Goal: Task Accomplishment & Management: Manage account settings

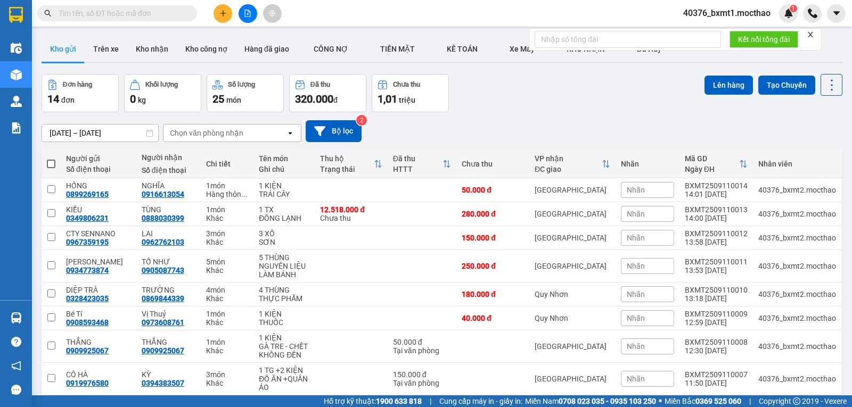
click at [811, 37] on icon "close" at bounding box center [809, 34] width 7 height 7
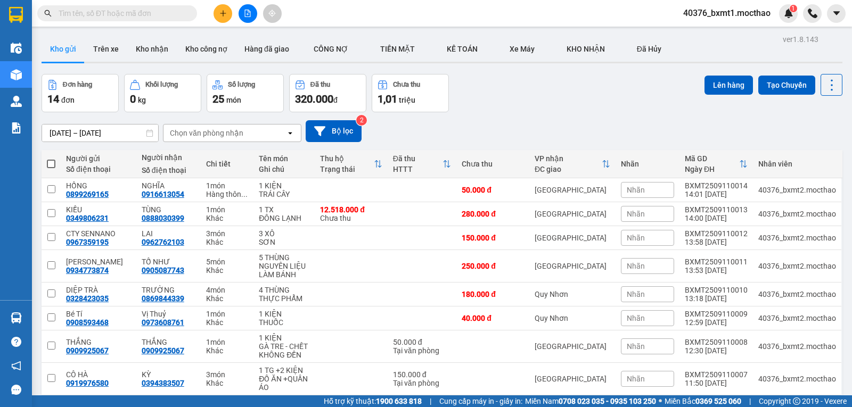
click at [531, 72] on div "ver 1.8.143 Kho gửi Trên xe Kho nhận Kho công nợ Hàng đã giao CÔNG NỢ TIỀN MĂ…" at bounding box center [441, 257] width 809 height 450
click at [131, 47] on button "Kho nhận" at bounding box center [152, 49] width 50 height 26
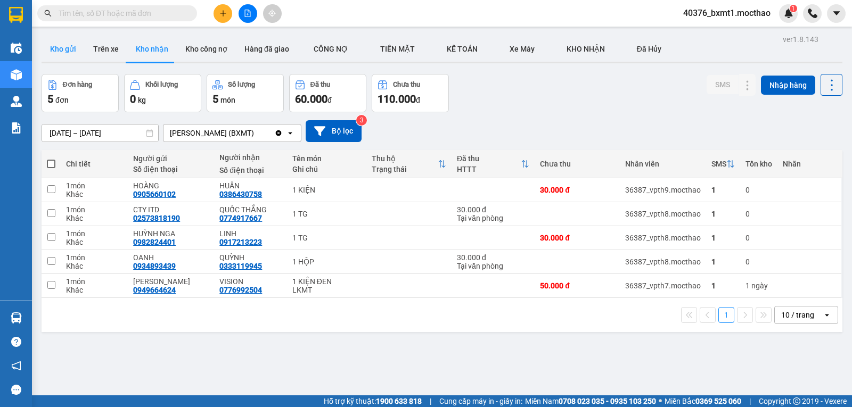
click at [53, 47] on button "Kho gửi" at bounding box center [63, 49] width 43 height 26
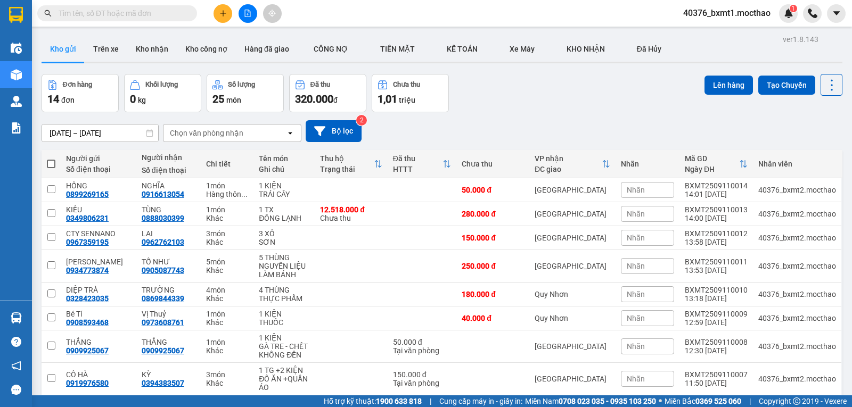
click at [217, 11] on button at bounding box center [222, 13] width 19 height 19
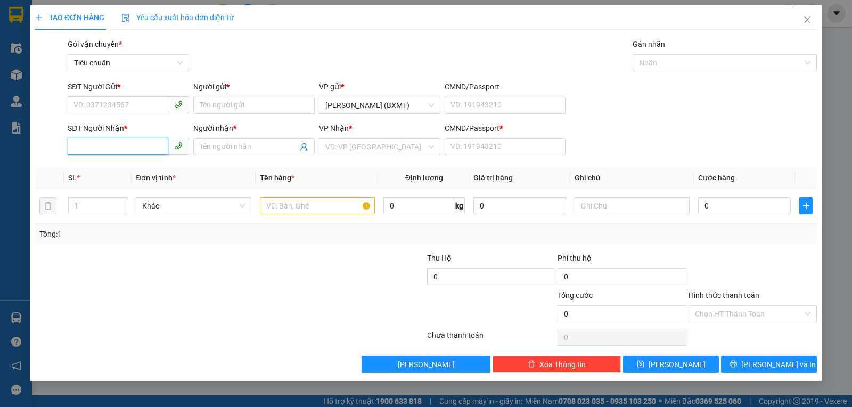
click at [120, 150] on input "SĐT Người Nhận *" at bounding box center [118, 146] width 101 height 17
click at [120, 167] on div "0932486116 - PHƯỢNG" at bounding box center [128, 168] width 109 height 12
type input "0932486116"
type input "PHƯỢNG"
type input "0"
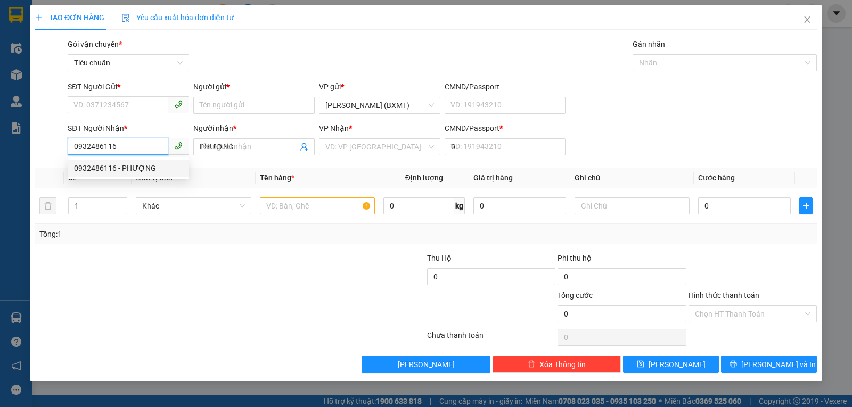
type input "60.000"
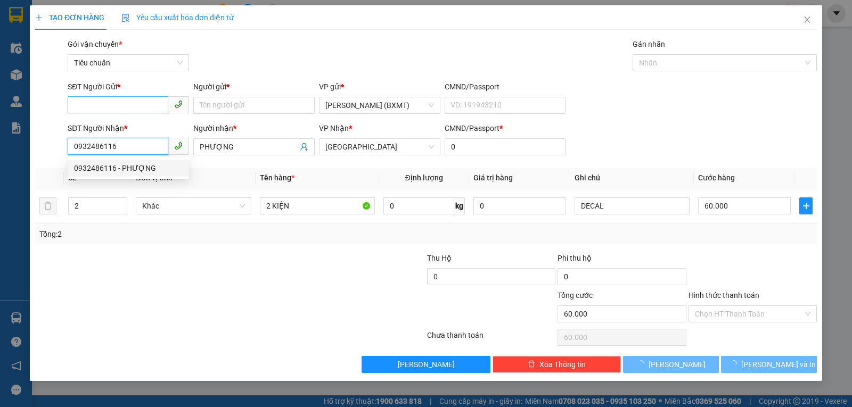
type input "0932486116"
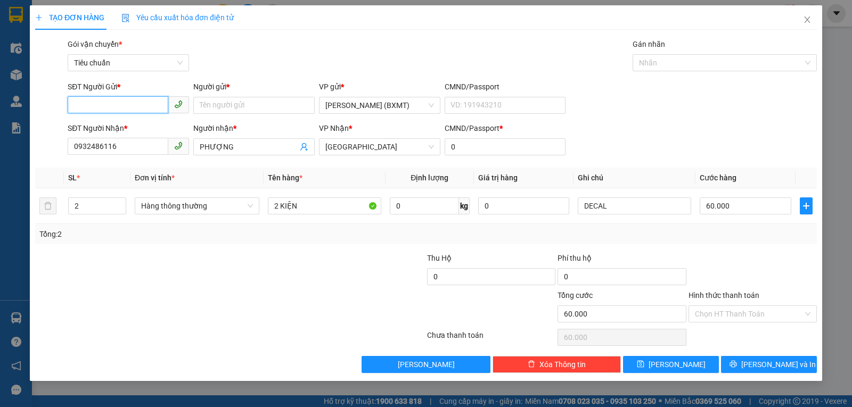
click at [126, 111] on input "SĐT Người Gửi *" at bounding box center [118, 104] width 101 height 17
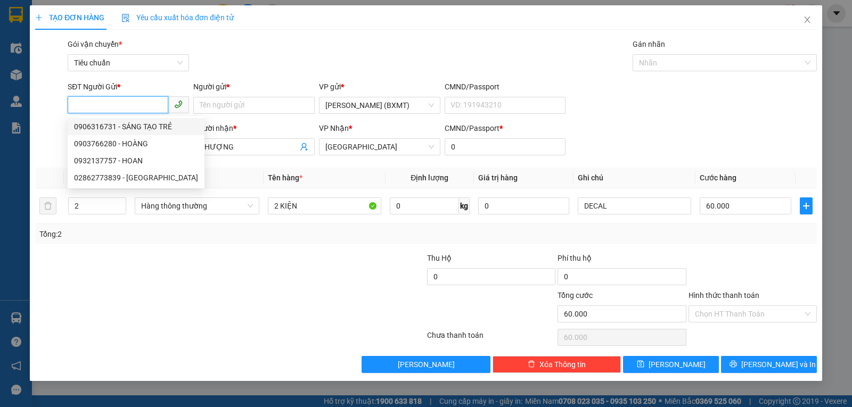
click at [143, 123] on div "0906316731 - SÁNG TẠO TRẺ" at bounding box center [136, 127] width 124 height 12
type input "0906316731"
type input "SÁNG TẠO TRẺ"
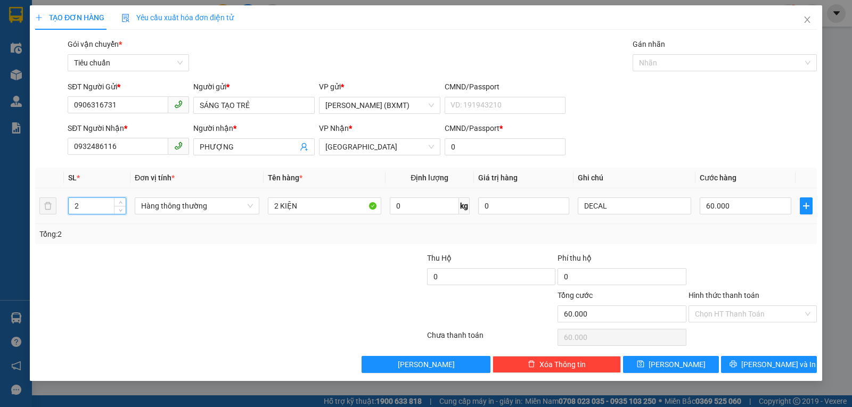
drag, startPoint x: 39, startPoint y: 207, endPoint x: 31, endPoint y: 207, distance: 8.0
click at [31, 207] on div "TẠO ĐƠN HÀNG Yêu cầu xuất hóa đơn điện tử Transit Pickup Surcharge Ids Transit …" at bounding box center [426, 193] width 792 height 376
click at [152, 209] on span "Hàng thông thường" at bounding box center [197, 206] width 112 height 16
type input "1"
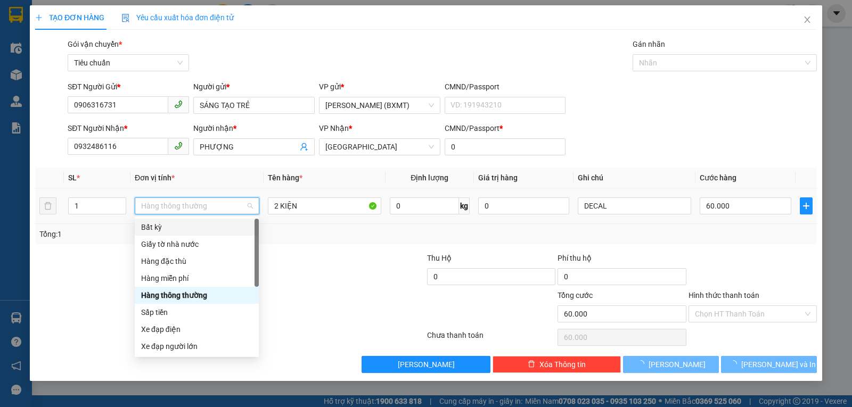
type input "0"
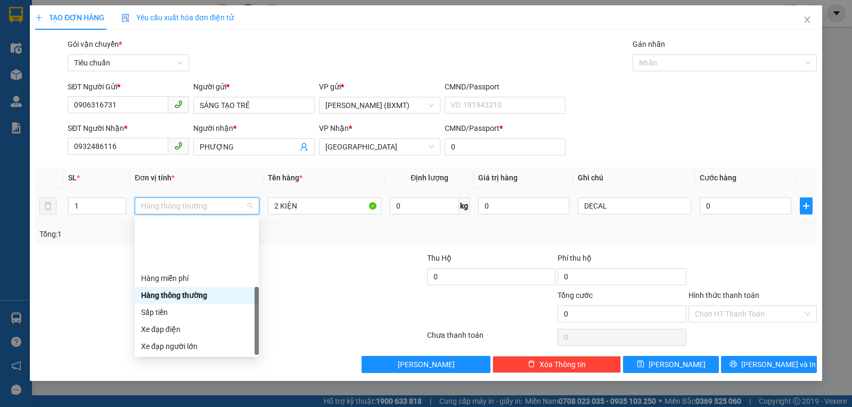
scroll to position [68, 0]
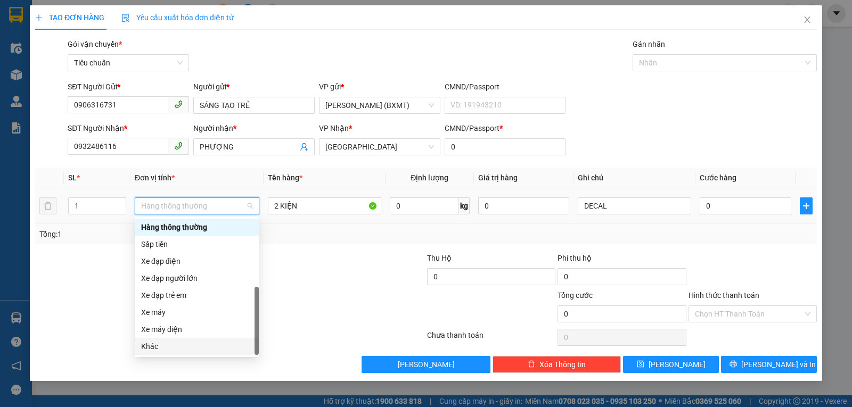
click at [161, 349] on div "Khác" at bounding box center [196, 347] width 111 height 12
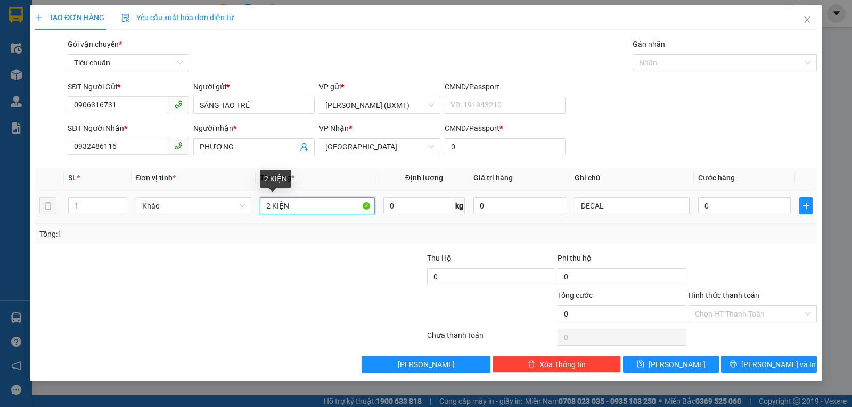
click at [269, 210] on input "2 KIỆN" at bounding box center [317, 205] width 115 height 17
type input "1 KIỆN"
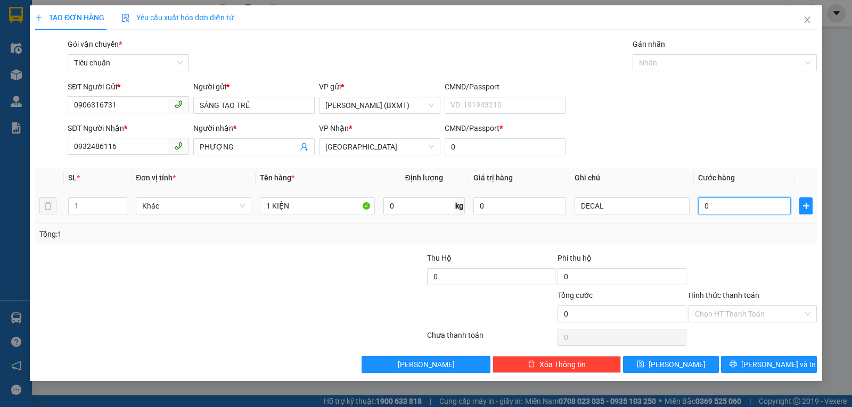
click at [718, 211] on input "0" at bounding box center [744, 205] width 93 height 17
type input "4"
type input "40"
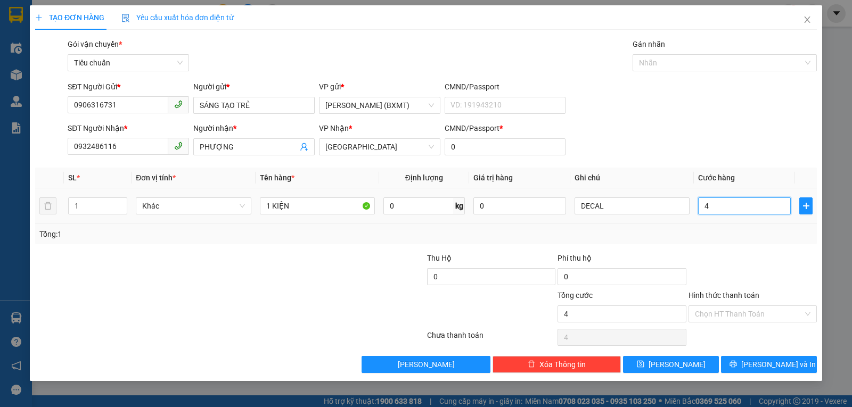
type input "40"
type input "40.000"
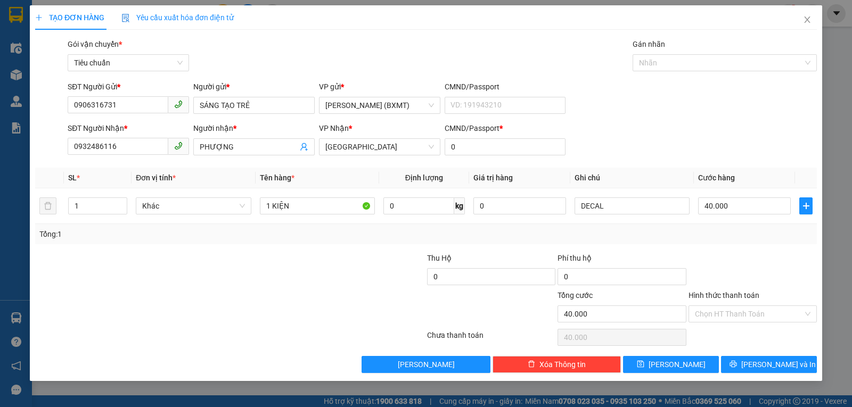
click at [745, 244] on div "Tổng: 1" at bounding box center [425, 234] width 781 height 20
click at [734, 360] on button "[PERSON_NAME] và In" at bounding box center [769, 364] width 96 height 17
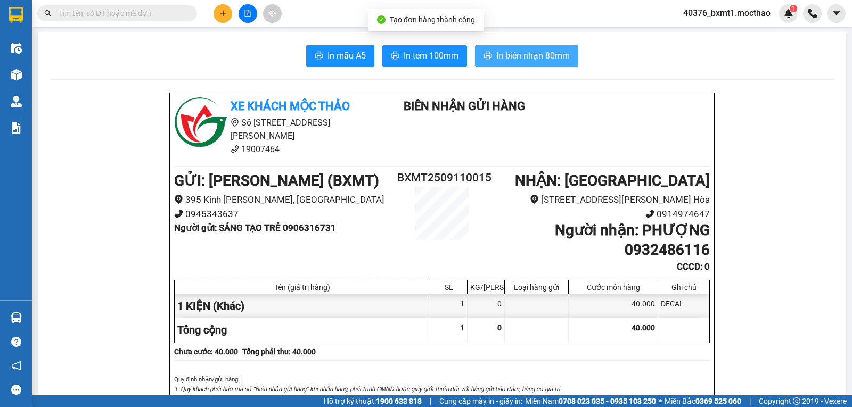
click at [498, 52] on span "In biên nhận 80mm" at bounding box center [532, 55] width 73 height 13
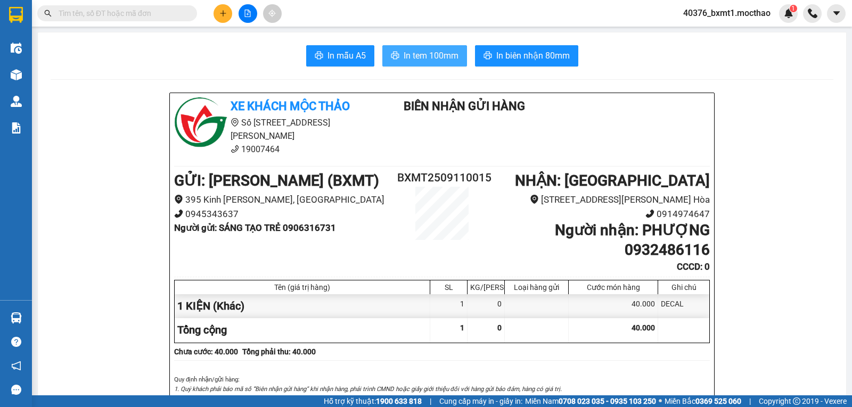
click at [423, 55] on span "In tem 100mm" at bounding box center [430, 55] width 55 height 13
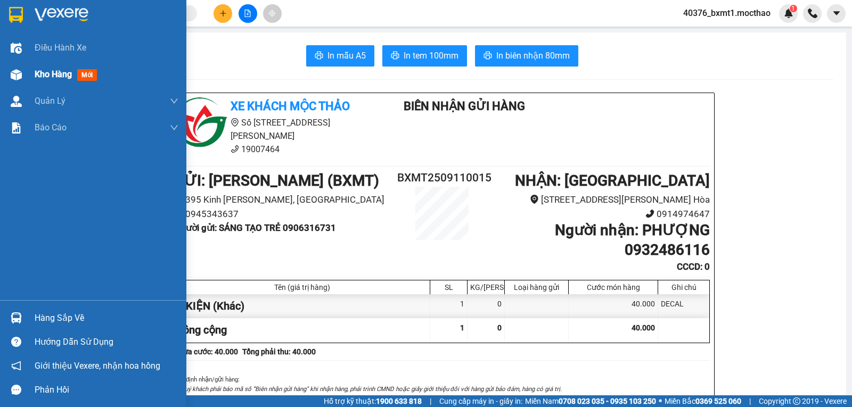
click at [14, 82] on div at bounding box center [16, 74] width 19 height 19
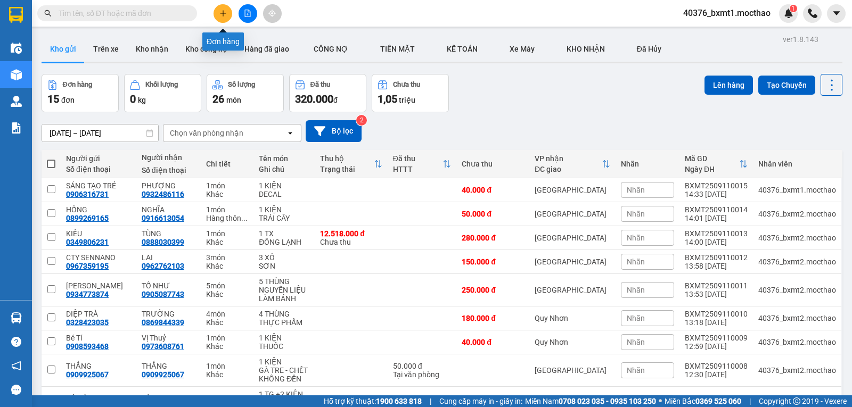
click at [225, 15] on icon "plus" at bounding box center [222, 13] width 7 height 7
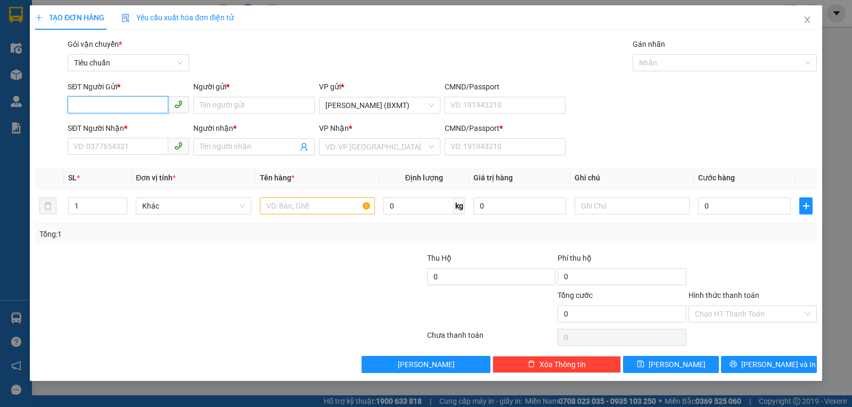
click at [101, 106] on input "SĐT Người Gửi *" at bounding box center [118, 104] width 101 height 17
click at [88, 108] on input "0943333458" at bounding box center [118, 104] width 101 height 17
click at [89, 108] on input "0943333458" at bounding box center [118, 104] width 101 height 17
type input "0943333458"
click at [250, 104] on input "Người gửi *" at bounding box center [253, 105] width 121 height 17
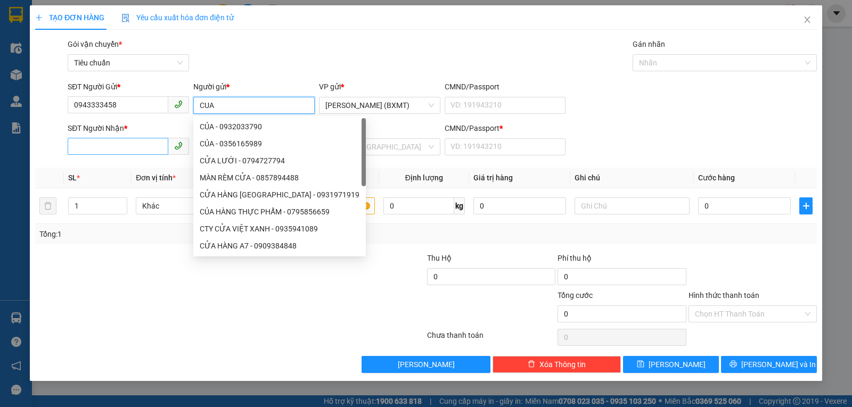
type input "CUA"
click at [94, 148] on input "SĐT Người Nhận *" at bounding box center [118, 146] width 101 height 17
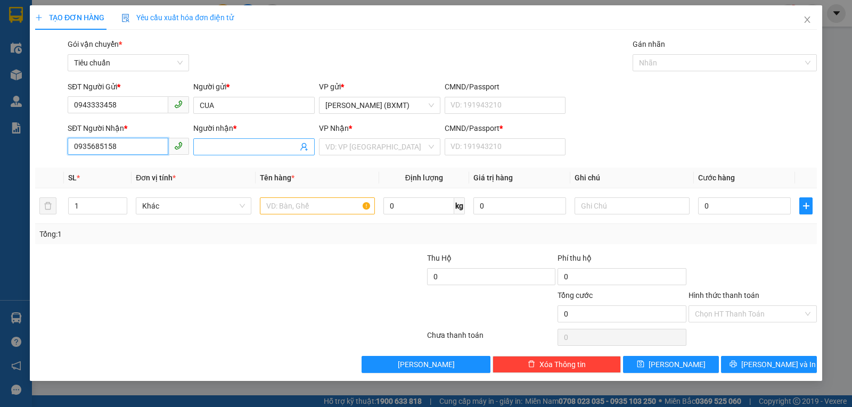
type input "0935685158"
click at [203, 146] on input "Người nhận *" at bounding box center [249, 147] width 98 height 12
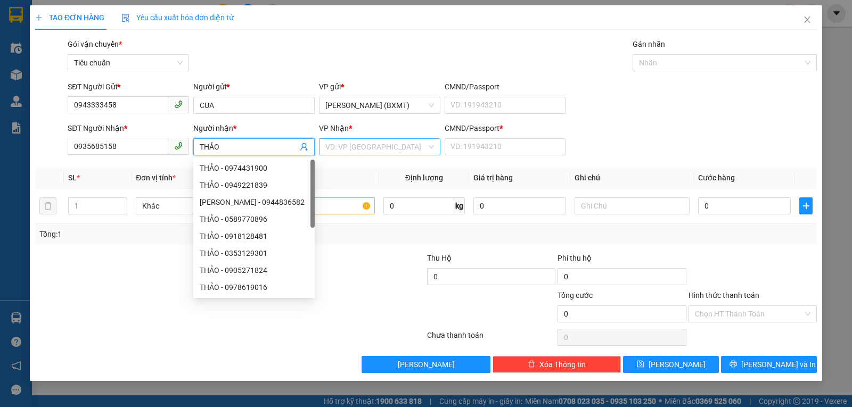
type input "THẢO"
click at [380, 143] on input "search" at bounding box center [375, 147] width 101 height 16
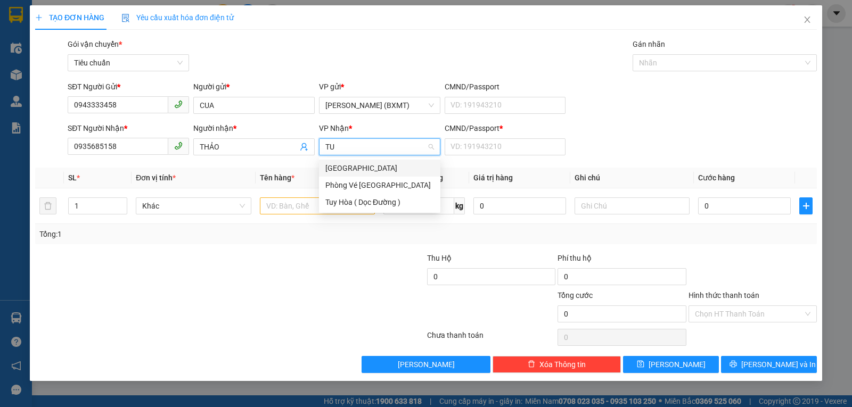
type input "TUY"
click at [366, 165] on div "[GEOGRAPHIC_DATA]" at bounding box center [379, 168] width 109 height 12
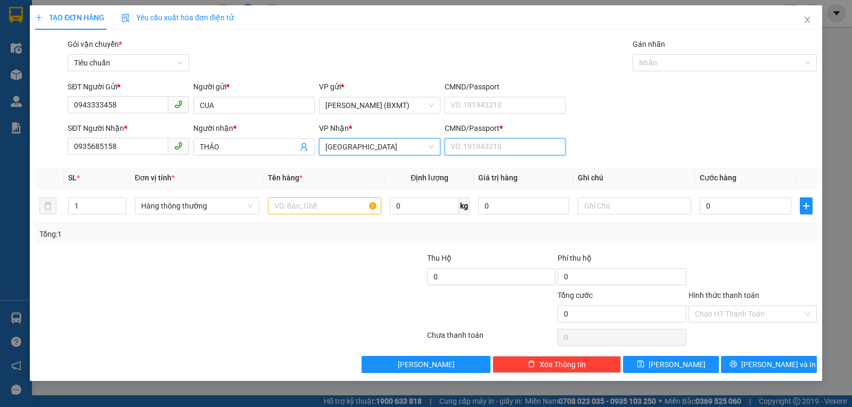
click at [463, 153] on input "CMND/Passport *" at bounding box center [504, 146] width 121 height 17
click at [169, 201] on span "Hàng thông thường" at bounding box center [197, 206] width 112 height 16
type input "0"
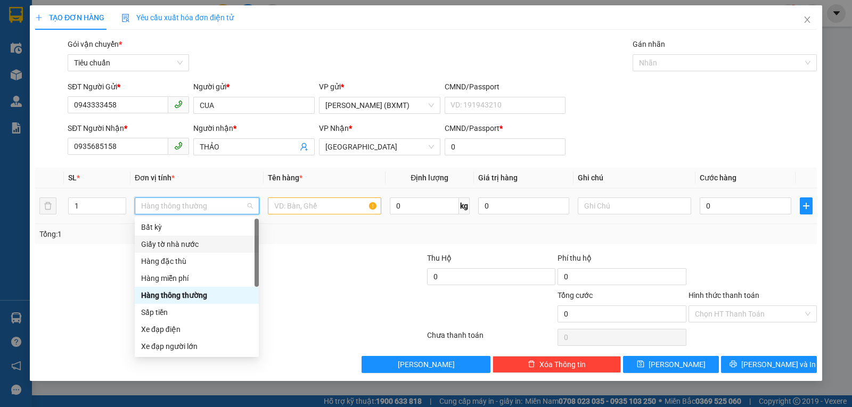
scroll to position [68, 0]
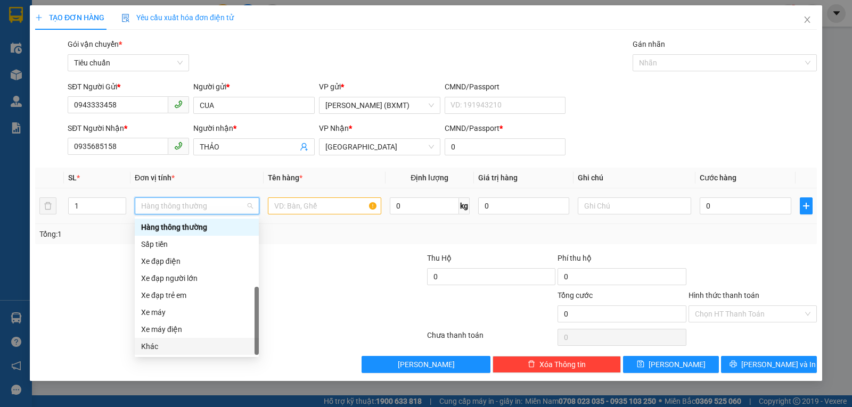
click at [159, 345] on div "Khác" at bounding box center [196, 347] width 111 height 12
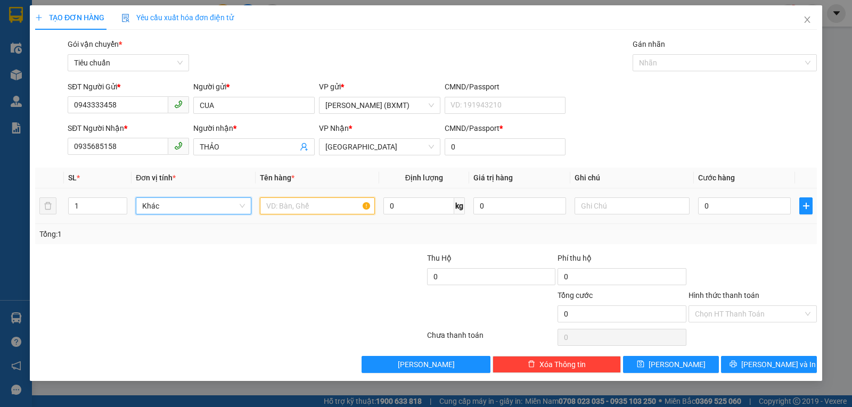
click at [294, 209] on input "text" at bounding box center [317, 205] width 115 height 17
type input "1 TX"
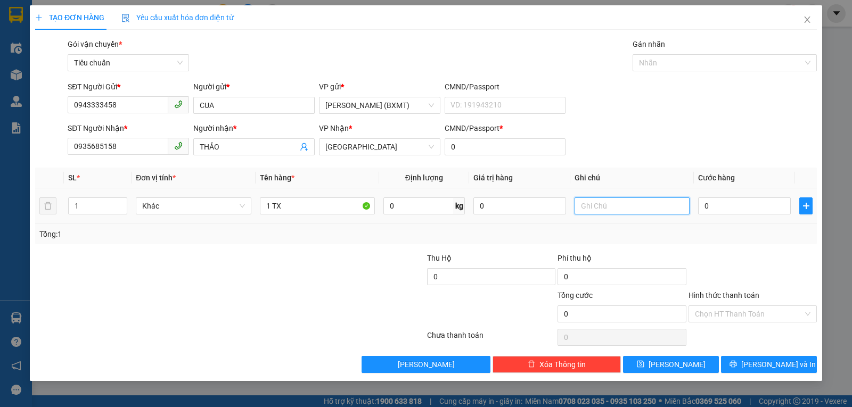
click at [597, 203] on input "text" at bounding box center [631, 205] width 115 height 17
type input "CUA"
click at [716, 204] on input "0" at bounding box center [744, 205] width 93 height 17
type input "3"
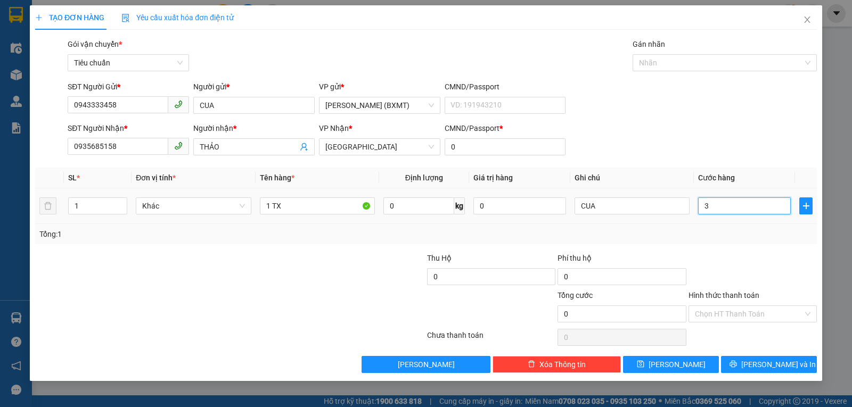
type input "3"
type input "30"
type input "30.000"
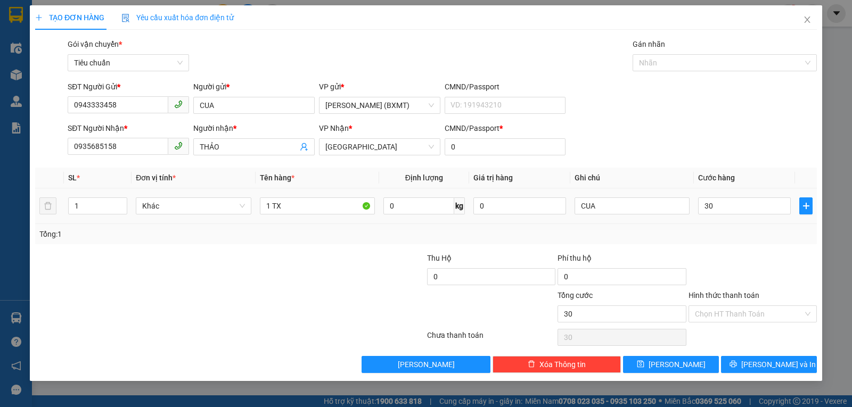
type input "30.000"
click at [783, 244] on div "Transit Pickup Surcharge Ids Transit Deliver Surcharge Ids Transit Deliver Surc…" at bounding box center [425, 205] width 781 height 335
click at [793, 372] on button "Lưu và In" at bounding box center [769, 364] width 96 height 17
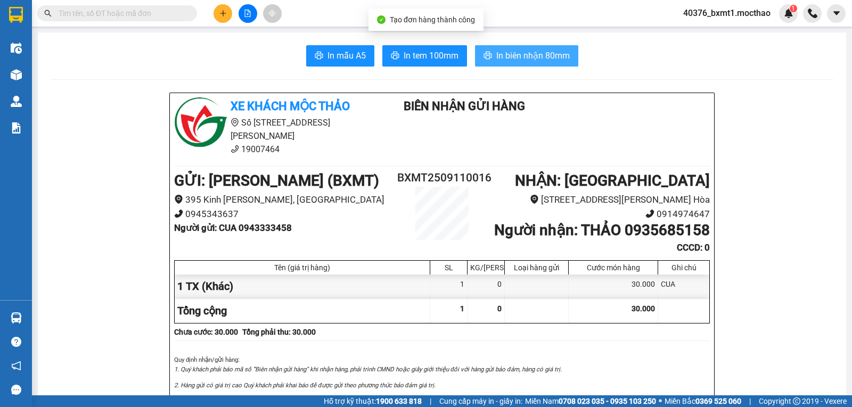
click at [513, 57] on span "In biên nhận 80mm" at bounding box center [532, 55] width 73 height 13
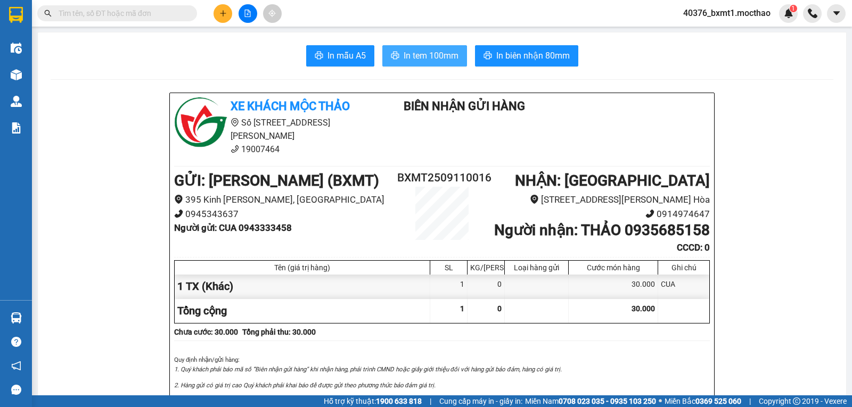
click at [426, 60] on span "In tem 100mm" at bounding box center [430, 55] width 55 height 13
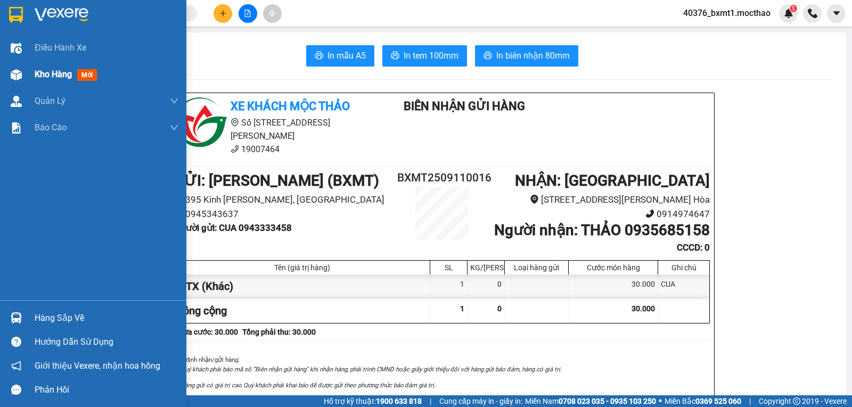
click at [22, 75] on div at bounding box center [16, 74] width 19 height 19
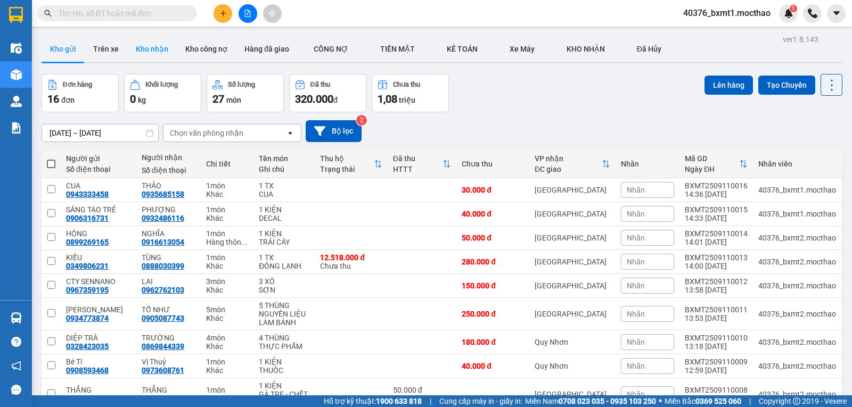
click at [141, 52] on button "Kho nhận" at bounding box center [152, 49] width 50 height 26
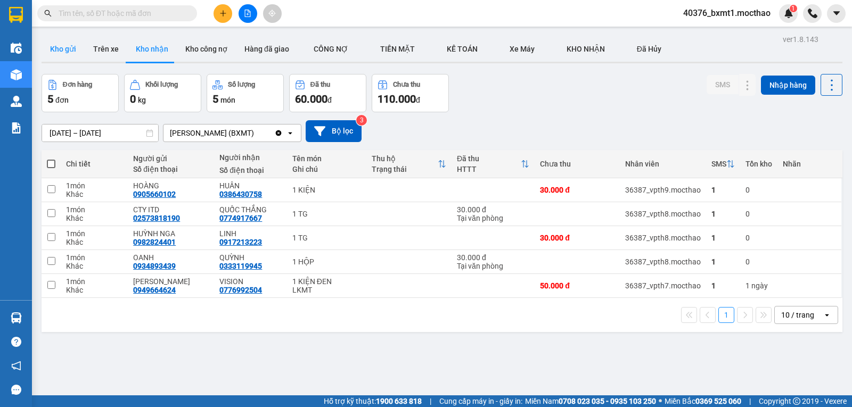
click at [57, 53] on button "Kho gửi" at bounding box center [63, 49] width 43 height 26
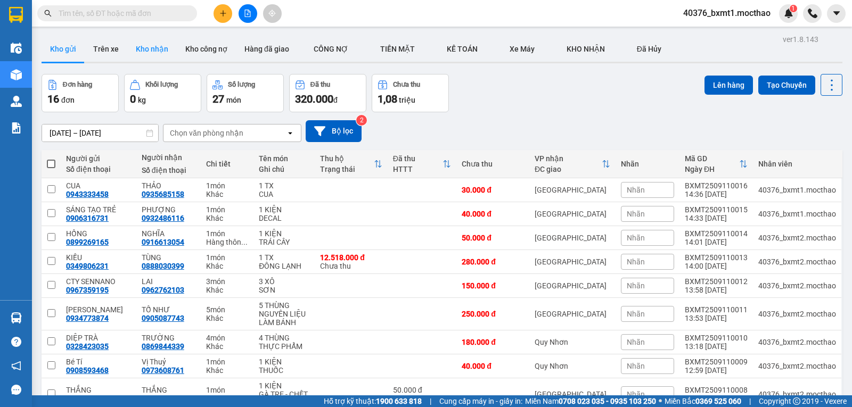
click at [155, 46] on button "Kho nhận" at bounding box center [152, 49] width 50 height 26
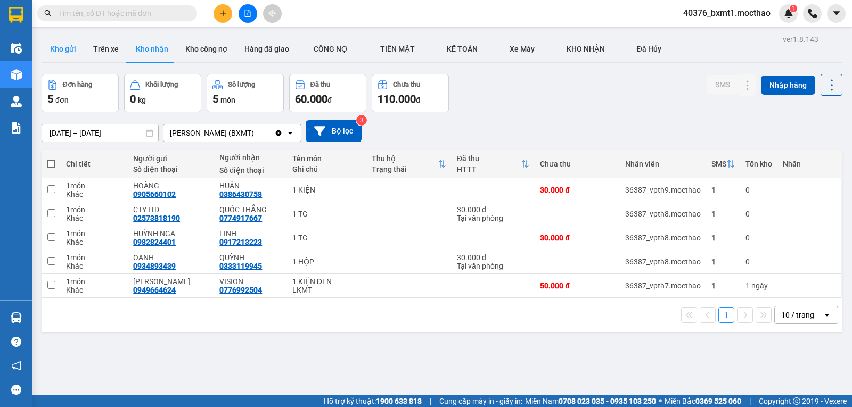
click at [70, 50] on button "Kho gửi" at bounding box center [63, 49] width 43 height 26
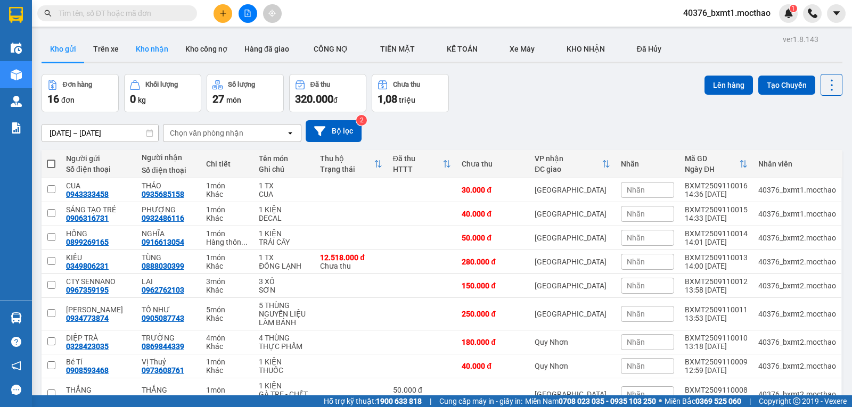
click at [152, 59] on button "Kho nhận" at bounding box center [152, 49] width 50 height 26
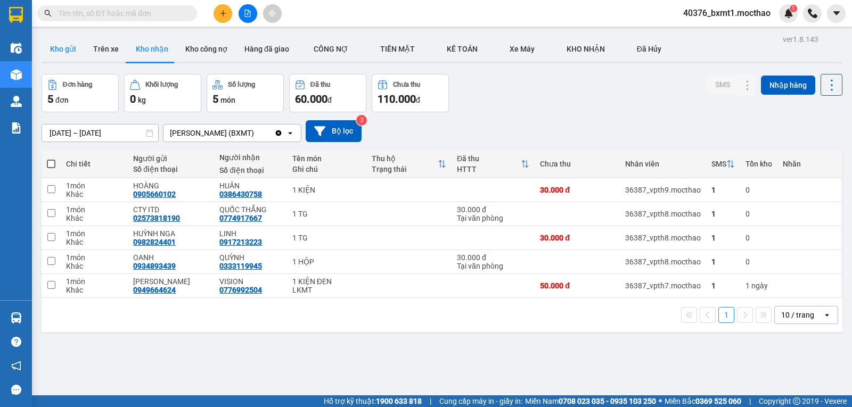
click at [70, 44] on button "Kho gửi" at bounding box center [63, 49] width 43 height 26
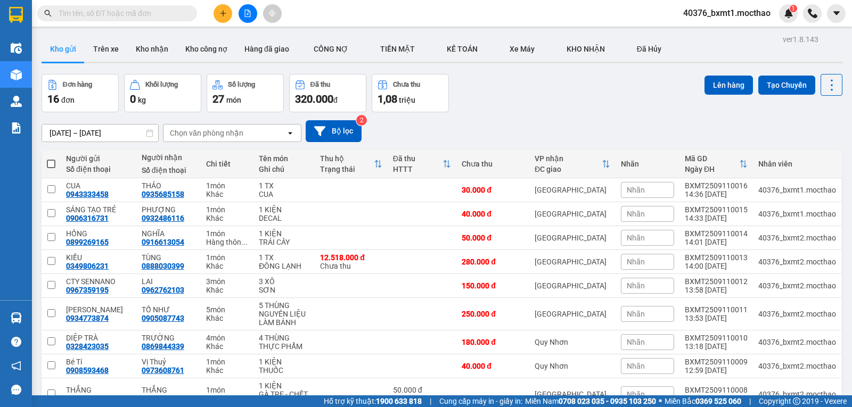
click at [224, 17] on icon "plus" at bounding box center [222, 13] width 7 height 7
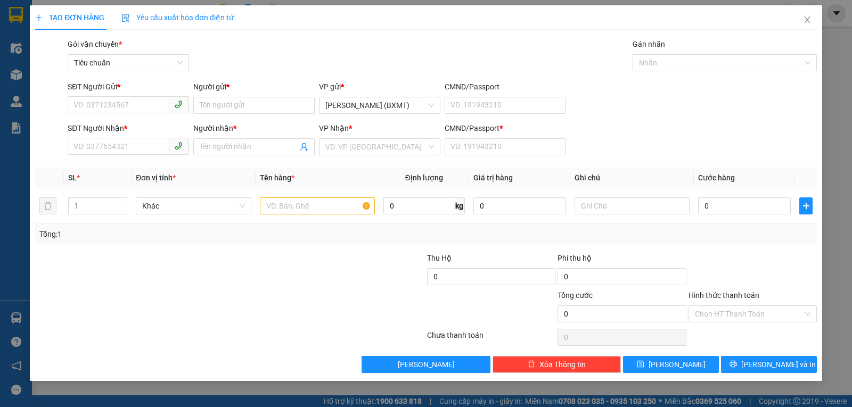
click at [119, 157] on div "SĐT Người Nhận * VD: 0377654321" at bounding box center [128, 140] width 121 height 37
click at [117, 148] on input "SĐT Người Nhận *" at bounding box center [118, 146] width 101 height 17
type input "3179"
click at [90, 106] on input "SĐT Người Gửi *" at bounding box center [118, 104] width 101 height 17
click at [130, 126] on div "0902724980 - LÂM" at bounding box center [128, 127] width 109 height 12
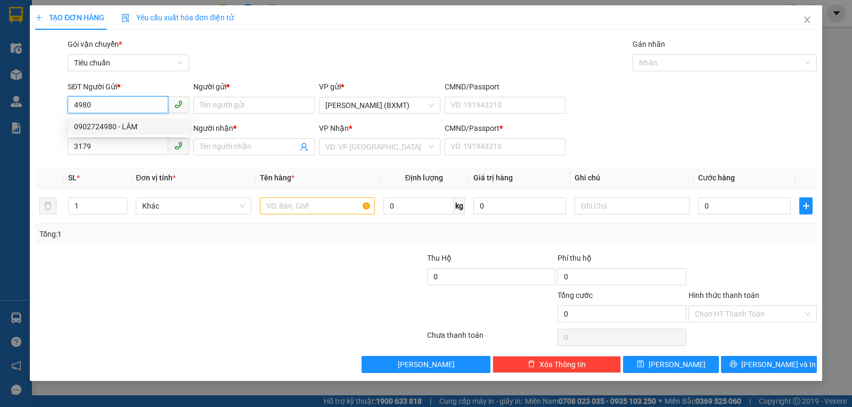
type input "0902724980"
type input "LÂM"
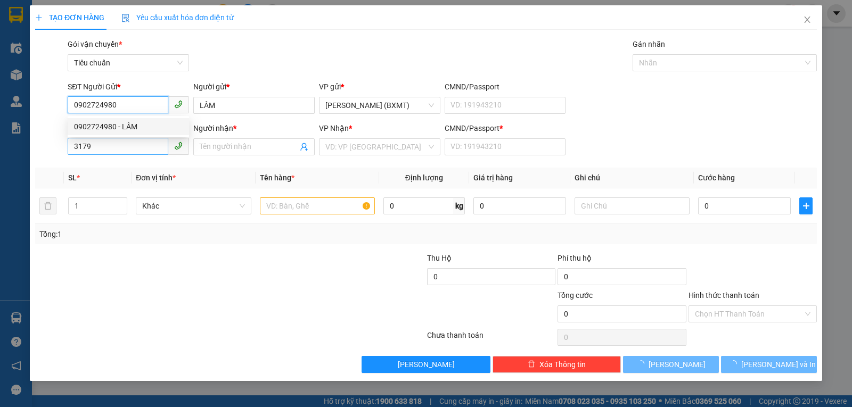
type input "30.000"
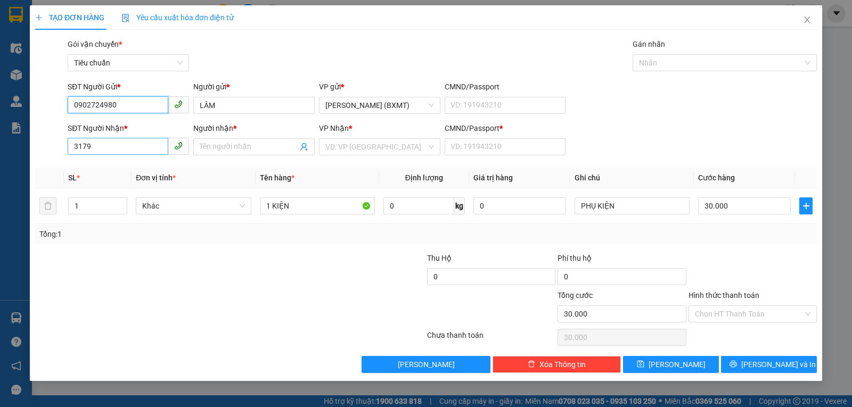
type input "0902724980"
click at [117, 152] on input "3179" at bounding box center [118, 146] width 101 height 17
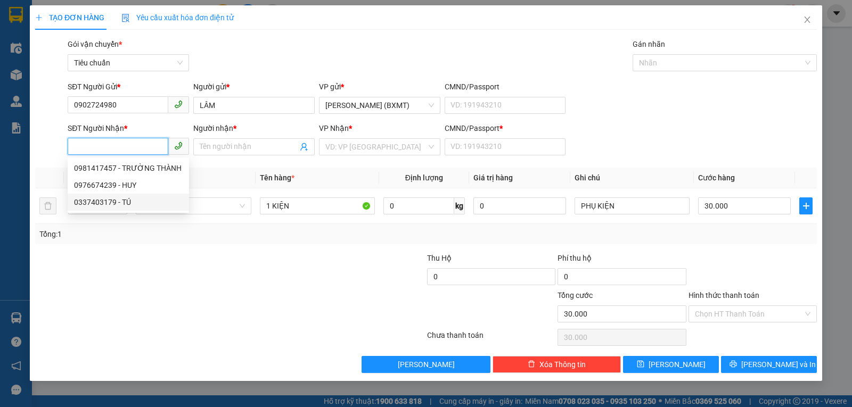
click at [117, 201] on div "0337403179 - TÚ" at bounding box center [128, 202] width 109 height 12
type input "0337403179"
type input "TÚ"
type input "0"
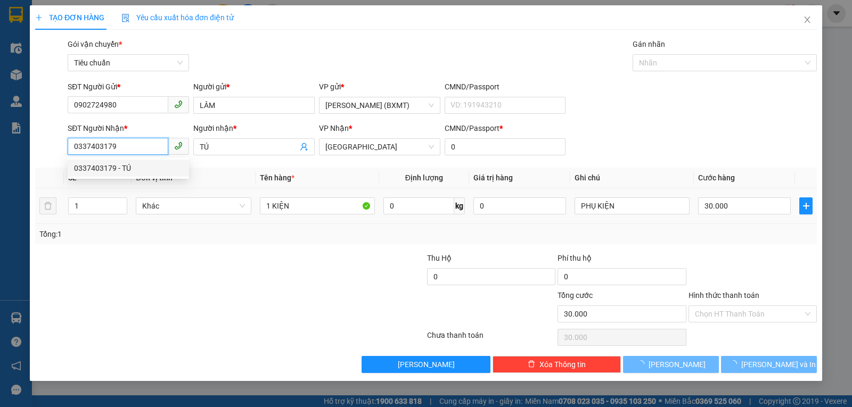
type input "70.000"
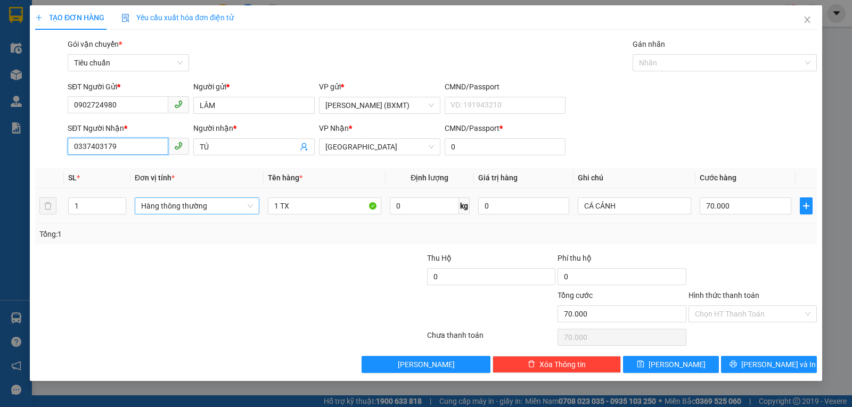
click at [182, 209] on span "Hàng thông thường" at bounding box center [197, 206] width 112 height 16
type input "0337403179"
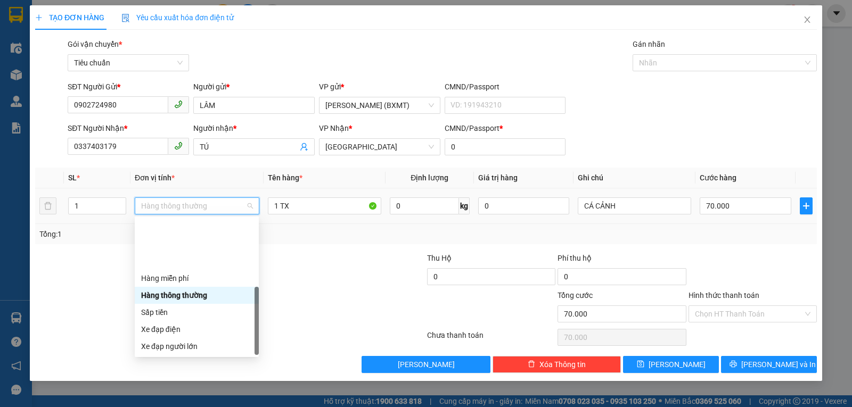
scroll to position [68, 0]
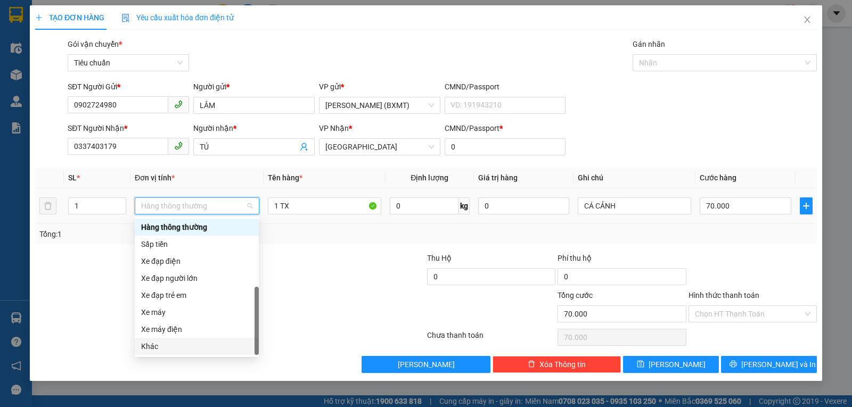
click at [162, 348] on div "Khác" at bounding box center [196, 347] width 111 height 12
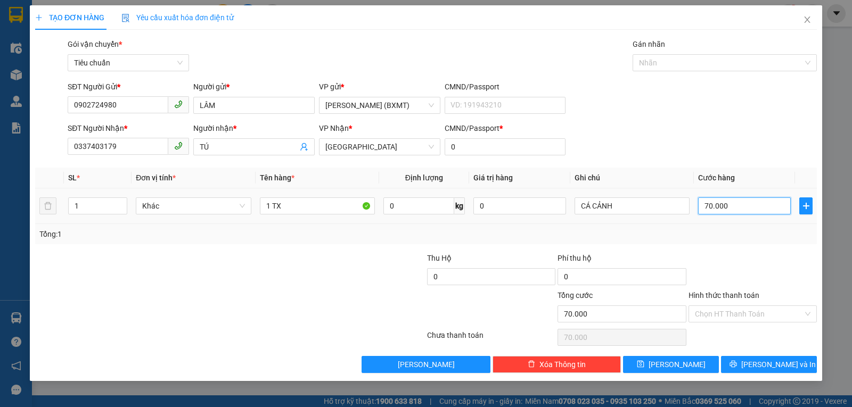
click at [705, 211] on input "70.000" at bounding box center [744, 205] width 93 height 17
type input "9"
type input "90"
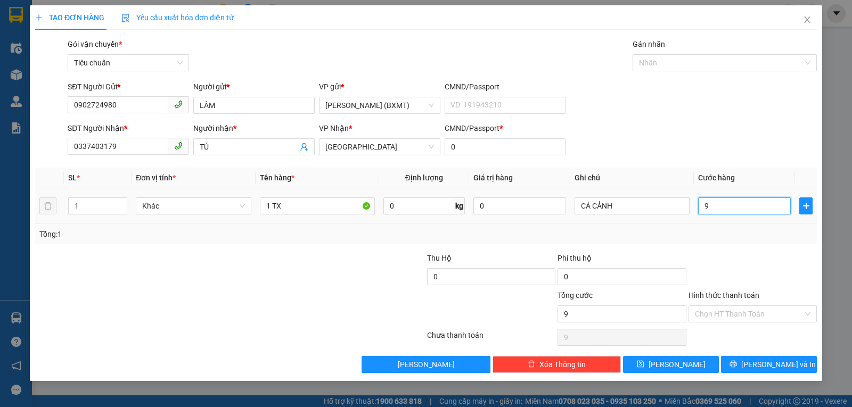
type input "90"
type input "90.000"
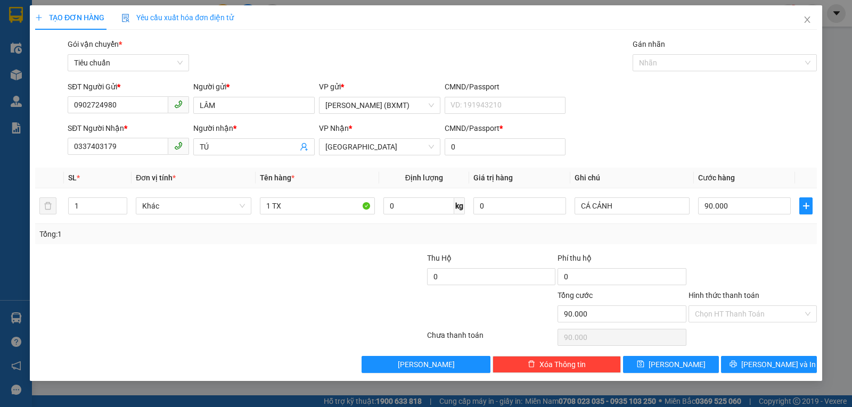
click at [731, 230] on div "Tổng: 1" at bounding box center [425, 234] width 773 height 12
click at [748, 315] on input "Hình thức thanh toán" at bounding box center [749, 314] width 108 height 16
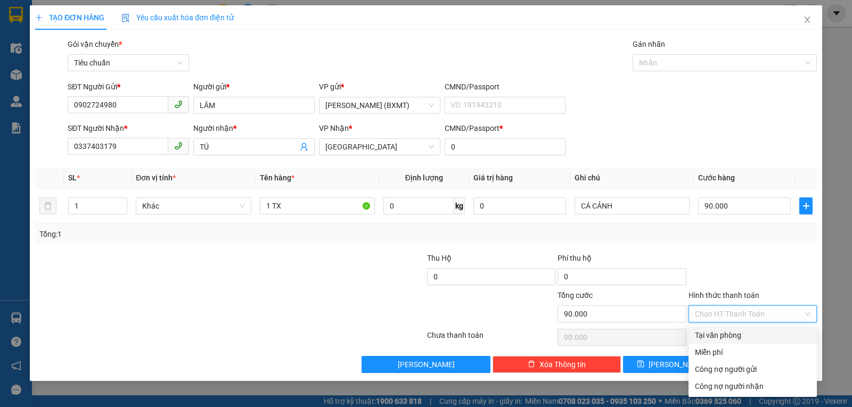
click at [747, 336] on div "Tại văn phòng" at bounding box center [753, 335] width 116 height 12
type input "0"
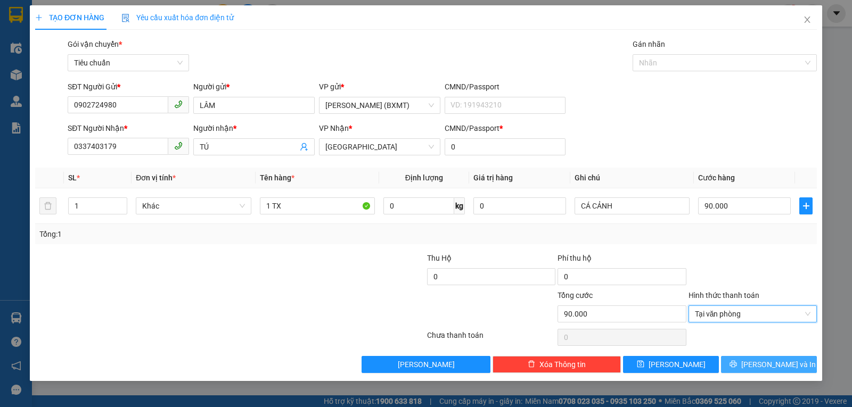
drag, startPoint x: 779, startPoint y: 363, endPoint x: 533, endPoint y: 248, distance: 272.2
click at [779, 364] on span "Lưu và In" at bounding box center [778, 365] width 75 height 12
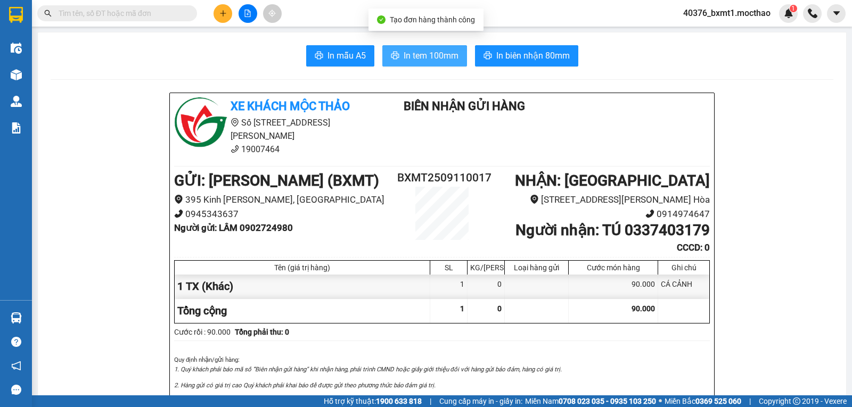
click at [420, 61] on span "In tem 100mm" at bounding box center [430, 55] width 55 height 13
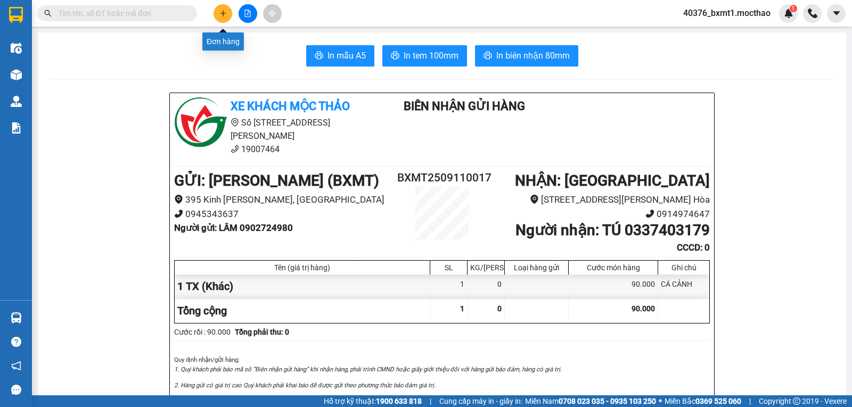
click at [219, 10] on icon "plus" at bounding box center [222, 13] width 7 height 7
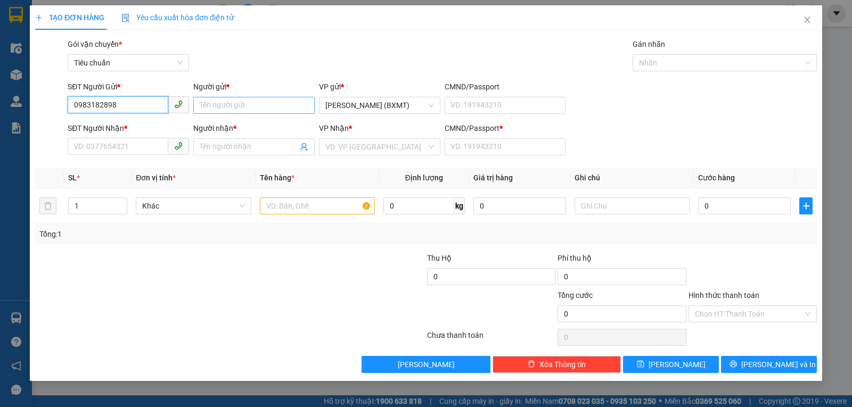
type input "0983182898"
click at [237, 105] on input "Người gửi *" at bounding box center [253, 105] width 121 height 17
type input "CTY IN ĐỈNH CAO"
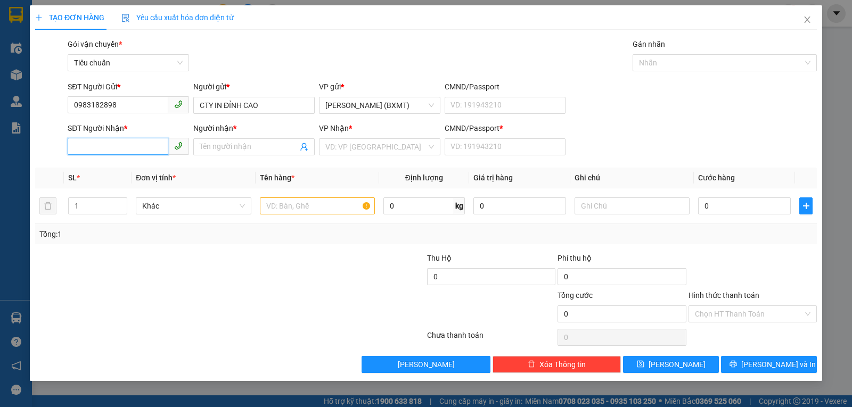
click at [128, 142] on input "SĐT Người Nhận *" at bounding box center [118, 146] width 101 height 17
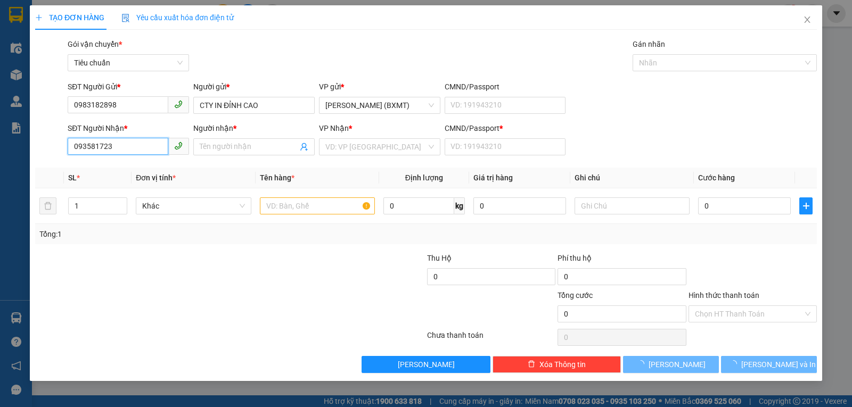
type input "0935817234"
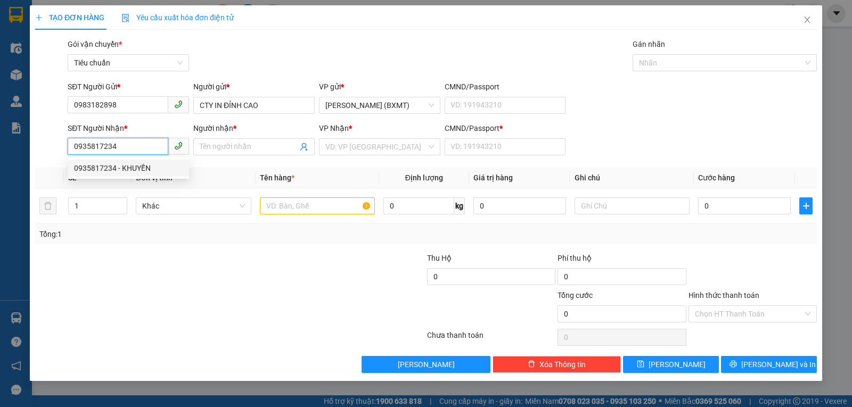
click at [117, 167] on div "0935817234 - KHUYẾN" at bounding box center [128, 168] width 109 height 12
type input "KHUYẾN"
type input "0"
type input "250.000"
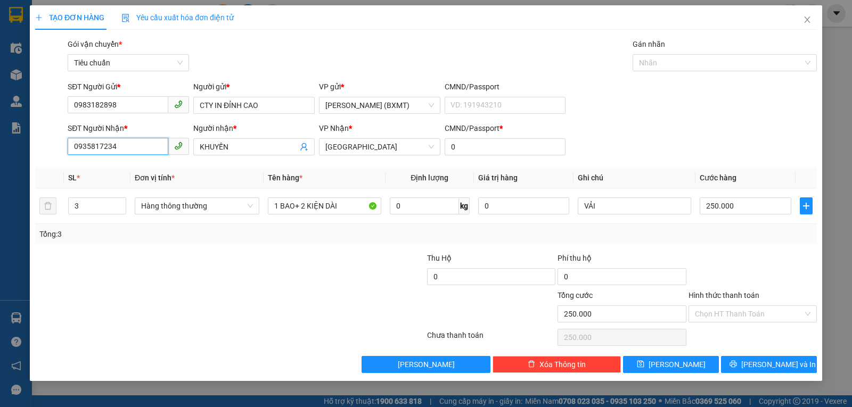
type input "0935817234"
drag, startPoint x: 91, startPoint y: 208, endPoint x: 61, endPoint y: 217, distance: 31.7
click at [61, 217] on tr "3 Hàng thông thường 1 BAO+ 2 KIỆN DÀI 0 kg 0 VẢI 250.000" at bounding box center [425, 206] width 781 height 36
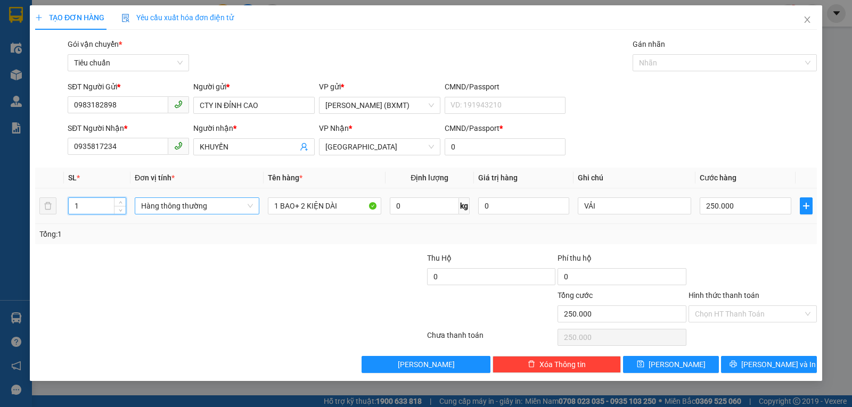
click at [203, 213] on span "Hàng thông thường" at bounding box center [197, 206] width 112 height 16
type input "1"
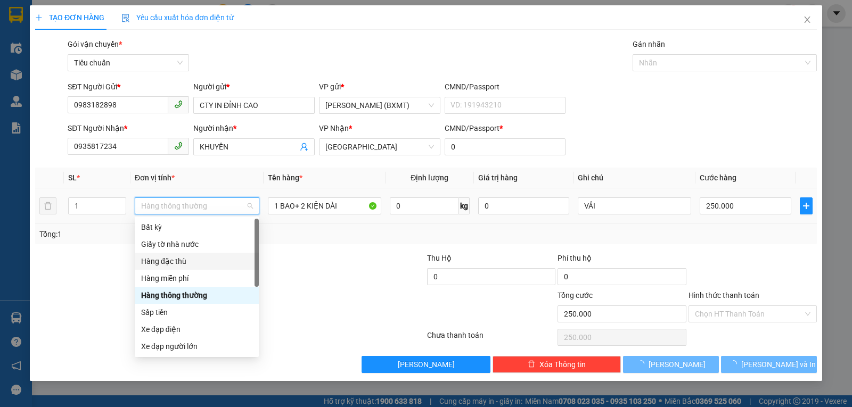
type input "0"
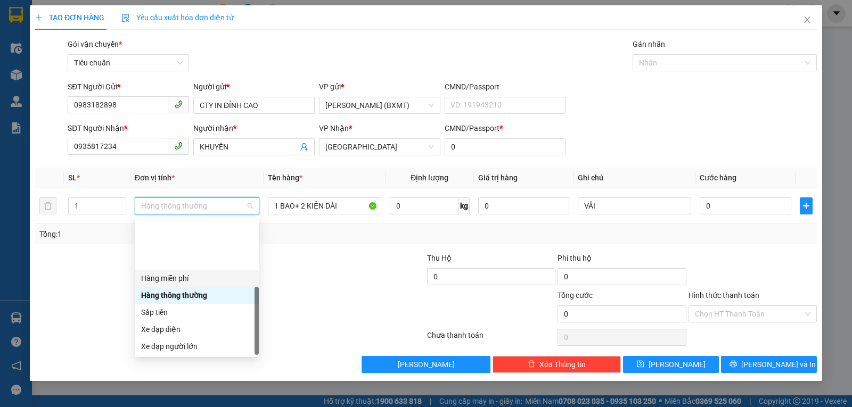
scroll to position [68, 0]
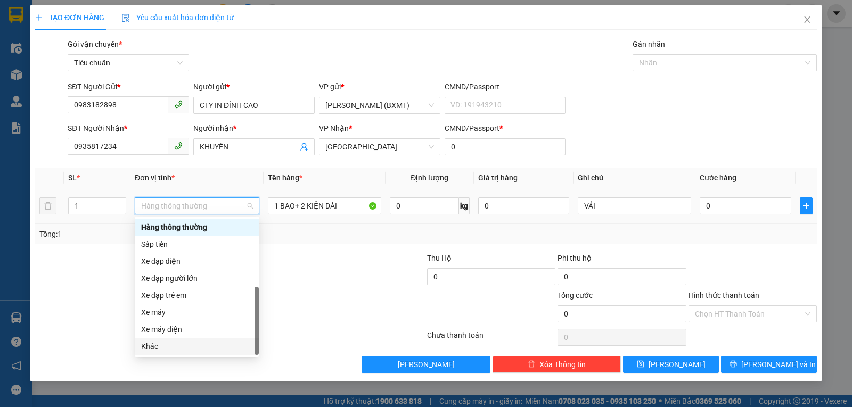
click at [163, 352] on div "Khác" at bounding box center [196, 347] width 111 height 12
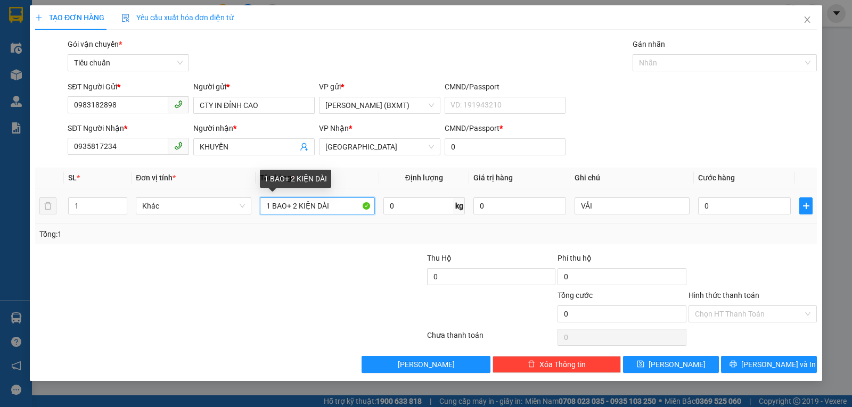
drag, startPoint x: 286, startPoint y: 207, endPoint x: 377, endPoint y: 203, distance: 90.6
click at [367, 202] on input "1 BAO+ 2 KIỆN DÀI" at bounding box center [317, 205] width 115 height 17
type input "1 BAO"
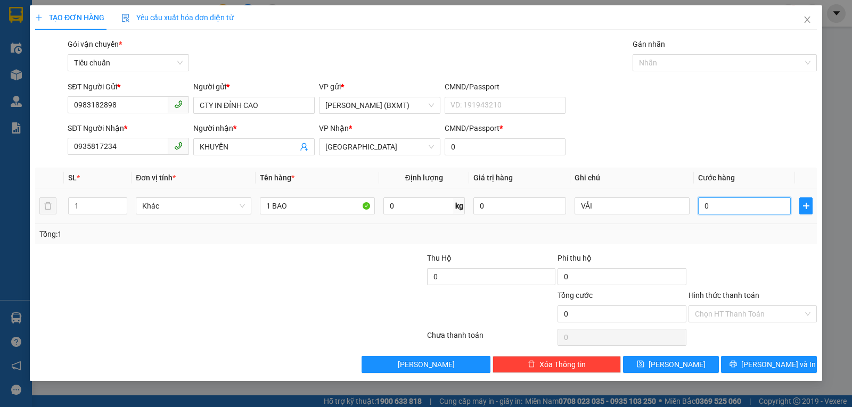
click at [738, 207] on input "0" at bounding box center [744, 205] width 93 height 17
type input "5"
type input "50"
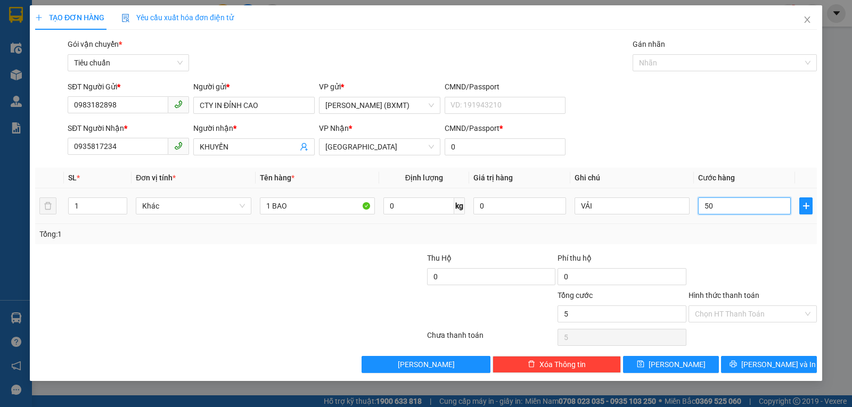
type input "50"
type input "50.000"
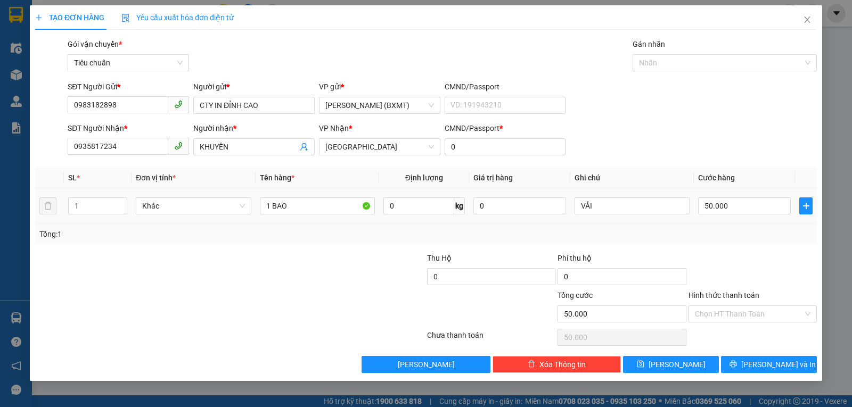
click at [730, 230] on div "Tổng: 1" at bounding box center [425, 234] width 773 height 12
click at [732, 367] on button "Lưu và In" at bounding box center [769, 364] width 96 height 17
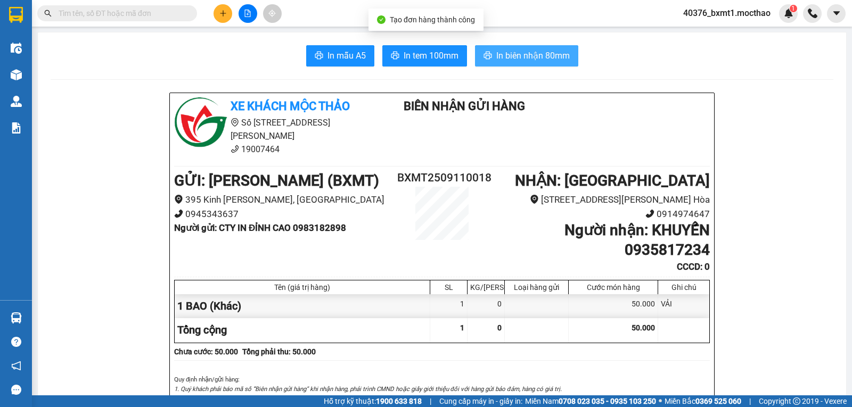
click at [520, 53] on span "In biên nhận 80mm" at bounding box center [532, 55] width 73 height 13
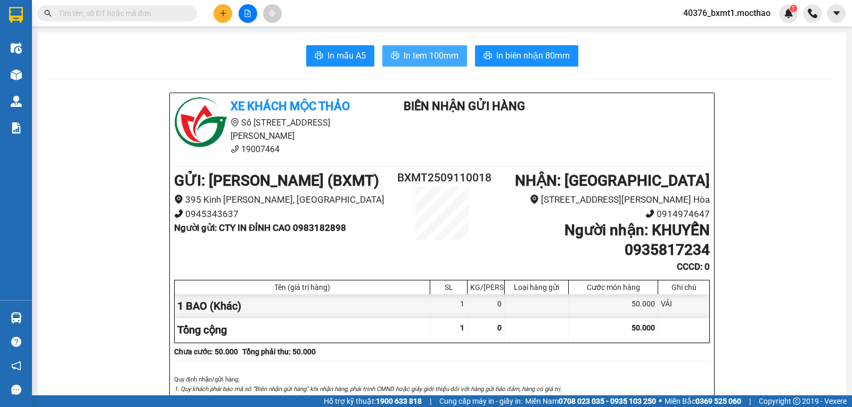
click at [410, 55] on span "In tem 100mm" at bounding box center [430, 55] width 55 height 13
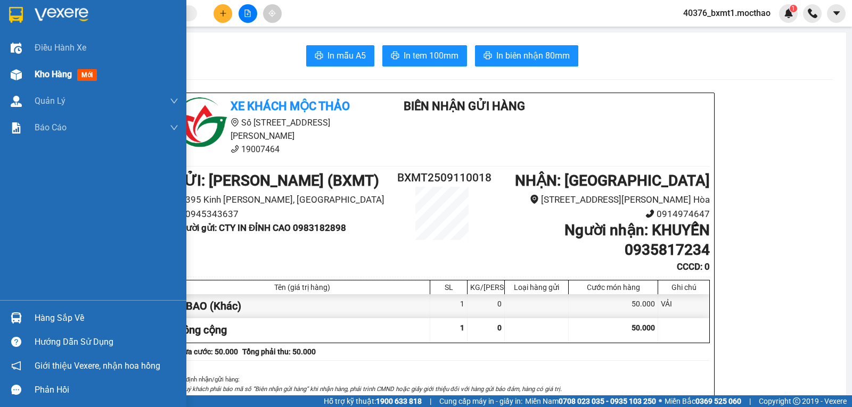
click at [31, 70] on div "Kho hàng mới" at bounding box center [93, 74] width 186 height 27
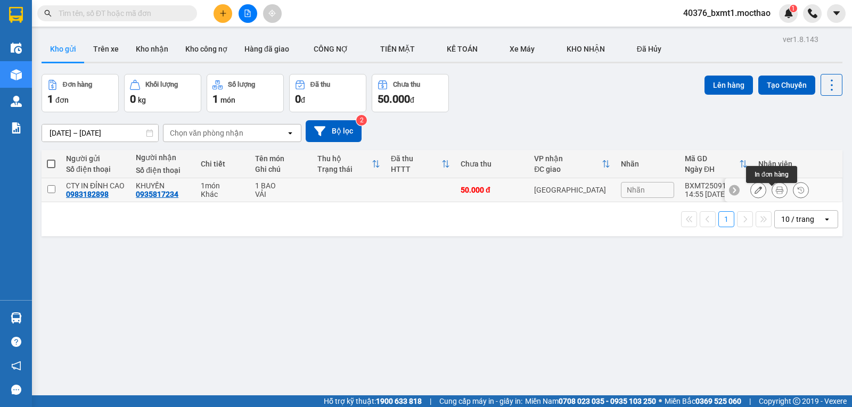
click at [754, 192] on icon at bounding box center [757, 189] width 7 height 7
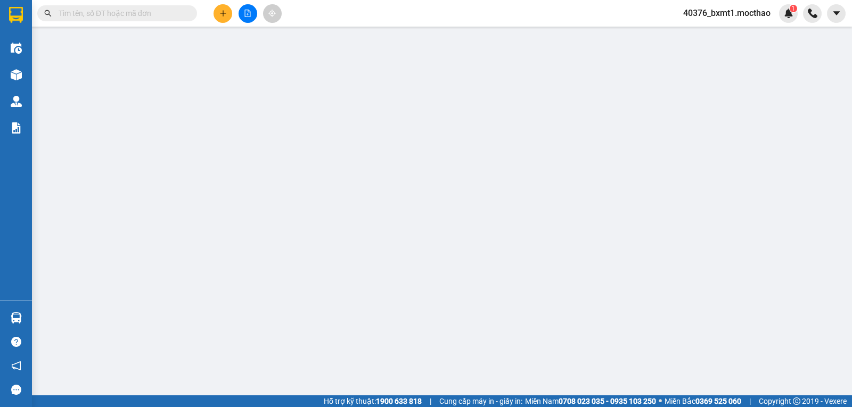
type input "0983182898"
type input "0935817234"
type input "0"
type input "50.000"
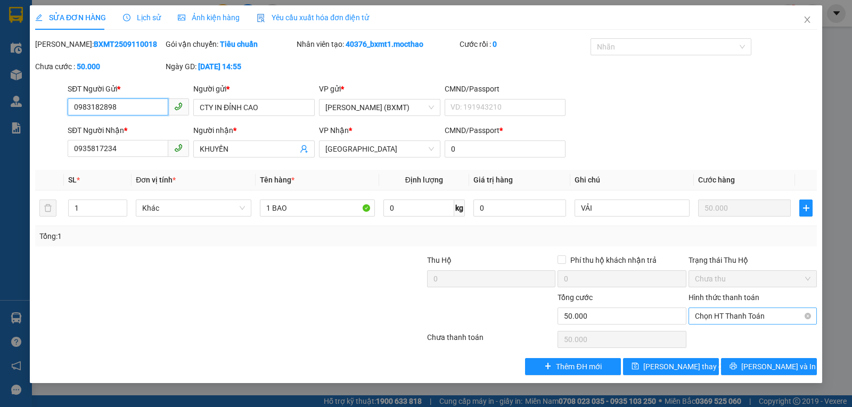
click at [737, 319] on span "Chọn HT Thanh Toán" at bounding box center [753, 316] width 116 height 16
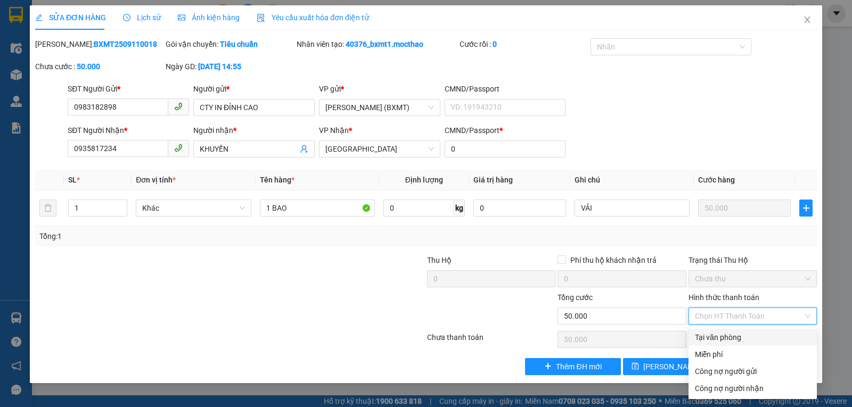
click at [727, 334] on div "Tại văn phòng" at bounding box center [753, 338] width 116 height 12
type input "0"
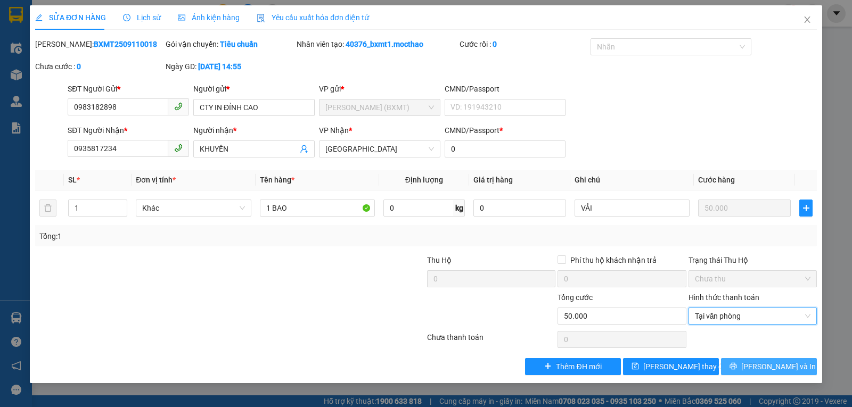
click at [763, 364] on span "Lưu và In" at bounding box center [778, 367] width 75 height 12
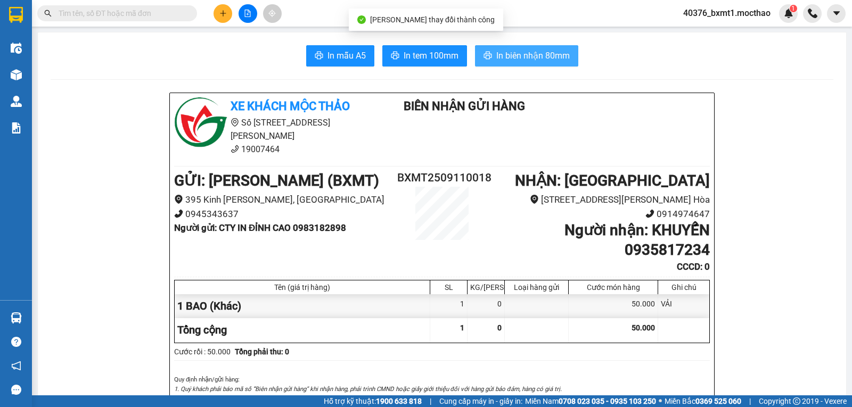
click at [518, 53] on span "In biên nhận 80mm" at bounding box center [532, 55] width 73 height 13
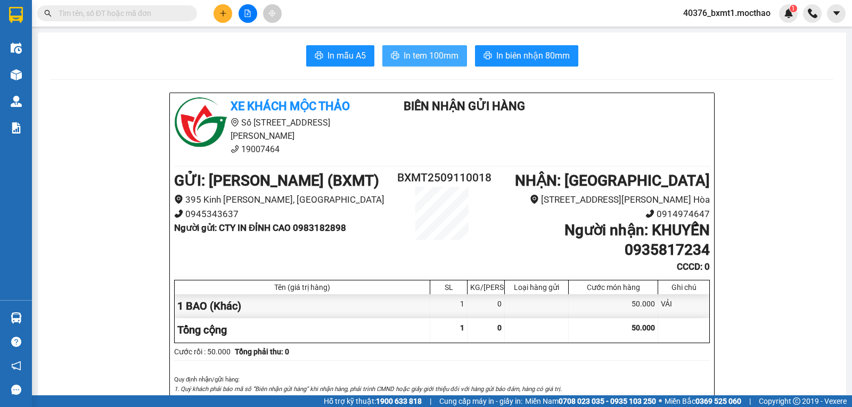
click at [431, 53] on span "In tem 100mm" at bounding box center [430, 55] width 55 height 13
click at [221, 11] on icon "plus" at bounding box center [222, 13] width 7 height 7
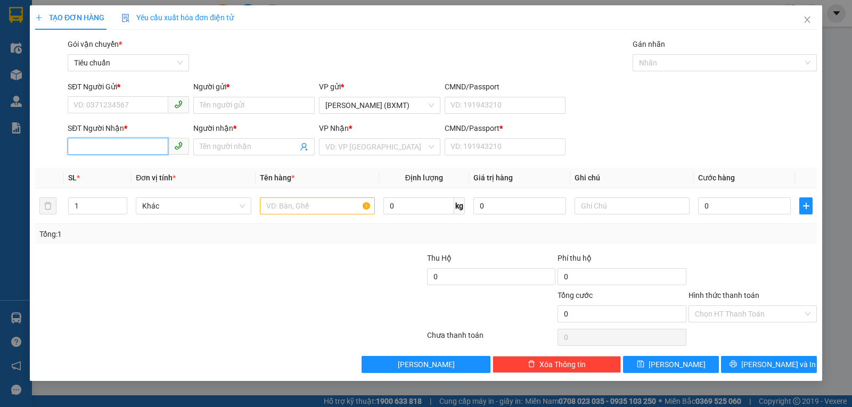
click at [113, 145] on input "SĐT Người Nhận *" at bounding box center [118, 146] width 101 height 17
click at [130, 167] on div "0935336643 - THƯ" at bounding box center [128, 168] width 109 height 12
type input "0935336643"
type input "THƯ"
type input "0"
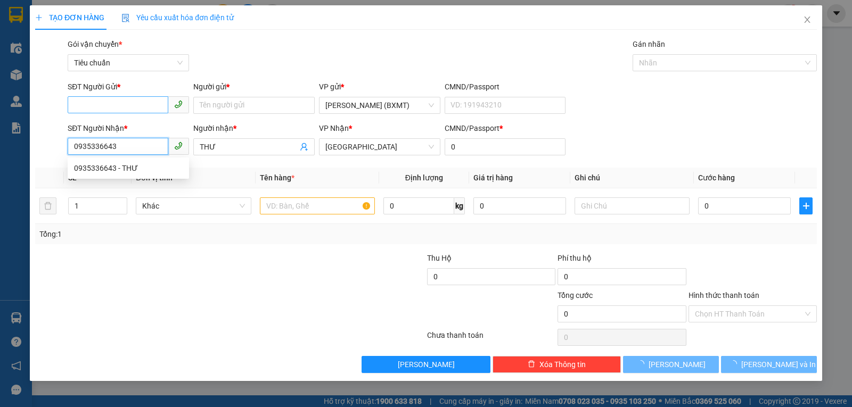
type input "30.000"
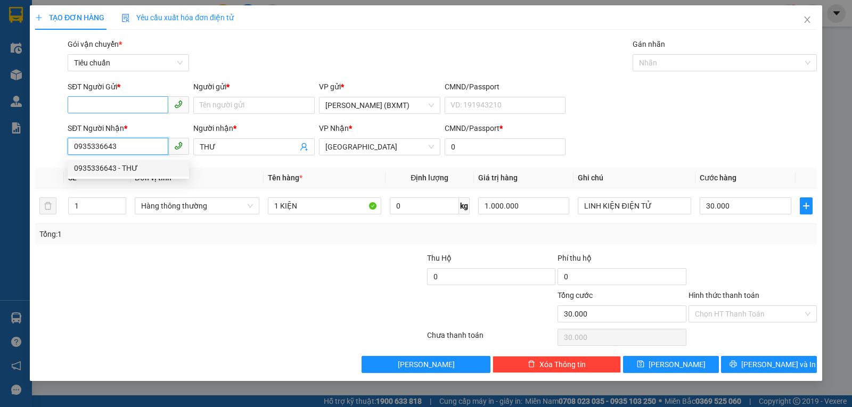
type input "0935336643"
click at [131, 103] on input "SĐT Người Gửi *" at bounding box center [118, 104] width 101 height 17
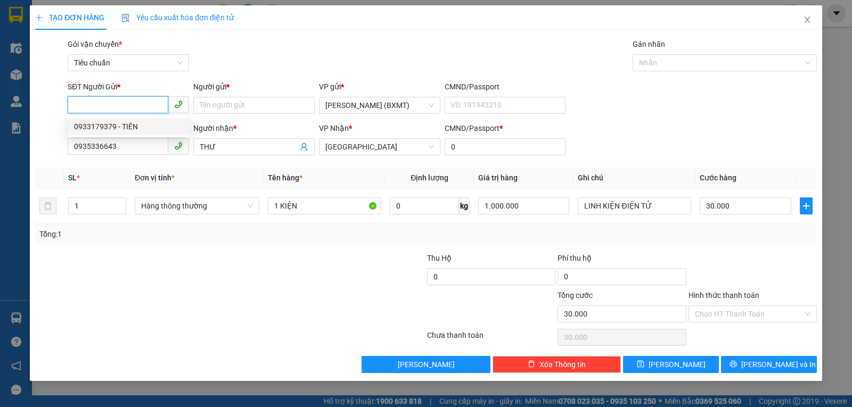
click at [137, 124] on div "0933179379 - TIÊN" at bounding box center [128, 127] width 109 height 12
type input "0933179379"
type input "TIÊN"
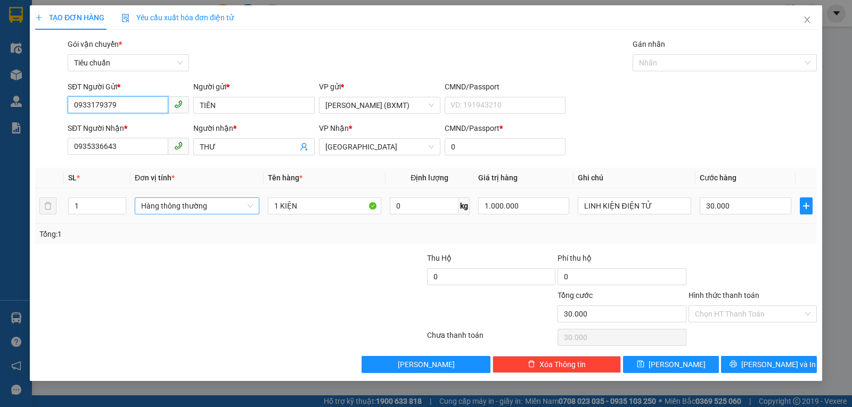
click at [162, 203] on span "Hàng thông thường" at bounding box center [197, 206] width 112 height 16
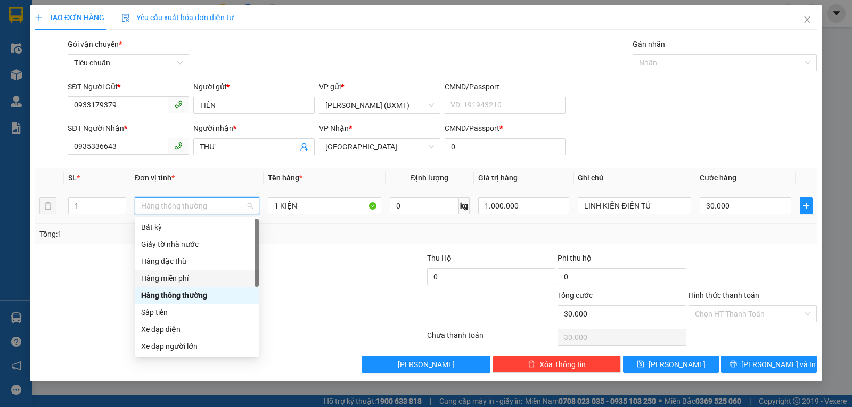
scroll to position [68, 0]
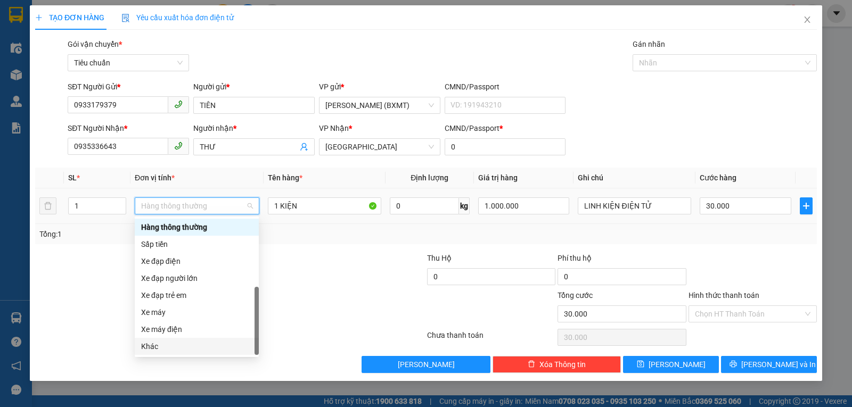
click at [161, 342] on div "Khác" at bounding box center [196, 347] width 111 height 12
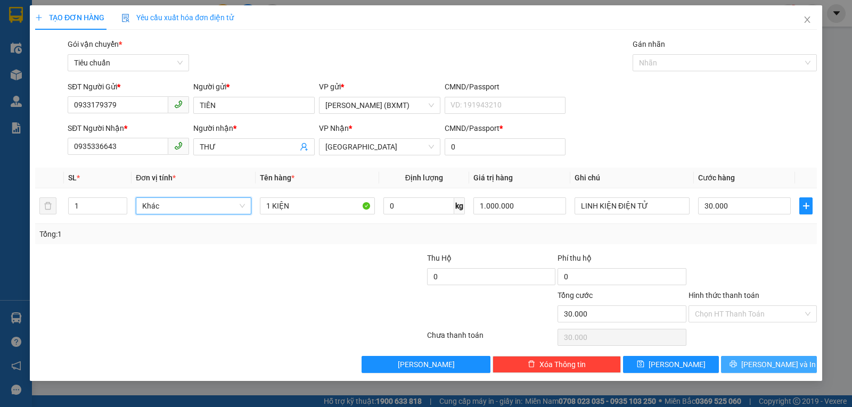
click at [724, 357] on button "Lưu và In" at bounding box center [769, 364] width 96 height 17
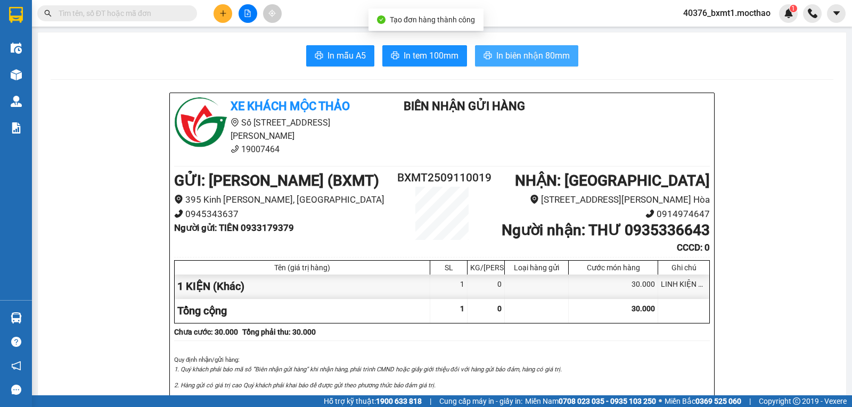
click at [514, 56] on span "In biên nhận 80mm" at bounding box center [532, 55] width 73 height 13
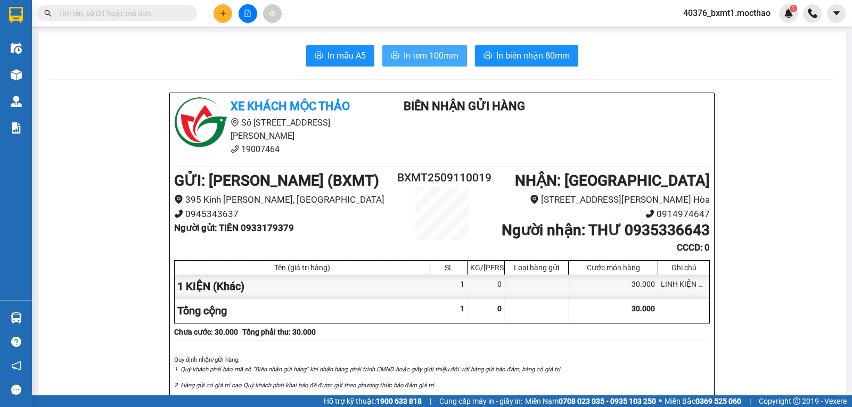
click at [443, 56] on span "In tem 100mm" at bounding box center [430, 55] width 55 height 13
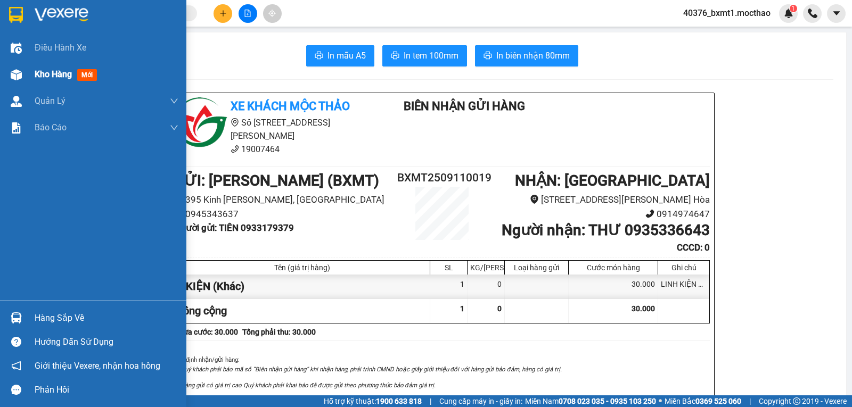
click at [4, 68] on div "Kho hàng mới" at bounding box center [93, 74] width 186 height 27
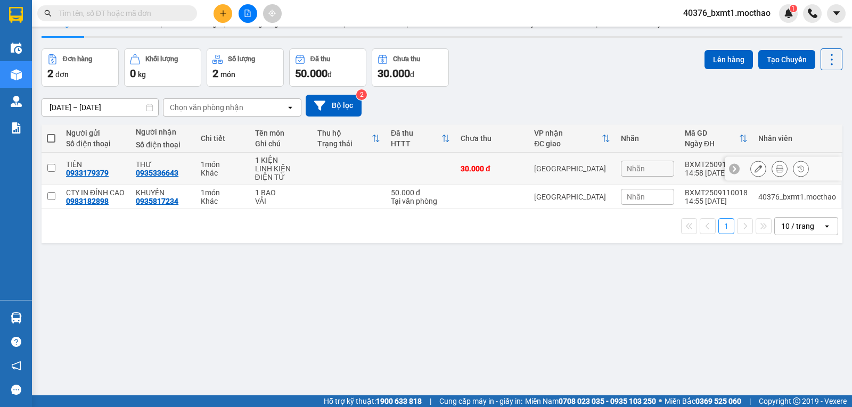
scroll to position [49, 0]
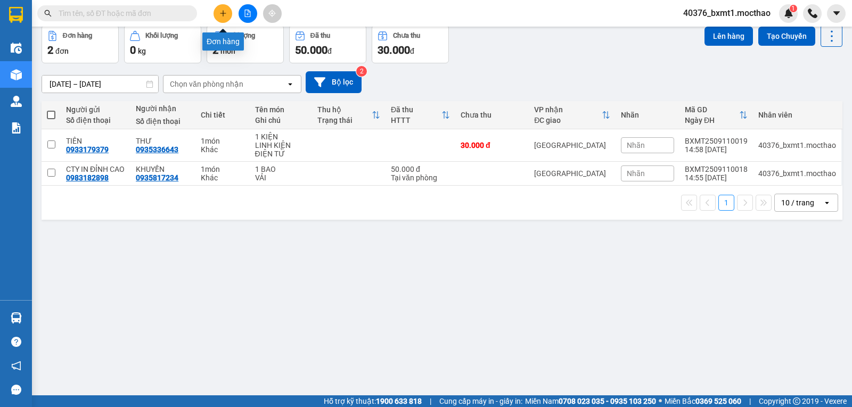
click at [226, 10] on icon "plus" at bounding box center [222, 13] width 7 height 7
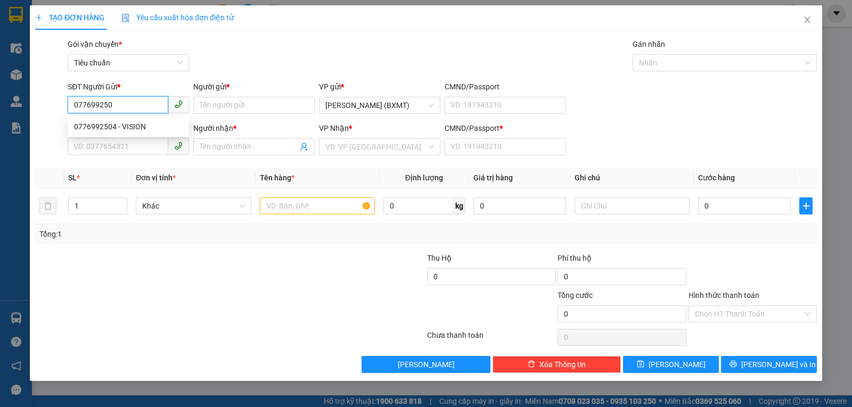
type input "0776992504"
click at [95, 129] on div "0776992504 - VISION" at bounding box center [128, 127] width 109 height 12
type input "VISION"
type input "0977664624"
type input "LINH"
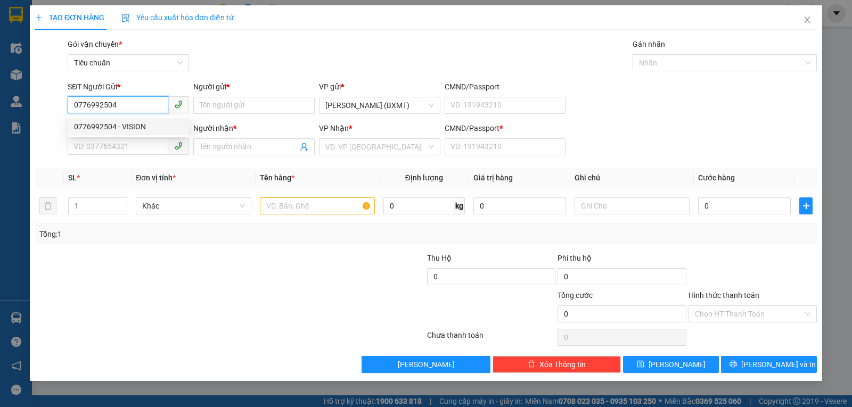
type input "0"
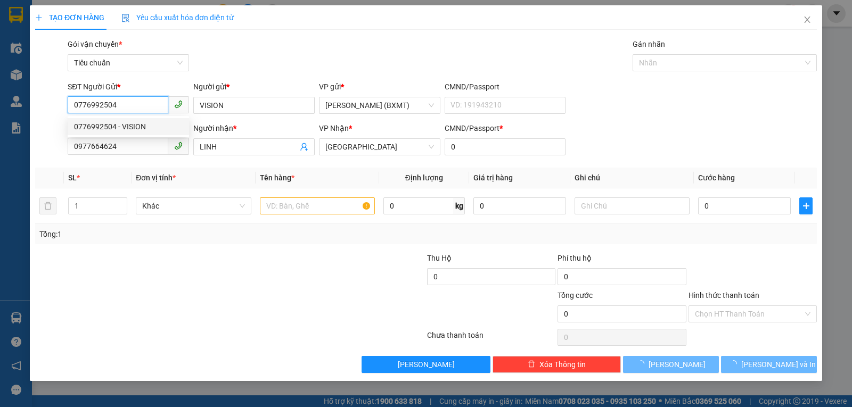
type input "60.000"
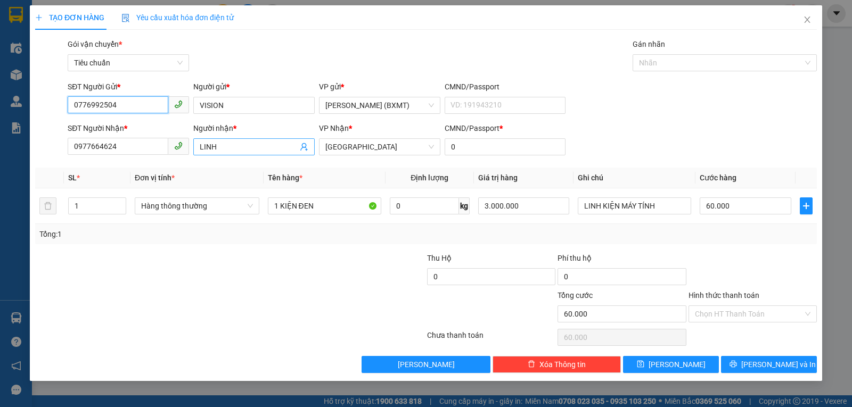
type input "0776992504"
click at [228, 149] on input "LINH" at bounding box center [249, 147] width 98 height 12
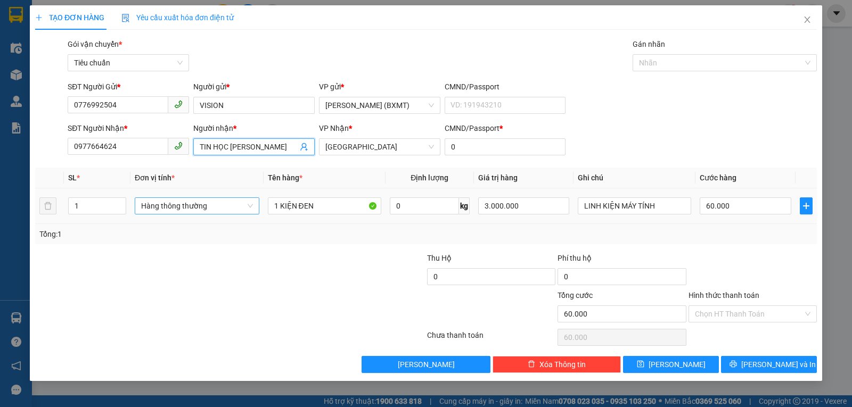
click at [156, 208] on span "Hàng thông thường" at bounding box center [197, 206] width 112 height 16
type input "TIN HỌC [PERSON_NAME]"
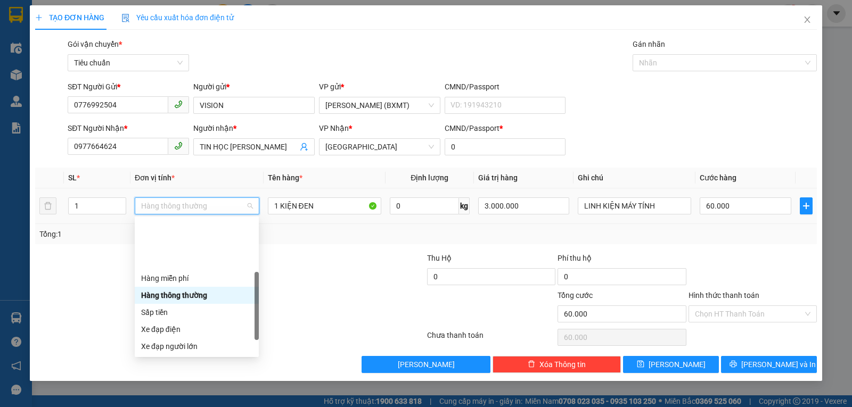
scroll to position [68, 0]
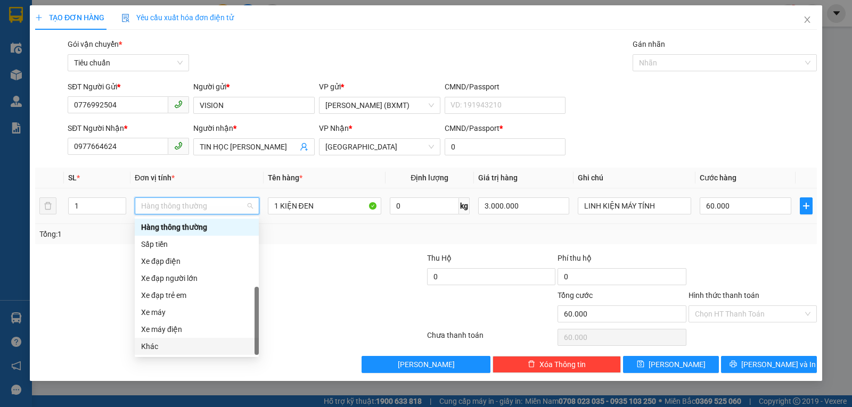
click at [159, 340] on div "Khác" at bounding box center [197, 346] width 124 height 17
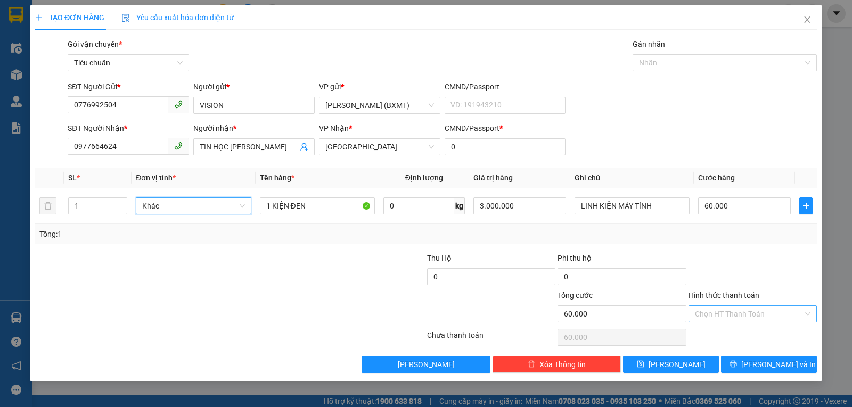
click at [695, 317] on input "Hình thức thanh toán" at bounding box center [749, 314] width 108 height 16
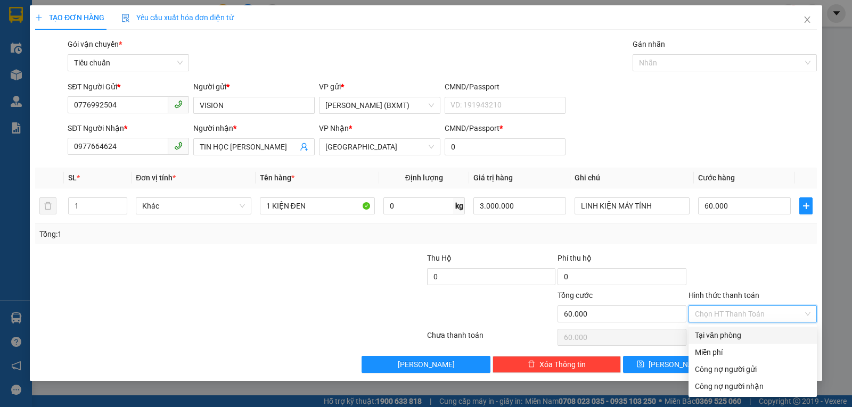
click at [700, 335] on div "Tại văn phòng" at bounding box center [753, 335] width 116 height 12
type input "0"
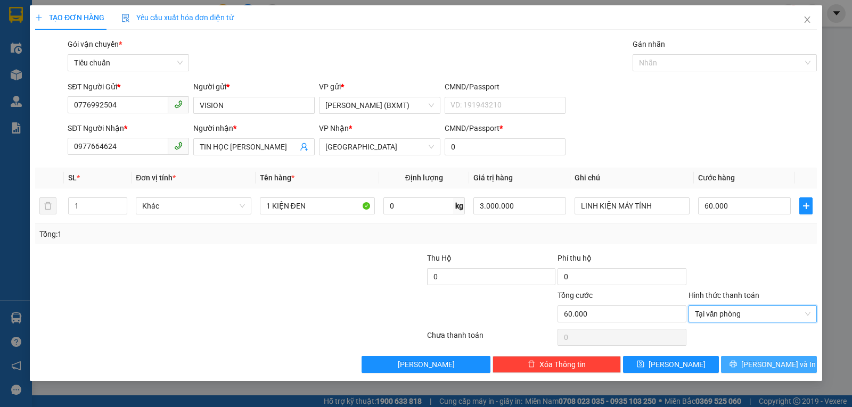
click at [735, 364] on button "Lưu và In" at bounding box center [769, 364] width 96 height 17
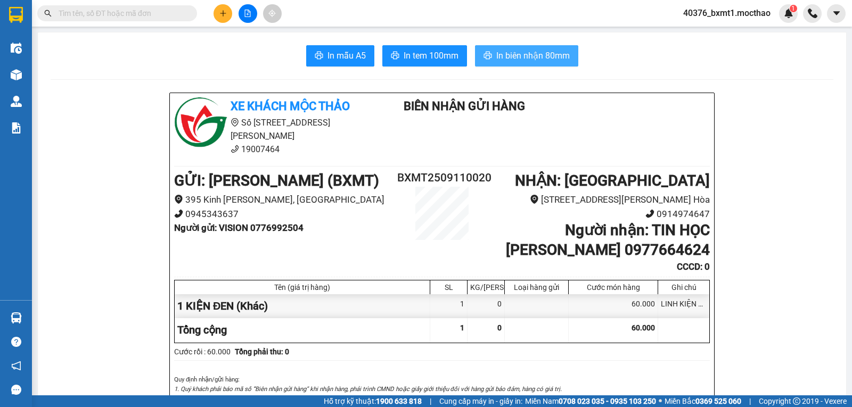
click at [524, 59] on span "In biên nhận 80mm" at bounding box center [532, 55] width 73 height 13
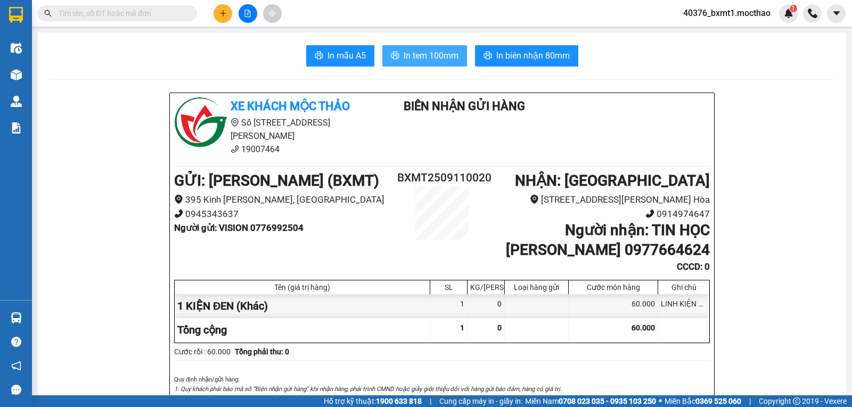
drag, startPoint x: 415, startPoint y: 61, endPoint x: 383, endPoint y: 102, distance: 52.4
click at [416, 59] on span "In tem 100mm" at bounding box center [430, 55] width 55 height 13
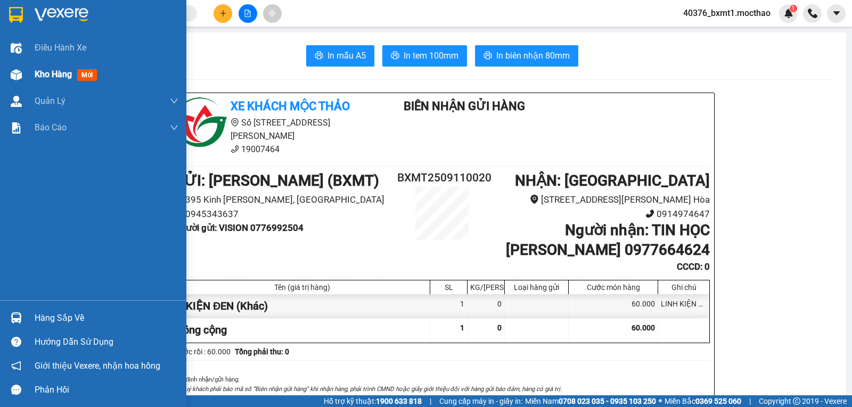
click at [19, 75] on img at bounding box center [16, 74] width 11 height 11
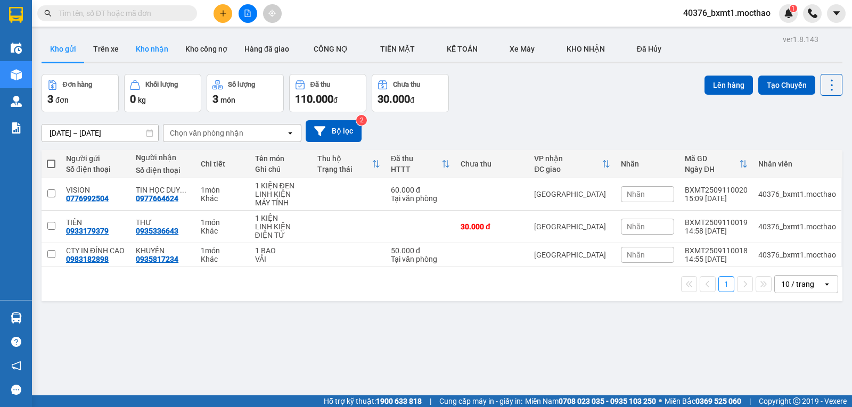
click at [153, 51] on button "Kho nhận" at bounding box center [152, 49] width 50 height 26
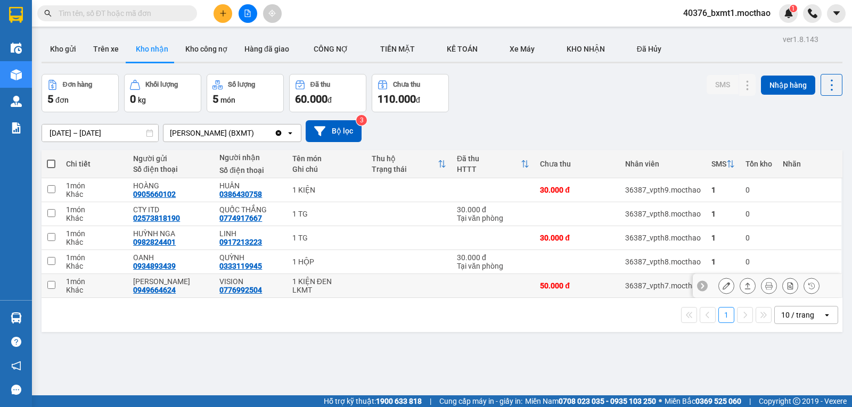
click at [744, 285] on icon at bounding box center [747, 285] width 7 height 7
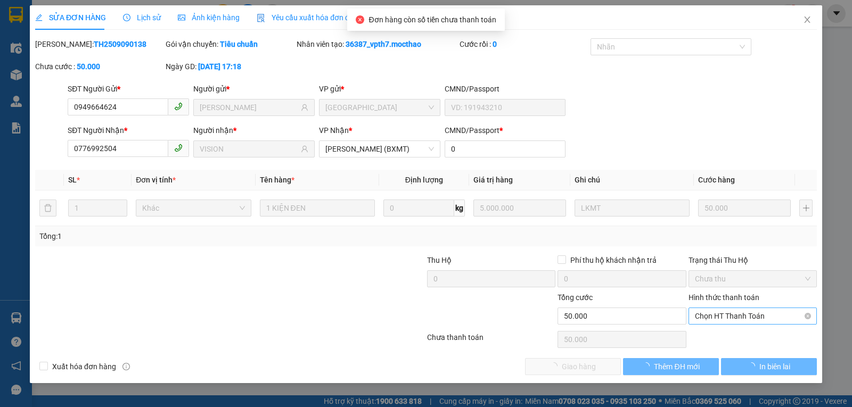
type input "0949664624"
type input "DUY LINH"
type input "0776992504"
type input "VISION"
type input "0"
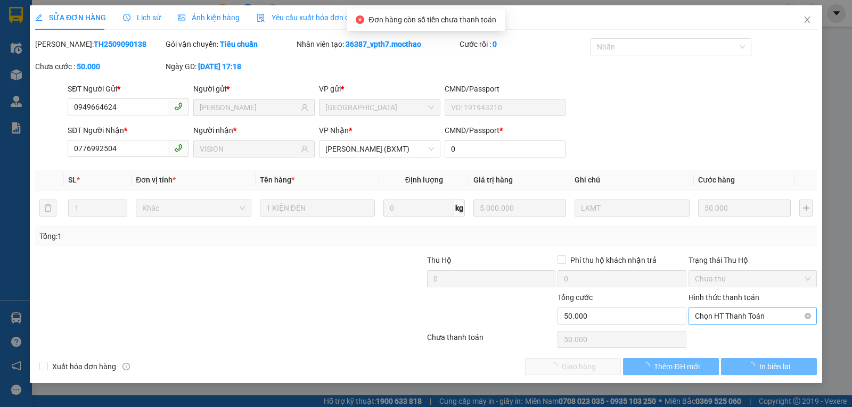
type input "50.000"
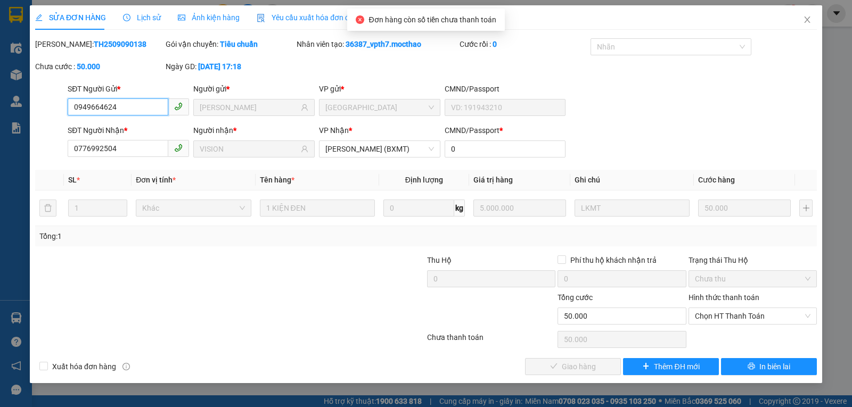
drag, startPoint x: 716, startPoint y: 316, endPoint x: 716, endPoint y: 329, distance: 13.3
click at [717, 316] on span "Chọn HT Thanh Toán" at bounding box center [753, 316] width 116 height 16
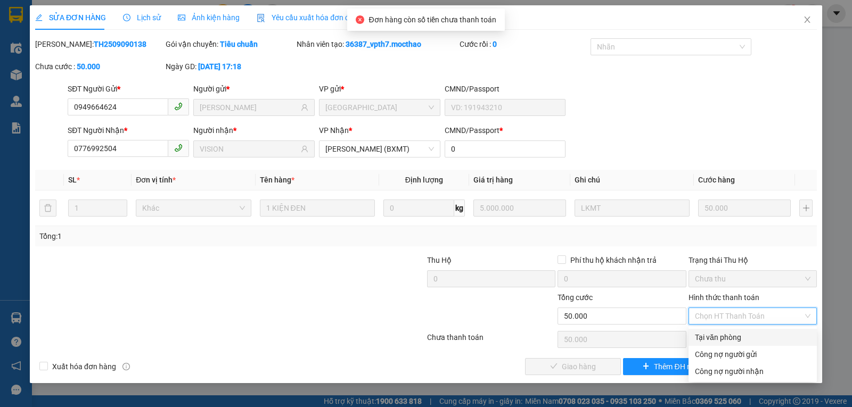
click at [716, 338] on div "Tại văn phòng" at bounding box center [753, 338] width 116 height 12
type input "0"
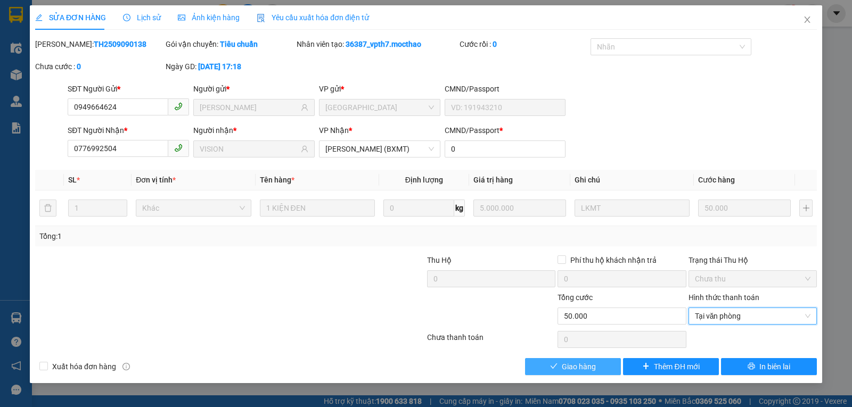
click at [591, 367] on span "Giao hàng" at bounding box center [579, 367] width 34 height 12
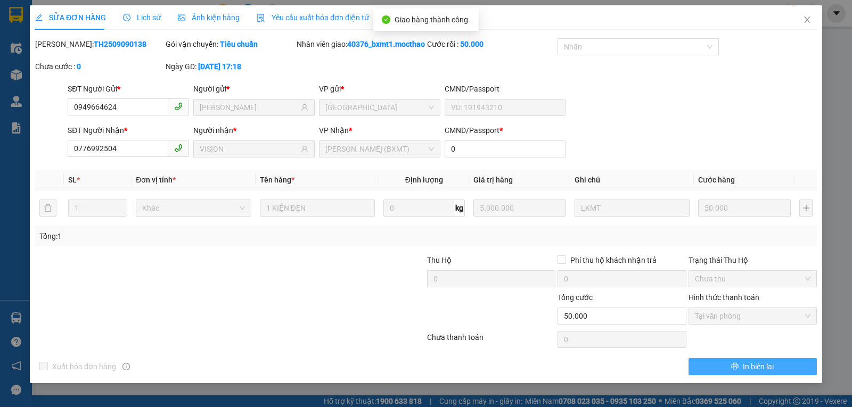
click at [743, 373] on span "In biên lai" at bounding box center [758, 367] width 31 height 12
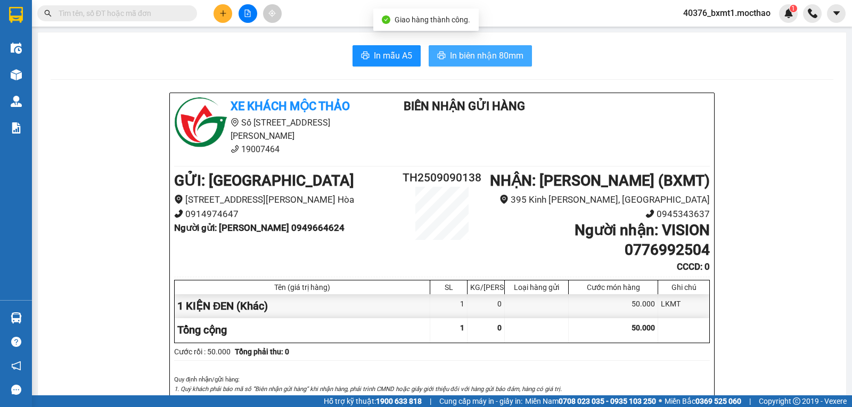
click at [460, 48] on button "In biên nhận 80mm" at bounding box center [479, 55] width 103 height 21
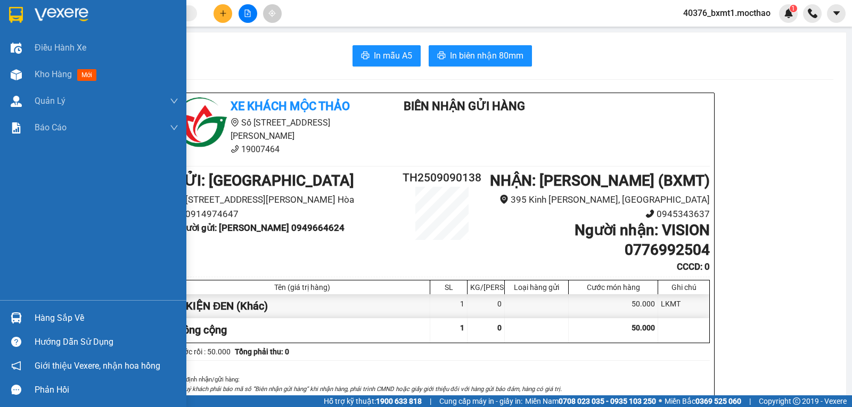
drag, startPoint x: 0, startPoint y: 236, endPoint x: 279, endPoint y: 45, distance: 338.1
click at [276, 45] on div "In mẫu A5 In biên nhận 80mm" at bounding box center [442, 55] width 782 height 21
click at [47, 70] on span "Kho hàng" at bounding box center [53, 74] width 37 height 10
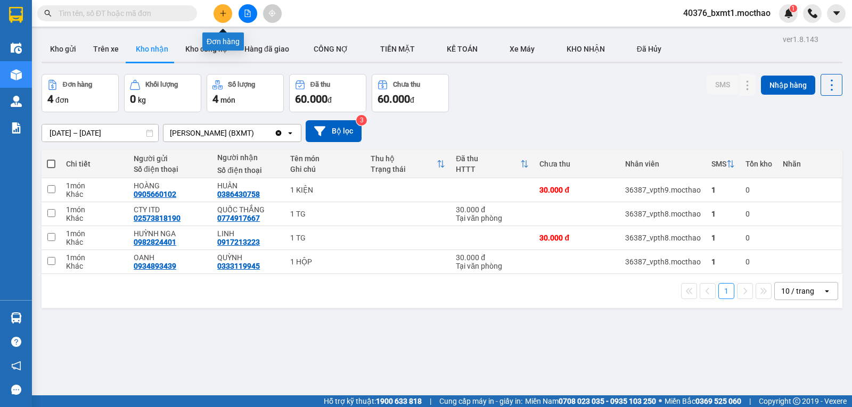
click at [220, 13] on icon "plus" at bounding box center [222, 13] width 7 height 7
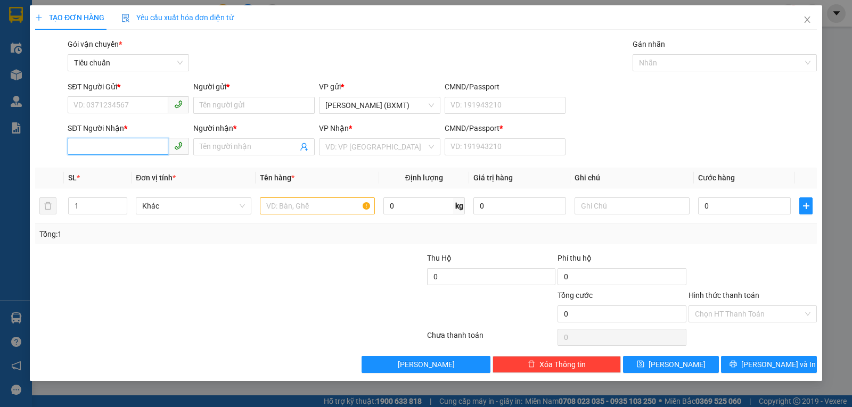
click at [152, 147] on input "SĐT Người Nhận *" at bounding box center [118, 146] width 101 height 17
click at [141, 168] on div "0915790596 - LY" at bounding box center [128, 168] width 109 height 12
type input "0915790596"
type input "LY"
type input "0"
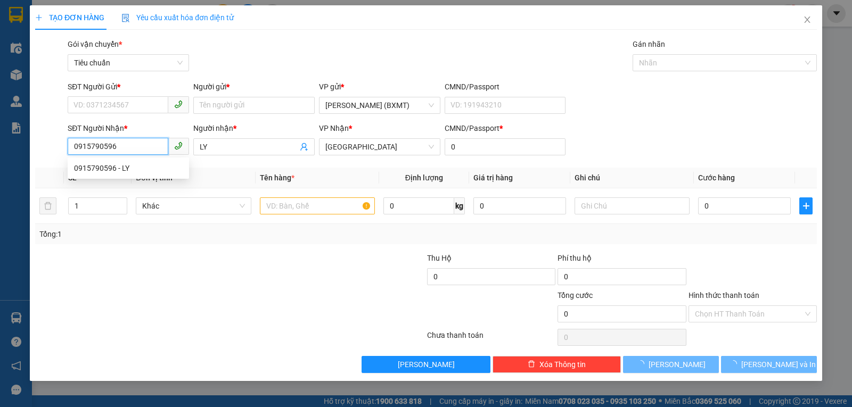
type input "70.000"
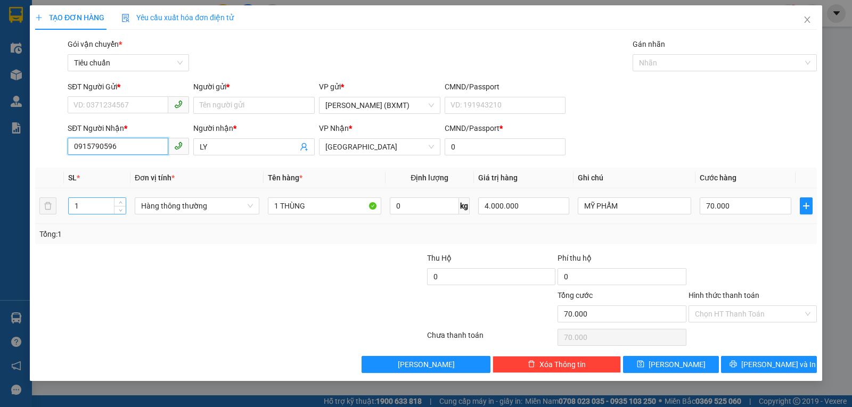
type input "0915790596"
click at [82, 207] on input "1" at bounding box center [97, 206] width 57 height 16
type input "3"
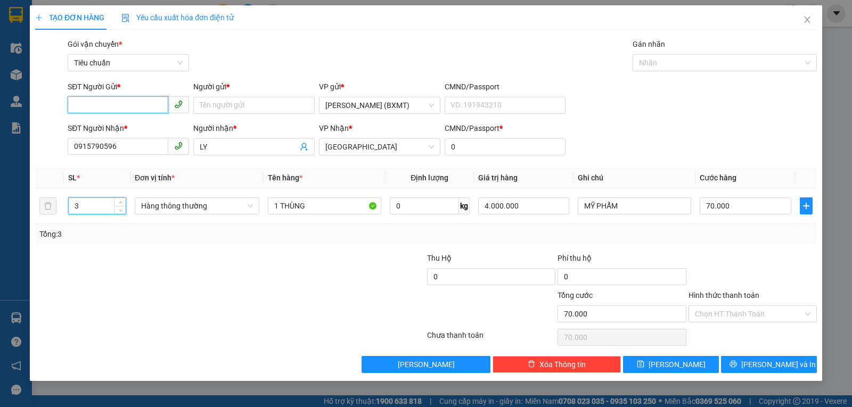
click at [100, 105] on input "SĐT Người Gửi *" at bounding box center [118, 104] width 101 height 17
type input "0"
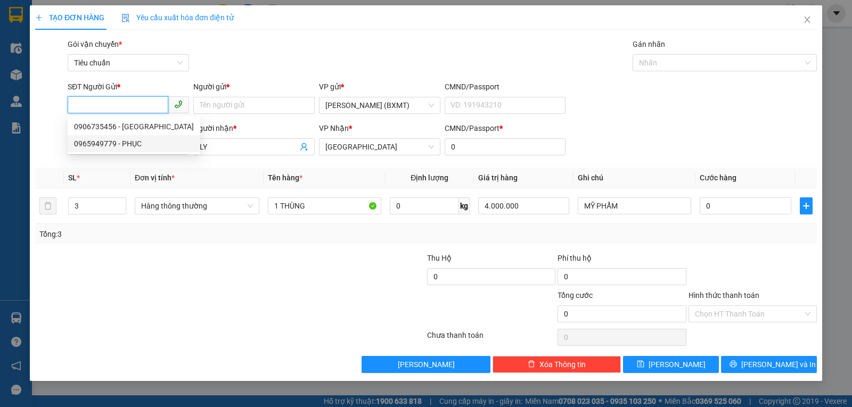
click at [122, 138] on div "0965949779 - PHỤC" at bounding box center [134, 144] width 120 height 12
type input "0965949779"
type input "PHỤC"
type input "70.000"
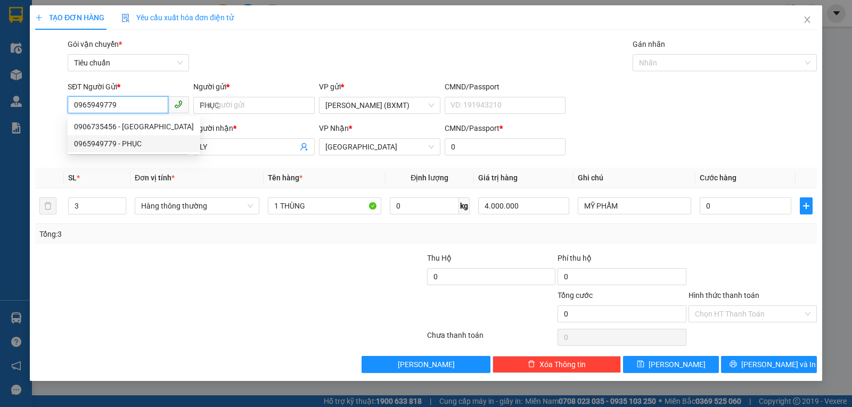
type input "1"
type input "70.000"
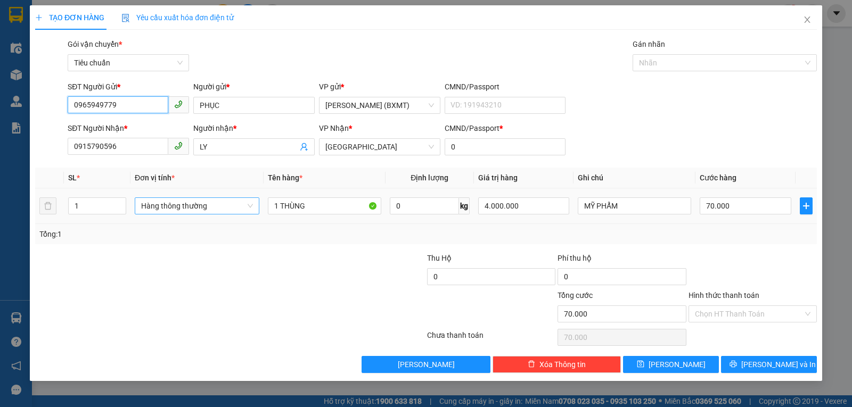
click at [180, 207] on span "Hàng thông thường" at bounding box center [197, 206] width 112 height 16
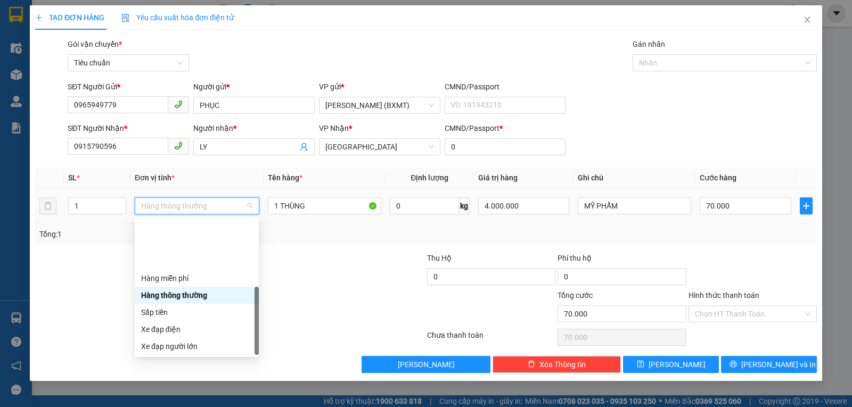
click at [159, 407] on div "Khác" at bounding box center [196, 415] width 111 height 12
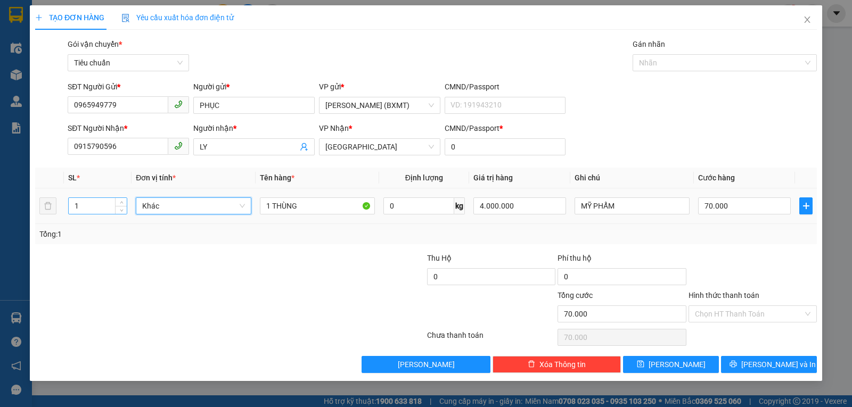
click at [86, 200] on input "1" at bounding box center [98, 206] width 58 height 16
type input "3"
click at [733, 201] on input "70.000" at bounding box center [744, 205] width 93 height 17
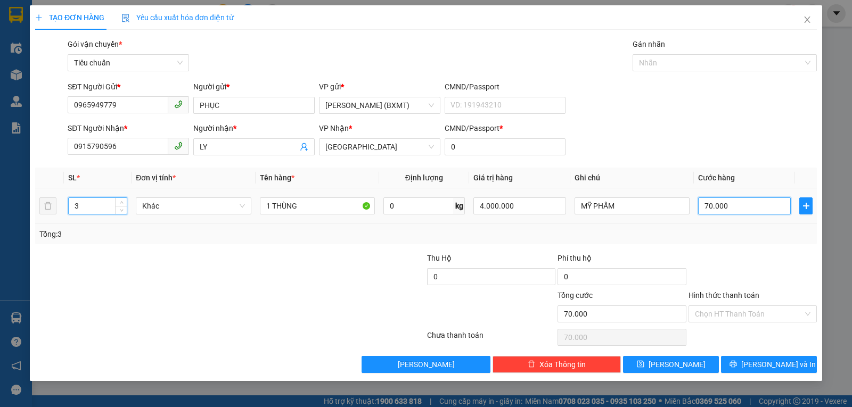
type input "0"
type input "1"
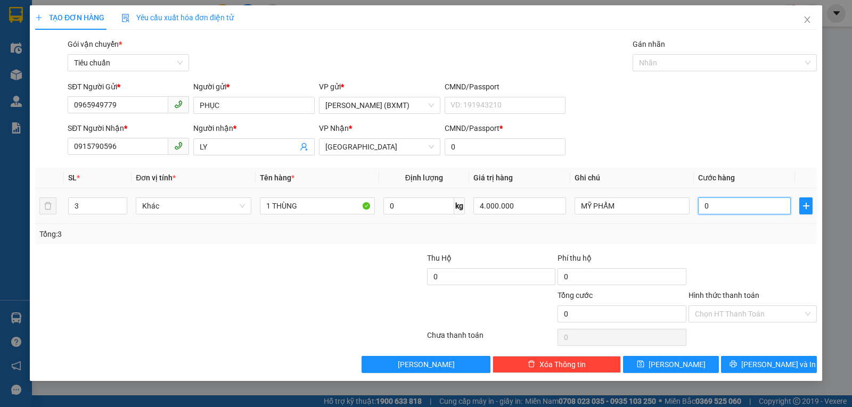
type input "01"
type input "18"
type input "0.180"
type input "180"
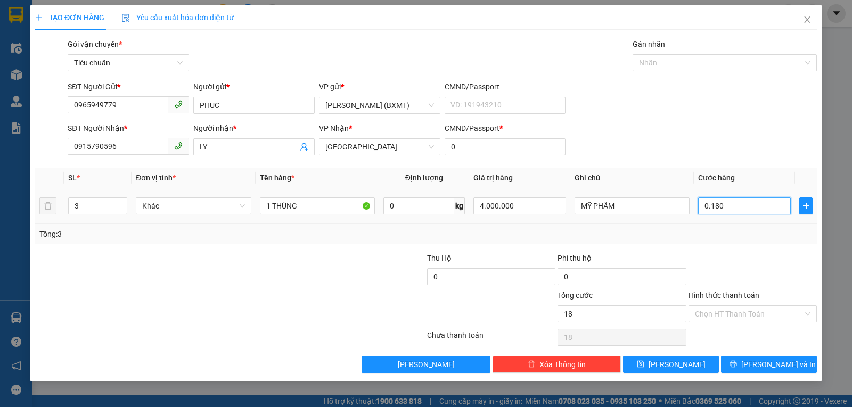
type input "180"
type input "0.180"
click at [726, 230] on div "Tổng: 3" at bounding box center [425, 234] width 773 height 12
type input "180.000"
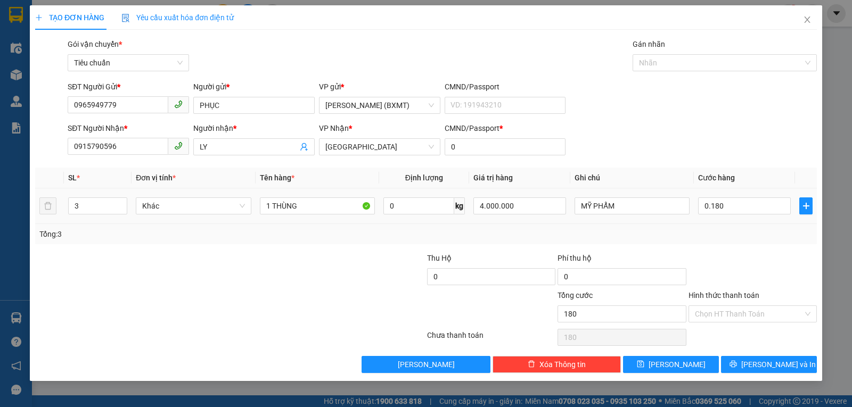
type input "180.000"
drag, startPoint x: 269, startPoint y: 207, endPoint x: 261, endPoint y: 207, distance: 8.0
click at [261, 207] on input "1 THÙNG" at bounding box center [317, 205] width 115 height 17
type input "3 THÙNG"
click at [736, 314] on input "Hình thức thanh toán" at bounding box center [749, 314] width 108 height 16
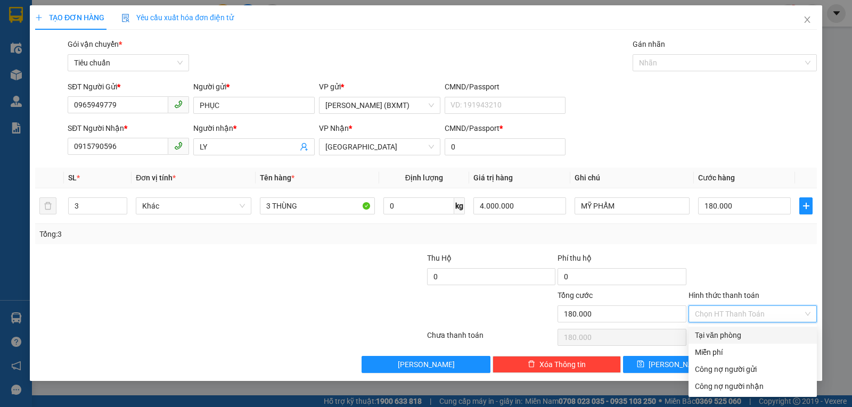
click at [732, 335] on div "Tại văn phòng" at bounding box center [753, 335] width 116 height 12
type input "0"
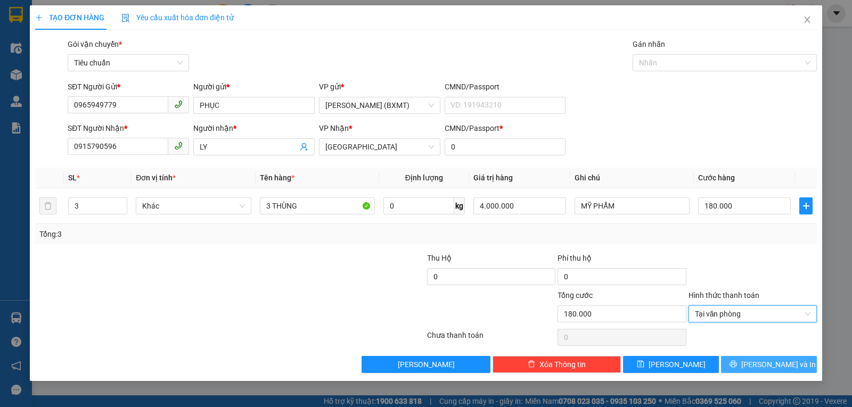
click at [737, 364] on icon "printer" at bounding box center [732, 363] width 7 height 7
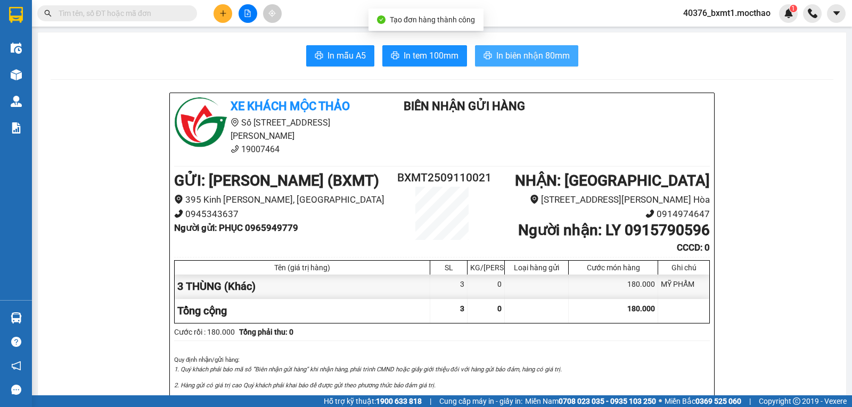
click at [532, 64] on button "In biên nhận 80mm" at bounding box center [526, 55] width 103 height 21
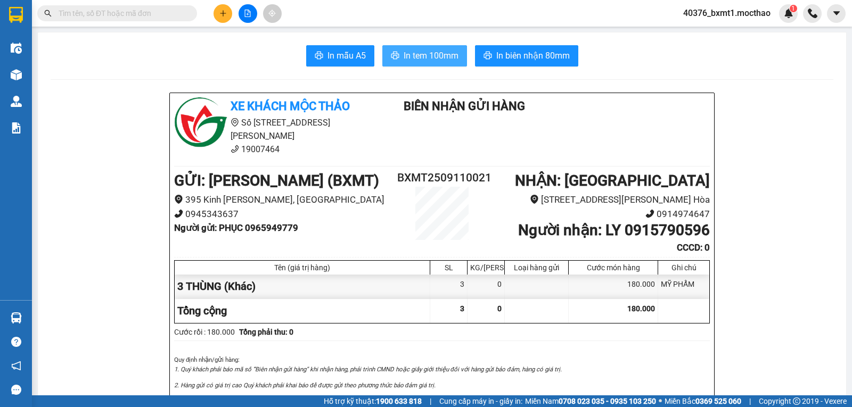
click at [428, 55] on span "In tem 100mm" at bounding box center [430, 55] width 55 height 13
click at [219, 17] on button at bounding box center [222, 13] width 19 height 19
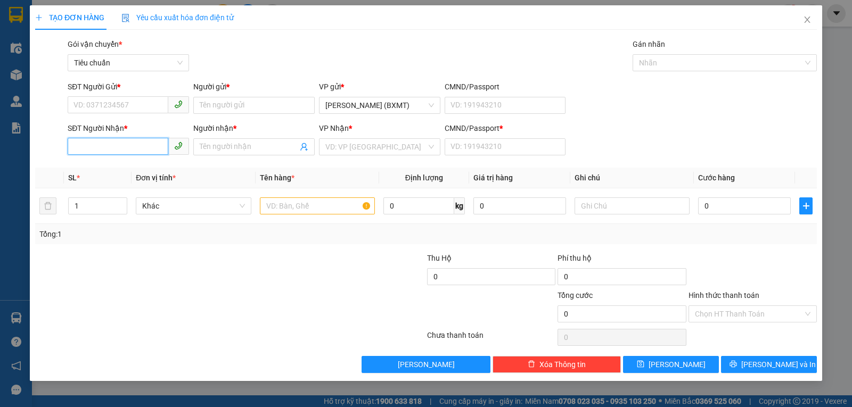
click at [118, 148] on input "SĐT Người Nhận *" at bounding box center [118, 146] width 101 height 17
click at [103, 168] on div "0915790596 - LY" at bounding box center [128, 168] width 109 height 12
type input "0915790596"
type input "LY"
type input "0"
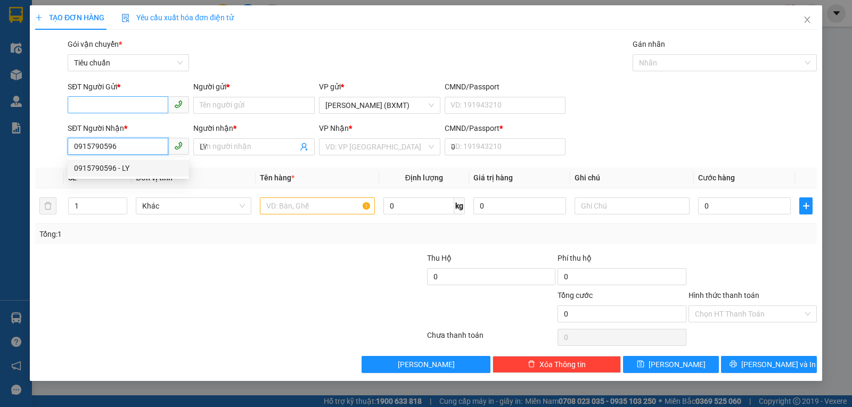
type input "180.000"
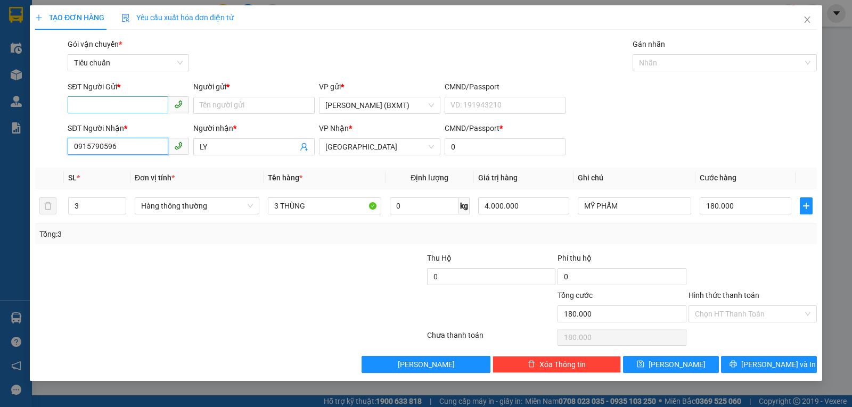
type input "0915790596"
click at [116, 103] on input "SĐT Người Gửi *" at bounding box center [118, 104] width 101 height 17
click at [130, 143] on div "0906735456 - TRUNG PHONG" at bounding box center [134, 144] width 120 height 12
type input "0906735456"
type input "TRUNG PHONG"
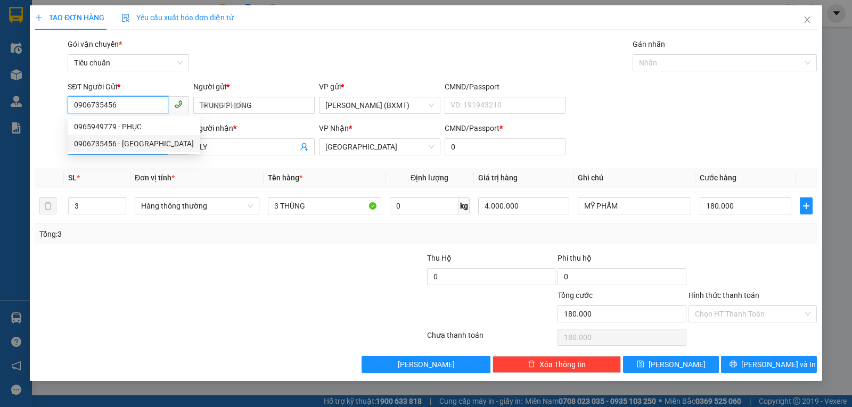
type input "60.000"
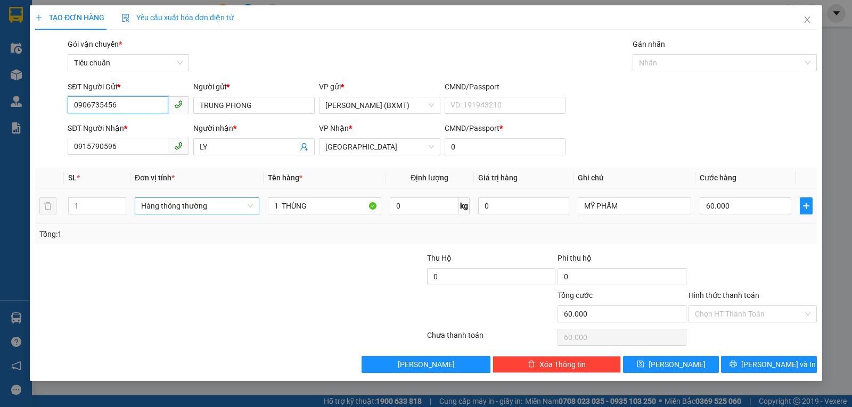
click at [193, 207] on span "Hàng thông thường" at bounding box center [197, 206] width 112 height 16
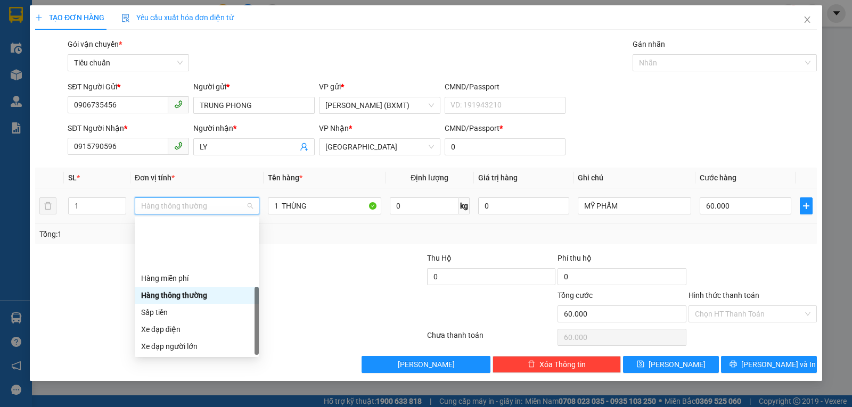
click at [164, 407] on div "Khác" at bounding box center [196, 415] width 111 height 12
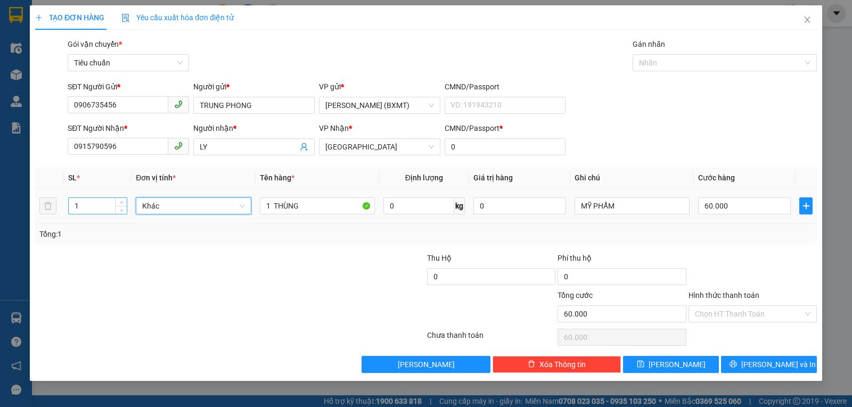
click at [83, 208] on input "1" at bounding box center [98, 206] width 58 height 16
type input "3"
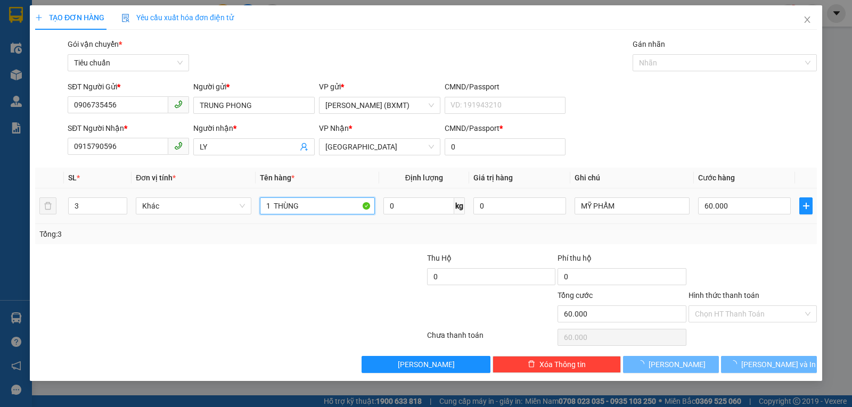
type input "0"
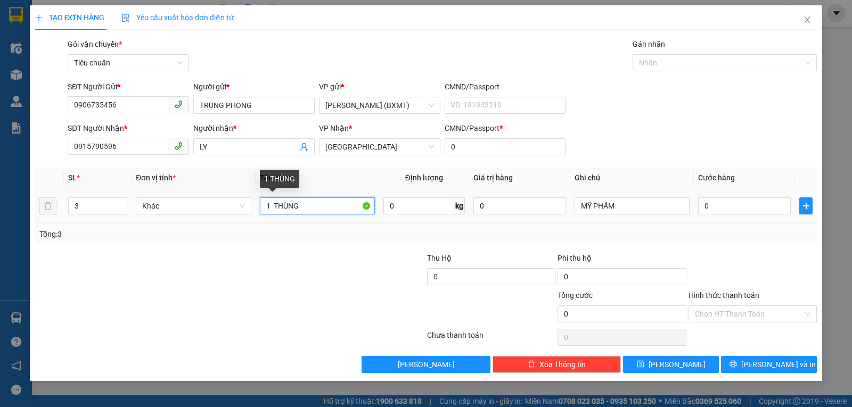
click at [270, 209] on input "1 THÙNG" at bounding box center [317, 205] width 115 height 17
type input "3 THÙNG"
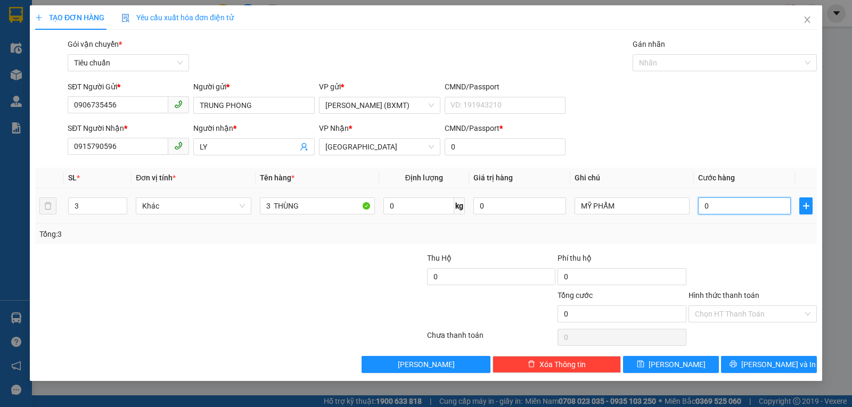
click at [713, 206] on input "0" at bounding box center [744, 205] width 93 height 17
type input "1"
type input "16"
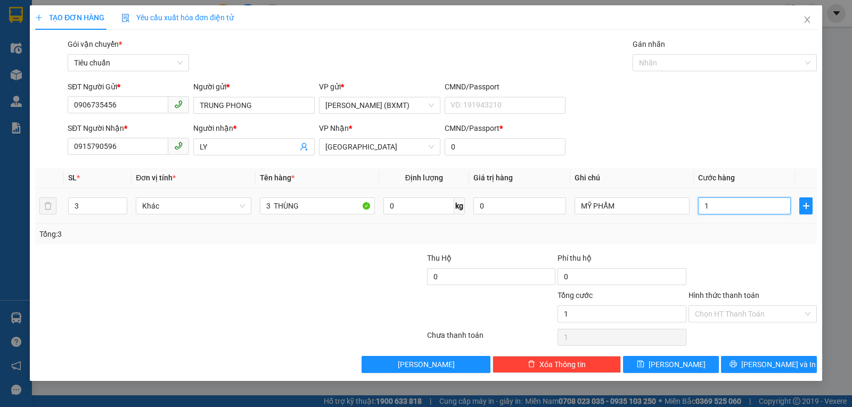
type input "16"
type input "160"
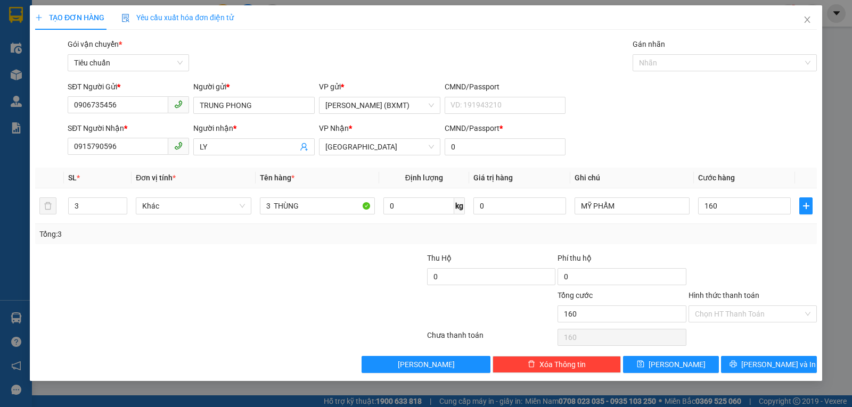
type input "160.000"
click at [729, 228] on div "Tổng: 3" at bounding box center [425, 234] width 773 height 12
click at [738, 203] on input "160.000" at bounding box center [744, 205] width 93 height 17
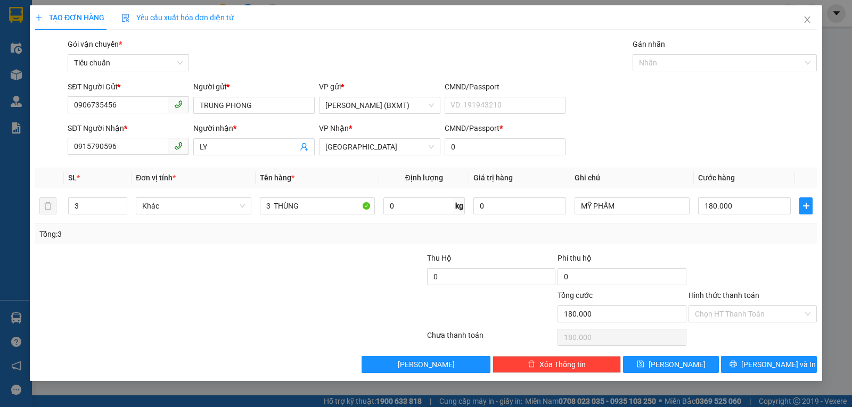
click at [746, 253] on div at bounding box center [752, 270] width 130 height 37
click at [767, 359] on span "Lưu và In" at bounding box center [778, 365] width 75 height 12
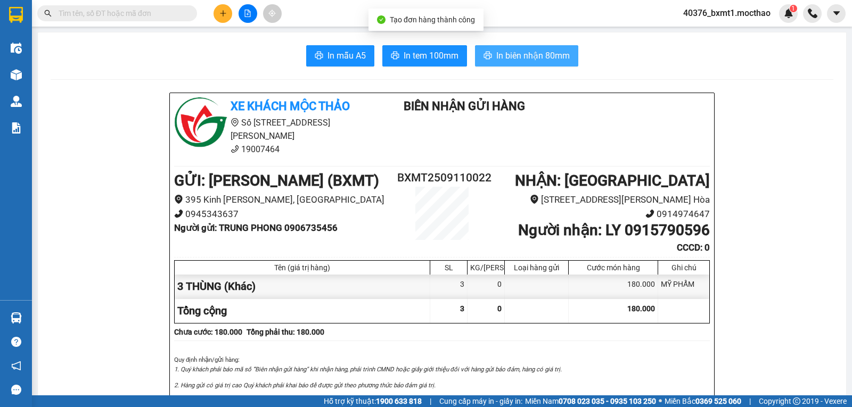
click at [503, 52] on span "In biên nhận 80mm" at bounding box center [532, 55] width 73 height 13
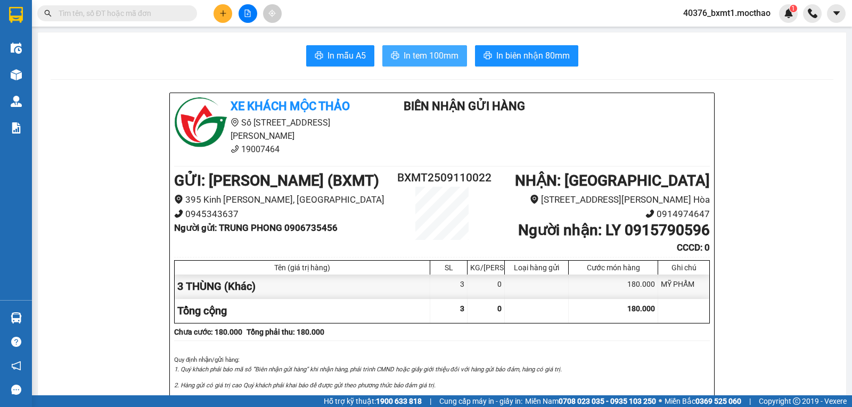
click at [413, 58] on span "In tem 100mm" at bounding box center [430, 55] width 55 height 13
click at [245, 13] on icon "file-add" at bounding box center [247, 13] width 7 height 7
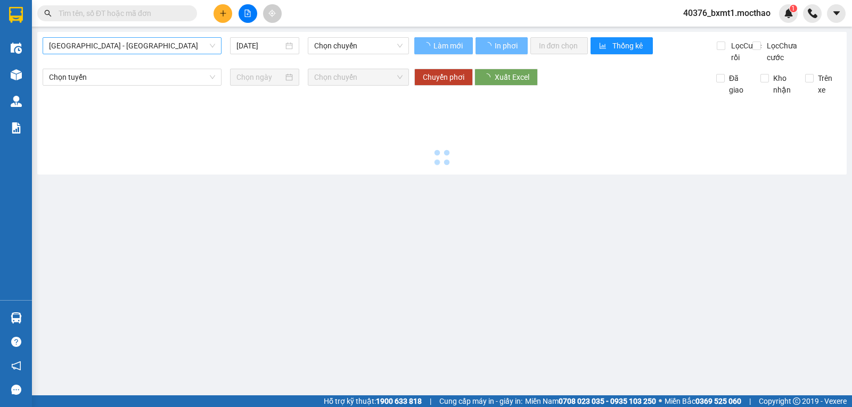
click at [119, 53] on span "[GEOGRAPHIC_DATA] - [GEOGRAPHIC_DATA]" at bounding box center [132, 46] width 166 height 16
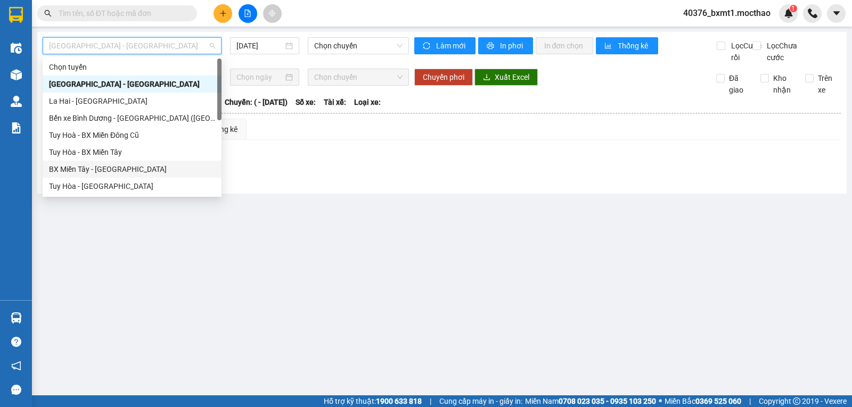
click at [86, 168] on div "BX Miền Tây - [GEOGRAPHIC_DATA]" at bounding box center [132, 169] width 166 height 12
type input "[DATE]"
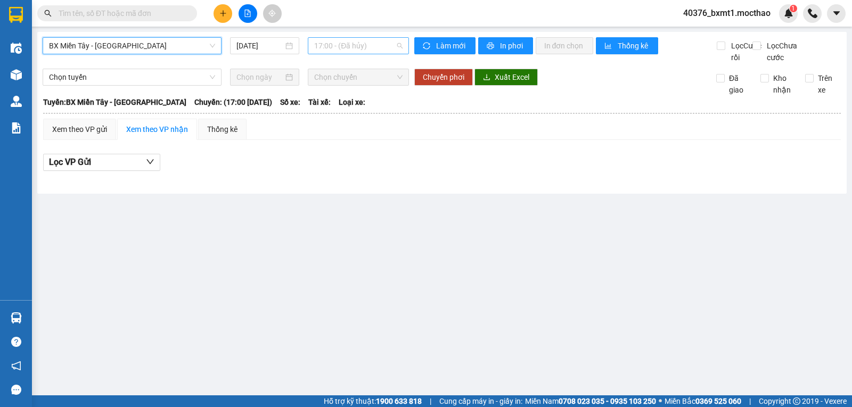
click at [341, 47] on span "17:00 - (Đã hủy)" at bounding box center [358, 46] width 88 height 16
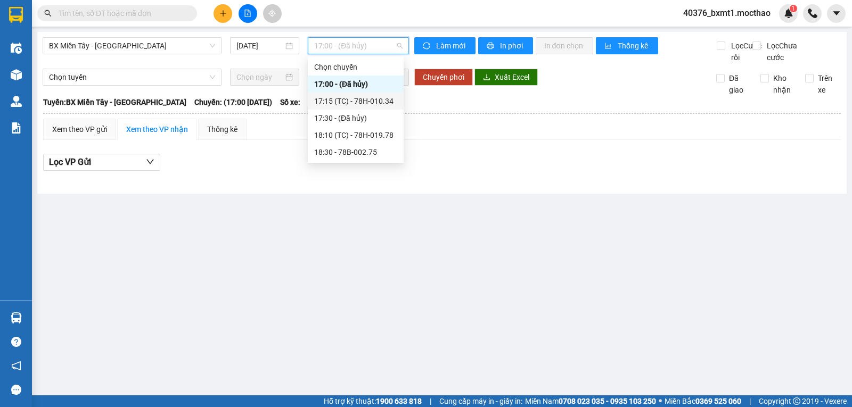
click at [368, 98] on div "17:15 (TC) - 78H-010.34" at bounding box center [355, 101] width 83 height 12
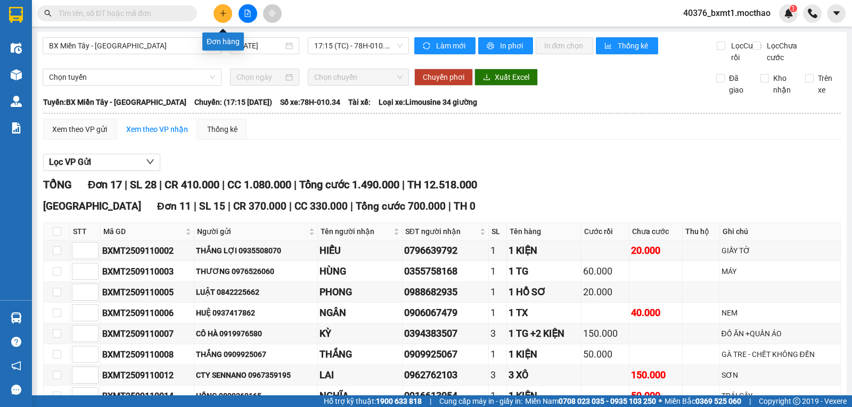
click at [224, 17] on icon "plus" at bounding box center [222, 13] width 7 height 7
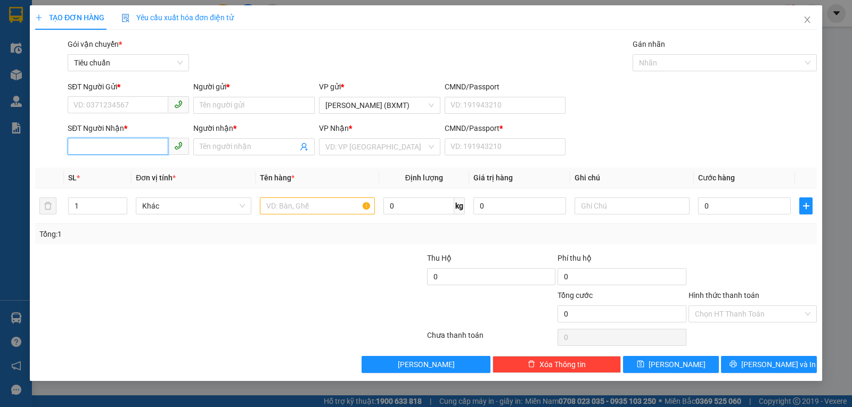
click at [123, 144] on input "SĐT Người Nhận *" at bounding box center [118, 146] width 101 height 17
click at [130, 170] on div "0372930484 - TRANG" at bounding box center [128, 168] width 109 height 12
type input "0372930484"
type input "TRANG"
type input "0"
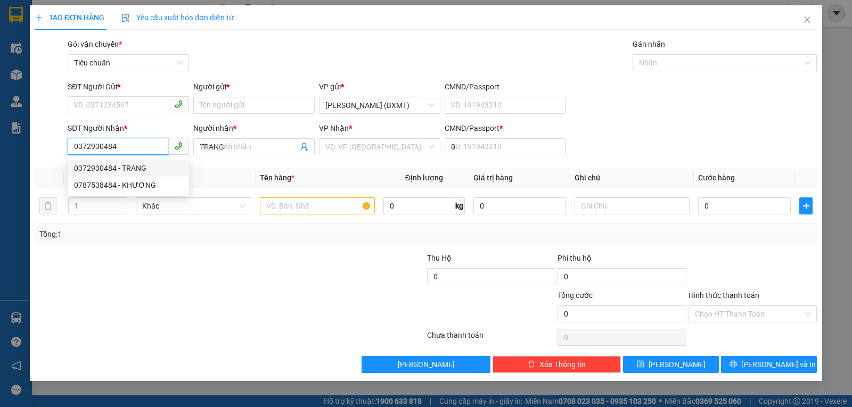
type input "150.000"
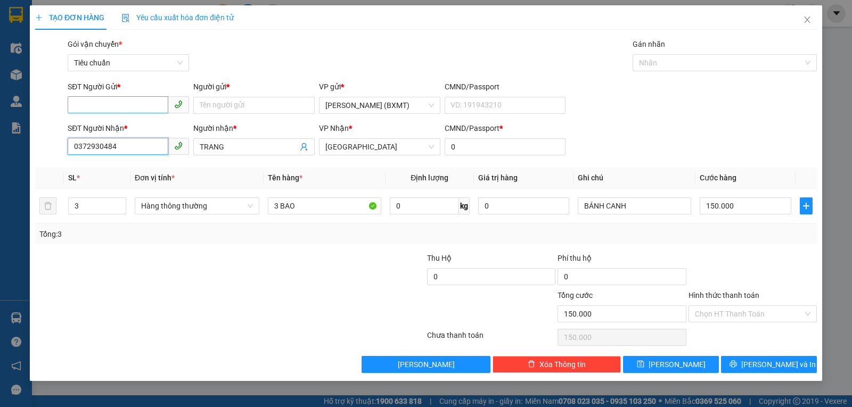
type input "0372930484"
click at [135, 106] on input "SĐT Người Gửi *" at bounding box center [118, 104] width 101 height 17
click at [138, 127] on div "0938069727 - TÂM" at bounding box center [128, 127] width 109 height 12
type input "0938069727"
type input "TÂM"
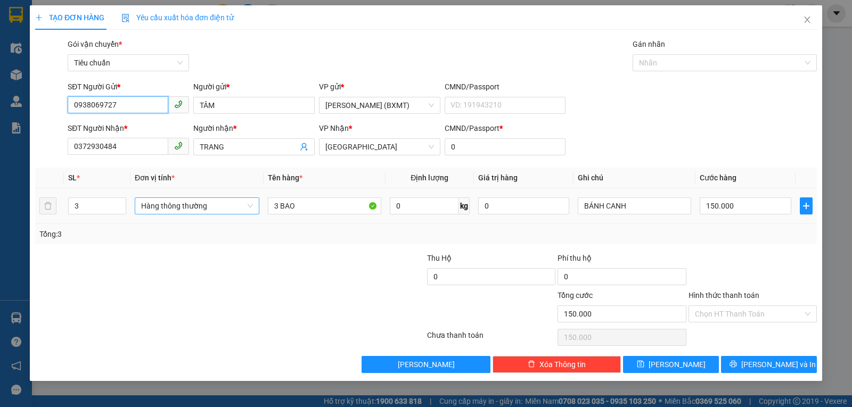
click at [184, 207] on span "Hàng thông thường" at bounding box center [197, 206] width 112 height 16
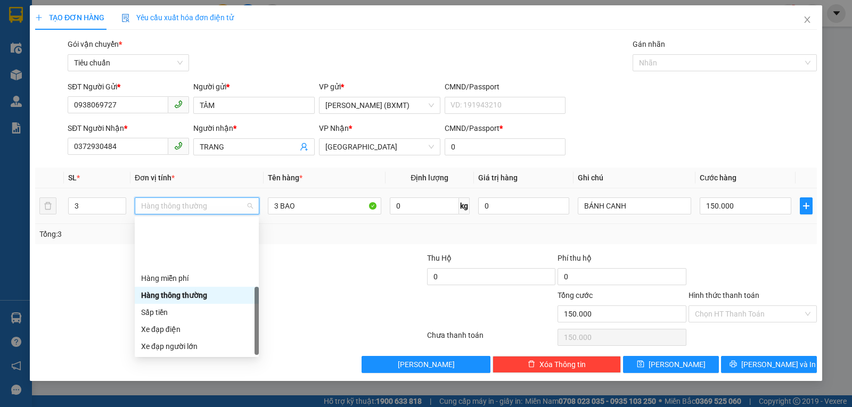
click at [180, 407] on div "Khác" at bounding box center [196, 415] width 111 height 12
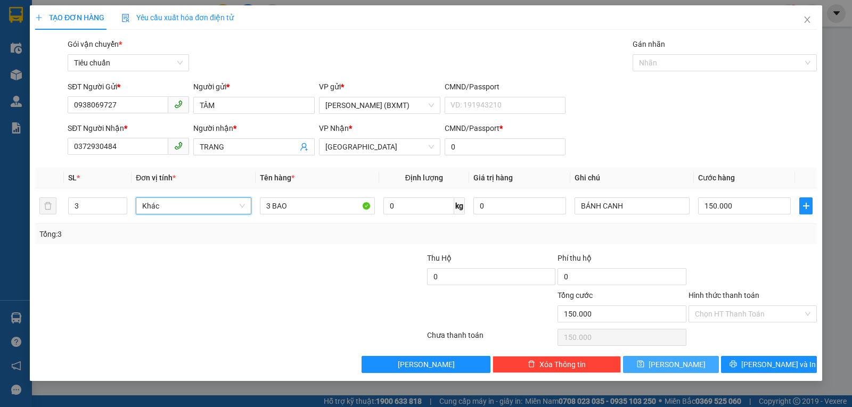
click at [680, 365] on span "Lưu" at bounding box center [676, 365] width 57 height 12
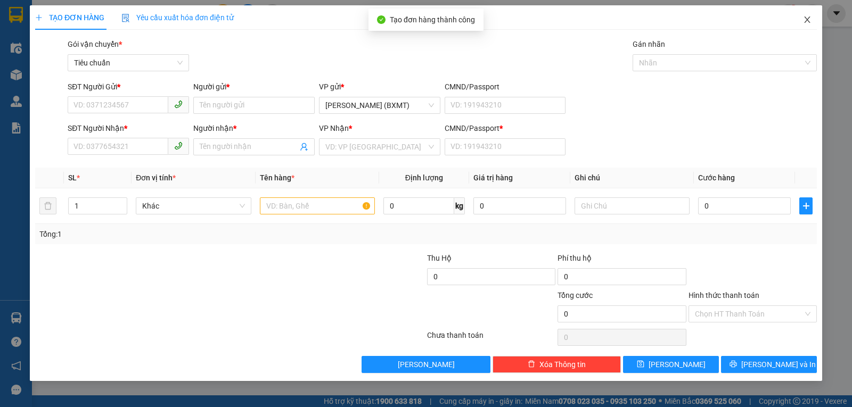
click at [806, 15] on span "Close" at bounding box center [807, 20] width 30 height 30
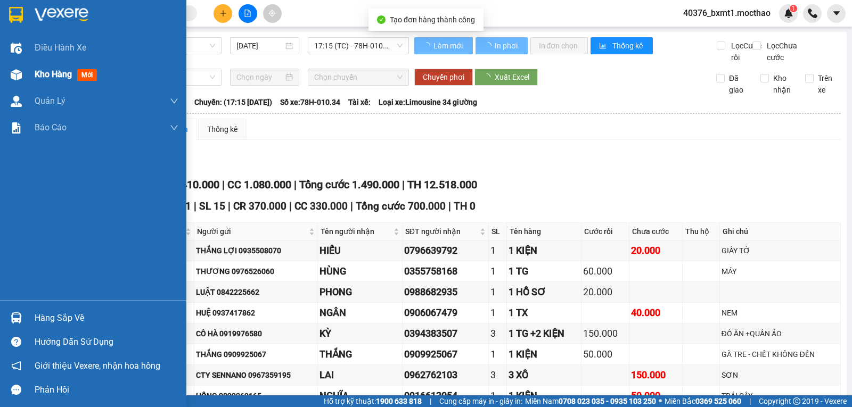
click at [14, 72] on img at bounding box center [16, 74] width 11 height 11
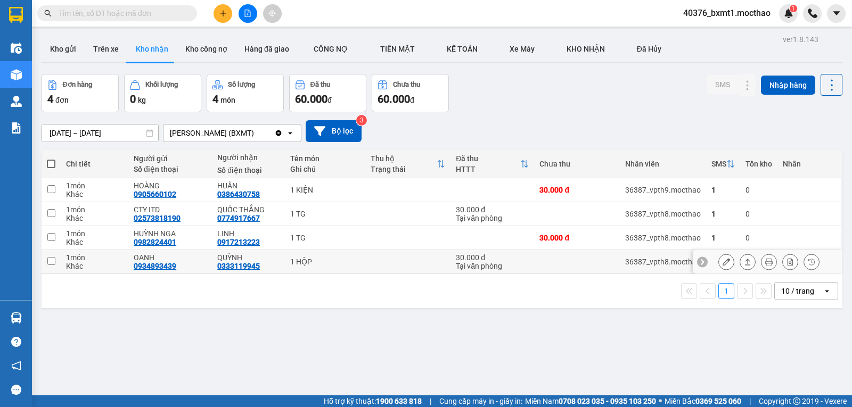
click at [744, 262] on icon at bounding box center [747, 261] width 7 height 7
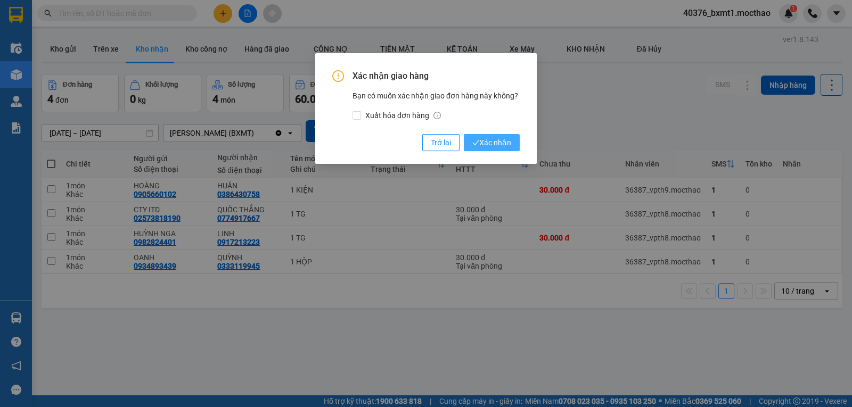
click at [498, 137] on span "Xác nhận" at bounding box center [491, 143] width 39 height 12
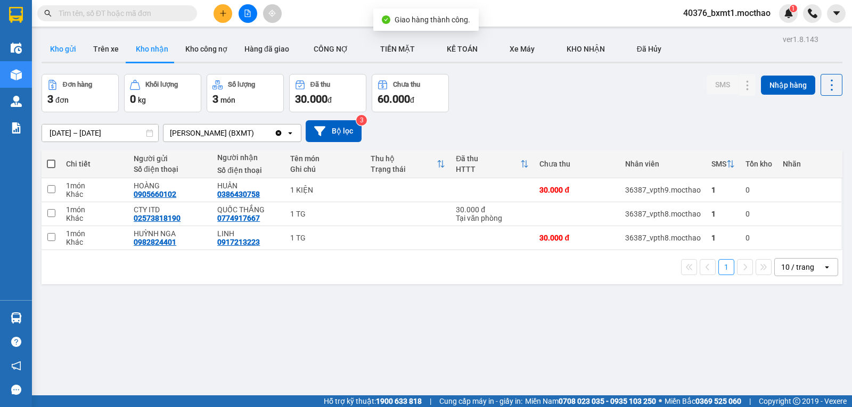
click at [54, 43] on button "Kho gửi" at bounding box center [63, 49] width 43 height 26
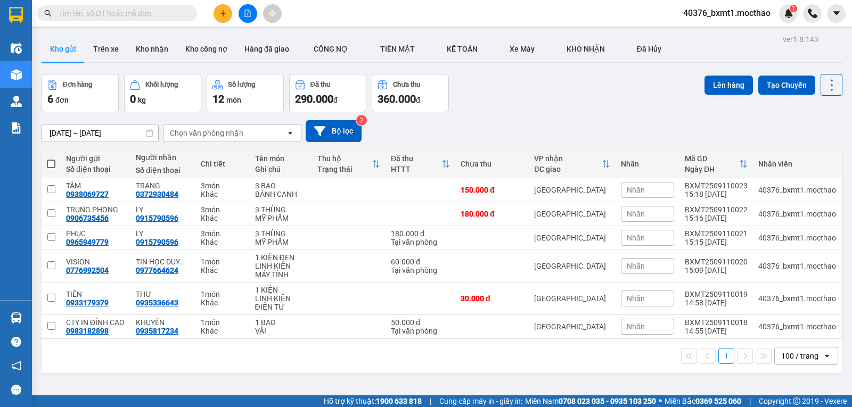
click at [50, 164] on span at bounding box center [51, 164] width 9 height 9
click at [51, 159] on input "checkbox" at bounding box center [51, 159] width 0 height 0
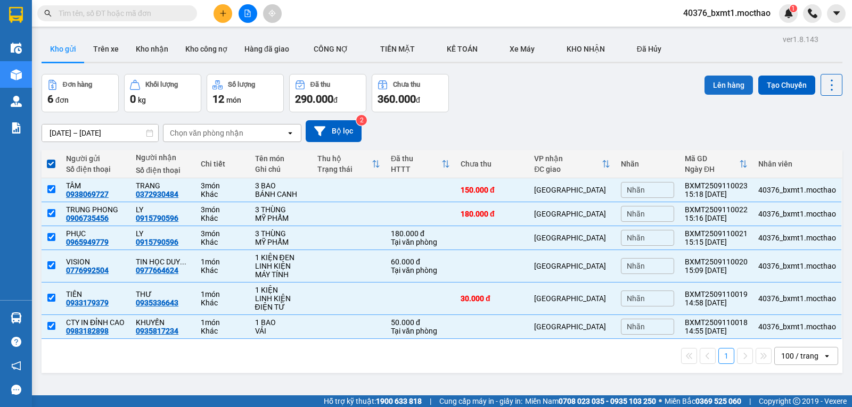
click at [732, 83] on button "Lên hàng" at bounding box center [728, 85] width 48 height 19
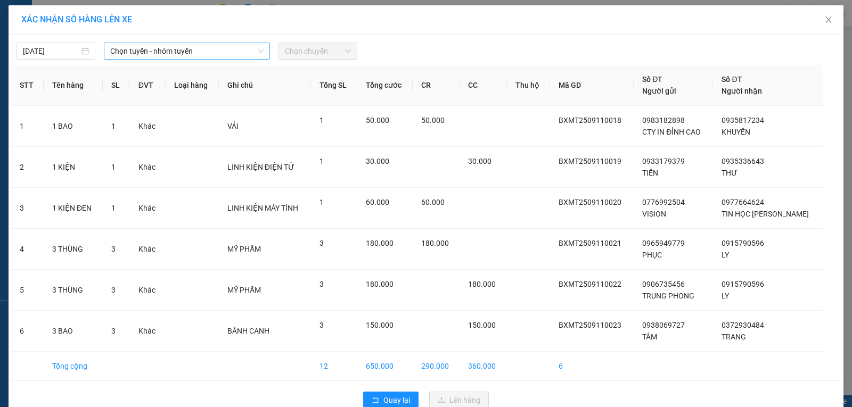
click at [146, 57] on span "Chọn tuyến - nhóm tuyến" at bounding box center [186, 51] width 153 height 16
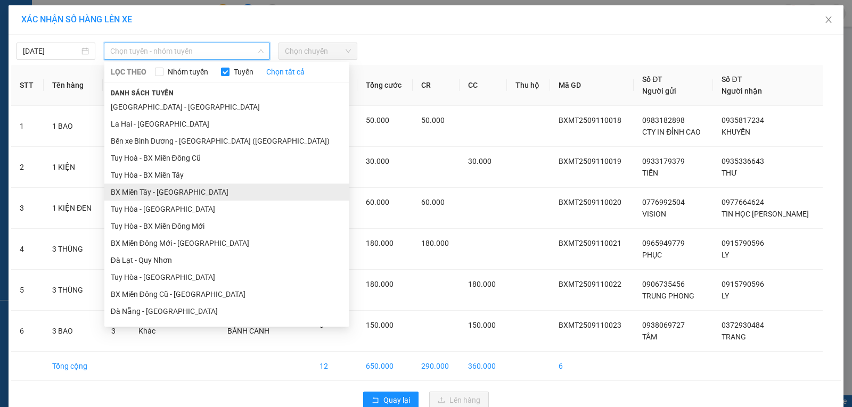
click at [146, 189] on li "BX Miền Tây - [GEOGRAPHIC_DATA]" at bounding box center [226, 192] width 245 height 17
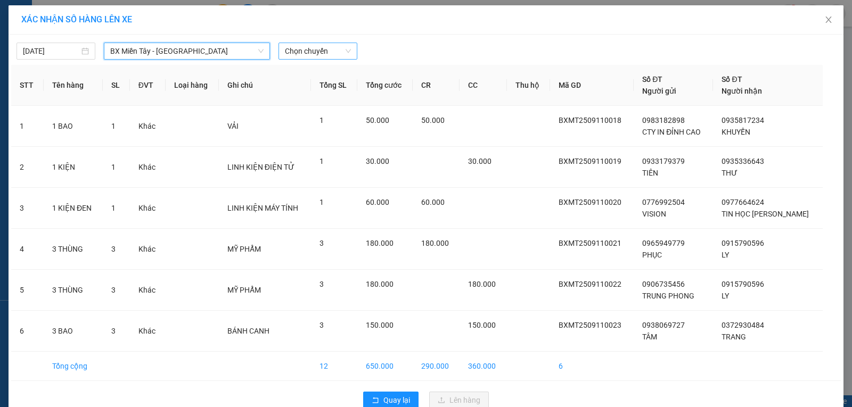
click at [310, 52] on span "Chọn chuyến" at bounding box center [318, 51] width 66 height 16
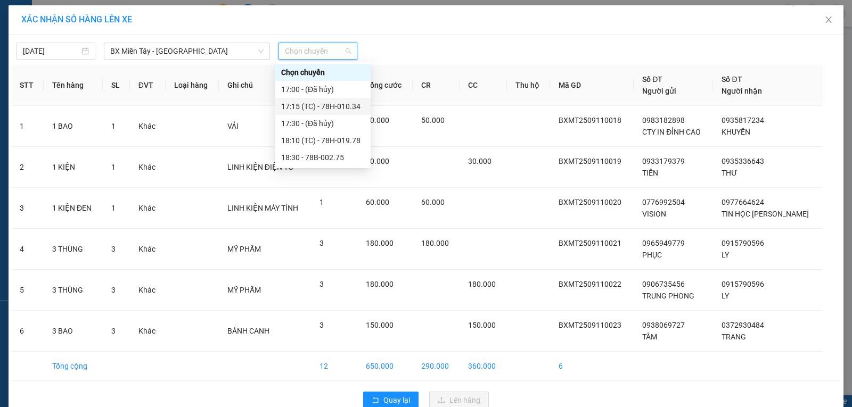
click at [351, 109] on div "17:15 (TC) - 78H-010.34" at bounding box center [322, 107] width 83 height 12
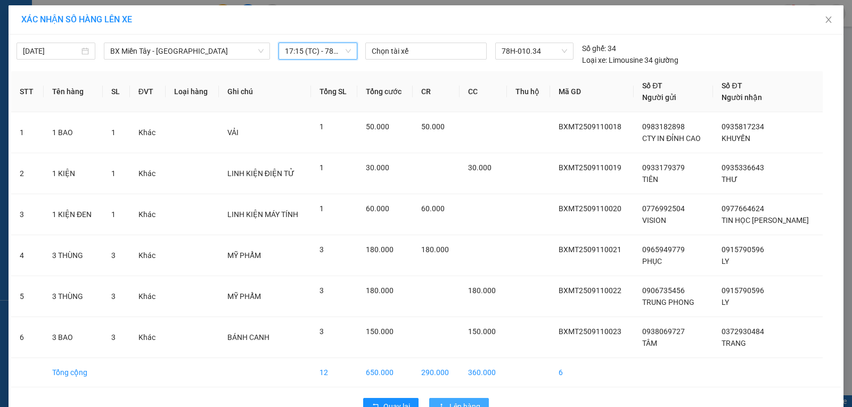
click at [466, 398] on button "Lên hàng" at bounding box center [459, 406] width 60 height 17
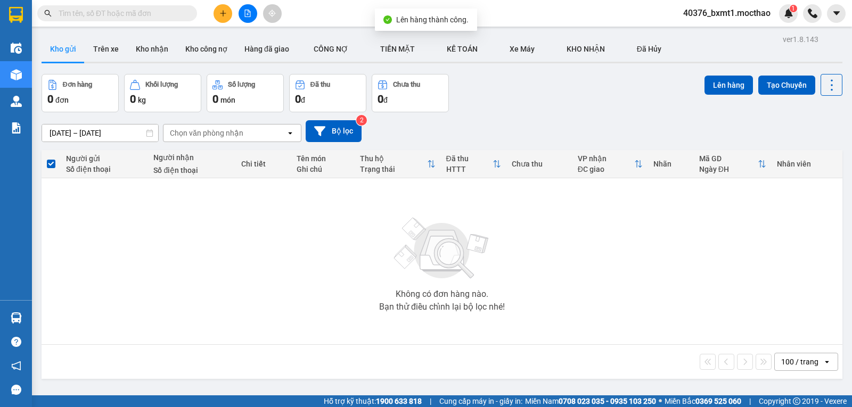
click at [255, 9] on button at bounding box center [247, 13] width 19 height 19
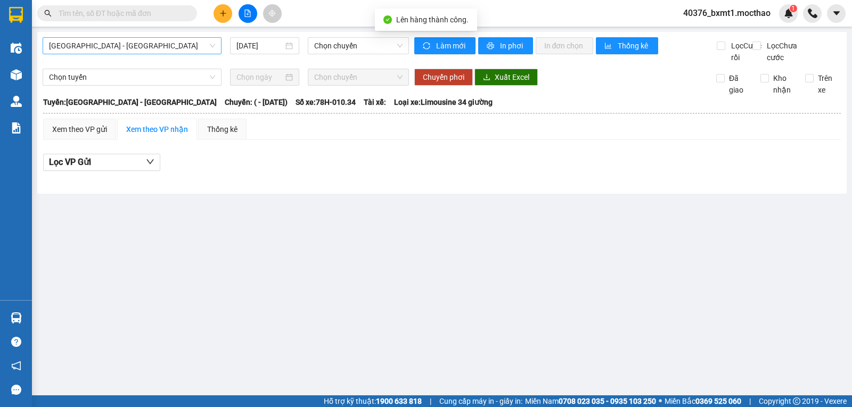
click at [120, 47] on span "[GEOGRAPHIC_DATA] - [GEOGRAPHIC_DATA]" at bounding box center [132, 46] width 166 height 16
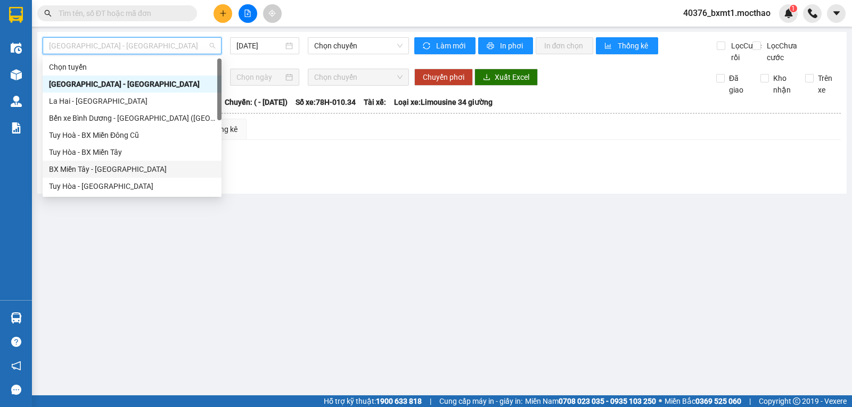
click at [105, 170] on div "BX Miền Tây - [GEOGRAPHIC_DATA]" at bounding box center [132, 169] width 166 height 12
type input "[DATE]"
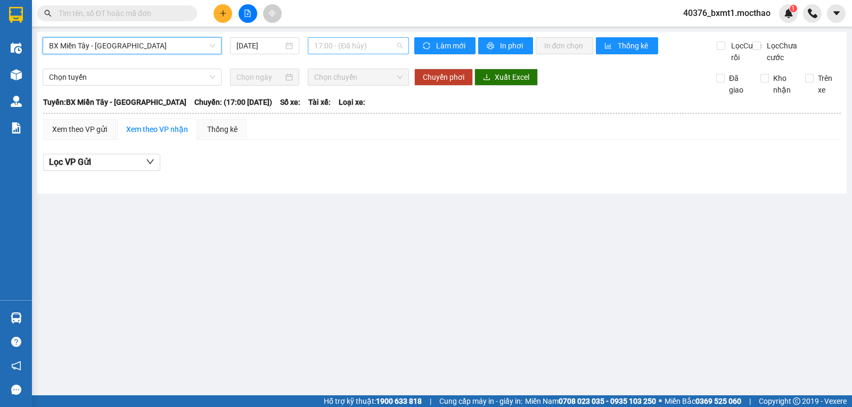
click at [341, 48] on span "17:00 - (Đã hủy)" at bounding box center [358, 46] width 88 height 16
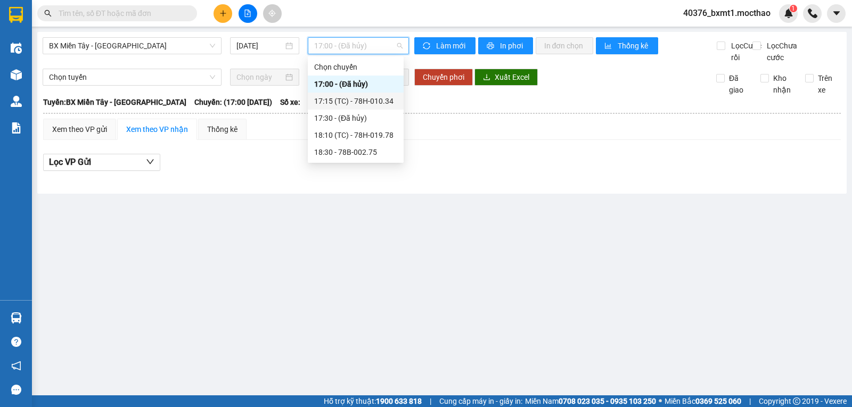
click at [365, 104] on div "17:15 (TC) - 78H-010.34" at bounding box center [355, 101] width 83 height 12
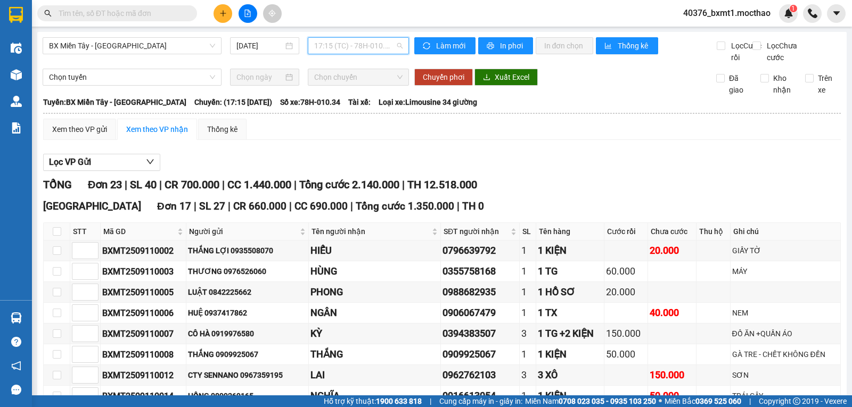
click at [352, 49] on span "17:15 (TC) - 78H-010.34" at bounding box center [358, 46] width 88 height 16
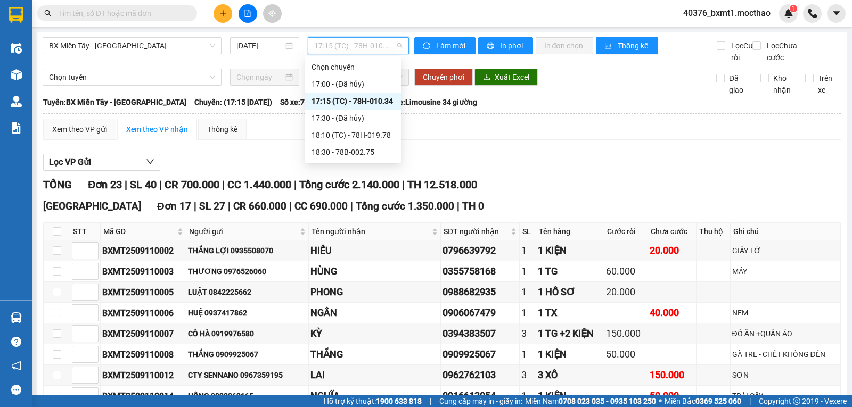
click at [381, 102] on div "17:15 (TC) - 78H-010.34" at bounding box center [352, 101] width 83 height 12
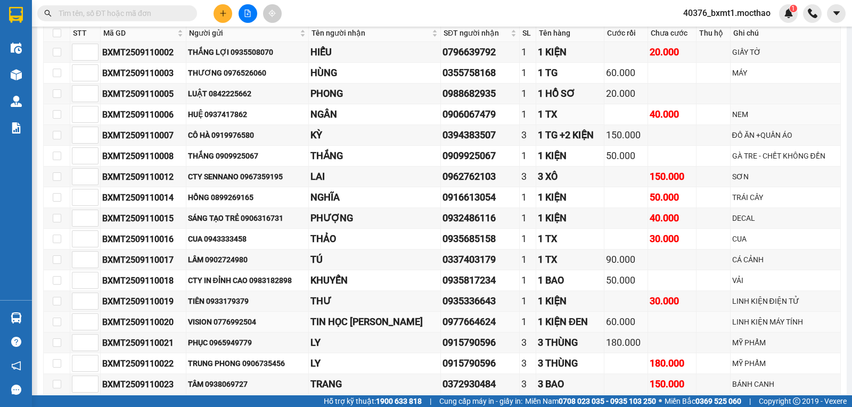
scroll to position [426, 0]
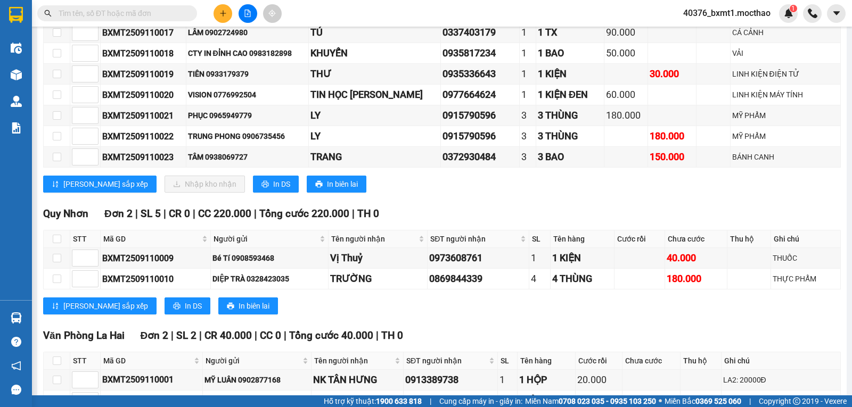
click at [571, 193] on div "Lưu sắp xếp Nhập kho nhận In DS In biên lai" at bounding box center [441, 184] width 797 height 17
click at [657, 144] on div "180.000" at bounding box center [671, 136] width 45 height 15
click at [658, 164] on div "150.000" at bounding box center [671, 157] width 45 height 15
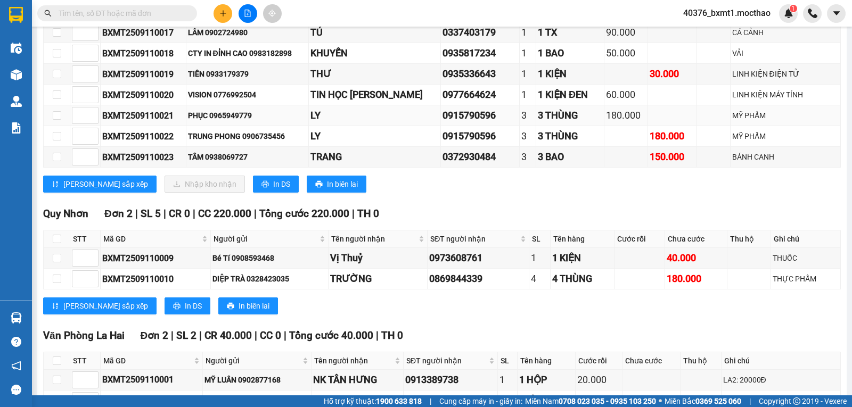
click at [542, 123] on div "3 THÙNG" at bounding box center [570, 115] width 64 height 15
click at [442, 123] on div "0915790596" at bounding box center [479, 115] width 75 height 15
click at [385, 102] on div "TIN HỌC [PERSON_NAME]" at bounding box center [374, 94] width 128 height 15
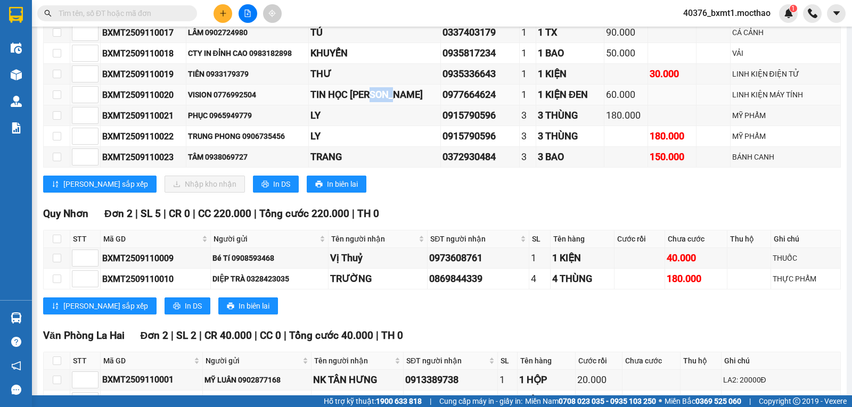
click at [385, 102] on div "TIN HỌC [PERSON_NAME]" at bounding box center [374, 94] width 128 height 15
click at [323, 81] on div "THƯ" at bounding box center [374, 74] width 128 height 15
click at [332, 61] on div "KHUYẾN" at bounding box center [374, 53] width 128 height 15
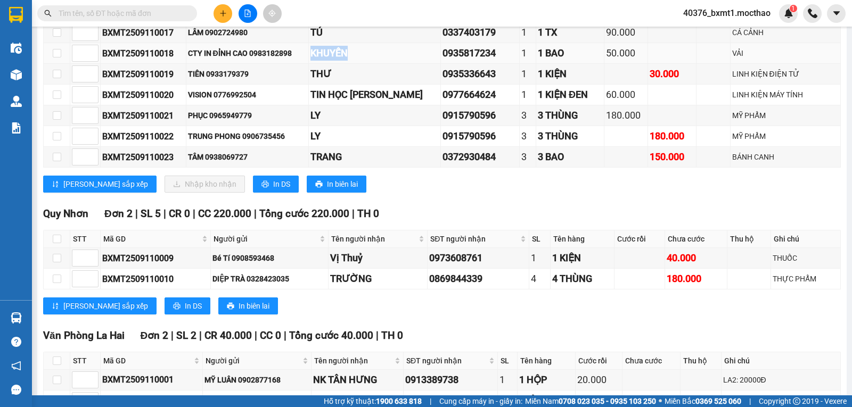
click at [332, 61] on div "KHUYẾN" at bounding box center [374, 53] width 128 height 15
click at [333, 40] on div "TÚ" at bounding box center [374, 32] width 128 height 15
click at [220, 22] on button at bounding box center [222, 13] width 19 height 19
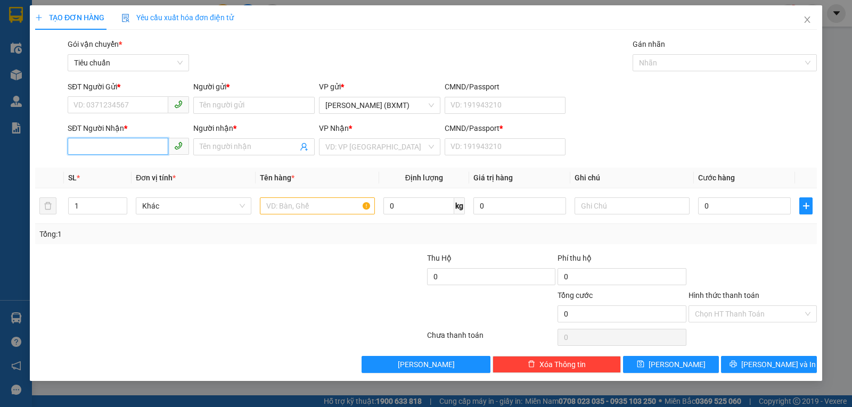
click at [141, 146] on input "SĐT Người Nhận *" at bounding box center [118, 146] width 101 height 17
click at [121, 169] on div "0961338184 - THÙY" at bounding box center [128, 168] width 109 height 12
type input "0961338184"
type input "THÙY"
type input "0"
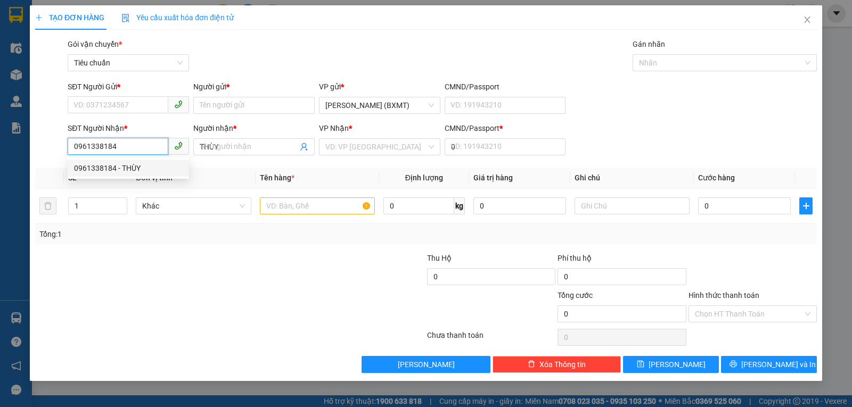
type input "70.000"
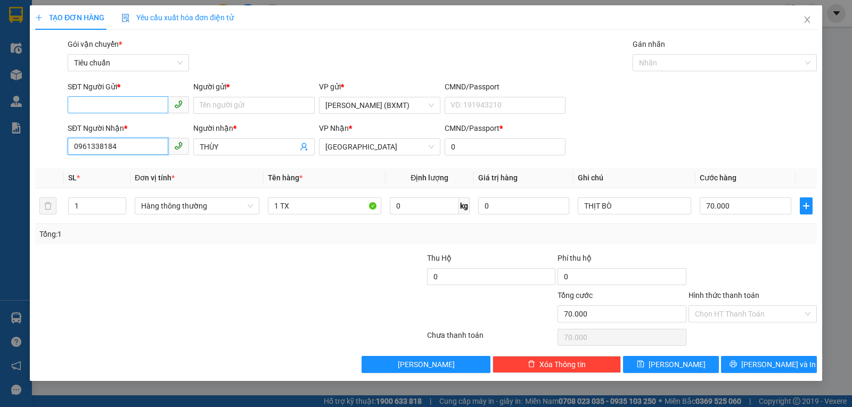
type input "0961338184"
click at [115, 105] on input "SĐT Người Gửi *" at bounding box center [118, 104] width 101 height 17
click at [130, 126] on div "0986448183 - HÙNG" at bounding box center [128, 127] width 109 height 12
type input "0986448183"
type input "HÙNG"
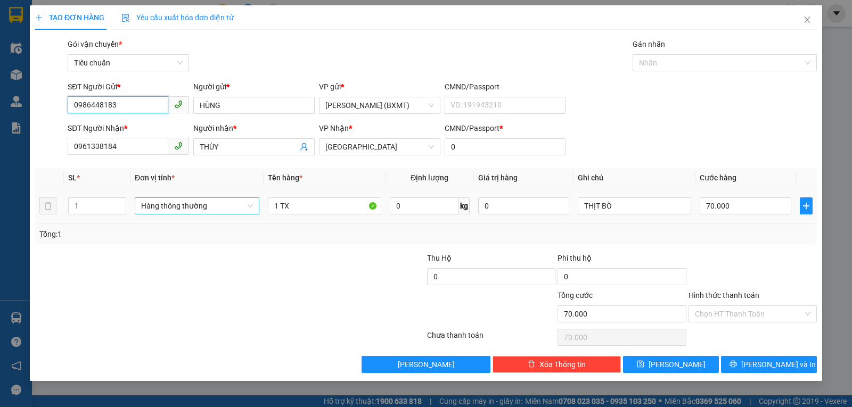
click at [203, 211] on span "Hàng thông thường" at bounding box center [197, 206] width 112 height 16
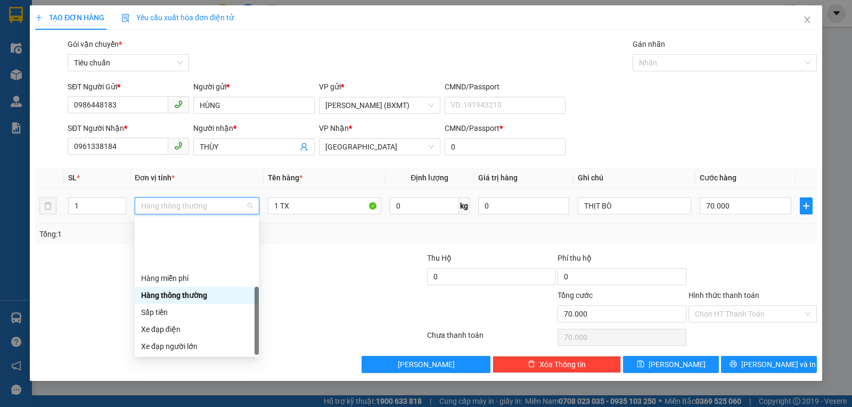
scroll to position [68, 0]
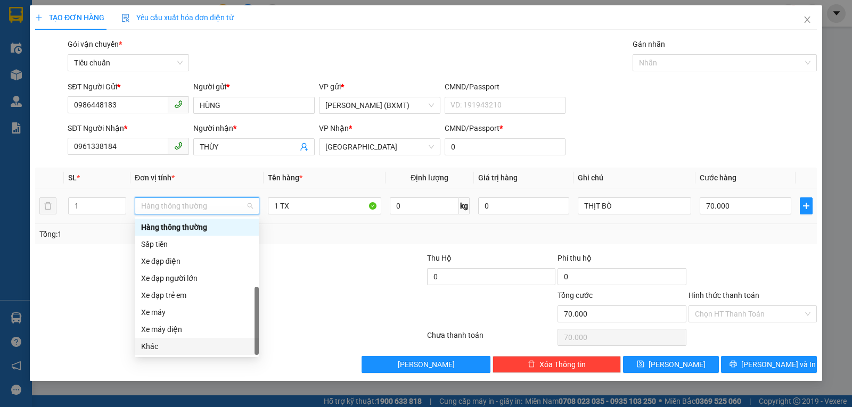
click at [188, 348] on div "Khác" at bounding box center [196, 347] width 111 height 12
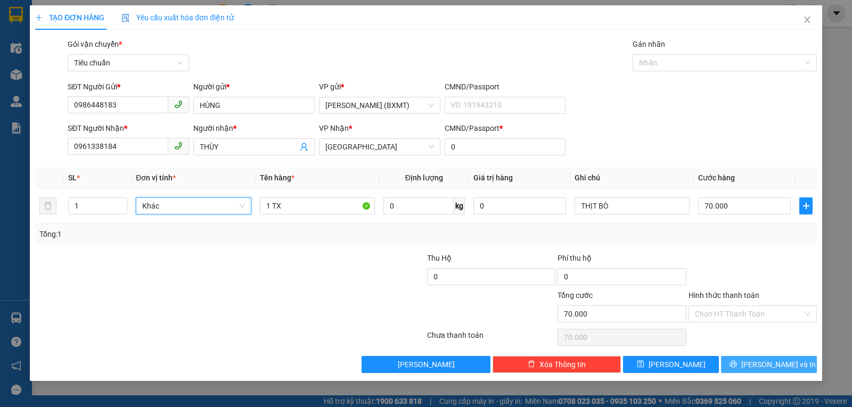
click at [760, 356] on button "Lưu và In" at bounding box center [769, 364] width 96 height 17
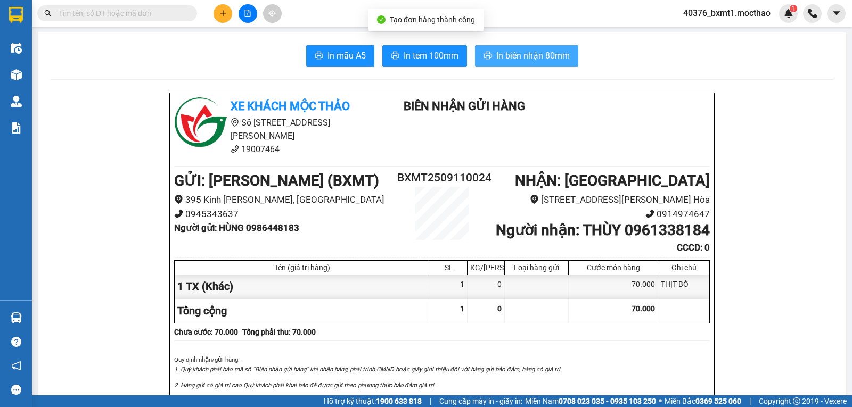
drag, startPoint x: 496, startPoint y: 60, endPoint x: 477, endPoint y: 84, distance: 29.9
click at [496, 60] on span "In biên nhận 80mm" at bounding box center [532, 55] width 73 height 13
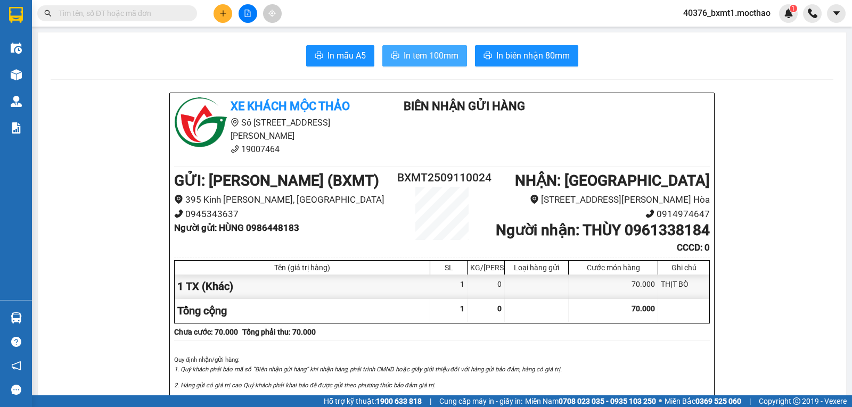
click at [422, 56] on span "In tem 100mm" at bounding box center [430, 55] width 55 height 13
click at [224, 14] on icon "plus" at bounding box center [222, 13] width 7 height 7
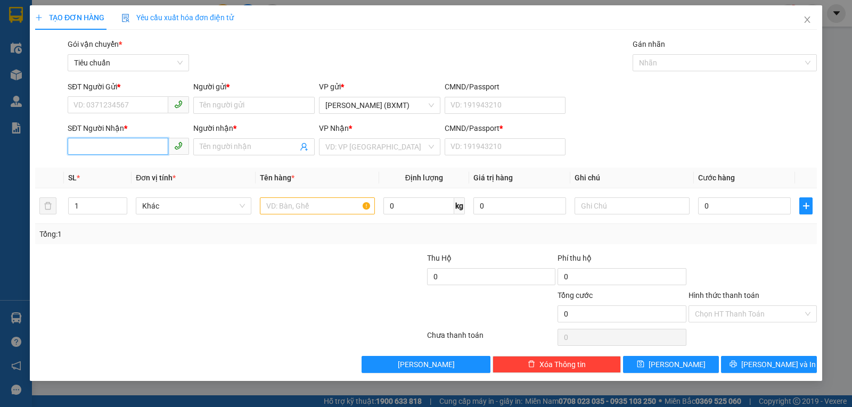
click at [78, 145] on input "SĐT Người Nhận *" at bounding box center [118, 146] width 101 height 17
type input "0906409697"
click at [106, 163] on div "0906409697 - HƯƠNG" at bounding box center [128, 168] width 109 height 12
type input "HƯƠNG"
type input "0"
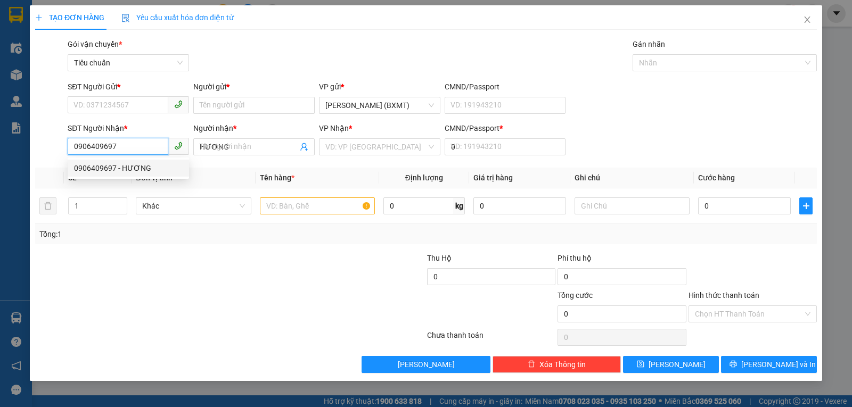
type input "30.000"
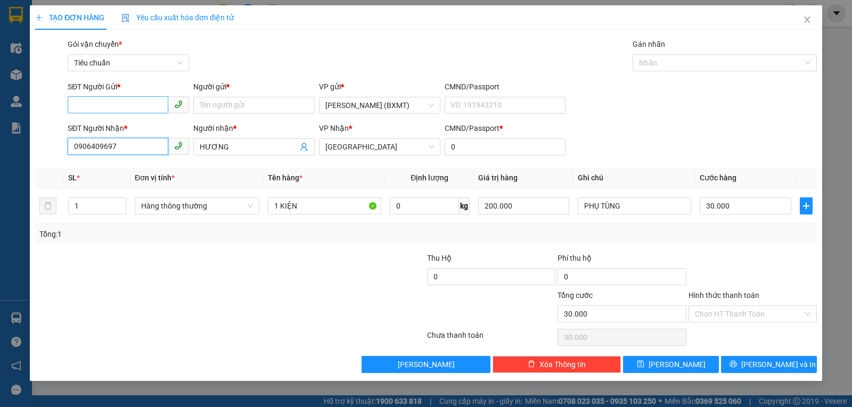
type input "0906409697"
click at [137, 104] on input "SĐT Người Gửi *" at bounding box center [118, 104] width 101 height 17
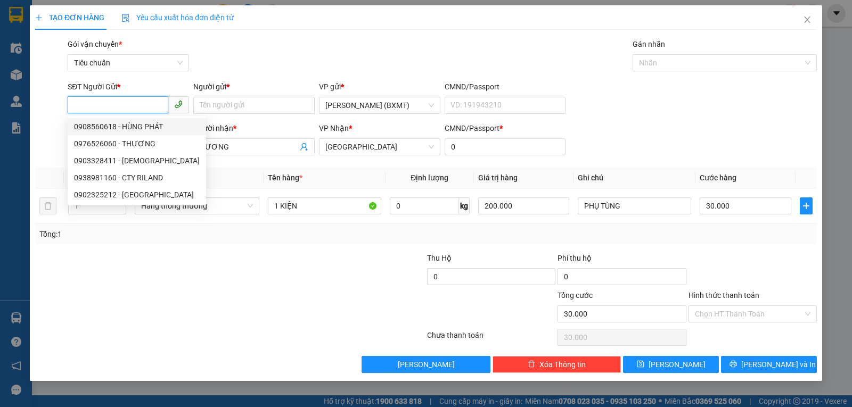
click at [132, 101] on input "SĐT Người Gửi *" at bounding box center [118, 104] width 101 height 17
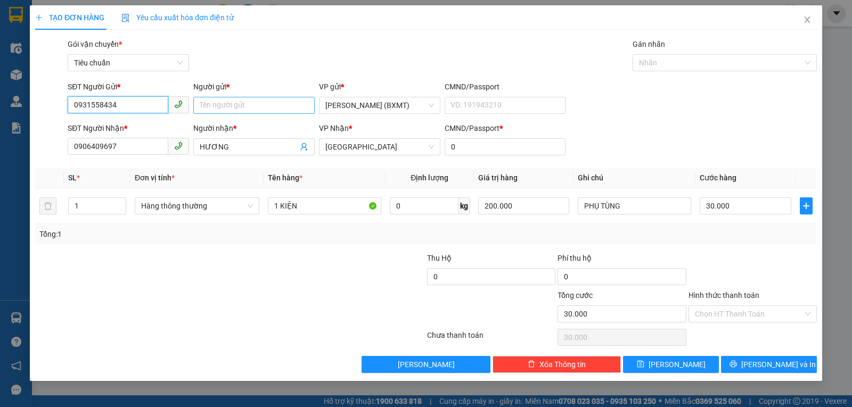
type input "0931558434"
click at [261, 112] on input "Người gửi *" at bounding box center [253, 105] width 121 height 17
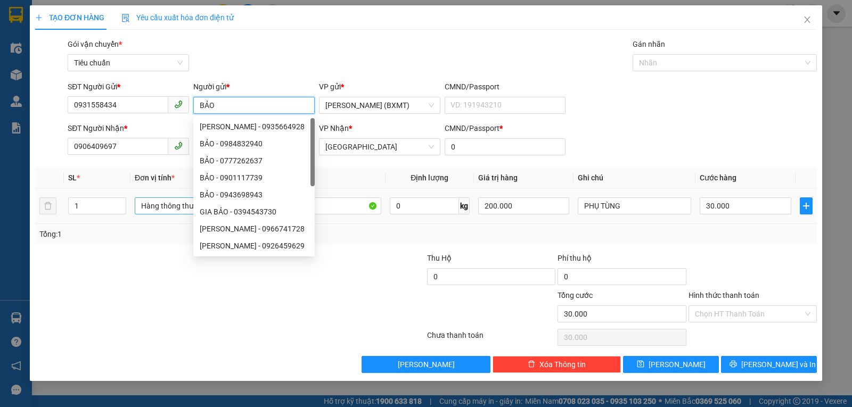
click at [165, 203] on span "Hàng thông thường" at bounding box center [197, 206] width 112 height 16
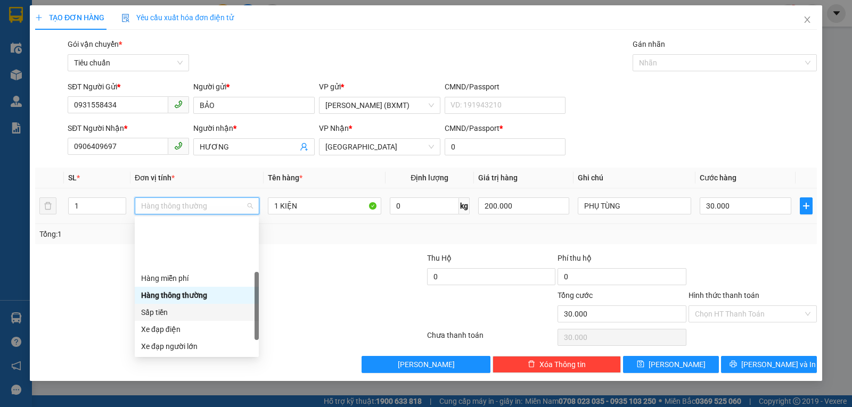
scroll to position [68, 0]
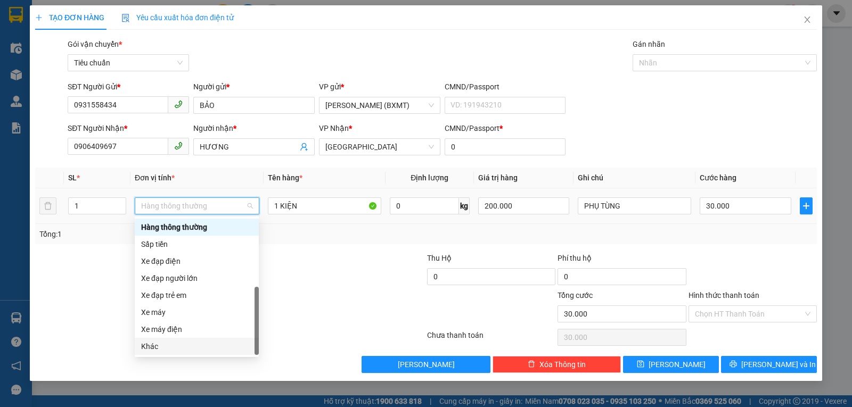
drag, startPoint x: 157, startPoint y: 345, endPoint x: 548, endPoint y: 287, distance: 395.5
click at [158, 346] on div "Khác" at bounding box center [196, 347] width 111 height 12
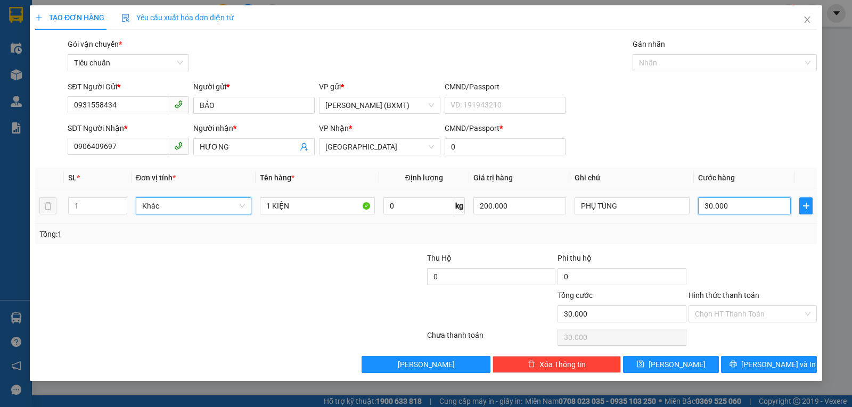
click at [744, 203] on input "30.000" at bounding box center [744, 205] width 93 height 17
click at [753, 237] on div "Tổng: 1" at bounding box center [425, 234] width 773 height 12
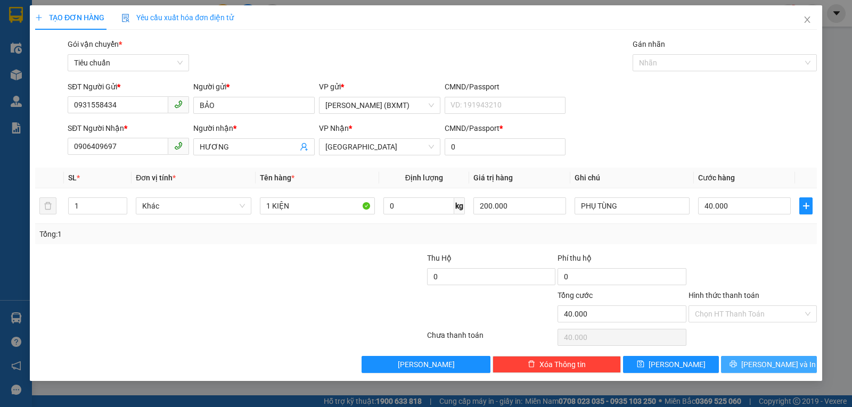
click at [773, 366] on span "Lưu và In" at bounding box center [778, 365] width 75 height 12
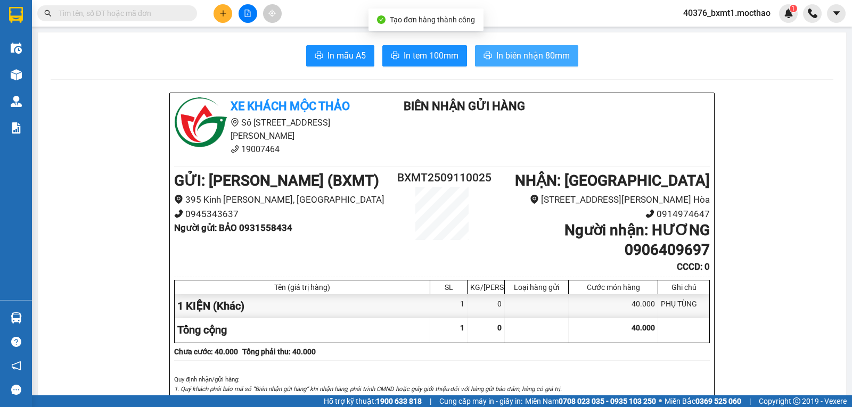
click at [532, 48] on button "In biên nhận 80mm" at bounding box center [526, 55] width 103 height 21
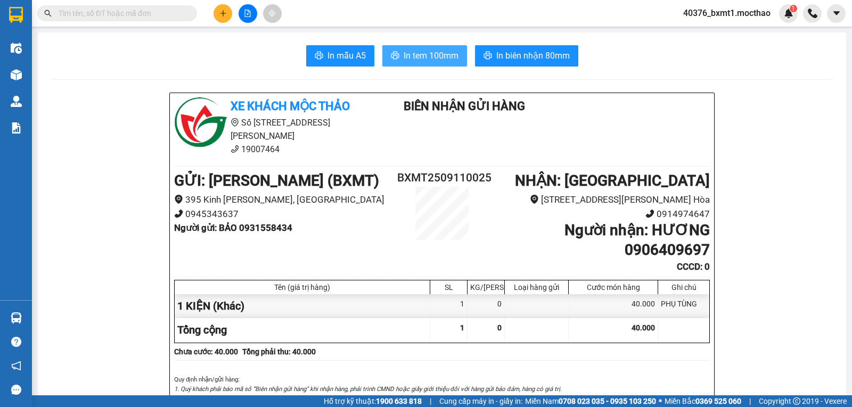
click at [412, 56] on span "In tem 100mm" at bounding box center [430, 55] width 55 height 13
click at [219, 16] on icon "plus" at bounding box center [222, 13] width 7 height 7
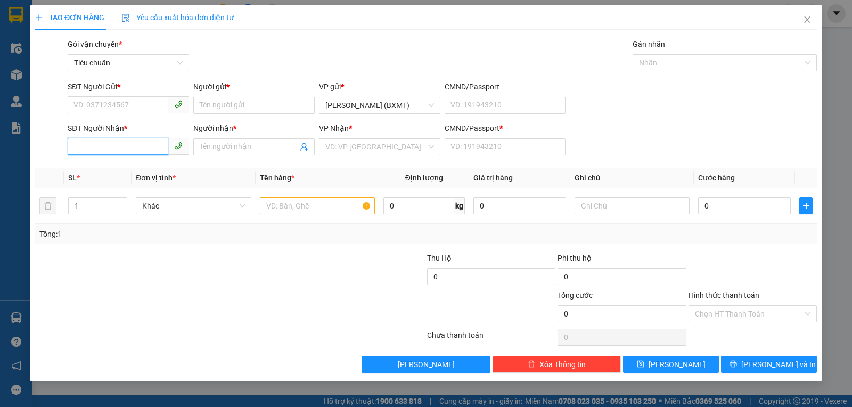
click at [121, 148] on input "SĐT Người Nhận *" at bounding box center [118, 146] width 101 height 17
click at [118, 166] on div "0906409697 - HƯƠNG" at bounding box center [128, 168] width 109 height 12
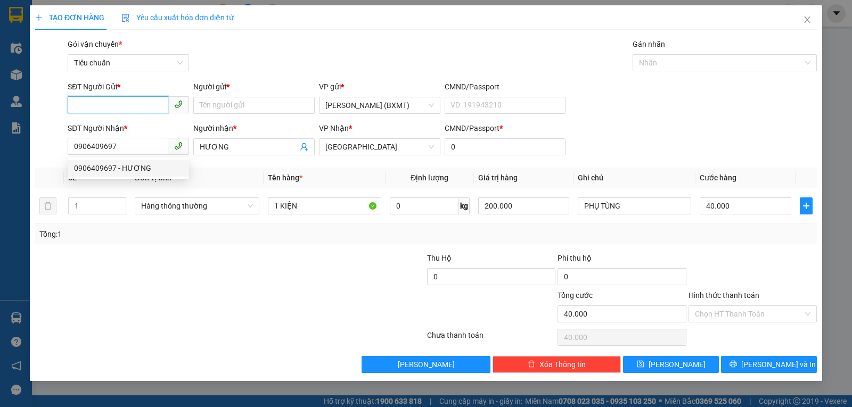
click at [117, 102] on input "SĐT Người Gửi *" at bounding box center [118, 104] width 101 height 17
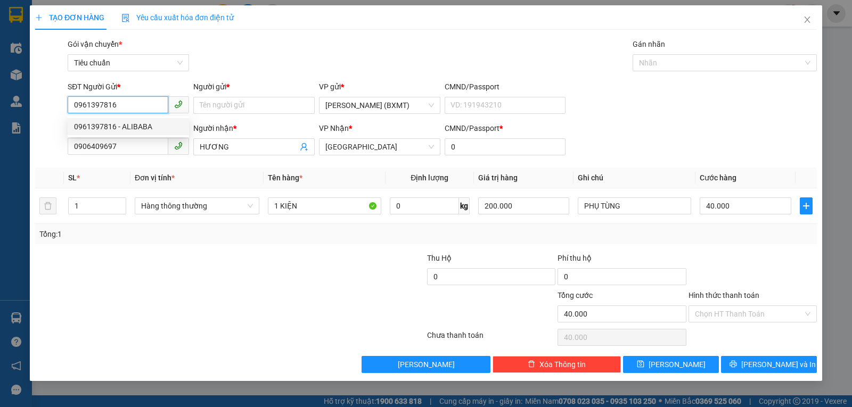
click at [135, 123] on div "0961397816 - ALIBABA" at bounding box center [128, 127] width 109 height 12
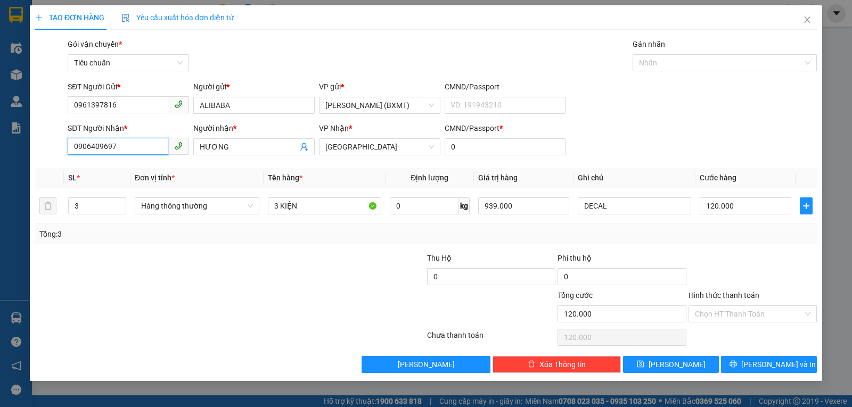
click at [115, 149] on input "0906409697" at bounding box center [118, 146] width 101 height 17
click at [122, 165] on div "0903529697 - QC DUY NGUYỄN" at bounding box center [132, 168] width 117 height 12
click at [183, 211] on span "Hàng thông thường" at bounding box center [197, 206] width 112 height 16
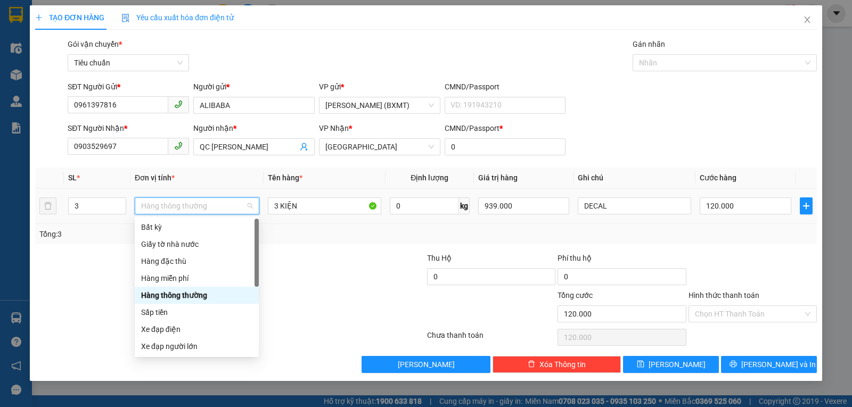
scroll to position [68, 0]
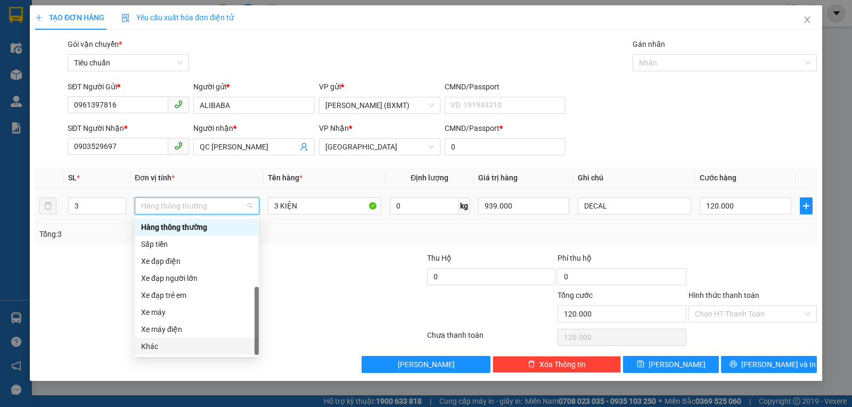
click at [175, 348] on div "Khác" at bounding box center [196, 347] width 111 height 12
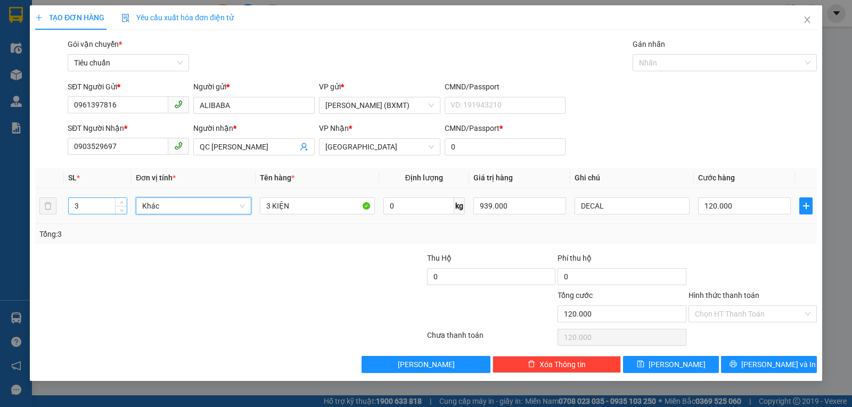
click at [85, 206] on input "3" at bounding box center [98, 206] width 58 height 16
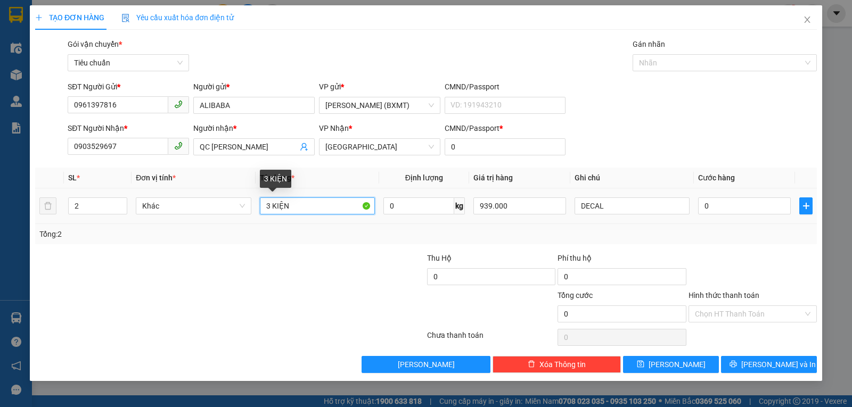
drag, startPoint x: 269, startPoint y: 203, endPoint x: 260, endPoint y: 209, distance: 10.8
click at [260, 209] on input "3 KIỆN" at bounding box center [317, 205] width 115 height 17
click at [98, 212] on input "2" at bounding box center [98, 206] width 58 height 16
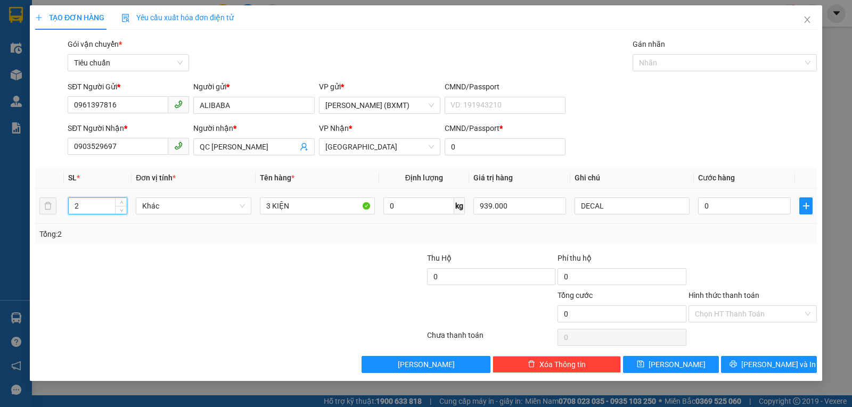
click at [98, 212] on input "2" at bounding box center [98, 206] width 58 height 16
click at [730, 207] on input "0" at bounding box center [744, 205] width 93 height 17
drag, startPoint x: 737, startPoint y: 241, endPoint x: 769, endPoint y: 280, distance: 50.3
click at [737, 241] on div "Tổng: 3" at bounding box center [425, 234] width 781 height 20
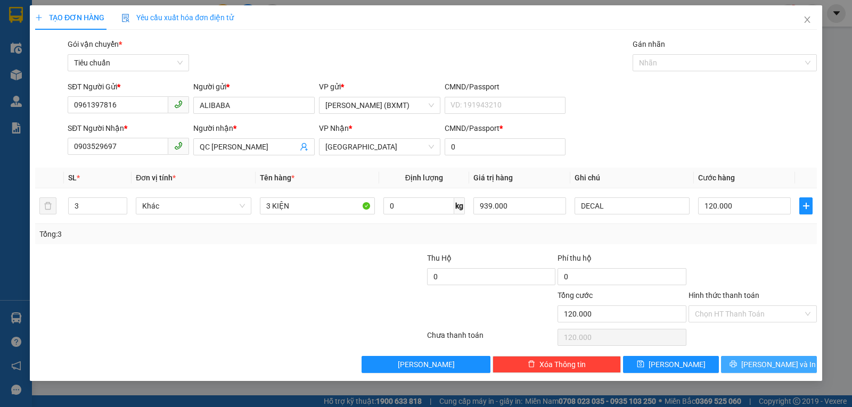
click at [781, 358] on button "Lưu và In" at bounding box center [769, 364] width 96 height 17
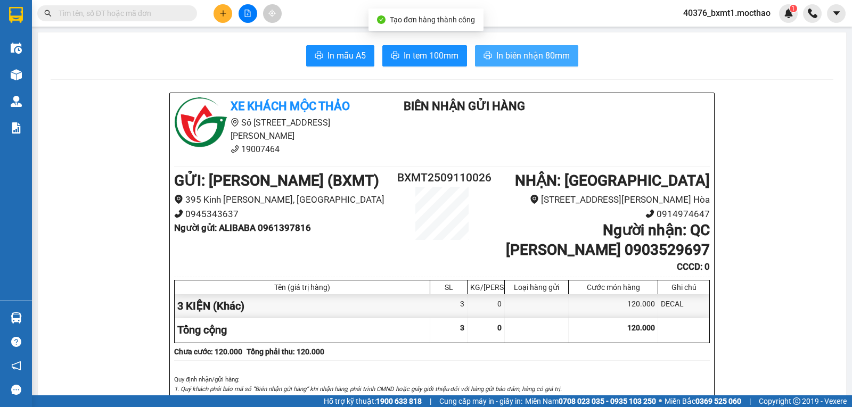
click at [522, 60] on span "In biên nhận 80mm" at bounding box center [532, 55] width 73 height 13
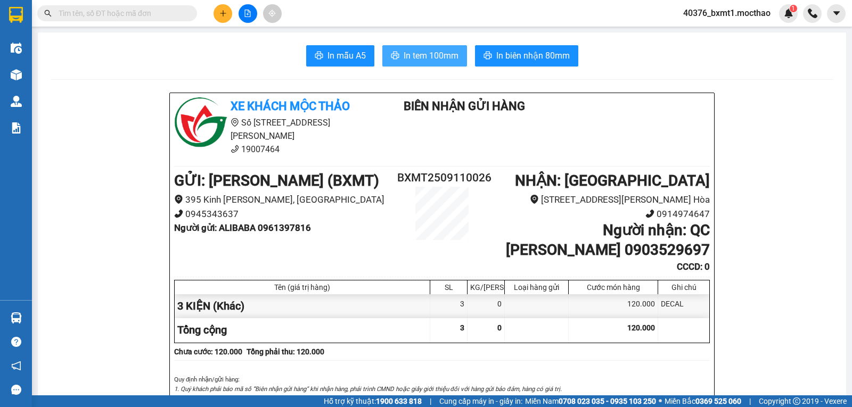
click at [437, 53] on span "In tem 100mm" at bounding box center [430, 55] width 55 height 13
click at [218, 14] on button at bounding box center [222, 13] width 19 height 19
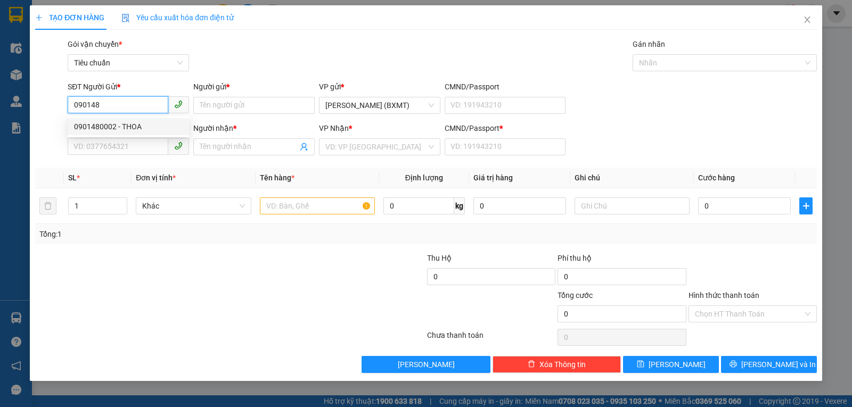
click at [144, 119] on div "0901480002 - THOA" at bounding box center [128, 126] width 121 height 17
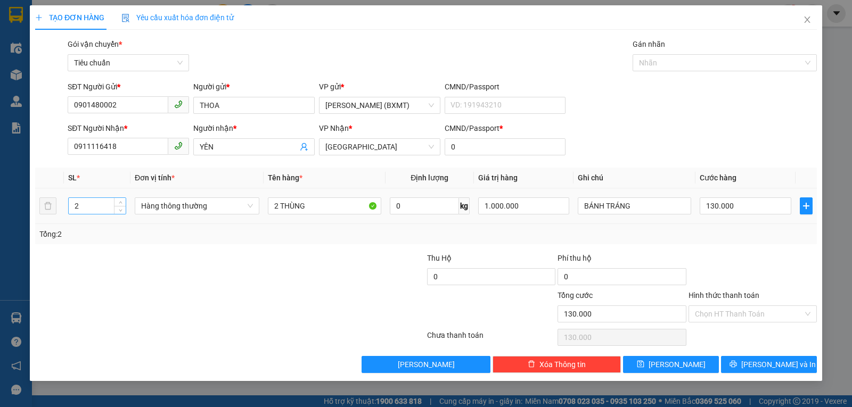
click at [87, 209] on input "2" at bounding box center [97, 206] width 57 height 16
click at [203, 215] on div "Hàng thông thường" at bounding box center [197, 205] width 125 height 21
click at [207, 208] on span "Hàng thông thường" at bounding box center [197, 206] width 112 height 16
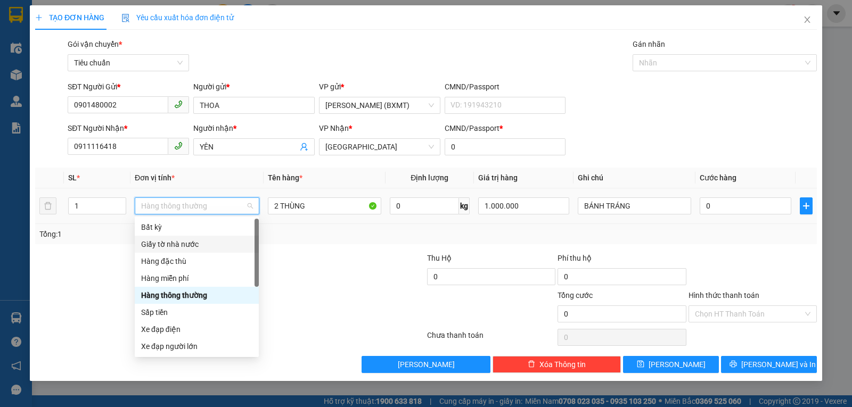
scroll to position [68, 0]
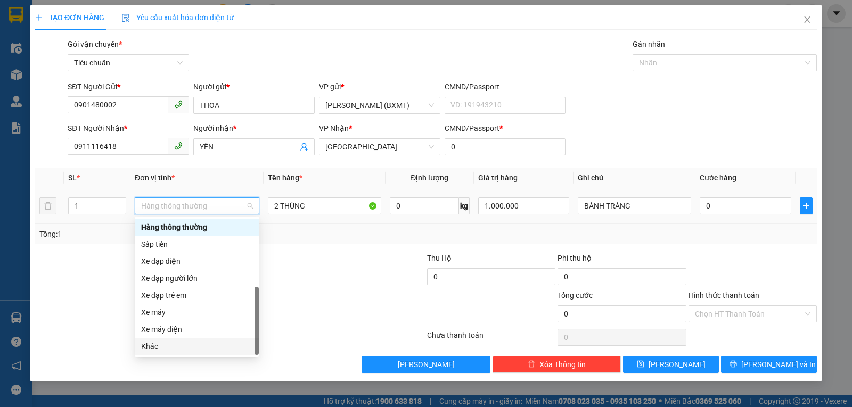
click at [158, 347] on div "Khác" at bounding box center [196, 347] width 111 height 12
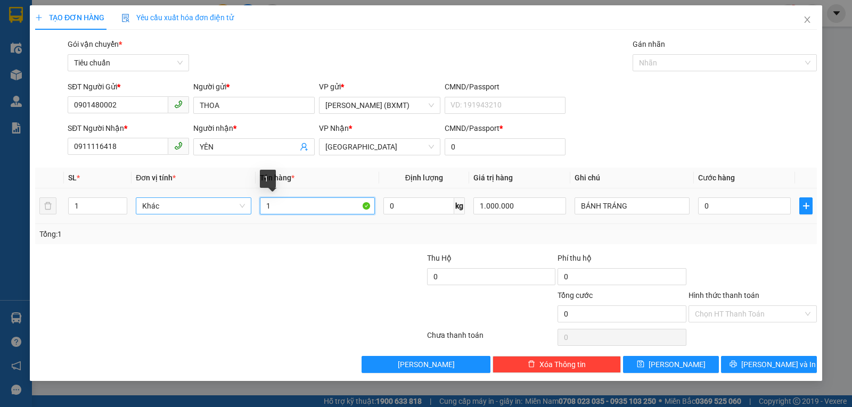
drag, startPoint x: 307, startPoint y: 202, endPoint x: 248, endPoint y: 211, distance: 59.2
click at [248, 211] on tr "1 Khác 1 0 kg 1.000.000 BÁNH TRÁNG 0" at bounding box center [425, 206] width 781 height 36
click at [737, 213] on input "0" at bounding box center [744, 205] width 93 height 17
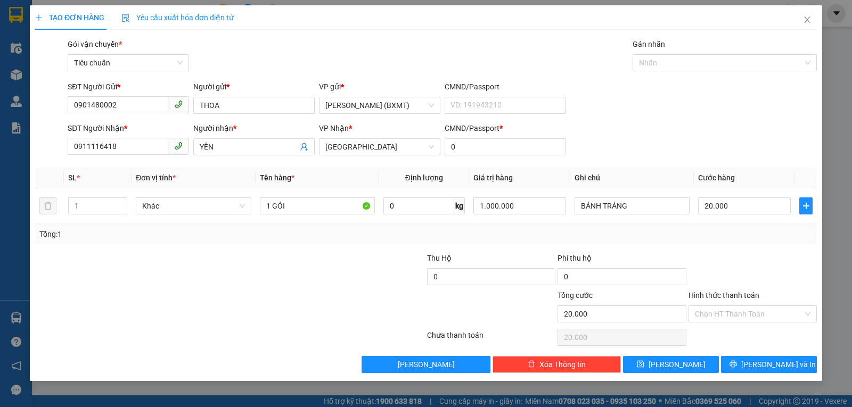
click at [753, 241] on div "Tổng: 1" at bounding box center [425, 234] width 781 height 20
click at [768, 364] on span "Lưu và In" at bounding box center [778, 365] width 75 height 12
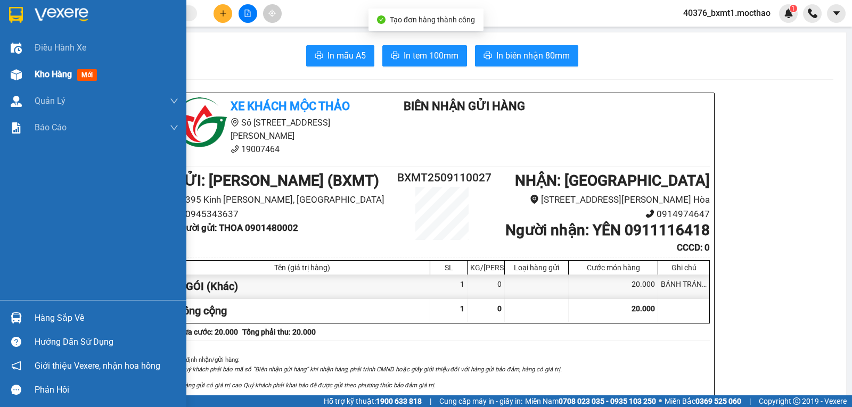
click at [38, 77] on span "Kho hàng" at bounding box center [53, 74] width 37 height 10
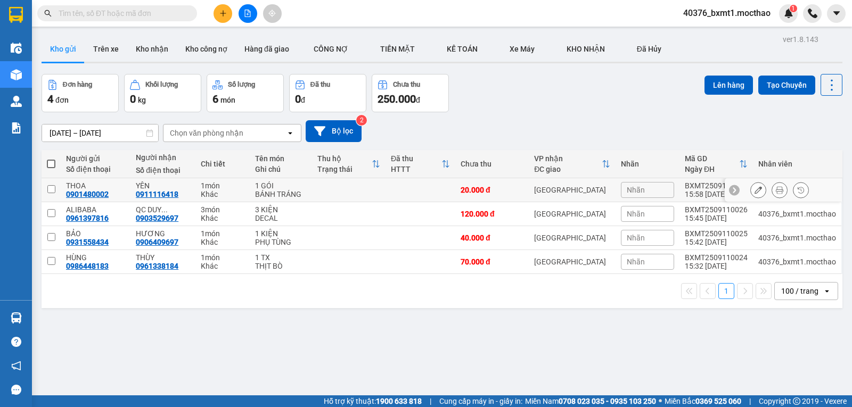
click at [754, 191] on icon at bounding box center [757, 189] width 7 height 7
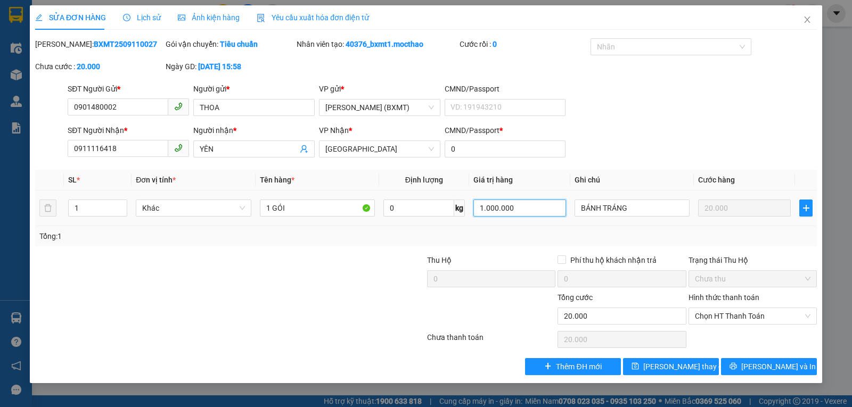
click at [485, 207] on input "1.000.000" at bounding box center [519, 208] width 93 height 17
drag, startPoint x: 608, startPoint y: 233, endPoint x: 674, endPoint y: 247, distance: 67.0
click at [610, 232] on div "Tổng: 1" at bounding box center [425, 236] width 773 height 12
click at [768, 365] on span "Lưu và In" at bounding box center [778, 367] width 75 height 12
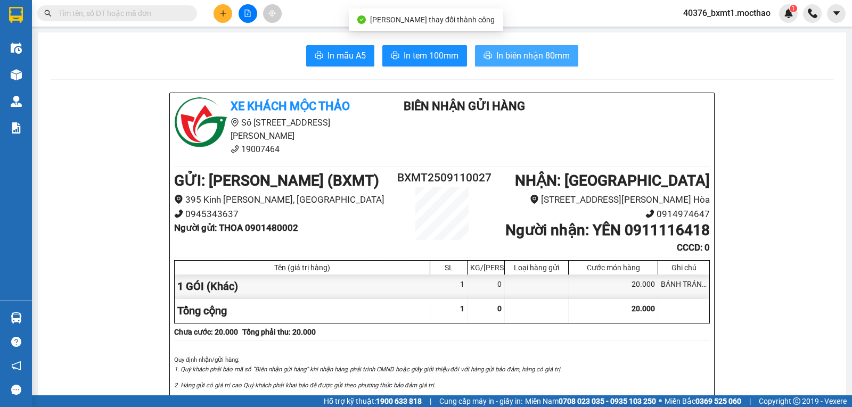
click at [522, 54] on span "In biên nhận 80mm" at bounding box center [532, 55] width 73 height 13
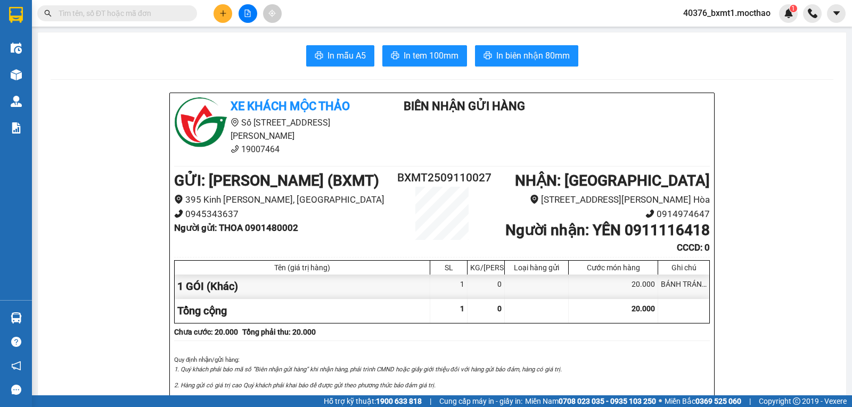
click at [431, 57] on span "In tem 100mm" at bounding box center [430, 55] width 55 height 13
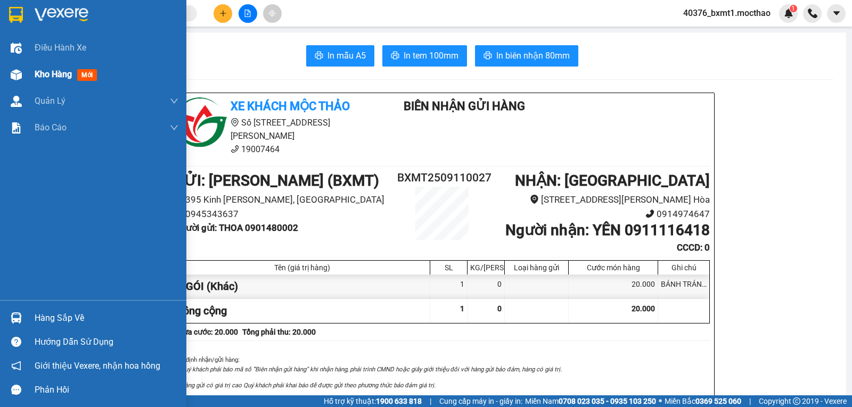
click at [21, 72] on img at bounding box center [16, 74] width 11 height 11
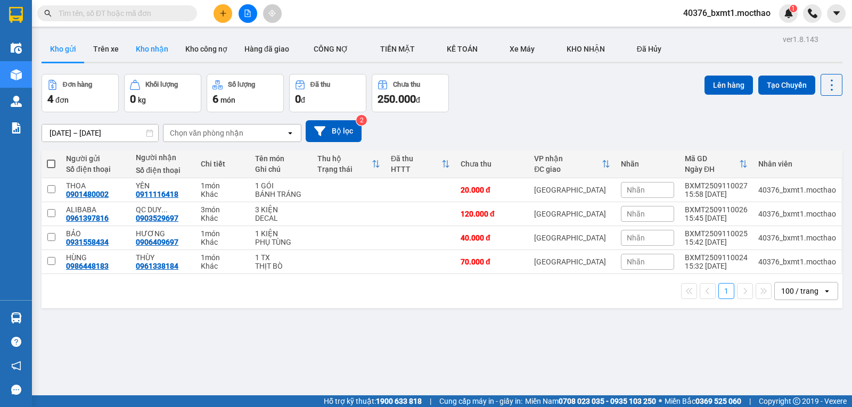
click at [158, 48] on button "Kho nhận" at bounding box center [152, 49] width 50 height 26
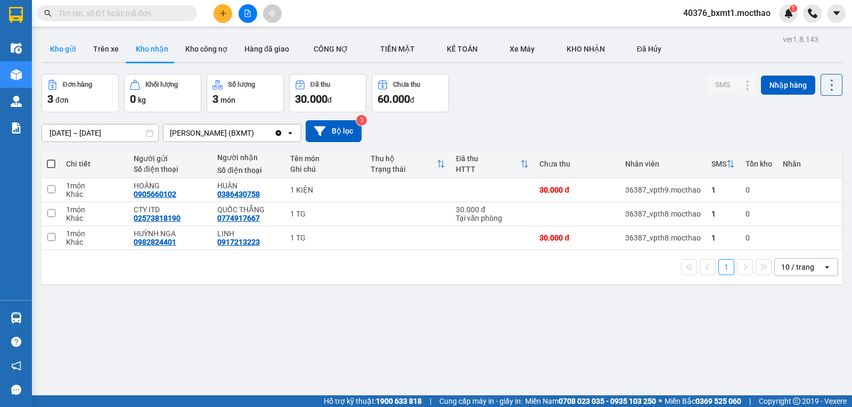
click at [57, 49] on button "Kho gửi" at bounding box center [63, 49] width 43 height 26
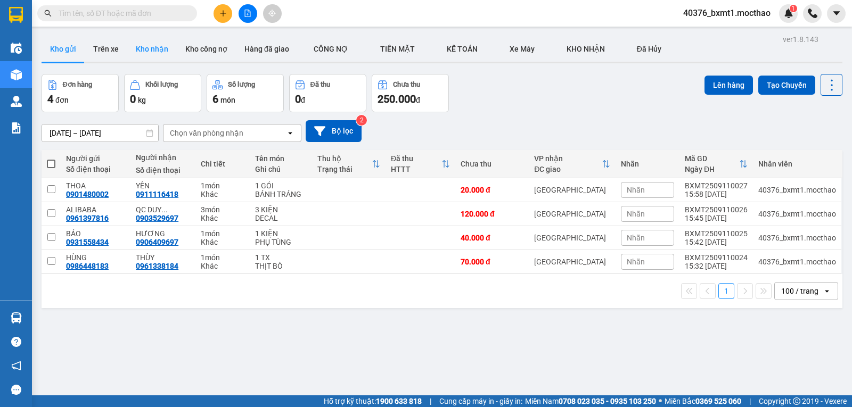
click at [159, 44] on button "Kho nhận" at bounding box center [152, 49] width 50 height 26
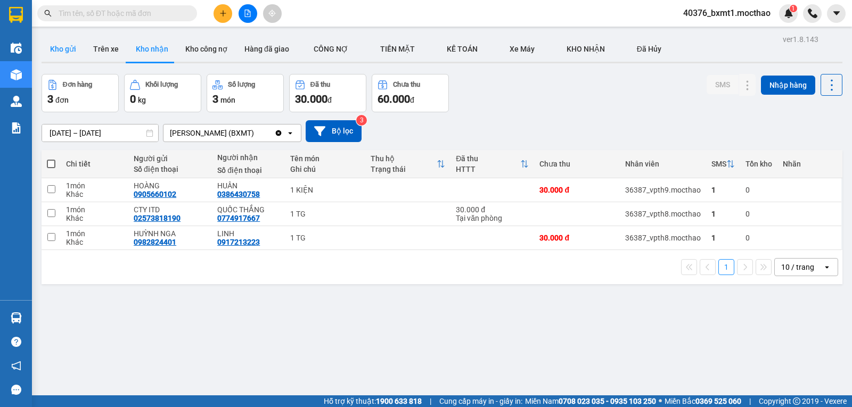
click at [53, 49] on button "Kho gửi" at bounding box center [63, 49] width 43 height 26
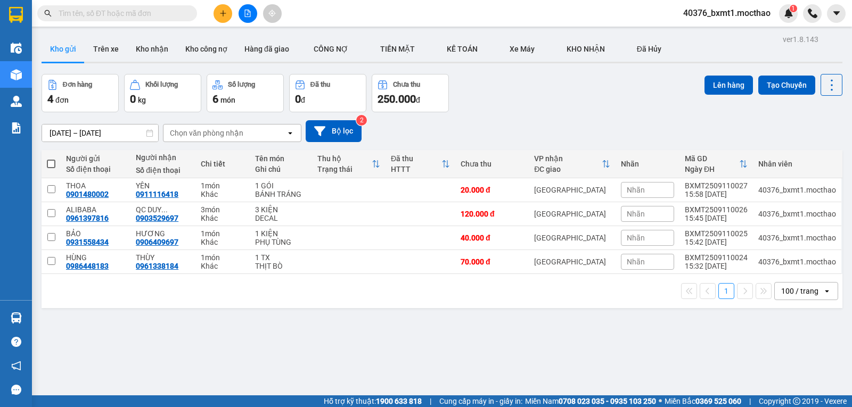
click at [222, 15] on icon "plus" at bounding box center [222, 13] width 7 height 7
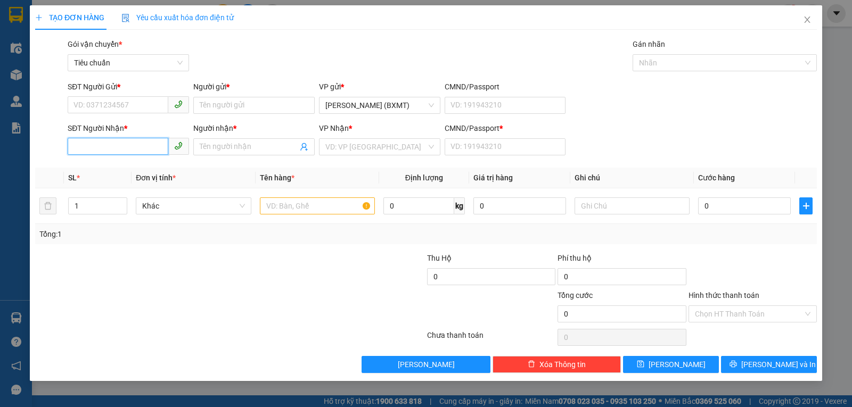
click at [116, 149] on input "SĐT Người Nhận *" at bounding box center [118, 146] width 101 height 17
click at [104, 144] on input "5178" at bounding box center [118, 146] width 101 height 17
click at [86, 102] on input "SĐT Người Gửi *" at bounding box center [118, 104] width 101 height 17
paste input "5178"
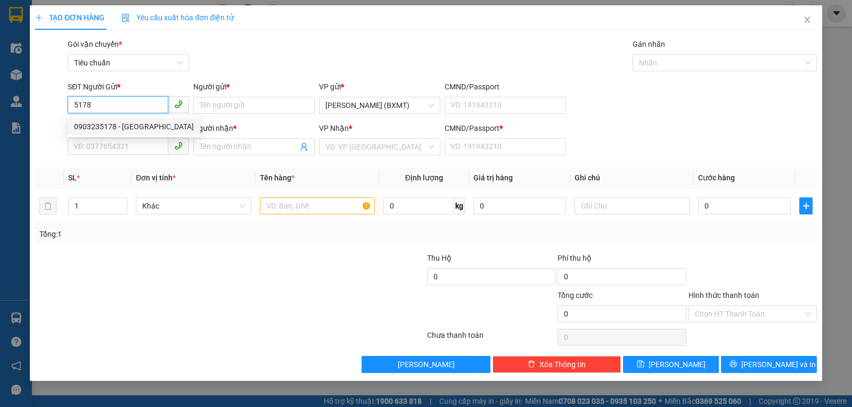
click at [128, 124] on div "0903235178 - CHÂU THOA" at bounding box center [134, 127] width 120 height 12
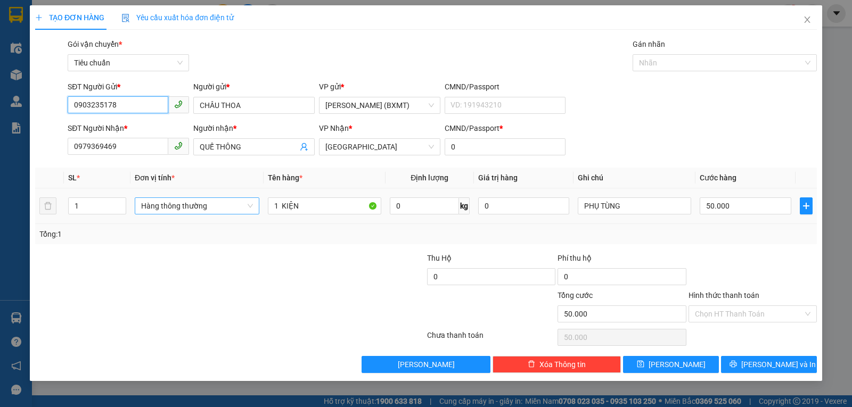
click at [213, 211] on span "Hàng thông thường" at bounding box center [197, 206] width 112 height 16
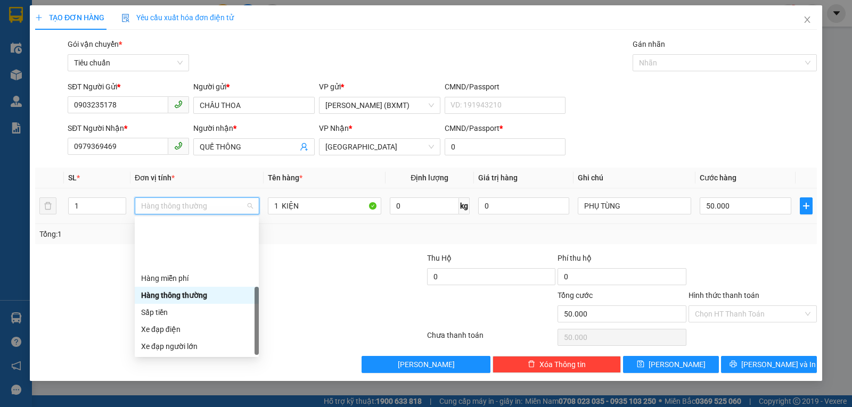
scroll to position [68, 0]
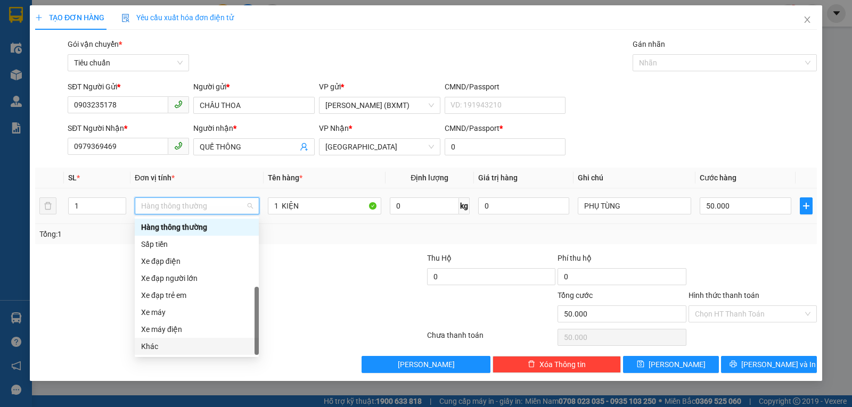
click at [191, 342] on div "Khác" at bounding box center [196, 347] width 111 height 12
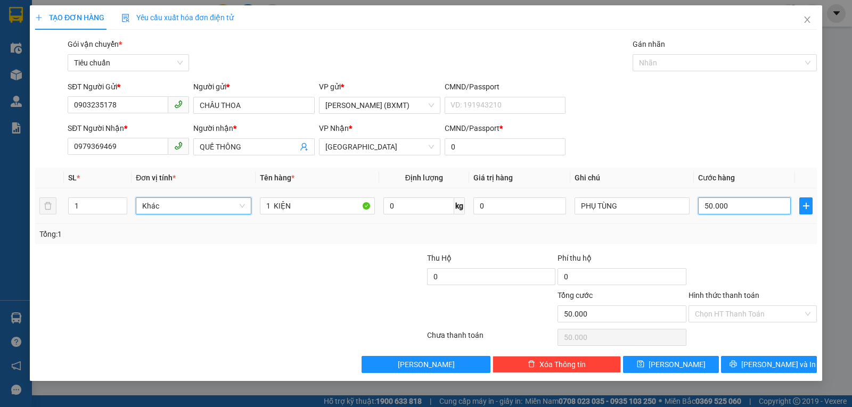
click at [741, 211] on input "50.000" at bounding box center [744, 205] width 93 height 17
click at [722, 250] on div "Transit Pickup Surcharge Ids Transit Deliver Surcharge Ids Transit Deliver Surc…" at bounding box center [425, 205] width 781 height 335
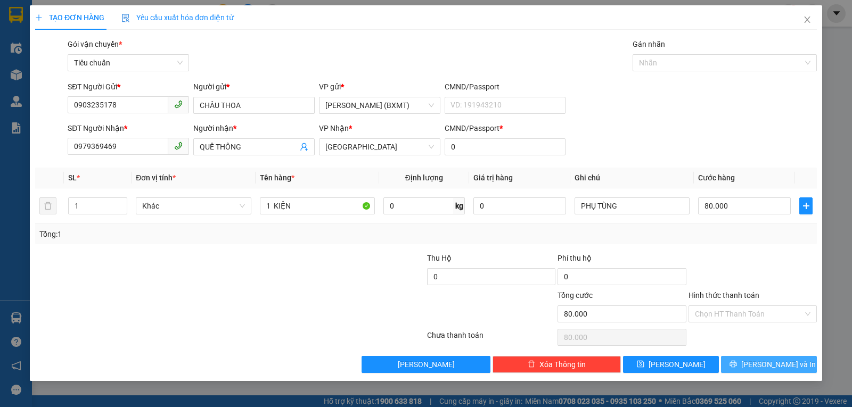
click at [762, 361] on span "Lưu và In" at bounding box center [778, 365] width 75 height 12
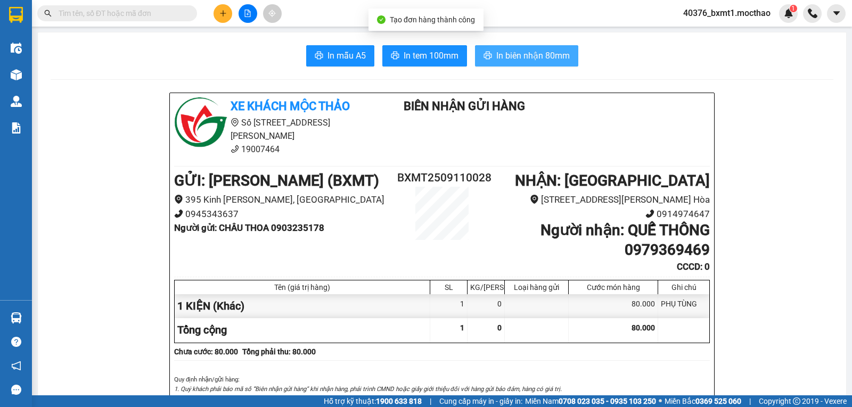
click at [528, 53] on span "In biên nhận 80mm" at bounding box center [532, 55] width 73 height 13
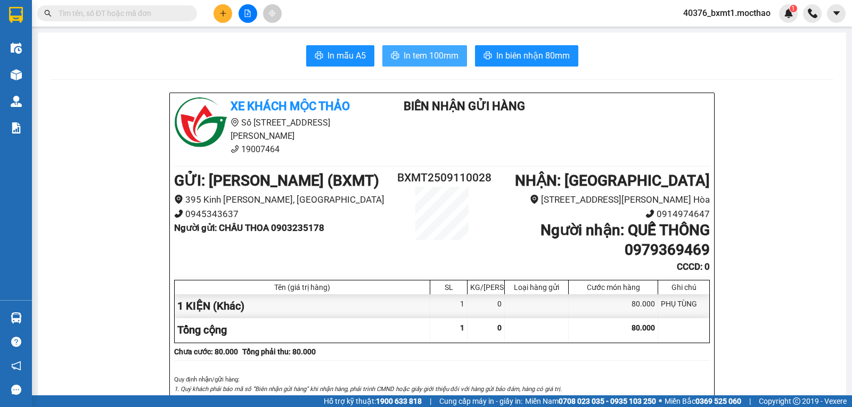
click at [431, 59] on span "In tem 100mm" at bounding box center [430, 55] width 55 height 13
click at [217, 15] on button at bounding box center [222, 13] width 19 height 19
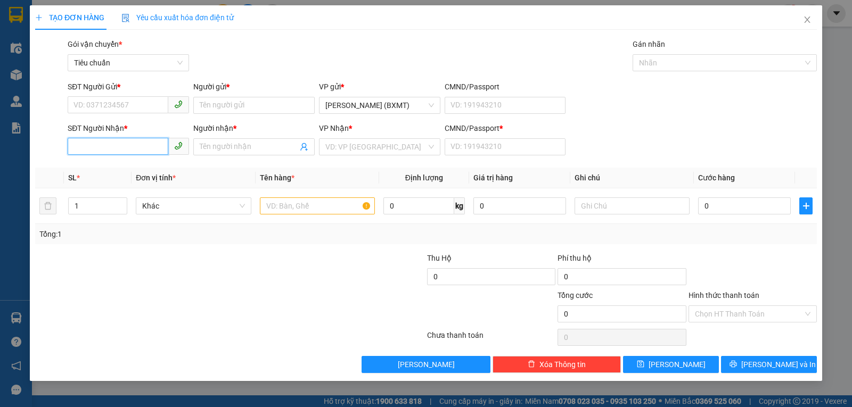
click at [126, 146] on input "SĐT Người Nhận *" at bounding box center [118, 146] width 101 height 17
click at [132, 164] on div "0906429393 - CHỊ VINH" at bounding box center [133, 168] width 119 height 12
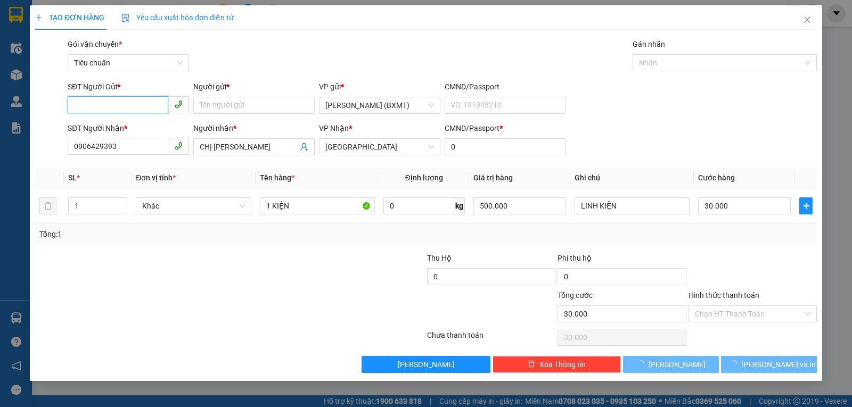
click at [117, 103] on input "SĐT Người Gửi *" at bounding box center [118, 104] width 101 height 17
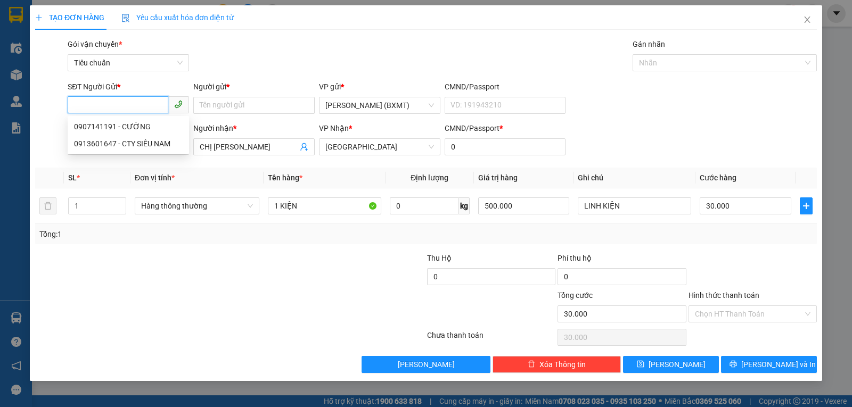
click at [133, 124] on div "0907141191 - CƯỜNG" at bounding box center [128, 127] width 109 height 12
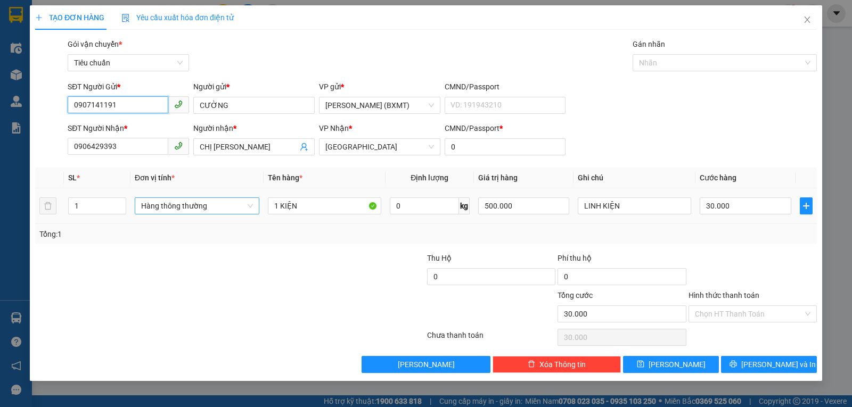
click at [208, 207] on span "Hàng thông thường" at bounding box center [197, 206] width 112 height 16
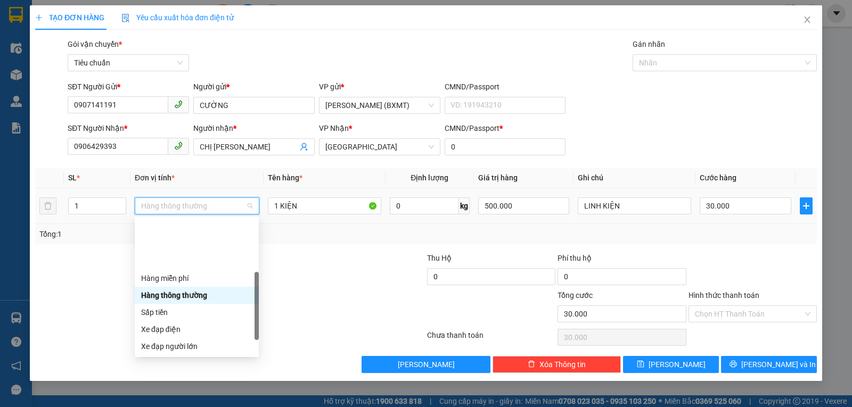
scroll to position [68, 0]
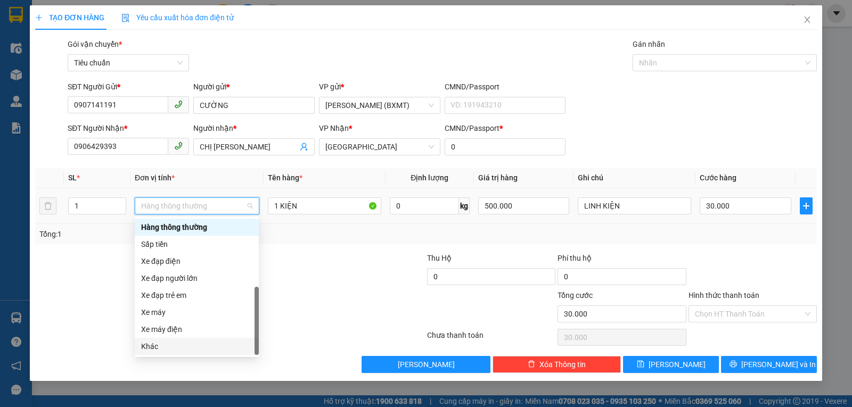
click at [198, 350] on div "Khác" at bounding box center [196, 347] width 111 height 12
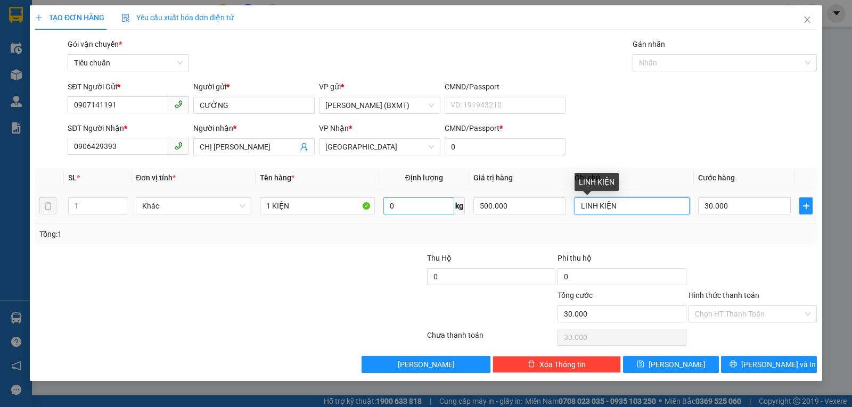
drag, startPoint x: 655, startPoint y: 206, endPoint x: 423, endPoint y: 207, distance: 232.1
click at [427, 210] on tr "1 Khác 1 KIỆN 0 kg 500.000 LINH KIỆN 30.000" at bounding box center [425, 206] width 781 height 36
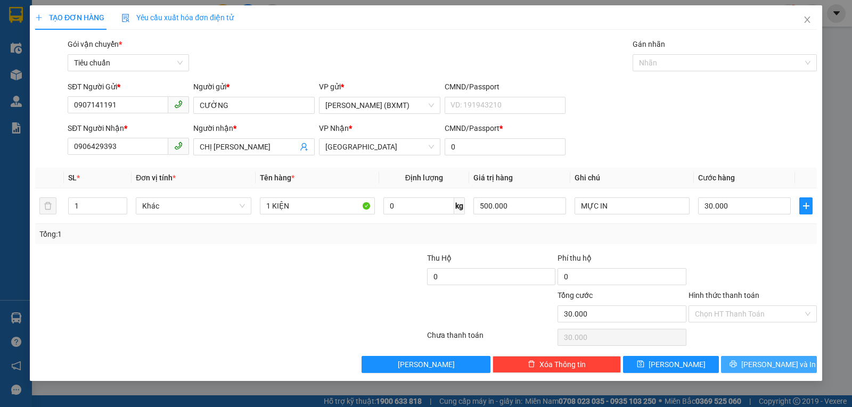
click at [739, 366] on button "Lưu và In" at bounding box center [769, 364] width 96 height 17
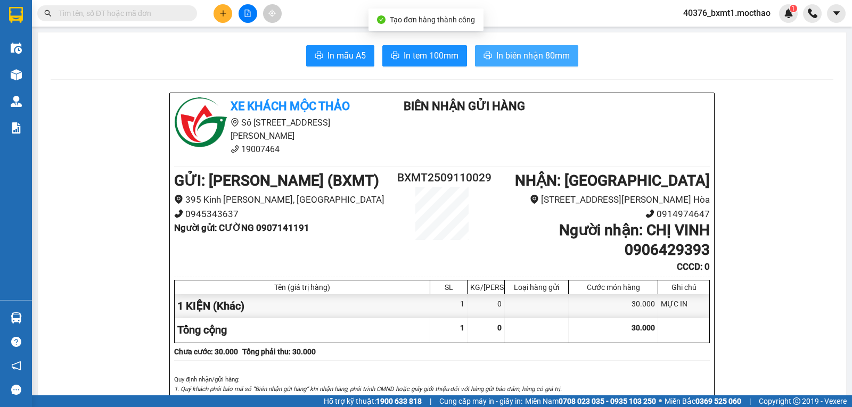
click at [520, 49] on span "In biên nhận 80mm" at bounding box center [532, 55] width 73 height 13
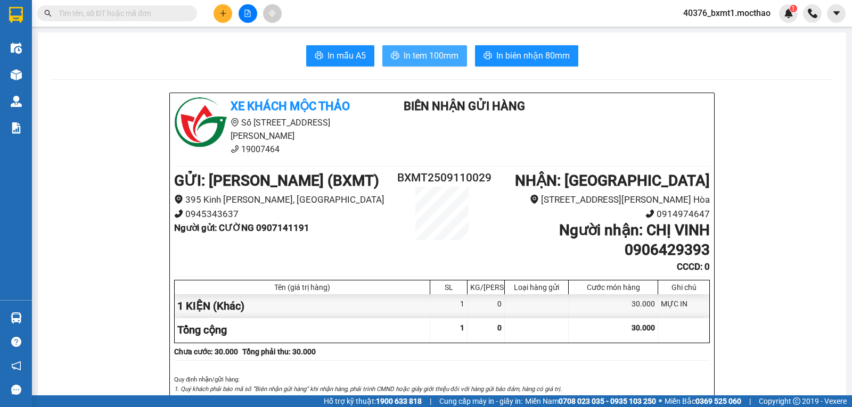
click at [403, 59] on span "In tem 100mm" at bounding box center [430, 55] width 55 height 13
click at [215, 11] on button at bounding box center [222, 13] width 19 height 19
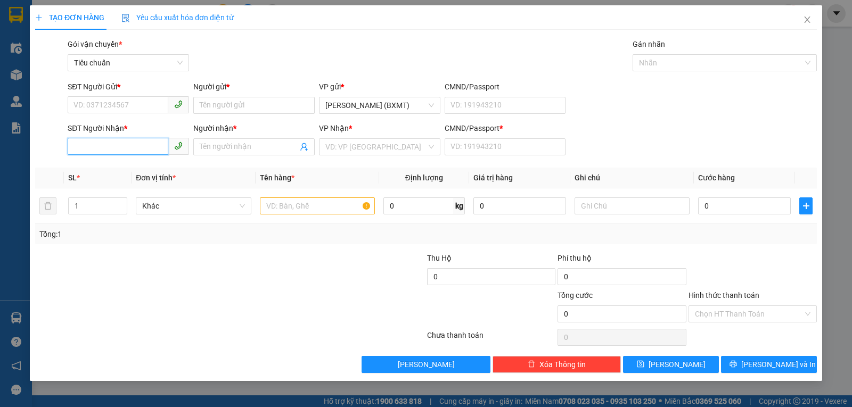
click at [150, 141] on input "SĐT Người Nhận *" at bounding box center [118, 146] width 101 height 17
click at [112, 168] on div "0935935580 - Linh" at bounding box center [128, 168] width 109 height 12
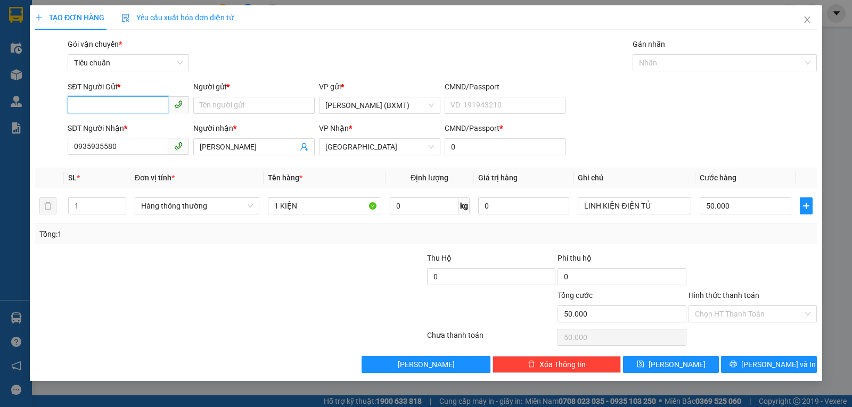
click at [132, 98] on input "SĐT Người Gửi *" at bounding box center [118, 104] width 101 height 17
click at [135, 130] on div "0905397918 - SỸ" at bounding box center [128, 127] width 109 height 12
click at [221, 202] on span "Hàng thông thường" at bounding box center [197, 206] width 112 height 16
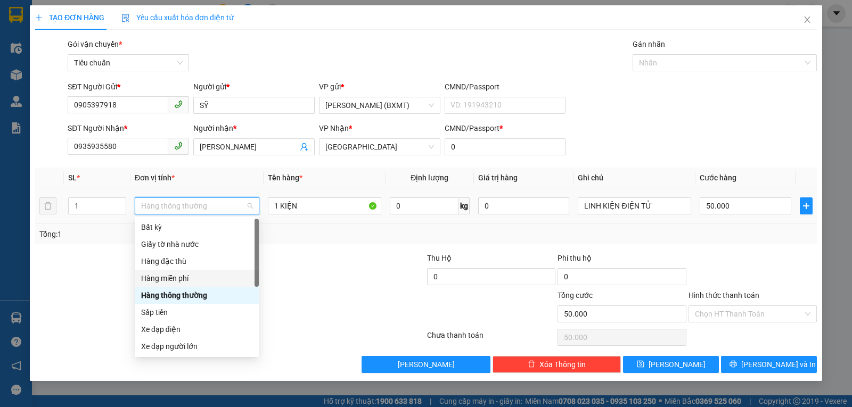
scroll to position [68, 0]
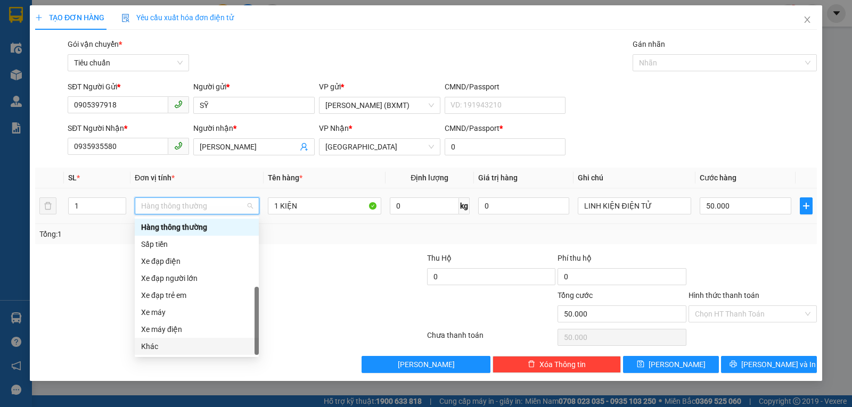
click at [156, 344] on div "Khác" at bounding box center [196, 347] width 111 height 12
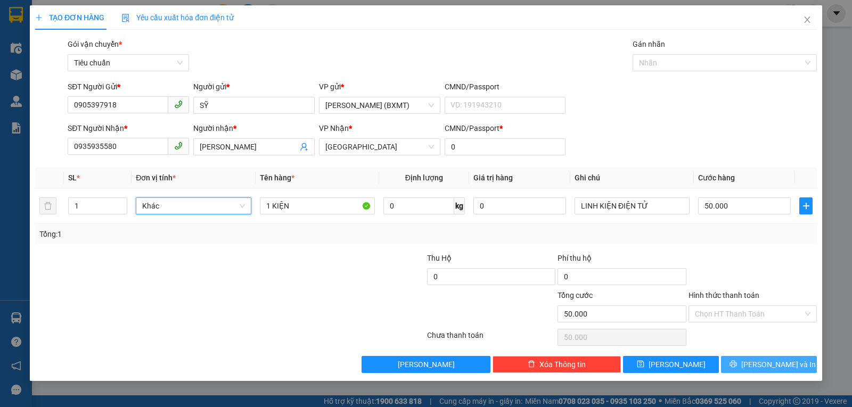
click at [770, 360] on span "Lưu và In" at bounding box center [778, 365] width 75 height 12
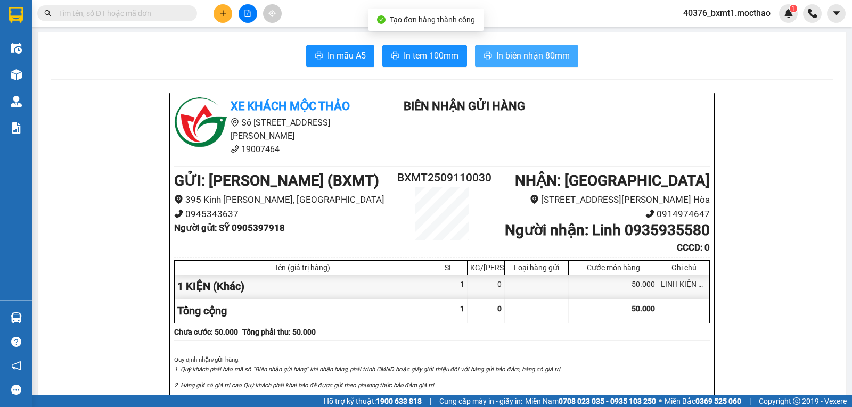
click at [500, 58] on span "In biên nhận 80mm" at bounding box center [532, 55] width 73 height 13
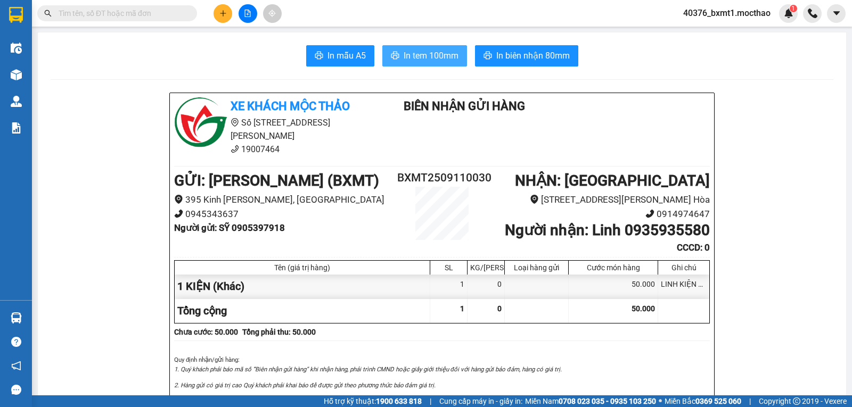
click at [416, 56] on span "In tem 100mm" at bounding box center [430, 55] width 55 height 13
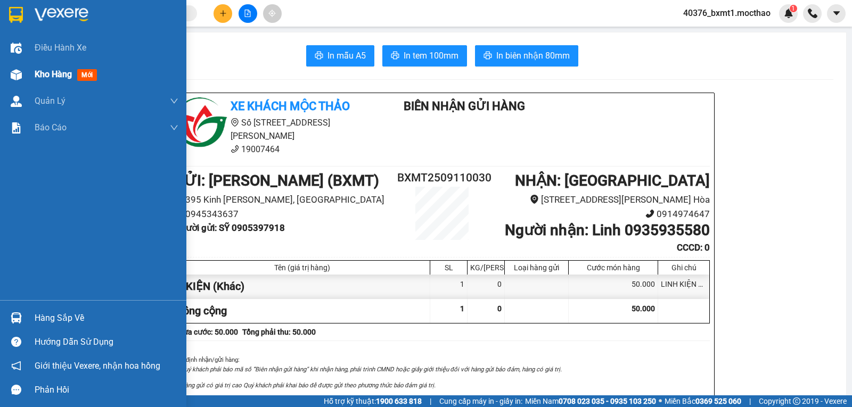
click at [12, 79] on img at bounding box center [16, 74] width 11 height 11
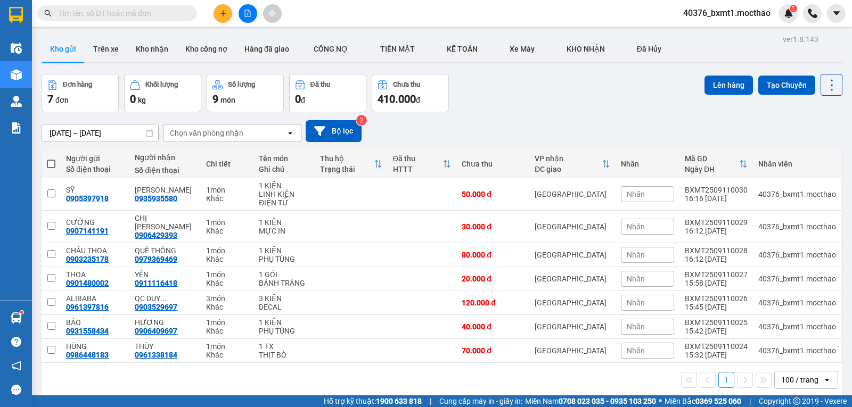
click at [222, 18] on button at bounding box center [222, 13] width 19 height 19
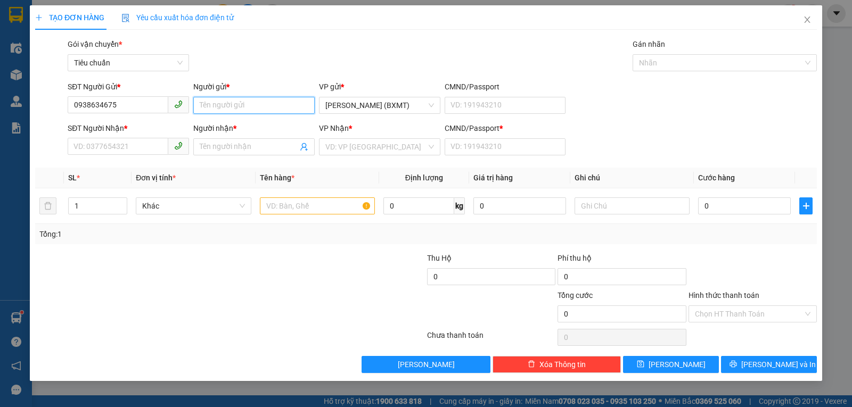
click at [234, 109] on input "Người gửi *" at bounding box center [253, 105] width 121 height 17
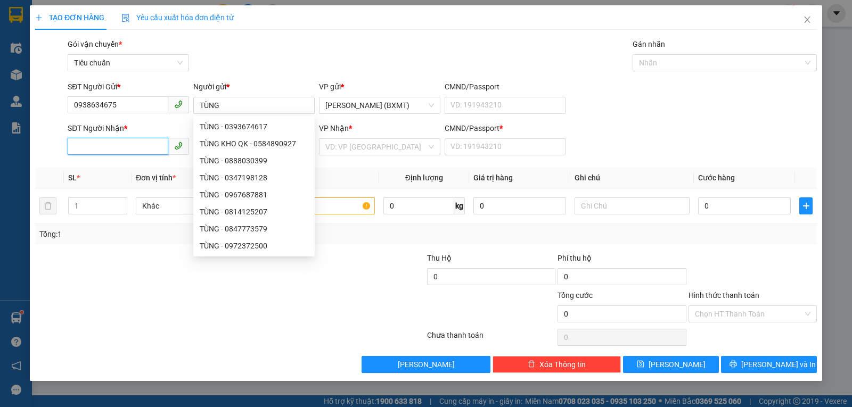
click at [97, 151] on input "SĐT Người Nhận *" at bounding box center [118, 146] width 101 height 17
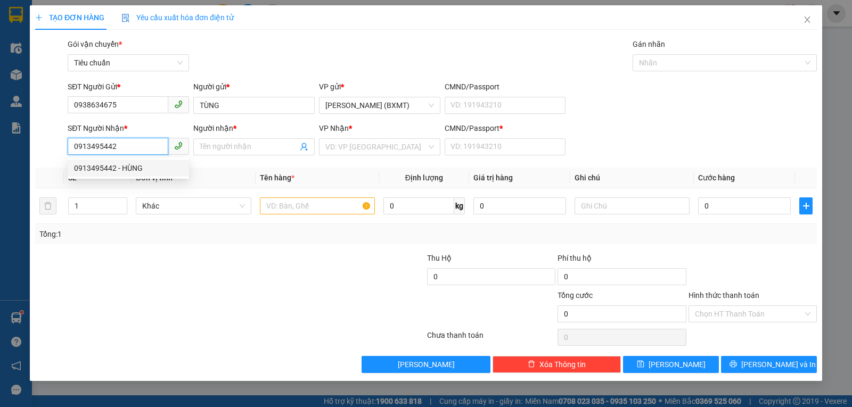
click at [110, 162] on div "0913495442 - HÙNG" at bounding box center [128, 168] width 121 height 17
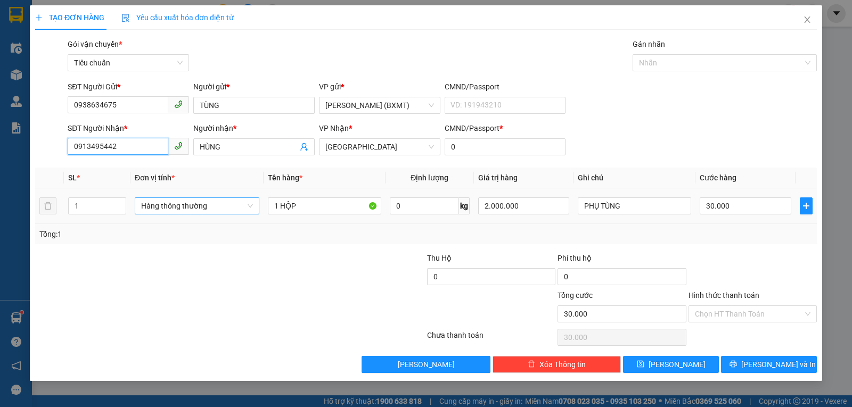
click at [183, 211] on span "Hàng thông thường" at bounding box center [197, 206] width 112 height 16
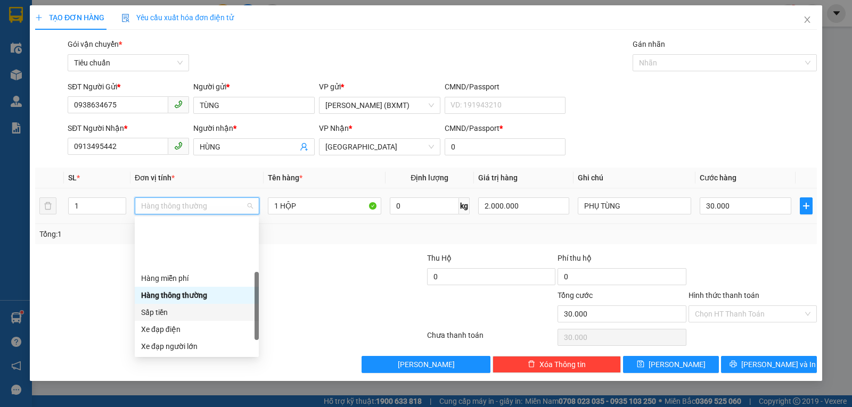
scroll to position [68, 0]
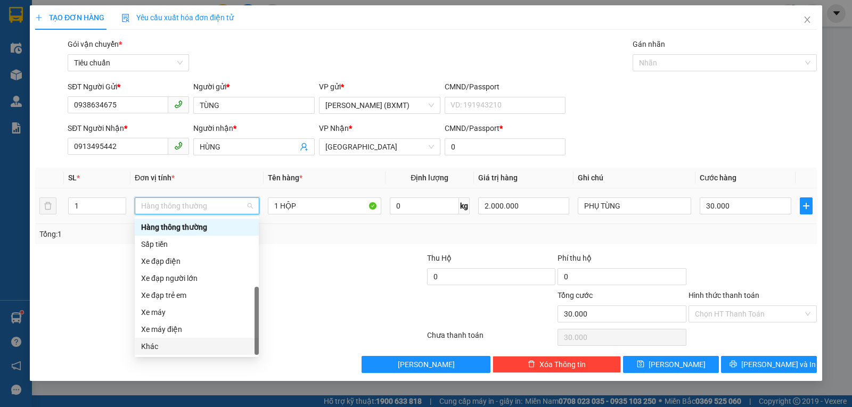
click at [160, 349] on div "Khác" at bounding box center [196, 347] width 111 height 12
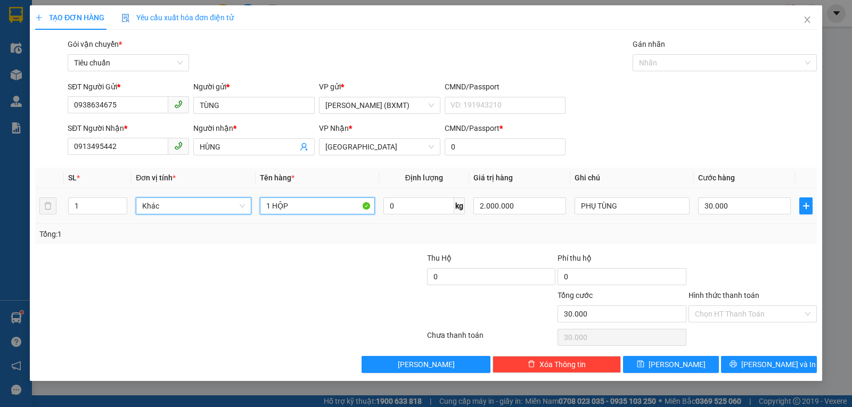
click at [301, 199] on input "1 HỘP" at bounding box center [317, 205] width 115 height 17
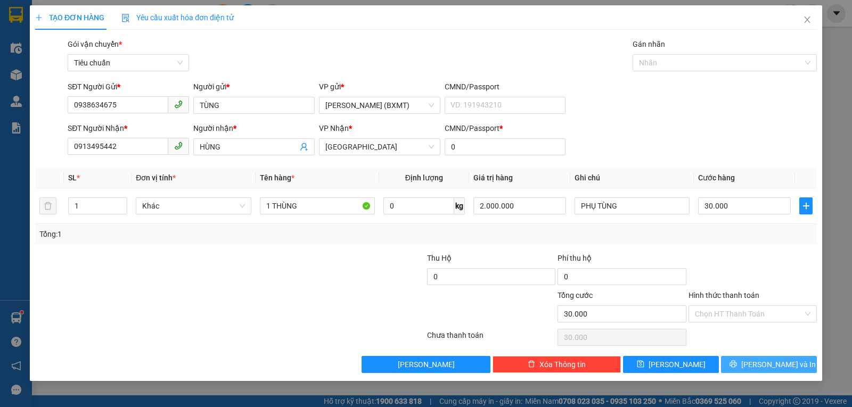
click at [756, 357] on button "Lưu và In" at bounding box center [769, 364] width 96 height 17
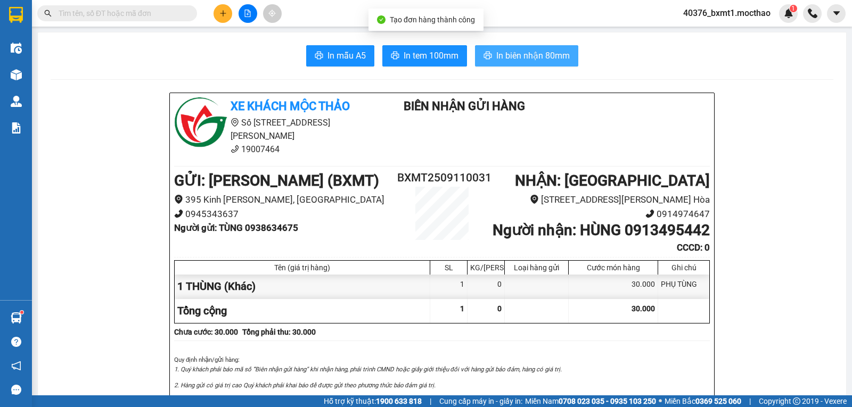
click at [530, 59] on span "In biên nhận 80mm" at bounding box center [532, 55] width 73 height 13
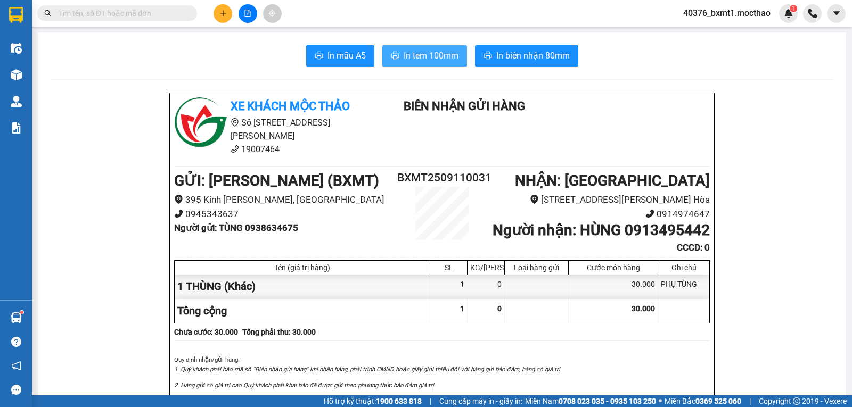
click at [425, 52] on span "In tem 100mm" at bounding box center [430, 55] width 55 height 13
click at [217, 15] on button at bounding box center [222, 13] width 19 height 19
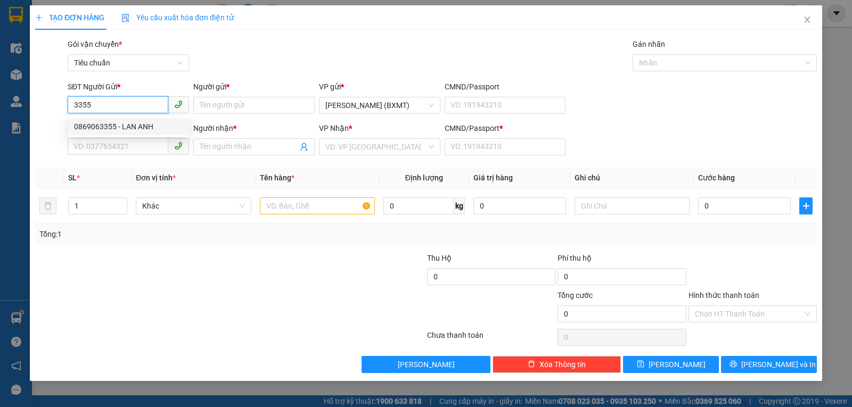
click at [116, 123] on div "0869063355 - LAN ANH" at bounding box center [128, 127] width 109 height 12
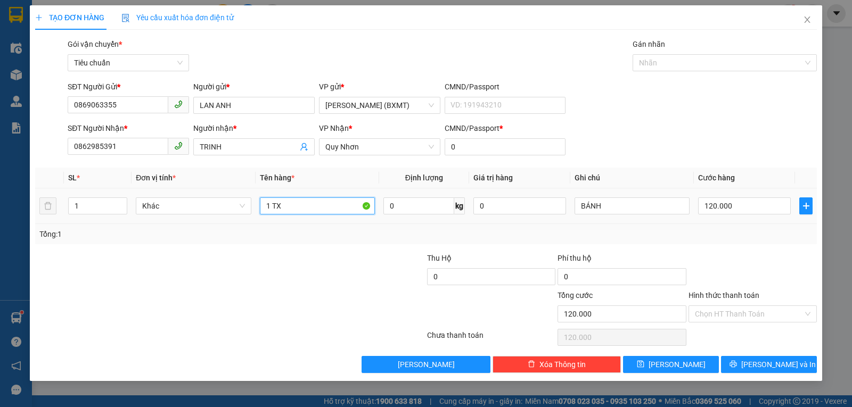
click at [295, 207] on input "1 TX" at bounding box center [317, 205] width 115 height 17
click at [721, 210] on input "120.000" at bounding box center [744, 205] width 93 height 17
click at [736, 234] on div "Tổng: 1" at bounding box center [425, 234] width 773 height 12
click at [369, 147] on span "Quy Nhơn" at bounding box center [379, 147] width 109 height 16
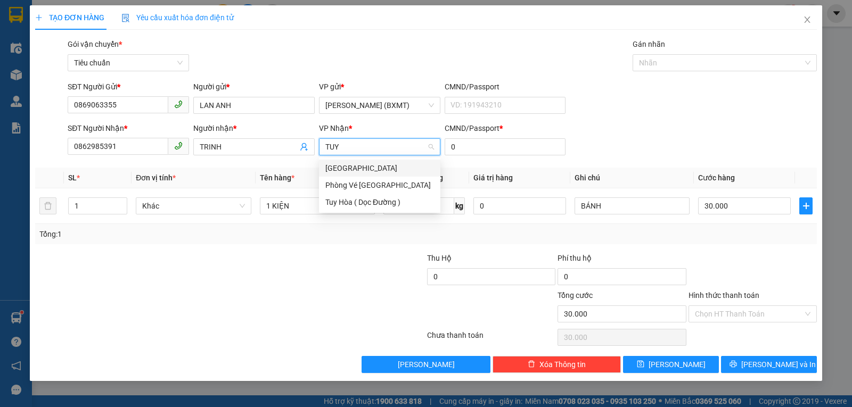
click at [349, 168] on div "[GEOGRAPHIC_DATA]" at bounding box center [379, 168] width 109 height 12
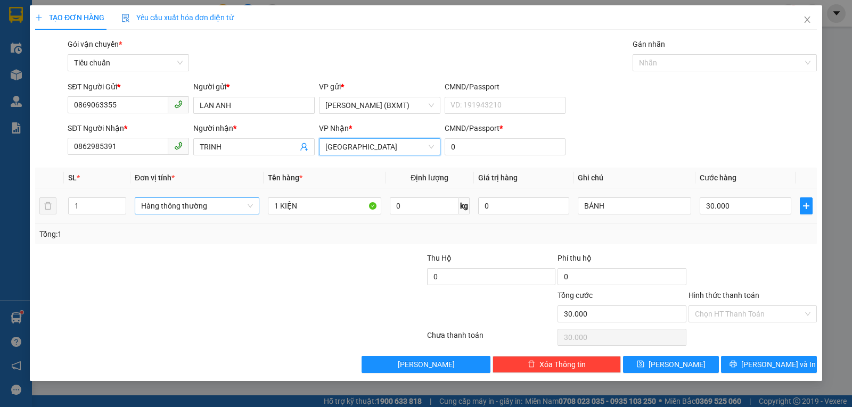
click at [184, 202] on span "Hàng thông thường" at bounding box center [197, 206] width 112 height 16
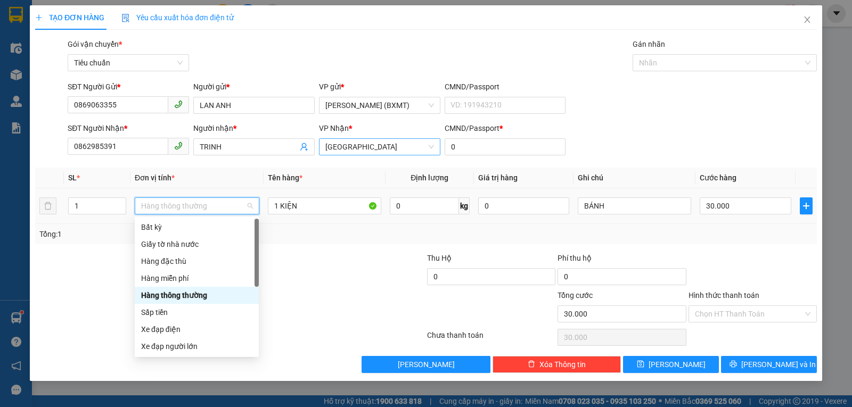
scroll to position [68, 0]
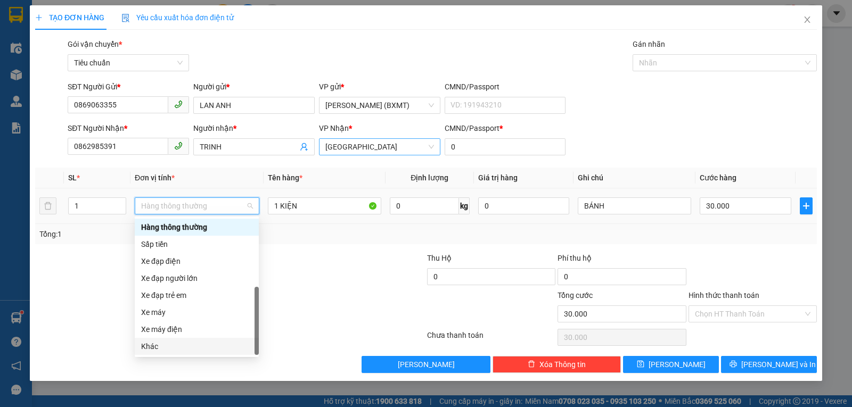
click at [189, 348] on div "Khác" at bounding box center [196, 347] width 111 height 12
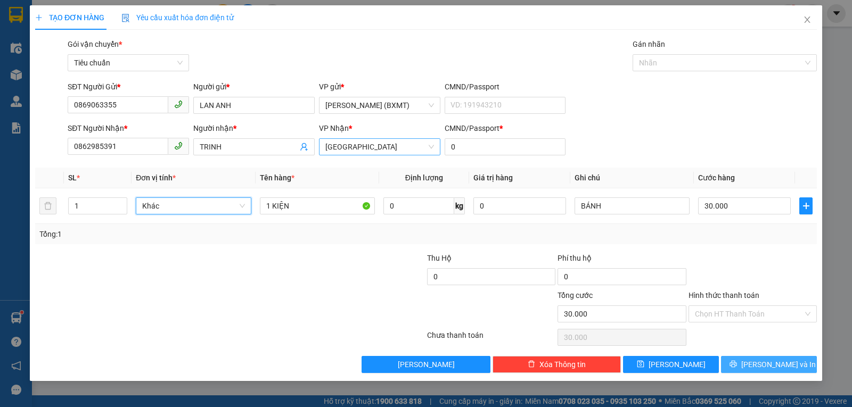
click at [754, 359] on button "Lưu và In" at bounding box center [769, 364] width 96 height 17
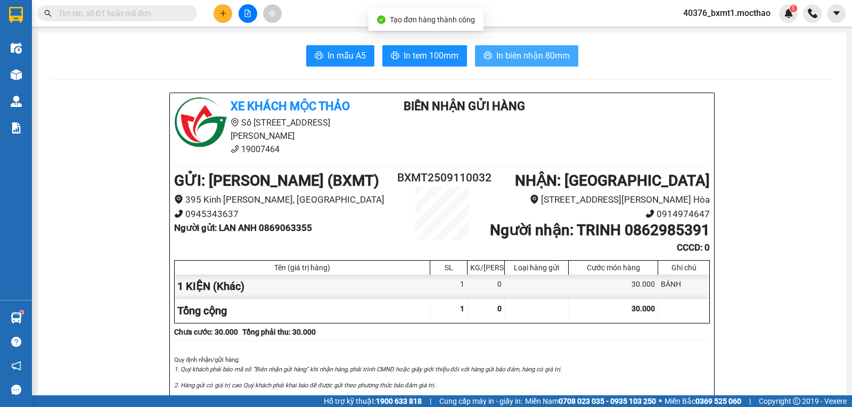
click at [501, 48] on button "In biên nhận 80mm" at bounding box center [526, 55] width 103 height 21
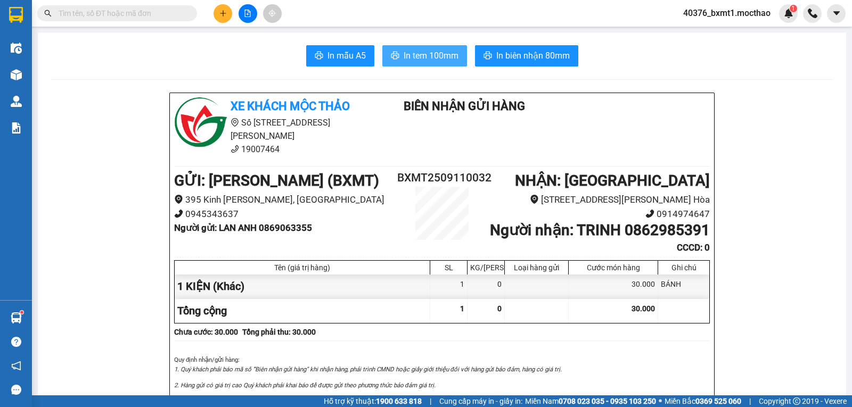
click at [414, 62] on span "In tem 100mm" at bounding box center [430, 55] width 55 height 13
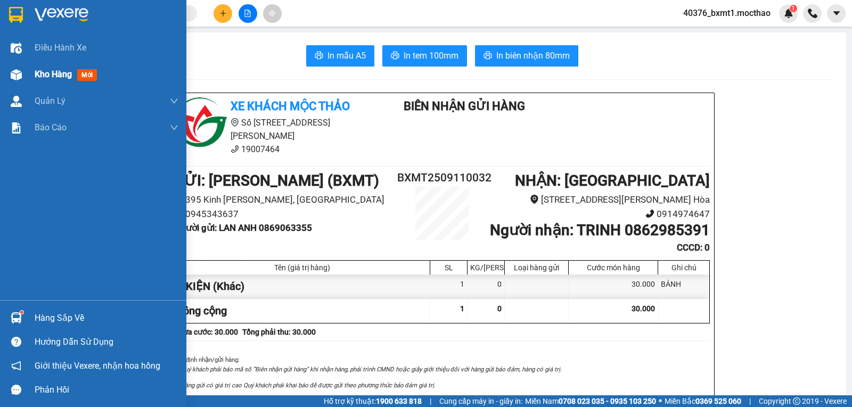
click at [14, 73] on img at bounding box center [16, 74] width 11 height 11
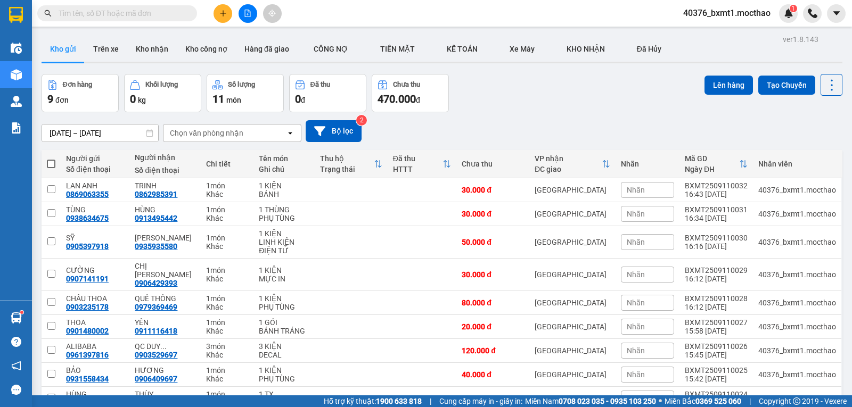
scroll to position [51, 0]
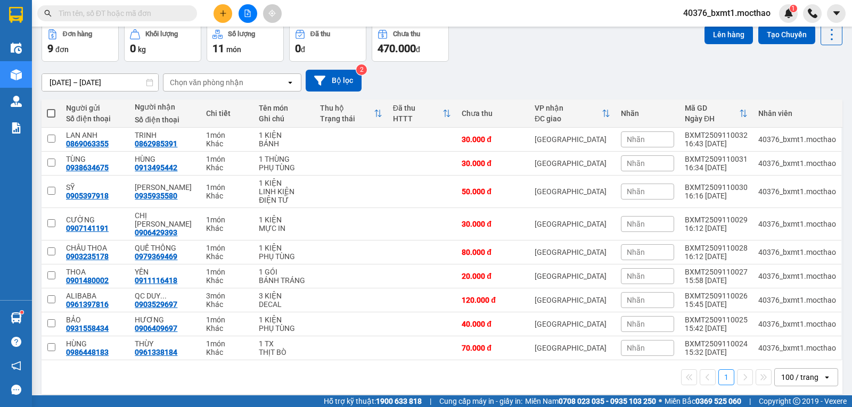
click at [798, 372] on div "100 / trang" at bounding box center [799, 377] width 37 height 11
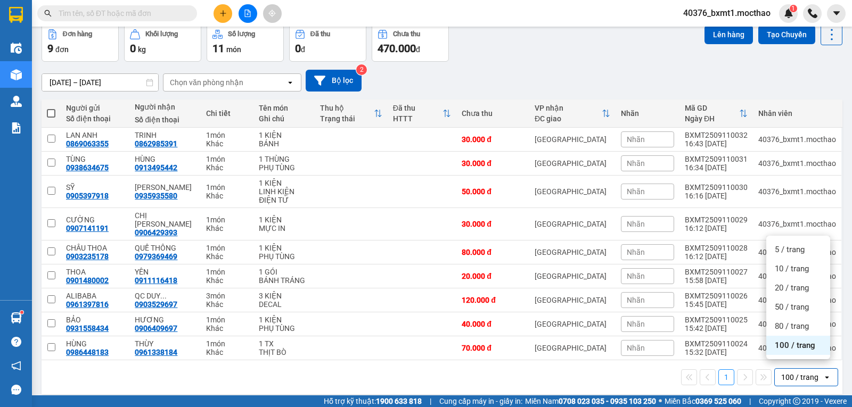
drag, startPoint x: 602, startPoint y: 376, endPoint x: 584, endPoint y: 373, distance: 17.9
click at [602, 376] on div "1 100 / trang open" at bounding box center [442, 377] width 792 height 18
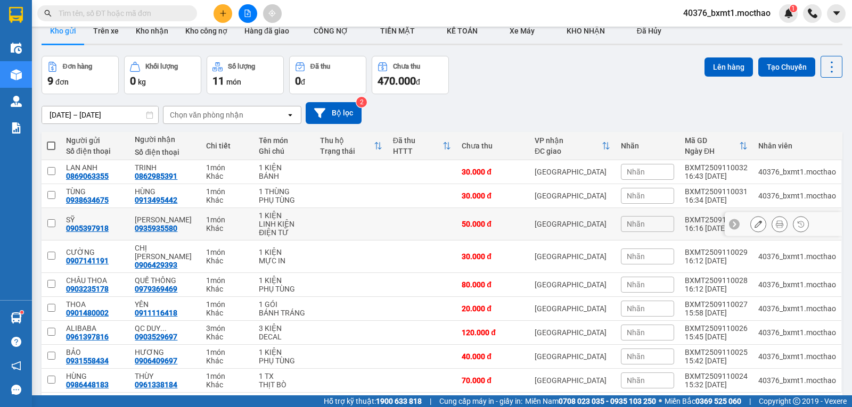
scroll to position [0, 0]
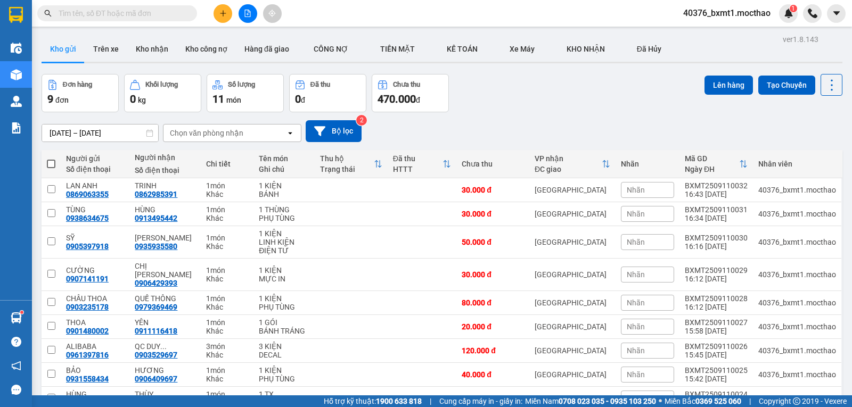
click at [252, 17] on button at bounding box center [247, 13] width 19 height 19
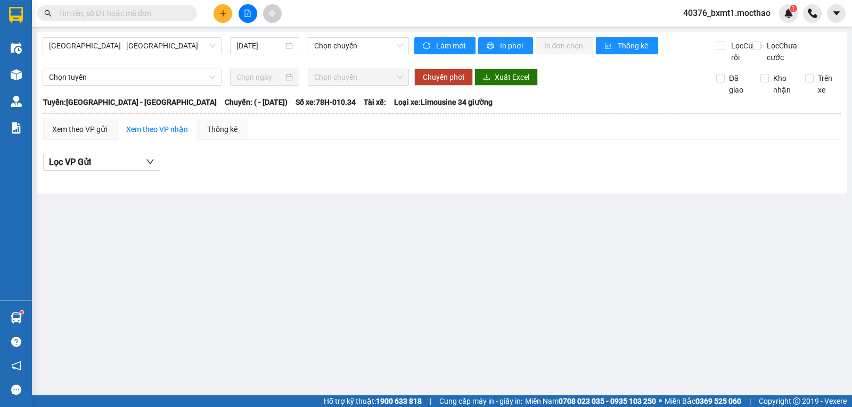
click at [103, 44] on span "[GEOGRAPHIC_DATA] - [GEOGRAPHIC_DATA]" at bounding box center [132, 46] width 166 height 16
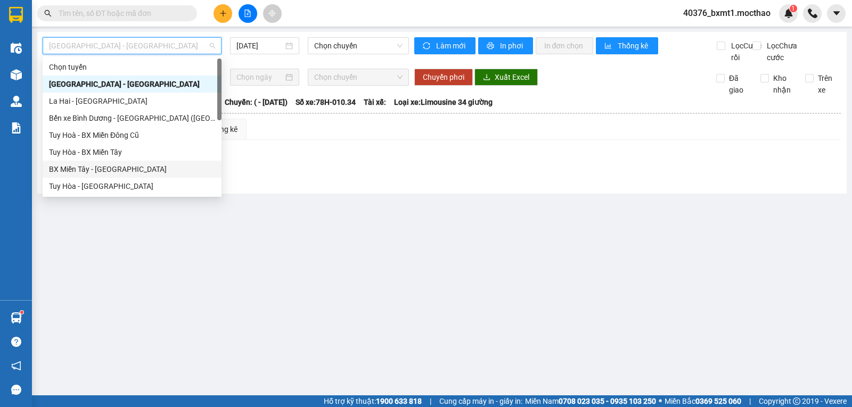
click at [93, 168] on div "BX Miền Tây - [GEOGRAPHIC_DATA]" at bounding box center [132, 169] width 166 height 12
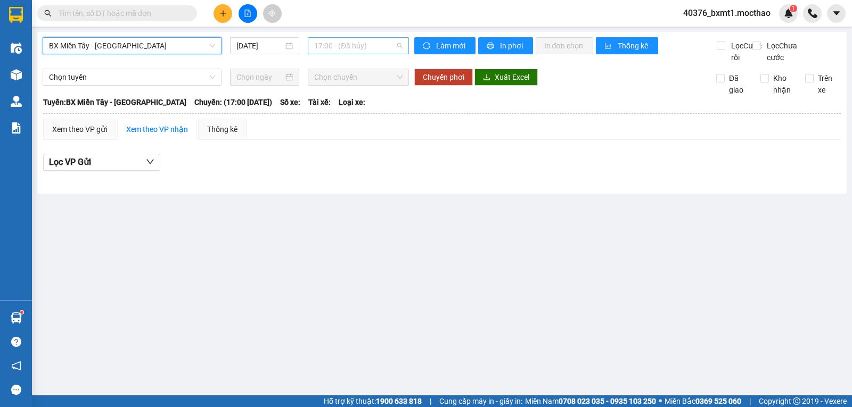
click at [344, 40] on span "17:00 - (Đã hủy)" at bounding box center [358, 46] width 88 height 16
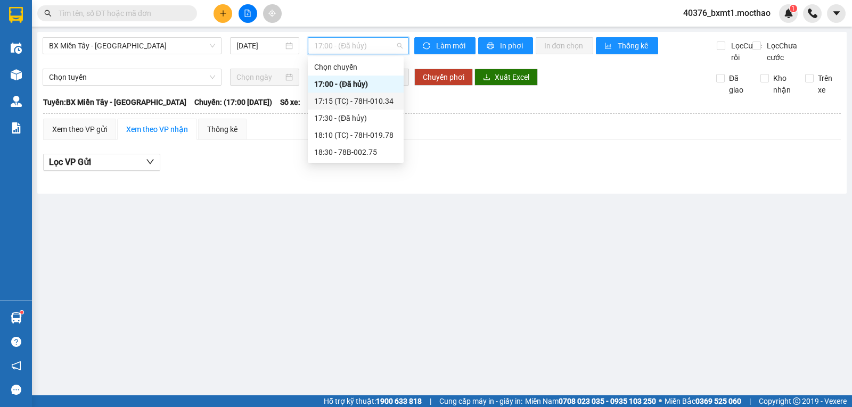
click at [357, 105] on div "17:15 (TC) - 78H-010.34" at bounding box center [355, 101] width 83 height 12
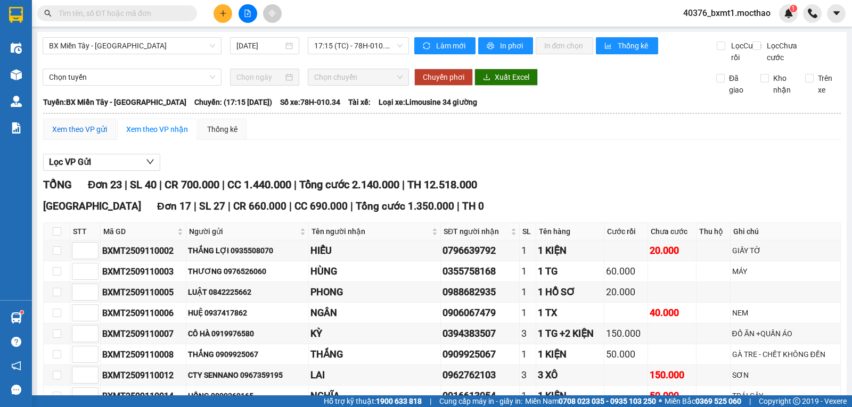
click at [76, 135] on div "Xem theo VP gửi" at bounding box center [79, 129] width 55 height 12
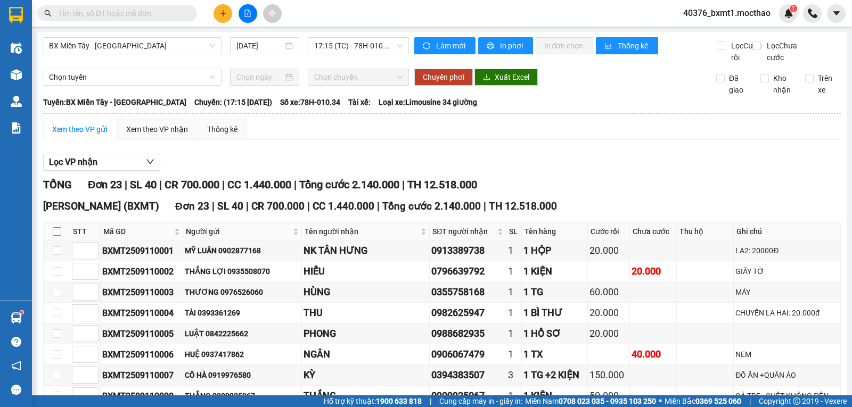
click at [57, 236] on input "checkbox" at bounding box center [57, 231] width 9 height 9
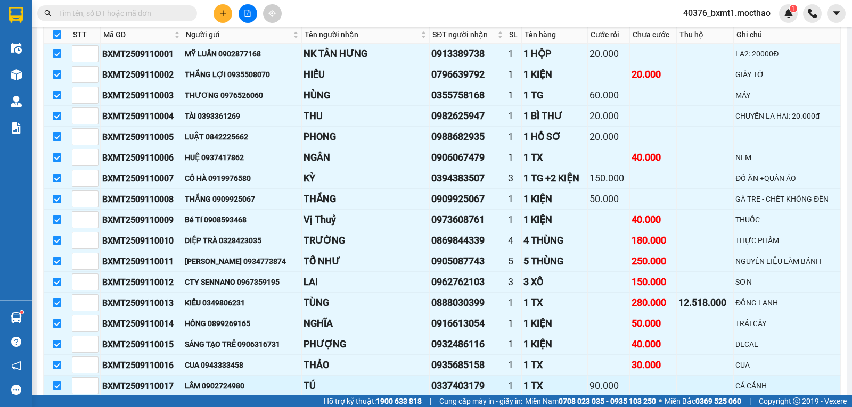
scroll to position [389, 0]
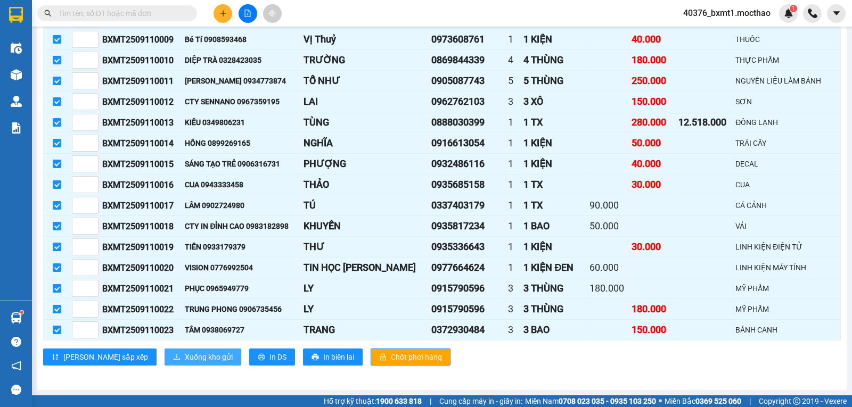
click at [185, 354] on span "Xuống kho gửi" at bounding box center [209, 357] width 48 height 12
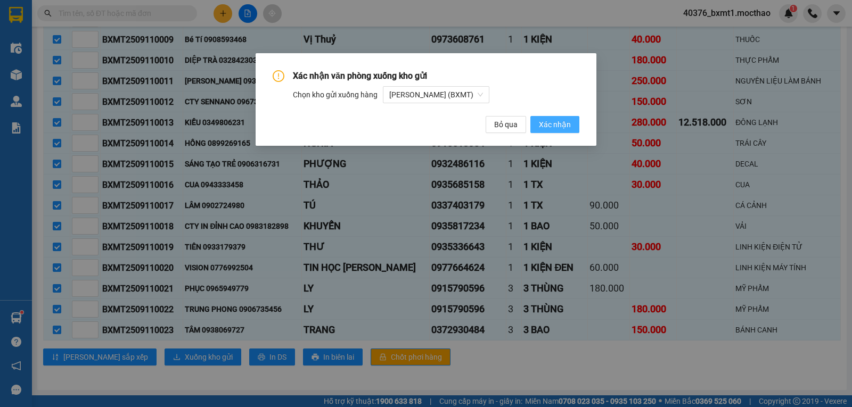
click at [550, 121] on span "Xác nhận" at bounding box center [555, 125] width 32 height 12
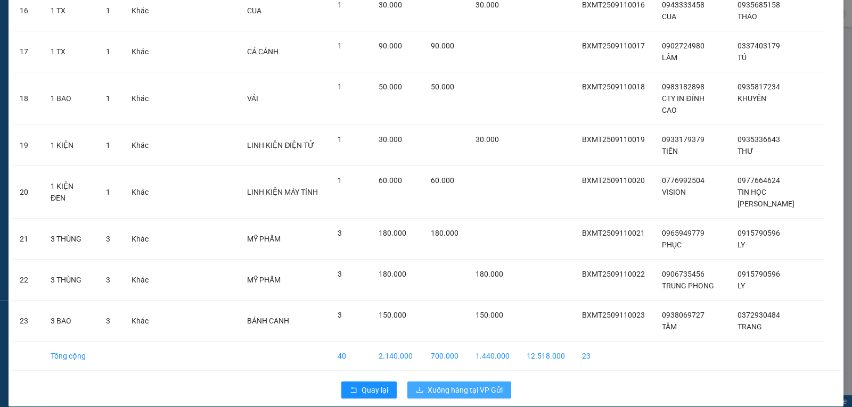
scroll to position [726, 0]
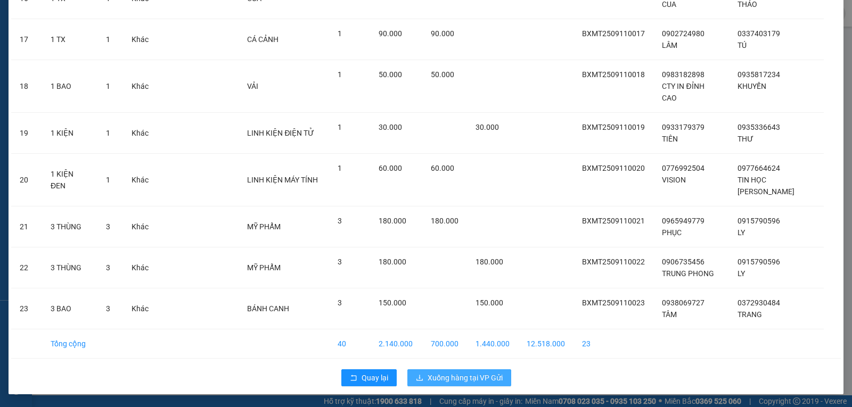
click at [467, 380] on span "Xuống hàng tại VP Gửi" at bounding box center [464, 378] width 75 height 12
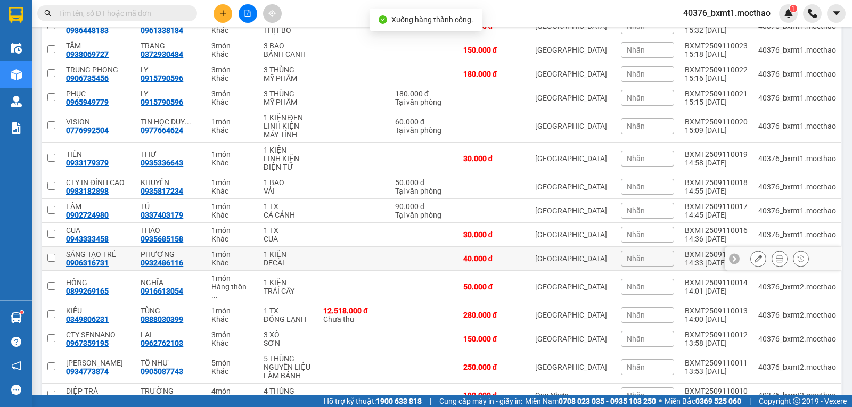
scroll to position [661, 0]
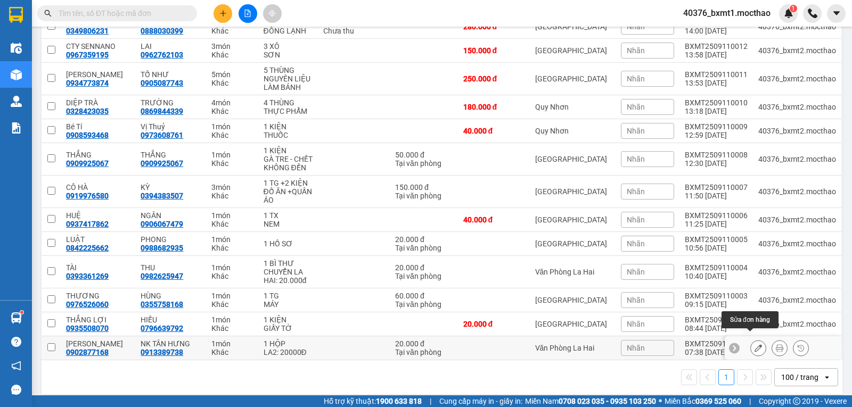
click at [754, 344] on icon at bounding box center [757, 347] width 7 height 7
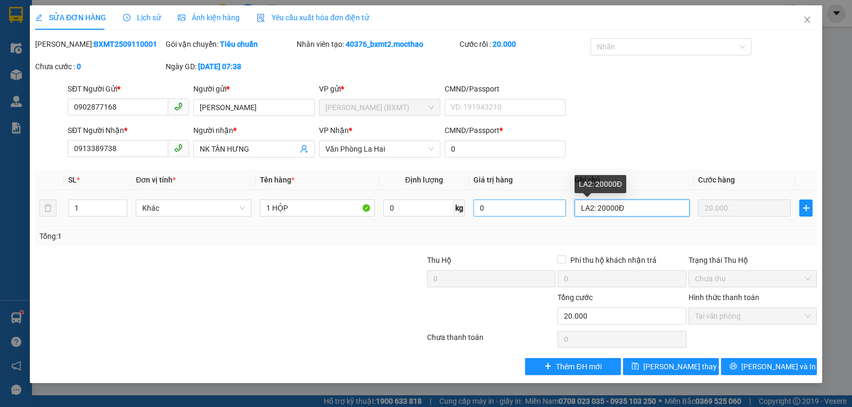
drag, startPoint x: 630, startPoint y: 210, endPoint x: 533, endPoint y: 206, distance: 97.0
click at [533, 206] on tr "1 Khác 1 HỘP 0 kg 0 LA2: 20000Đ 20.000" at bounding box center [425, 209] width 781 height 36
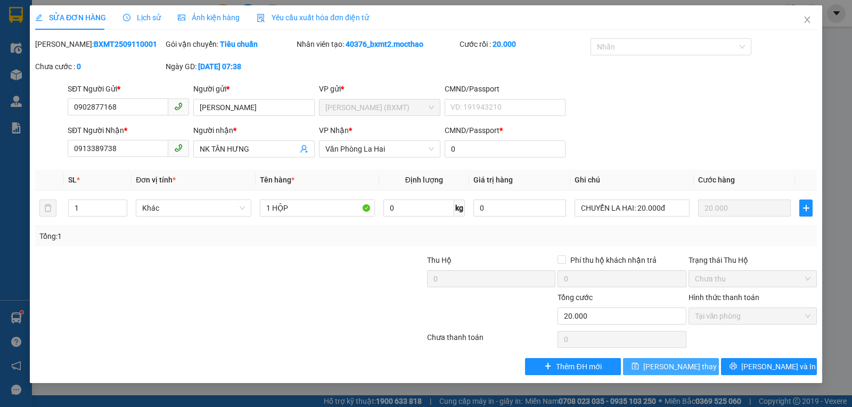
click at [666, 370] on span "Lưu thay đổi" at bounding box center [685, 367] width 85 height 12
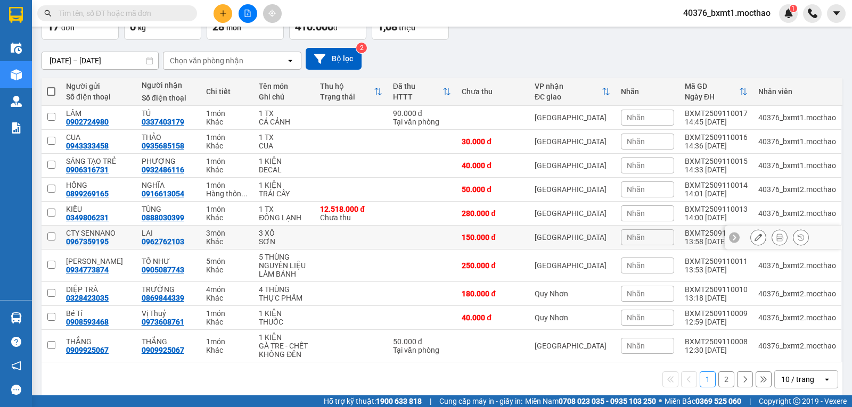
scroll to position [83, 0]
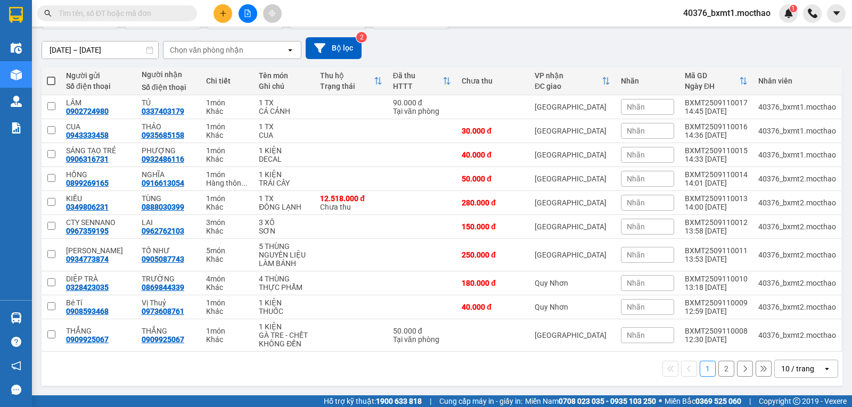
click at [786, 369] on div "10 / trang" at bounding box center [797, 369] width 33 height 11
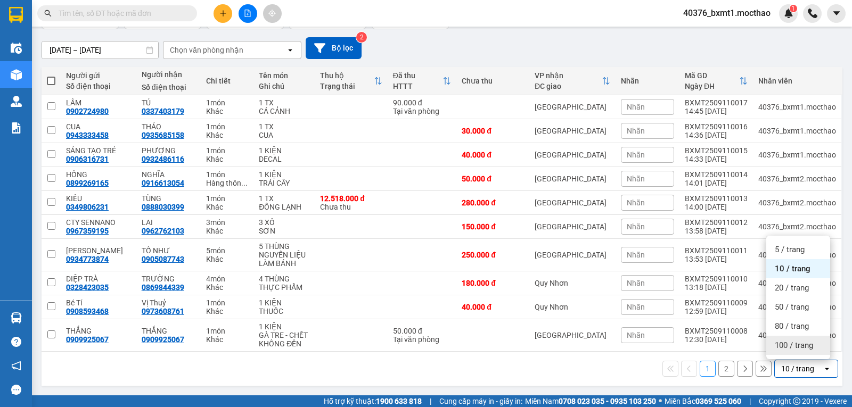
click at [789, 352] on div "100 / trang" at bounding box center [798, 345] width 64 height 19
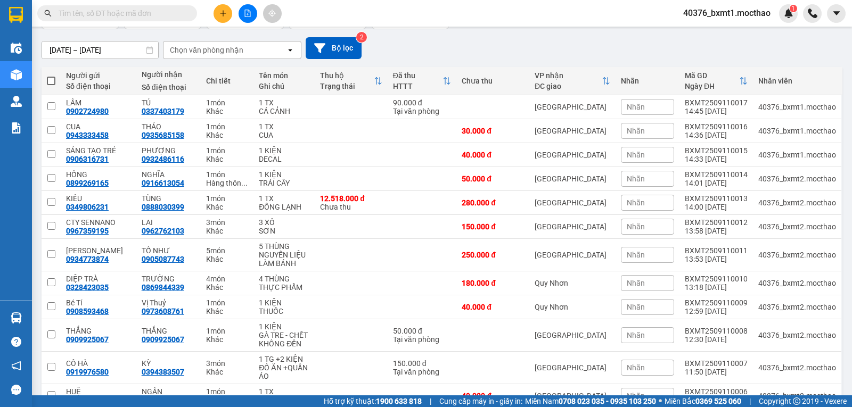
click at [52, 80] on span at bounding box center [51, 81] width 9 height 9
click at [51, 76] on input "checkbox" at bounding box center [51, 76] width 0 height 0
checkbox input "true"
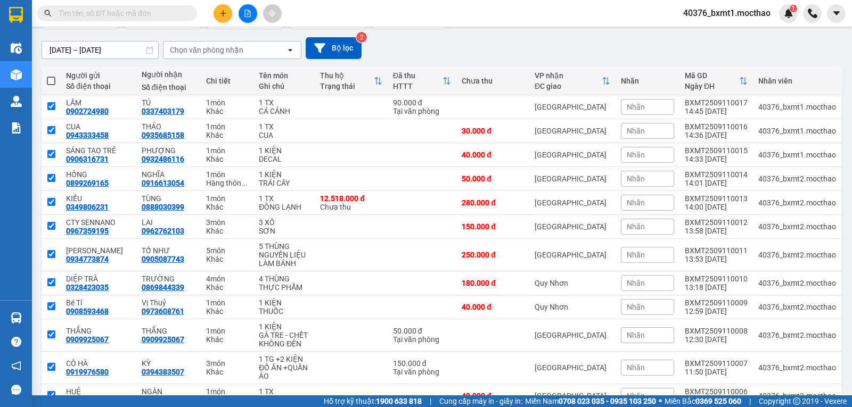
checkbox input "true"
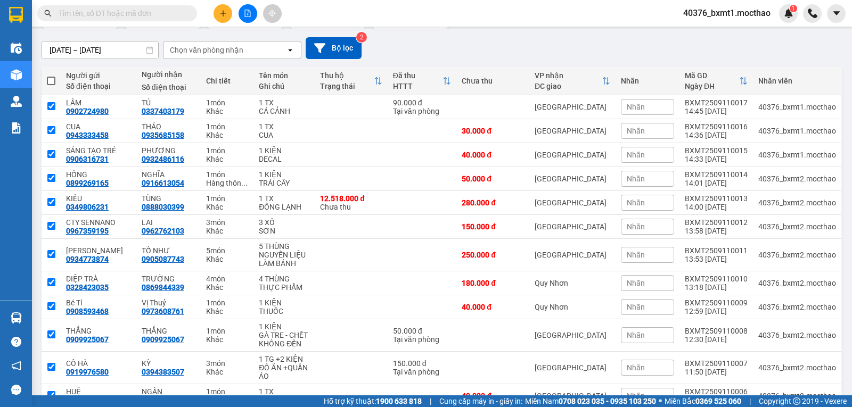
checkbox input "true"
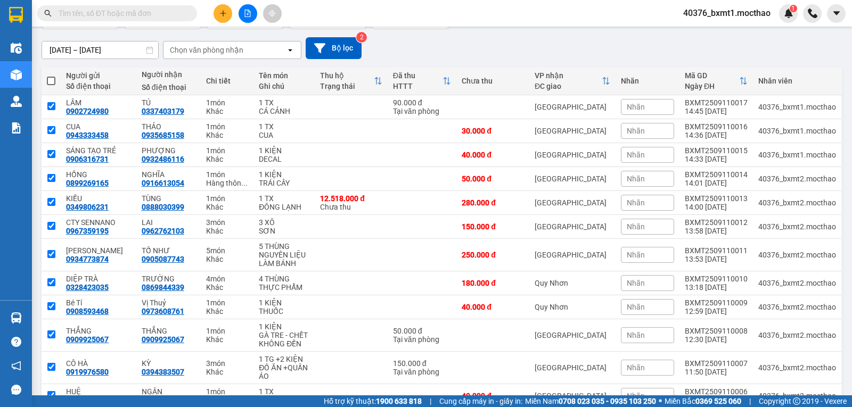
checkbox input "true"
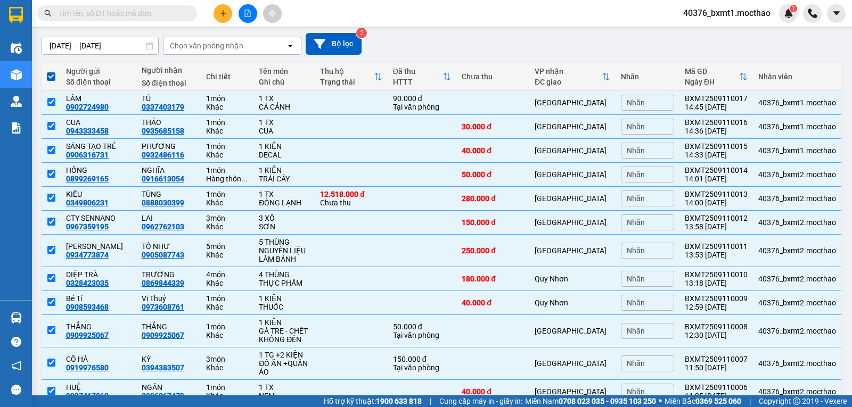
scroll to position [0, 0]
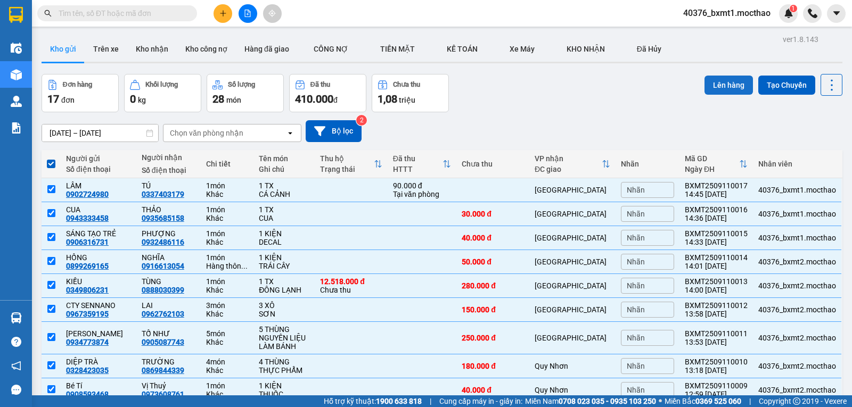
click at [706, 91] on button "Lên hàng" at bounding box center [728, 85] width 48 height 19
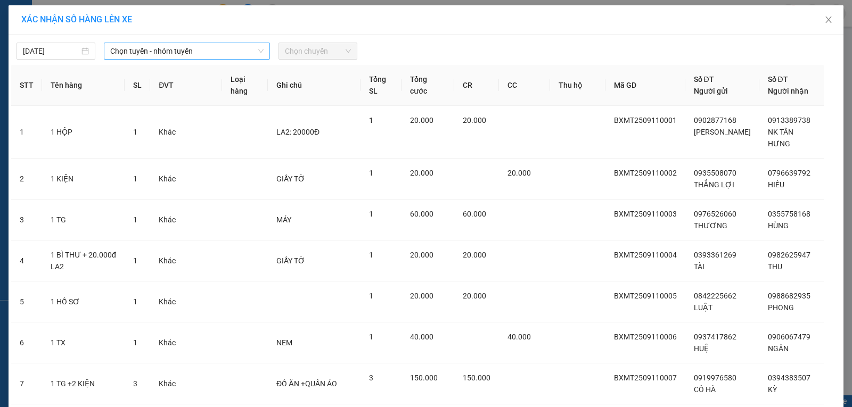
click at [179, 49] on span "Chọn tuyến - nhóm tuyến" at bounding box center [186, 51] width 153 height 16
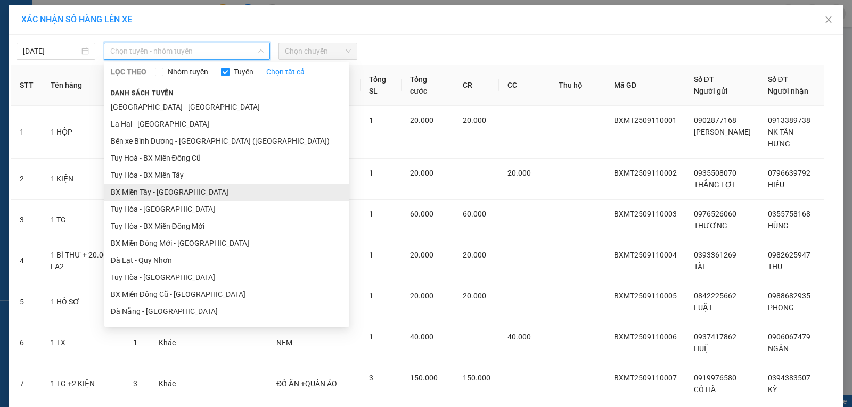
click at [125, 193] on li "BX Miền Tây - [GEOGRAPHIC_DATA]" at bounding box center [226, 192] width 245 height 17
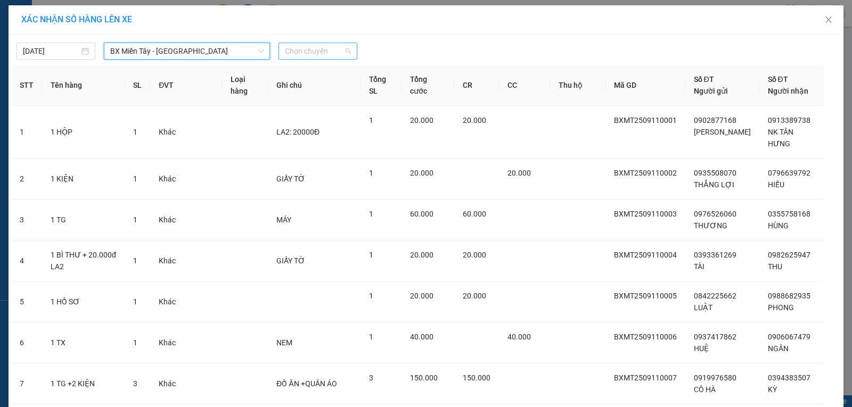
click at [300, 53] on span "Chọn chuyến" at bounding box center [318, 51] width 66 height 16
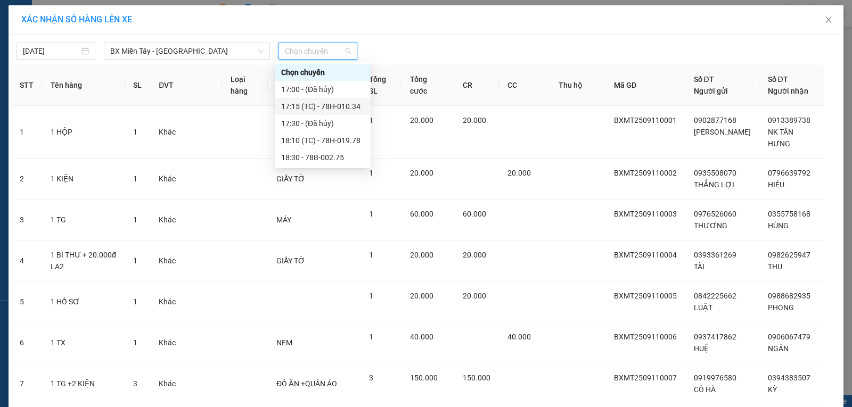
click at [348, 102] on div "17:15 (TC) - 78H-010.34" at bounding box center [322, 107] width 83 height 12
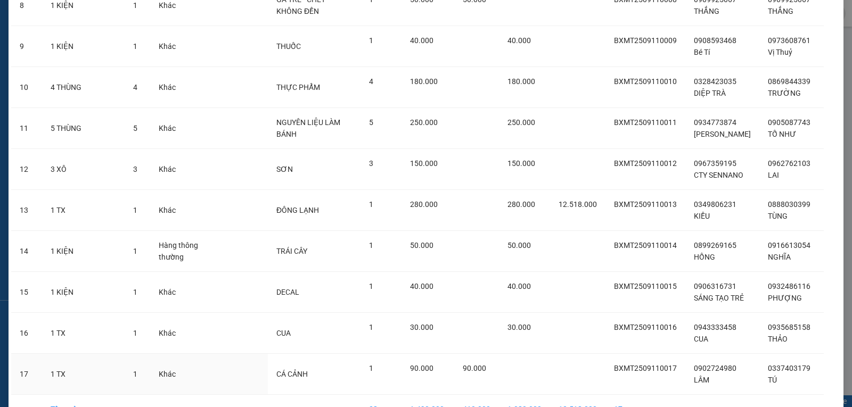
scroll to position [515, 0]
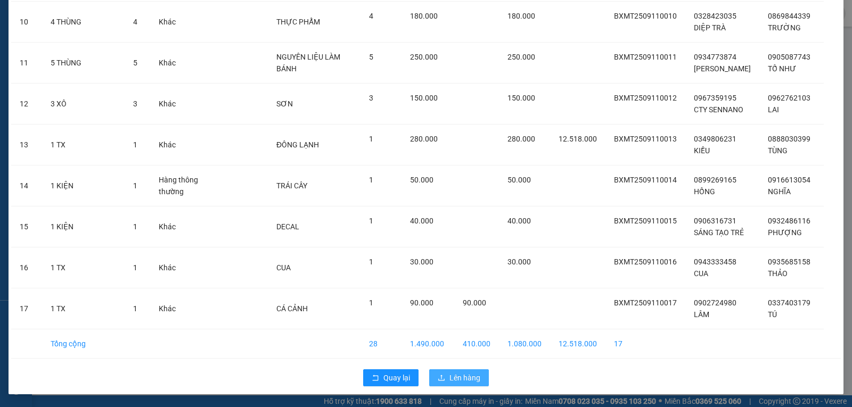
click at [461, 381] on span "Lên hàng" at bounding box center [464, 378] width 31 height 12
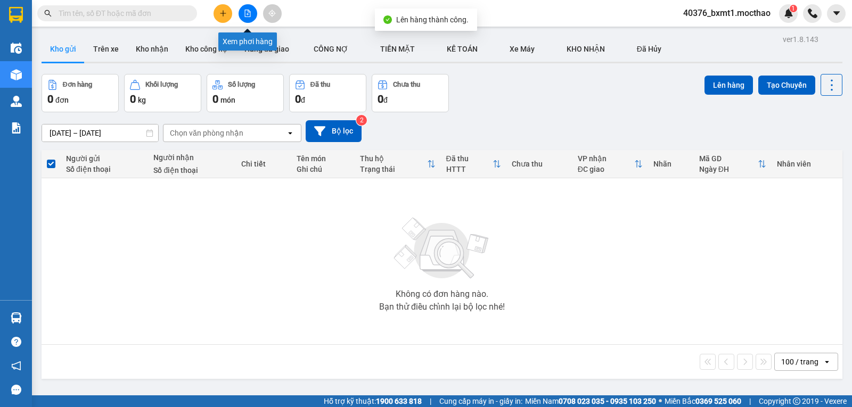
click at [243, 10] on button at bounding box center [247, 13] width 19 height 19
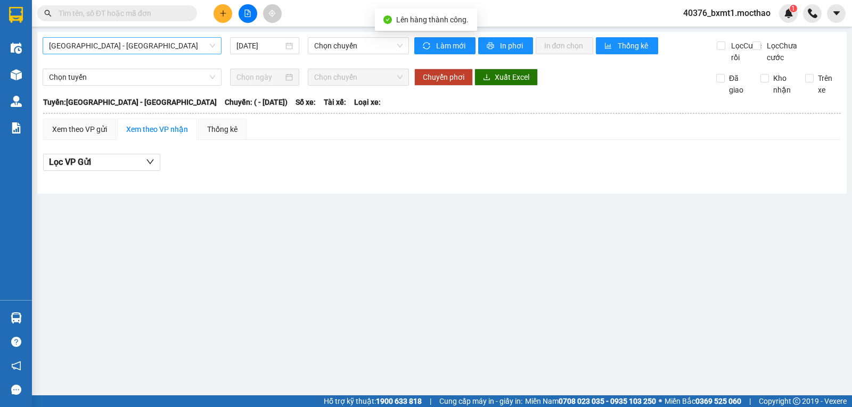
click at [107, 45] on span "[GEOGRAPHIC_DATA] - [GEOGRAPHIC_DATA]" at bounding box center [132, 46] width 166 height 16
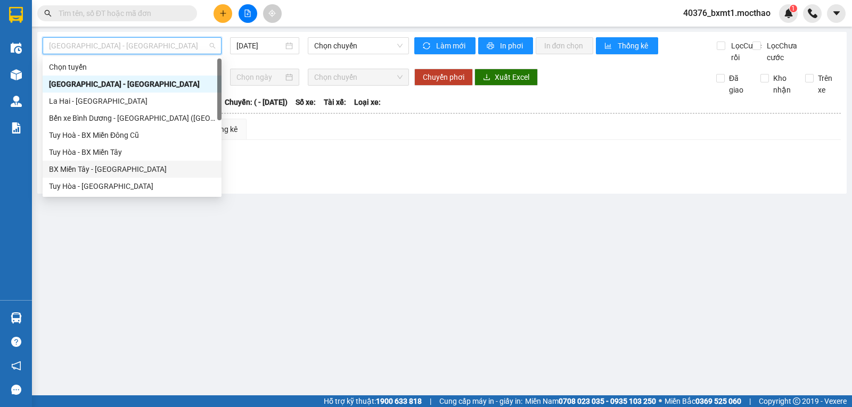
click at [67, 165] on div "BX Miền Tây - [GEOGRAPHIC_DATA]" at bounding box center [132, 169] width 166 height 12
type input "[DATE]"
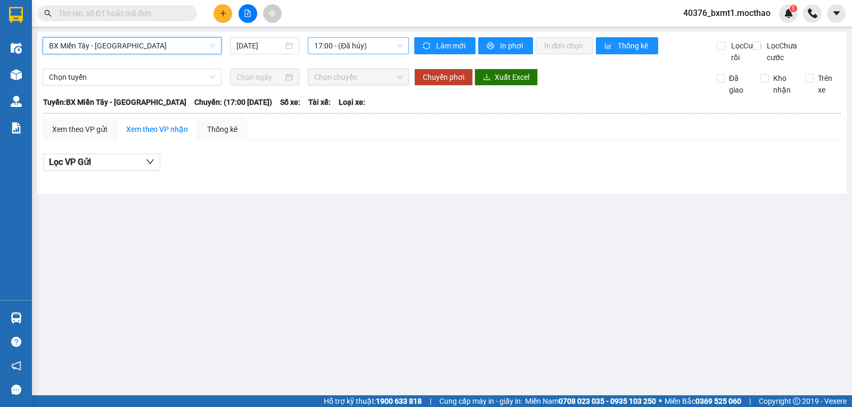
click at [341, 52] on span "17:00 - (Đã hủy)" at bounding box center [358, 46] width 88 height 16
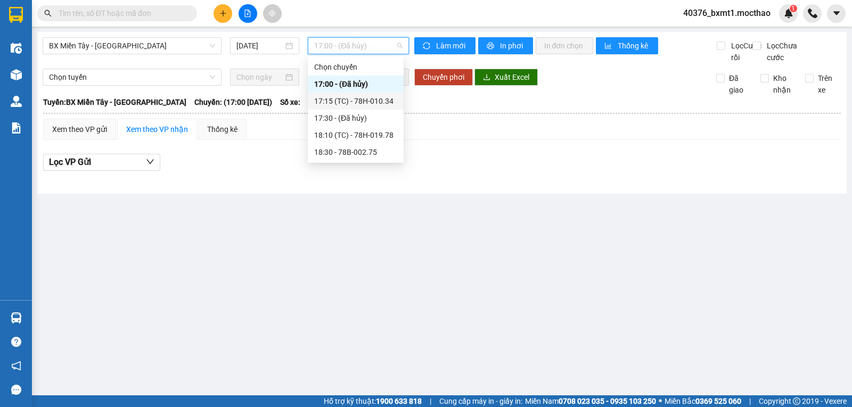
click at [375, 100] on div "17:15 (TC) - 78H-010.34" at bounding box center [355, 101] width 83 height 12
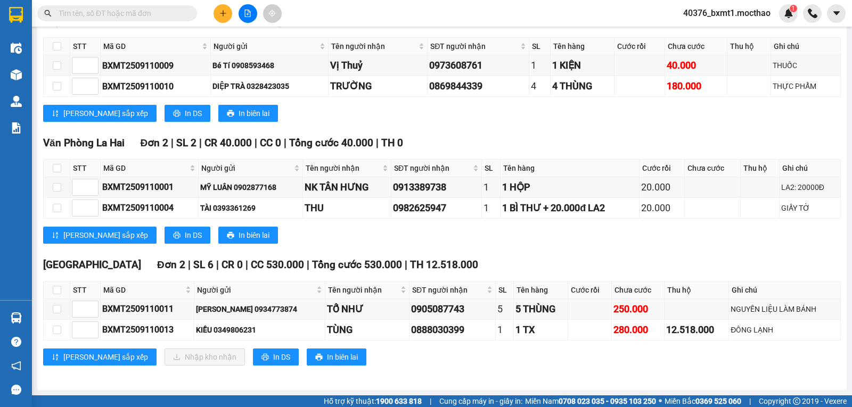
scroll to position [506, 0]
click at [312, 262] on span "Tổng cước 530.000" at bounding box center [357, 265] width 90 height 12
click at [56, 209] on input "checkbox" at bounding box center [57, 208] width 9 height 9
checkbox input "true"
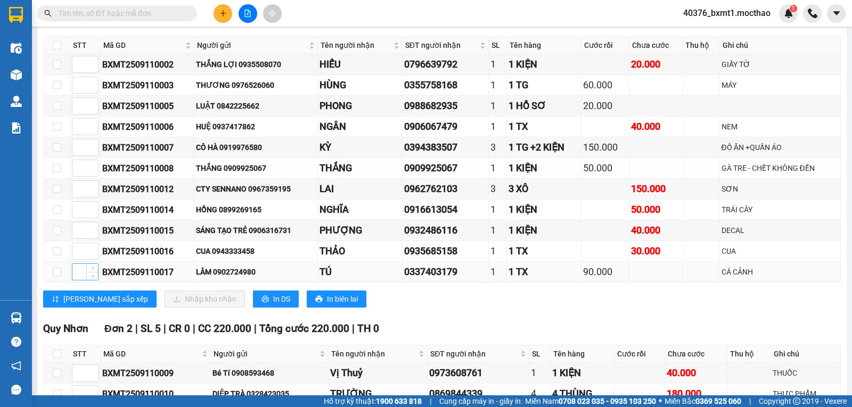
scroll to position [0, 0]
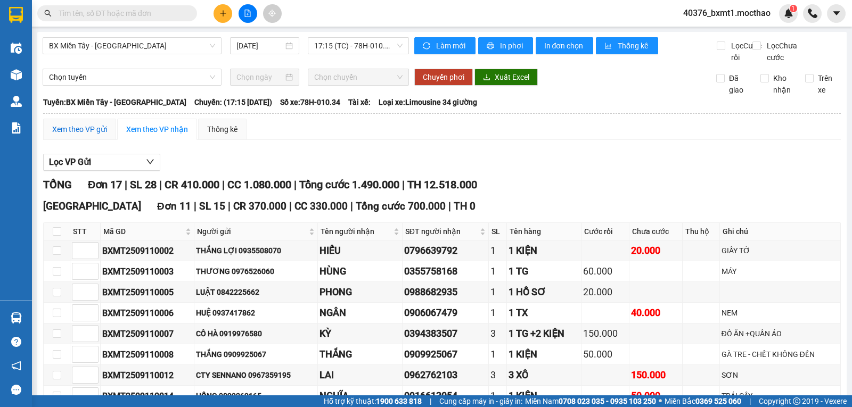
click at [73, 135] on div "Xem theo VP gửi" at bounding box center [79, 129] width 55 height 12
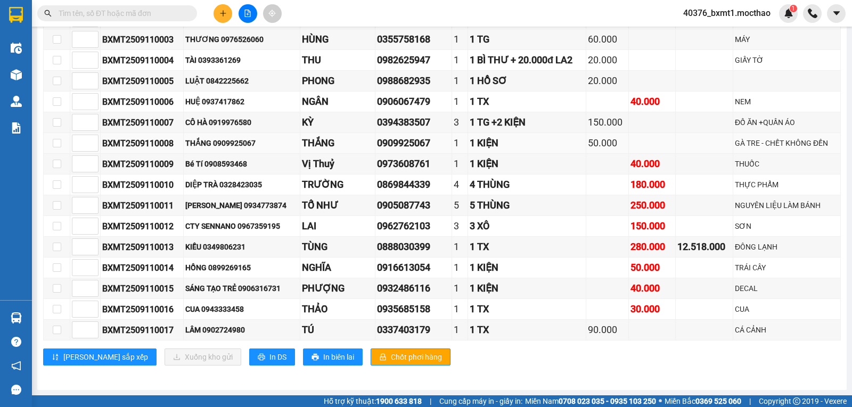
scroll to position [105, 0]
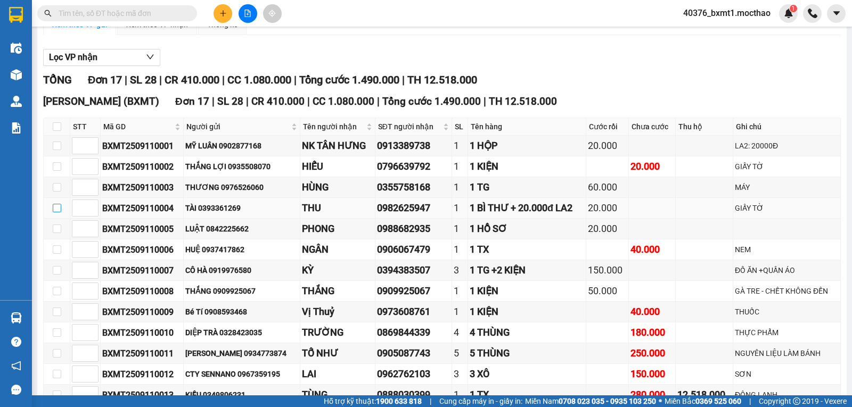
click at [59, 212] on input "checkbox" at bounding box center [57, 208] width 9 height 9
checkbox input "true"
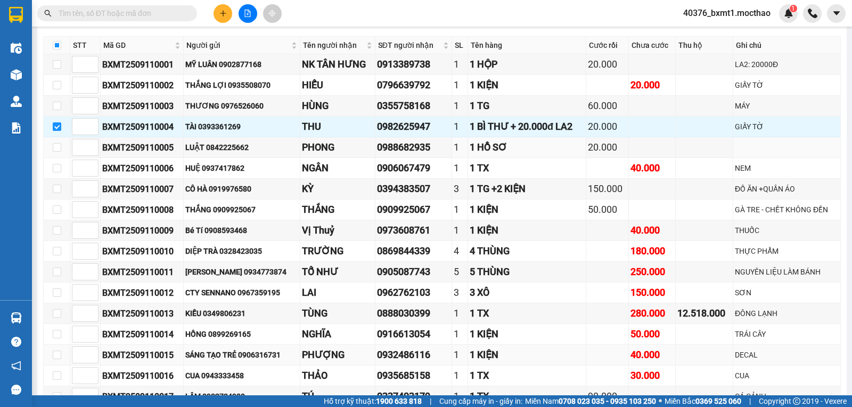
scroll to position [265, 0]
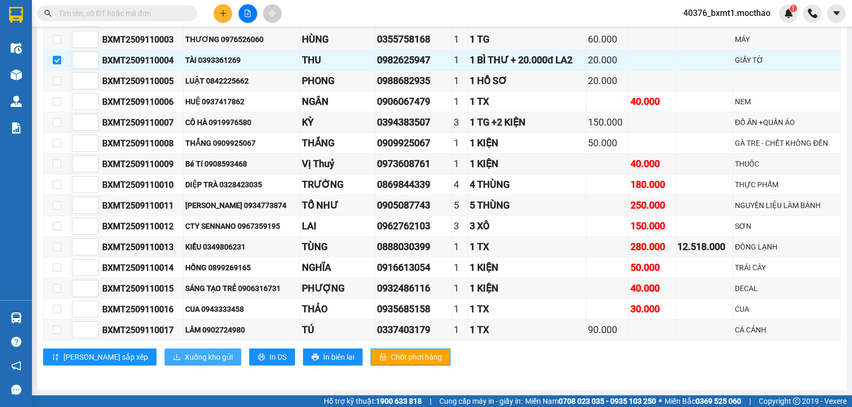
click at [185, 358] on span "Xuống kho gửi" at bounding box center [209, 357] width 48 height 12
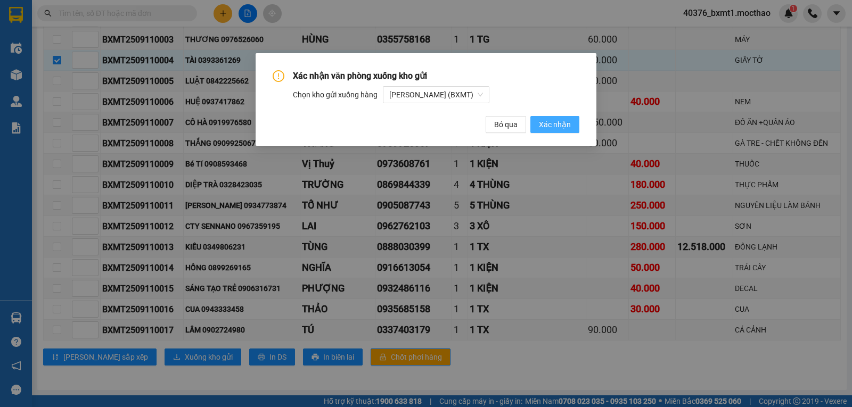
click at [556, 128] on span "Xác nhận" at bounding box center [555, 125] width 32 height 12
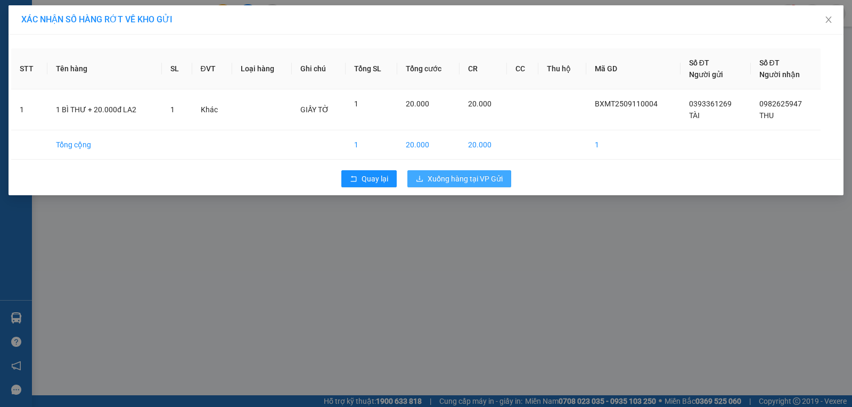
click at [466, 177] on span "Xuống hàng tại VP Gửi" at bounding box center [464, 179] width 75 height 12
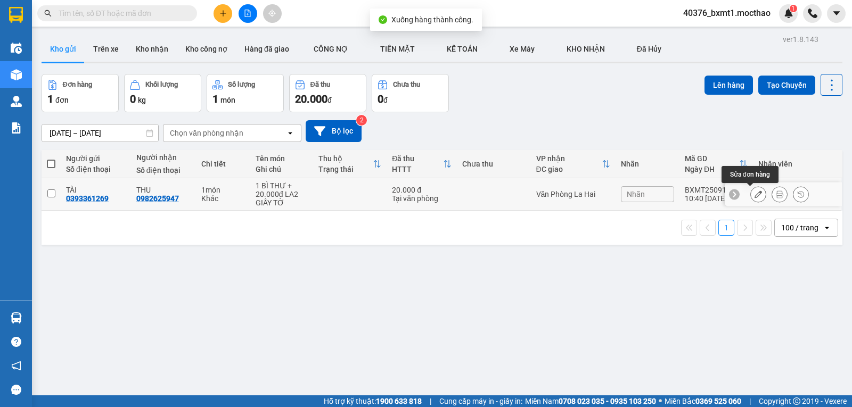
click at [754, 197] on icon at bounding box center [757, 194] width 7 height 7
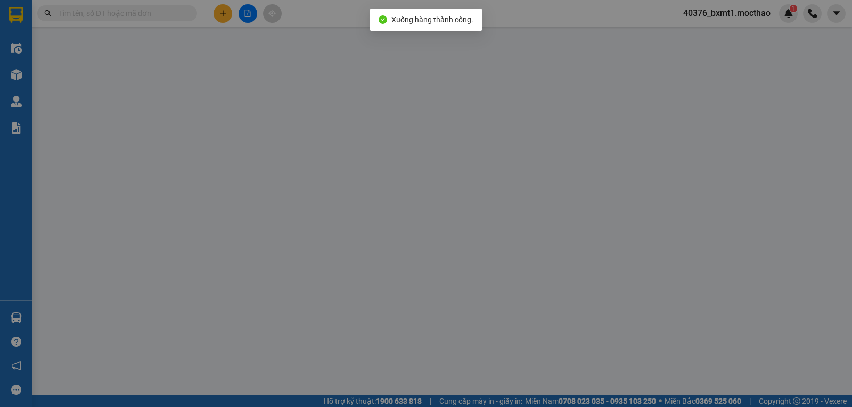
type input "0393361269"
type input "0982625947"
type input "0"
type input "20.000"
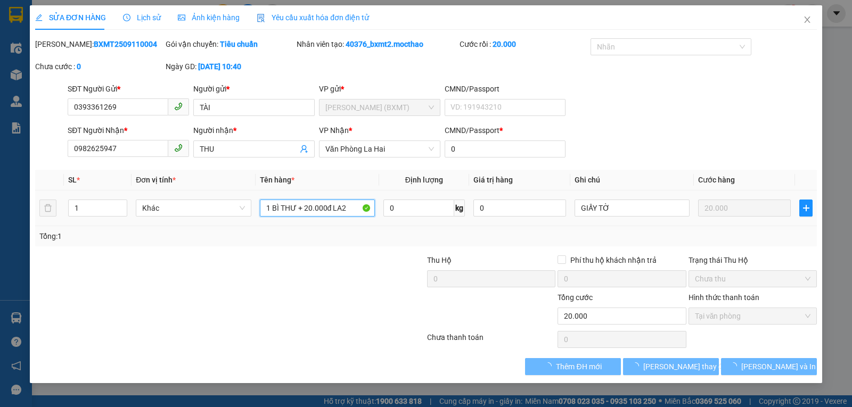
drag, startPoint x: 353, startPoint y: 209, endPoint x: 296, endPoint y: 218, distance: 57.6
click at [296, 218] on div "1 BÌ THƯ + 20.000đ LA2" at bounding box center [317, 207] width 115 height 21
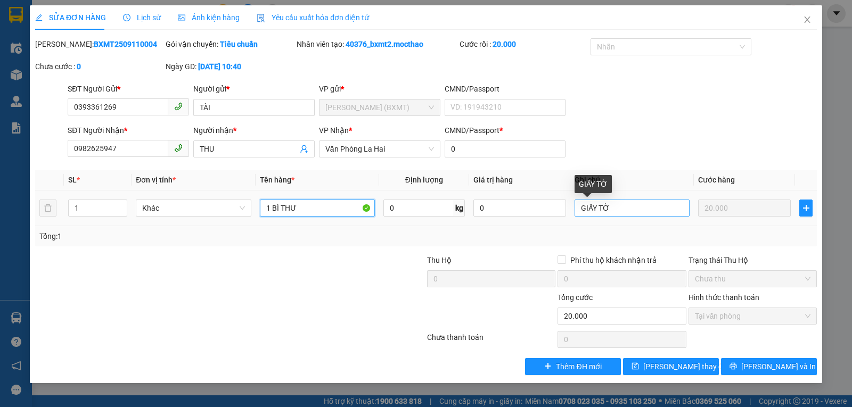
type input "1 BÌ THƯ"
drag, startPoint x: 651, startPoint y: 213, endPoint x: 526, endPoint y: 211, distance: 125.1
click at [526, 211] on tr "1 Khác 1 BÌ THƯ 0 kg 0 GIẤY TỜ 20.000" at bounding box center [425, 209] width 781 height 36
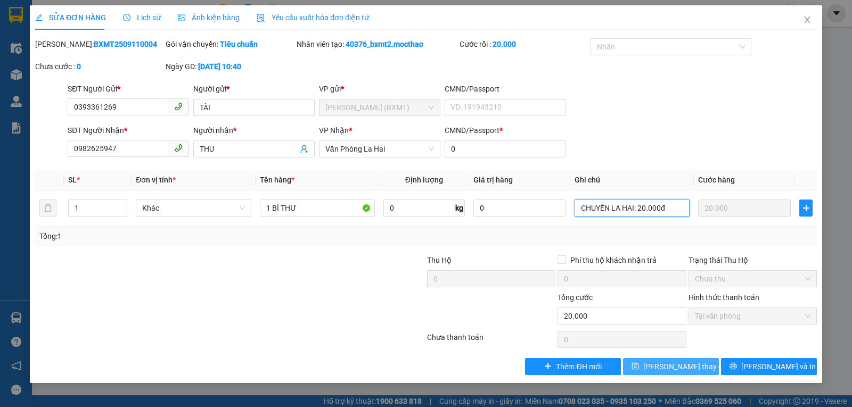
type input "CHUYỂN LA HAI: 20.000đ"
click at [679, 368] on span "Lưu thay đổi" at bounding box center [685, 367] width 85 height 12
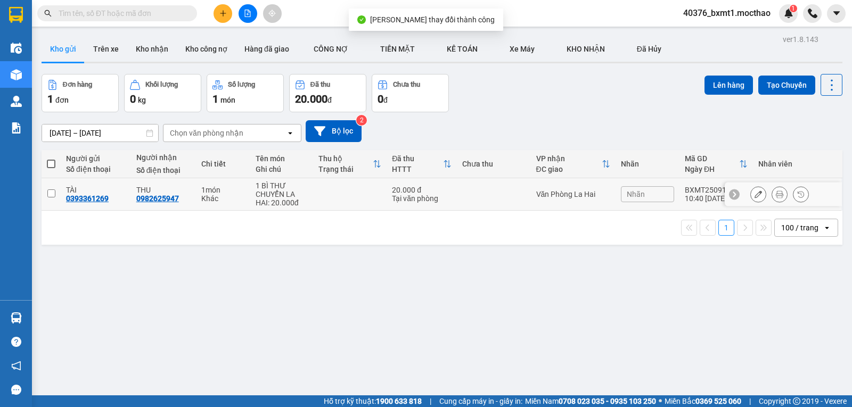
click at [178, 191] on div "THU" at bounding box center [163, 190] width 54 height 9
checkbox input "true"
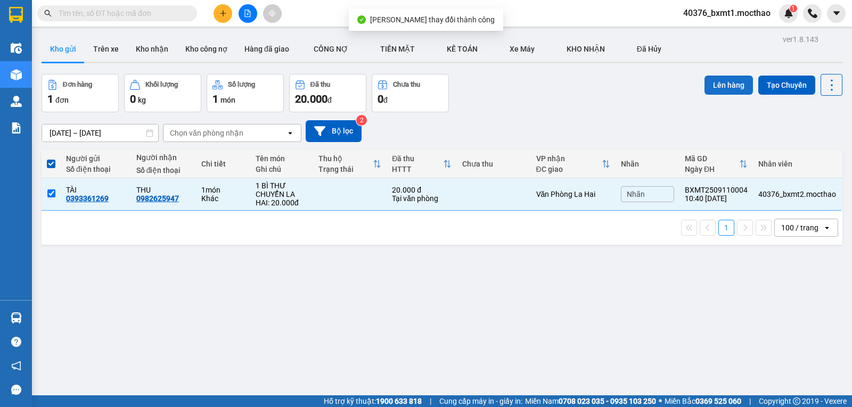
click at [720, 86] on button "Lên hàng" at bounding box center [728, 85] width 48 height 19
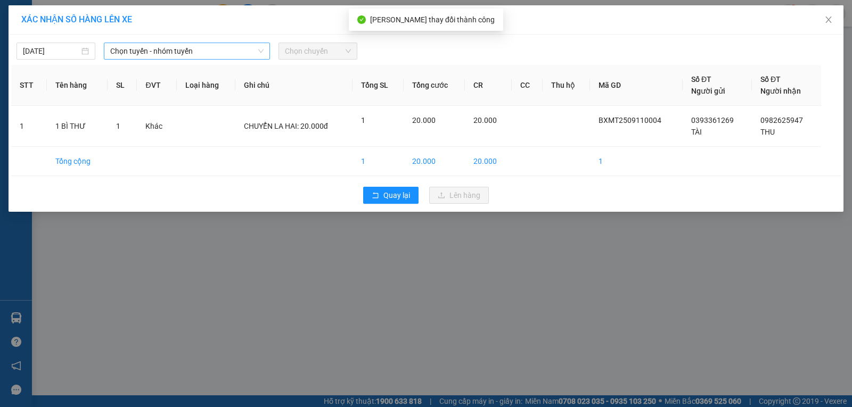
click at [142, 53] on span "Chọn tuyến - nhóm tuyến" at bounding box center [186, 51] width 153 height 16
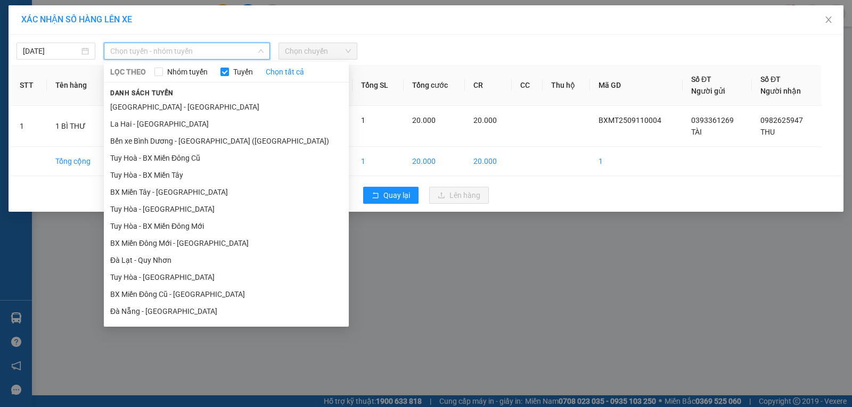
drag, startPoint x: 145, startPoint y: 192, endPoint x: 172, endPoint y: 177, distance: 31.0
click at [145, 192] on li "BX Miền Tây - [GEOGRAPHIC_DATA]" at bounding box center [226, 192] width 245 height 17
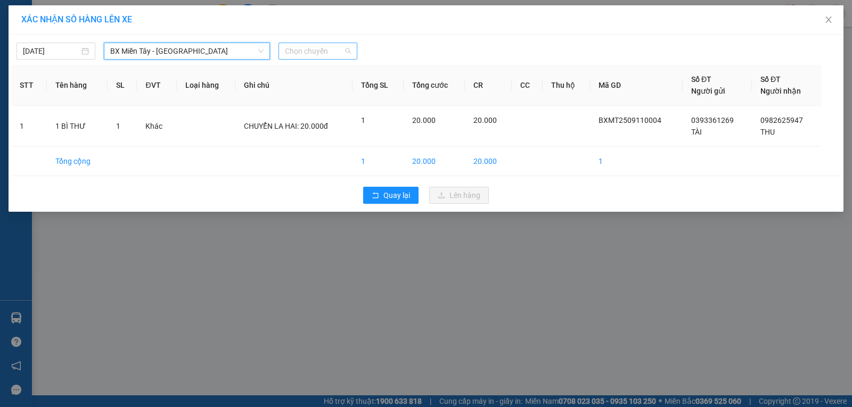
click at [304, 54] on span "Chọn chuyến" at bounding box center [318, 51] width 66 height 16
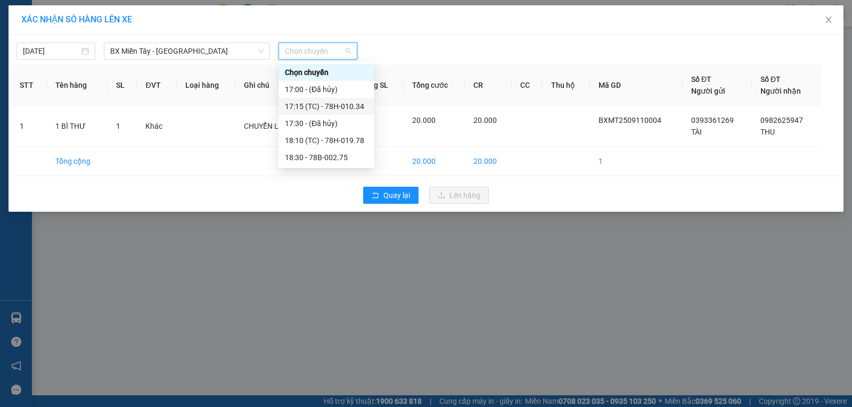
click at [322, 105] on div "17:15 (TC) - 78H-010.34" at bounding box center [326, 107] width 83 height 12
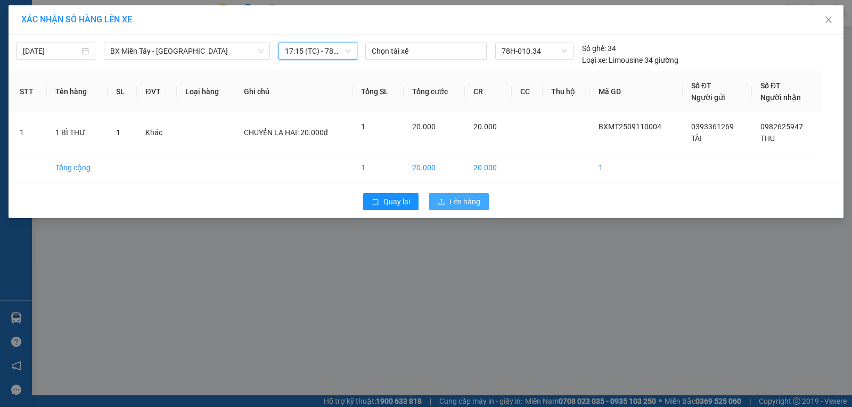
click at [471, 200] on span "Lên hàng" at bounding box center [464, 202] width 31 height 12
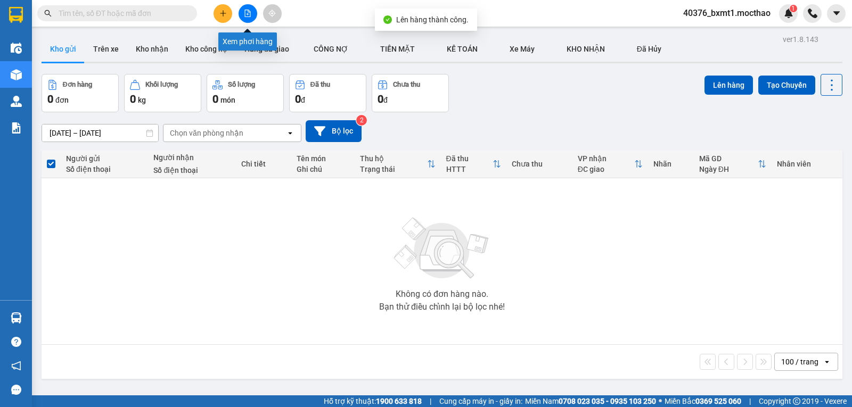
click at [248, 14] on icon "file-add" at bounding box center [248, 13] width 6 height 7
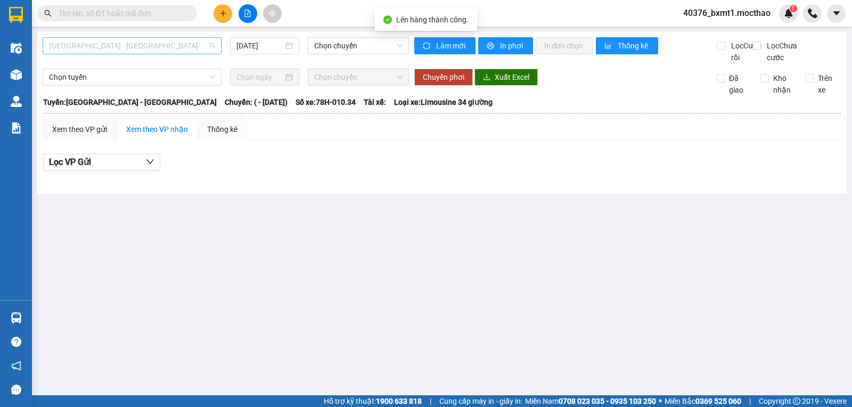
click at [140, 50] on span "[GEOGRAPHIC_DATA] - [GEOGRAPHIC_DATA]" at bounding box center [132, 46] width 166 height 16
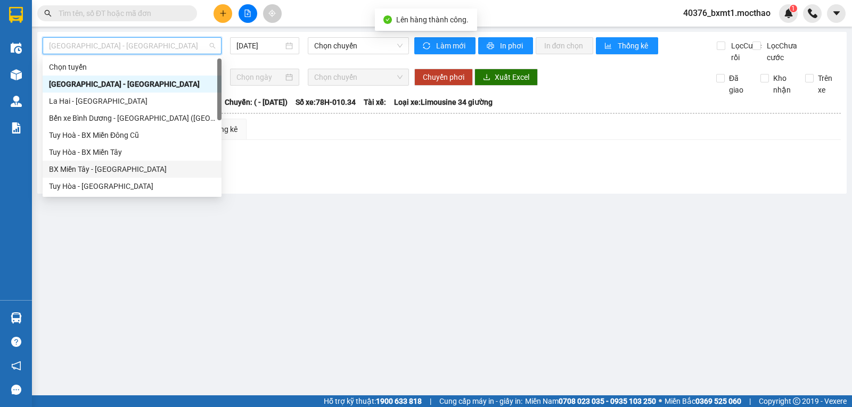
click at [113, 166] on div "BX Miền Tây - [GEOGRAPHIC_DATA]" at bounding box center [132, 169] width 166 height 12
type input "[DATE]"
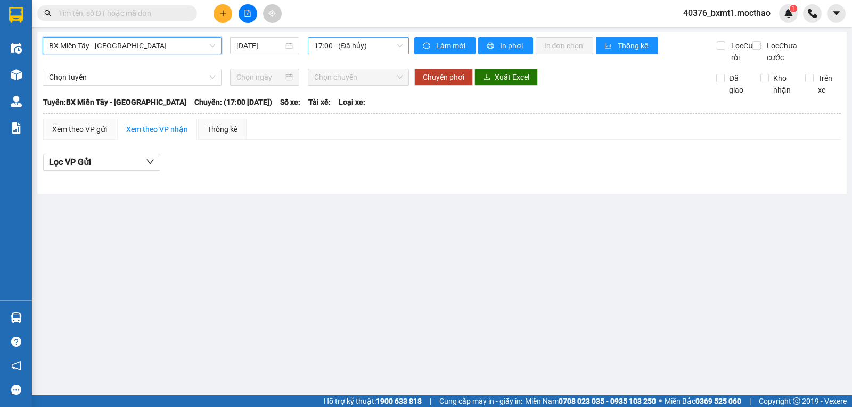
click at [351, 47] on span "17:00 - (Đã hủy)" at bounding box center [358, 46] width 88 height 16
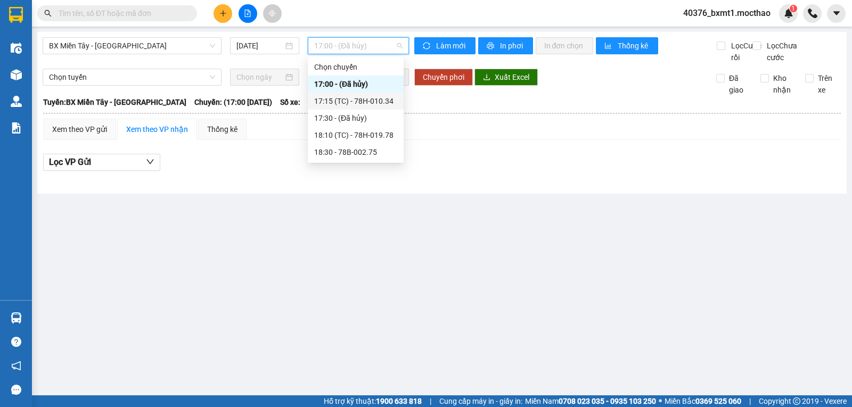
click at [374, 106] on div "17:15 (TC) - 78H-010.34" at bounding box center [355, 101] width 83 height 12
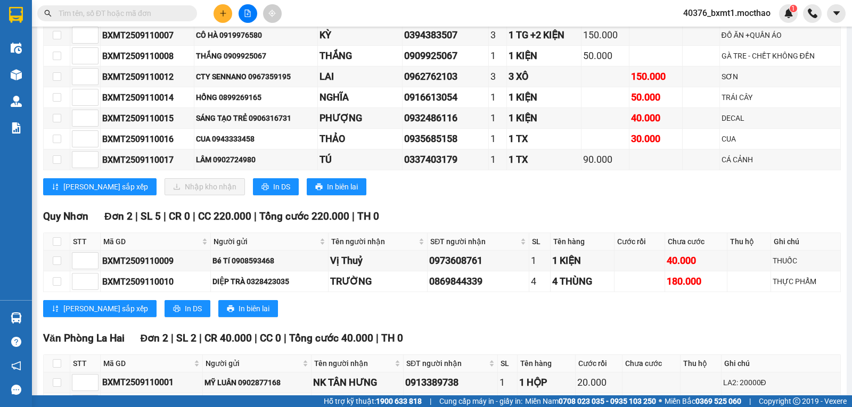
scroll to position [80, 0]
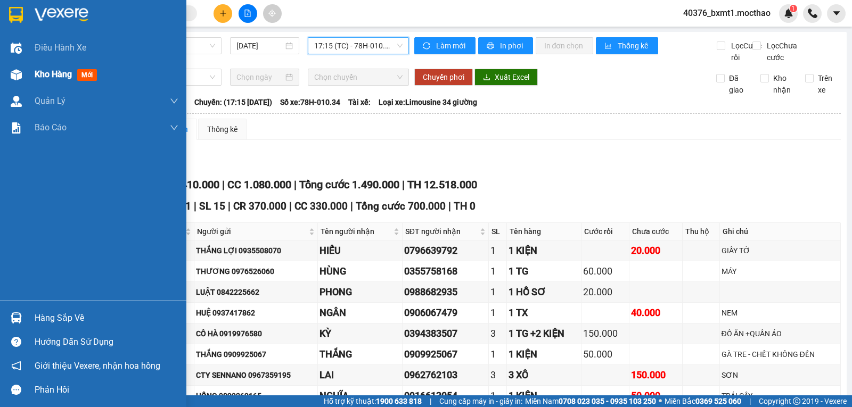
click at [11, 75] on img at bounding box center [16, 74] width 11 height 11
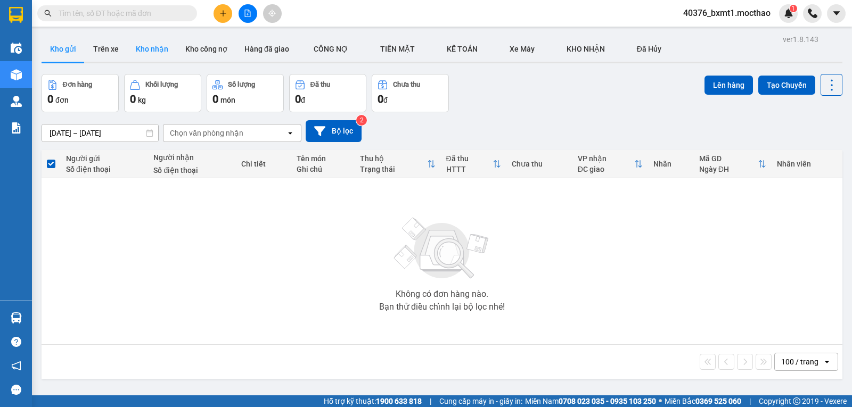
click at [152, 52] on button "Kho nhận" at bounding box center [152, 49] width 50 height 26
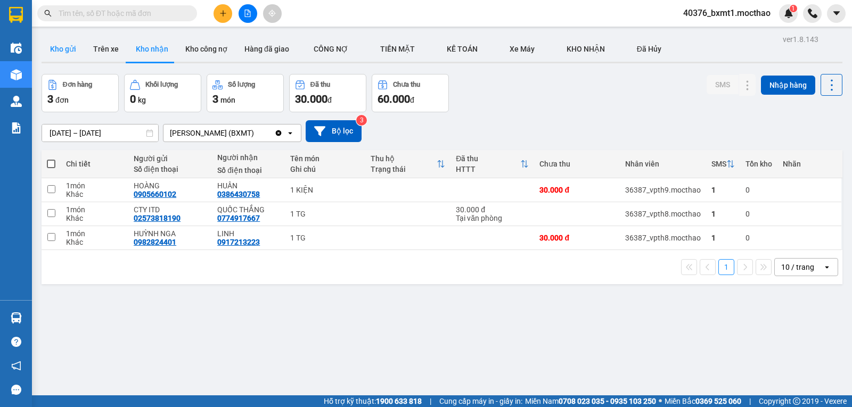
click at [52, 54] on button "Kho gửi" at bounding box center [63, 49] width 43 height 26
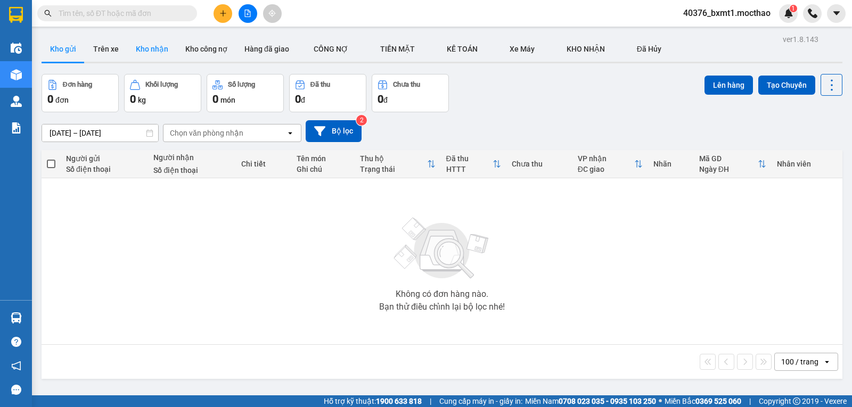
click at [142, 57] on button "Kho nhận" at bounding box center [152, 49] width 50 height 26
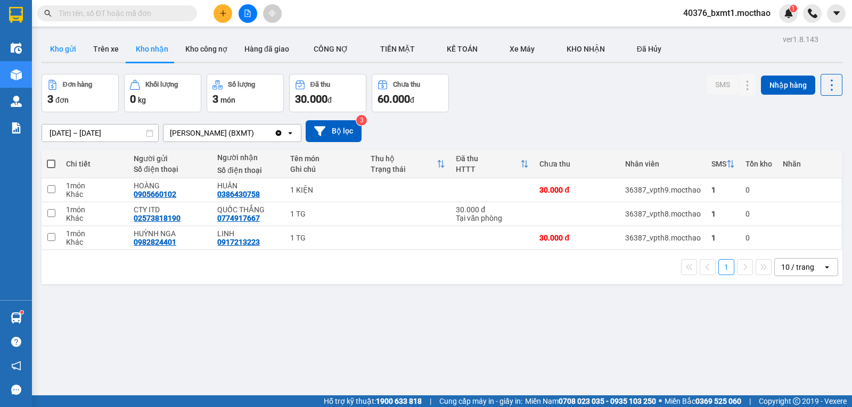
click at [65, 45] on button "Kho gửi" at bounding box center [63, 49] width 43 height 26
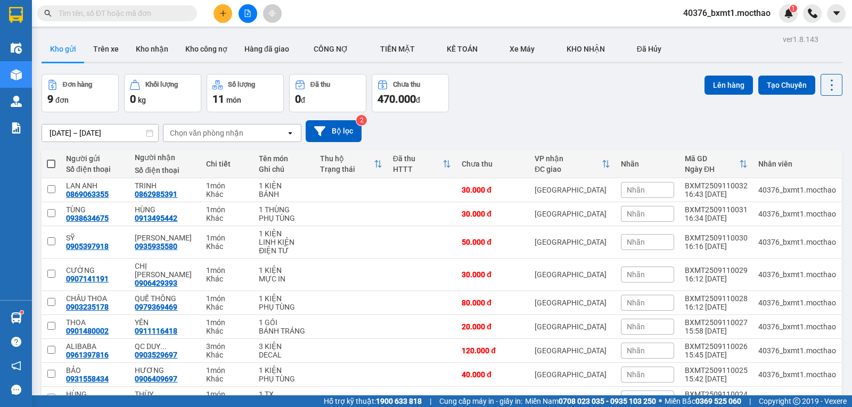
click at [562, 94] on div "Đơn hàng 9 đơn Khối lượng 0 kg Số lượng 11 món Đã thu 0 đ Chưa thu 470.000 đ Lê…" at bounding box center [442, 93] width 801 height 38
click at [220, 19] on button at bounding box center [222, 13] width 19 height 19
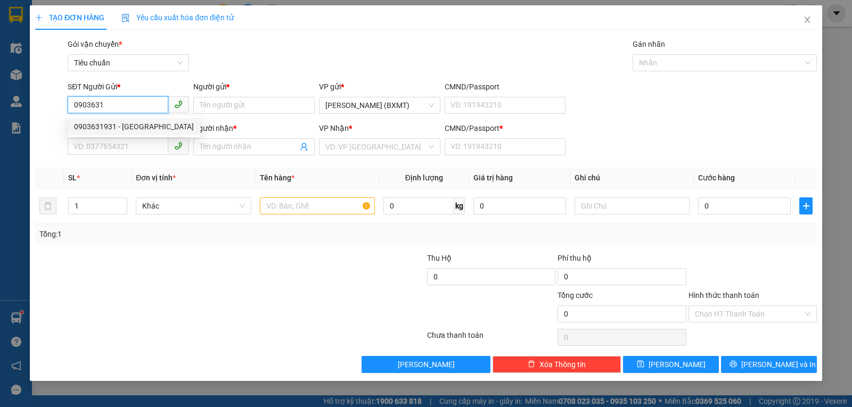
click at [131, 126] on div "0903631931 - Gia Hưng" at bounding box center [134, 127] width 120 height 12
type input "0903631931"
type input "Gia Hưng"
type input "0903523968"
type input "ĐÔNG HƯNG"
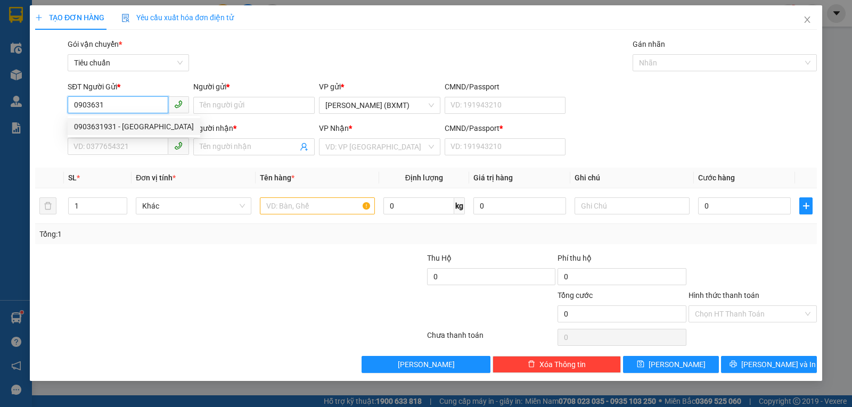
type input "0"
type input "30.000"
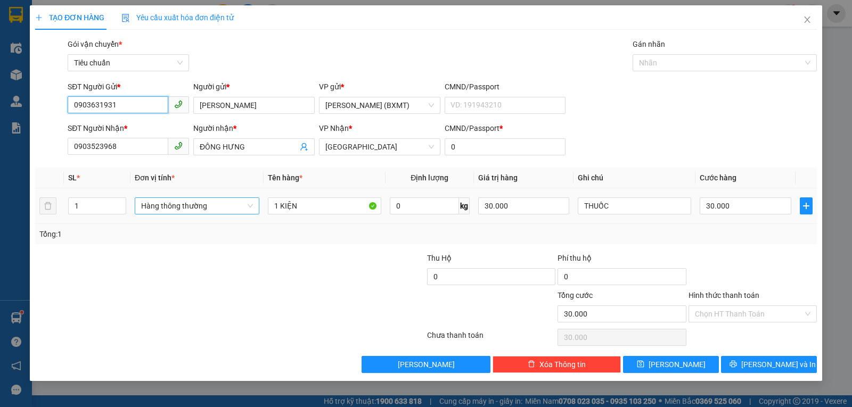
click at [171, 201] on span "Hàng thông thường" at bounding box center [197, 206] width 112 height 16
type input "0903631931"
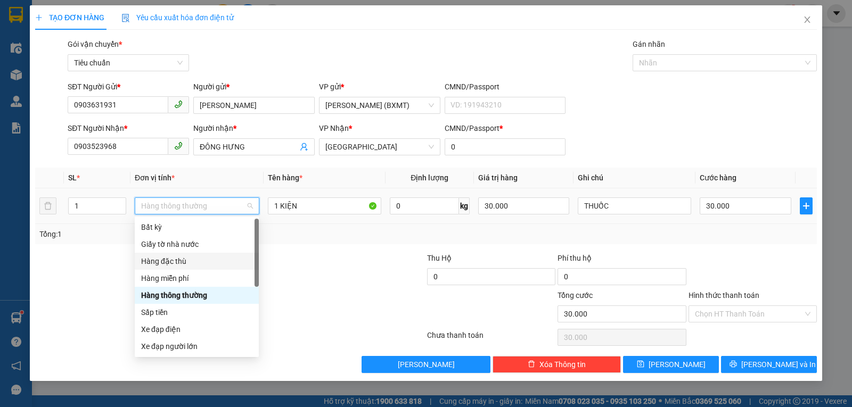
scroll to position [68, 0]
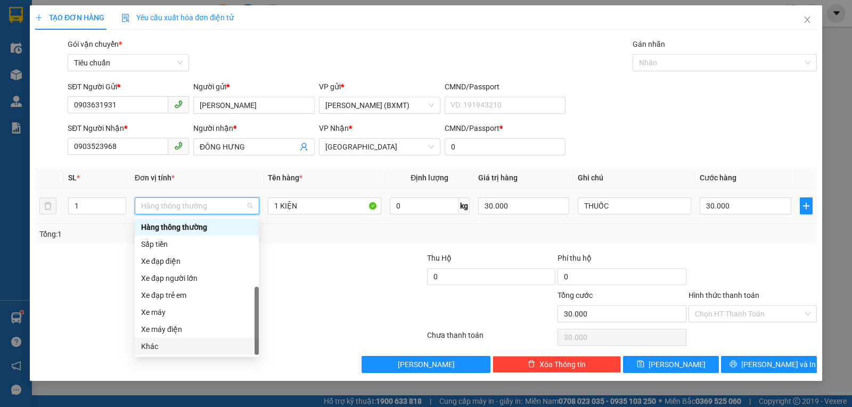
click at [164, 343] on div "Khác" at bounding box center [196, 347] width 111 height 12
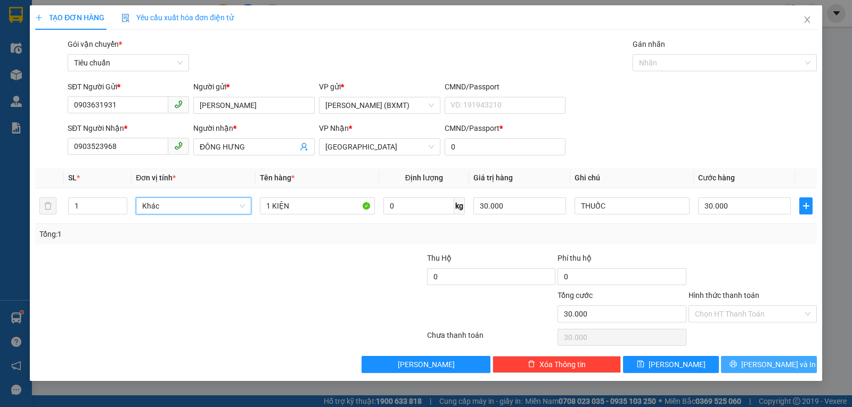
click at [763, 364] on span "[PERSON_NAME] và In" at bounding box center [778, 365] width 75 height 12
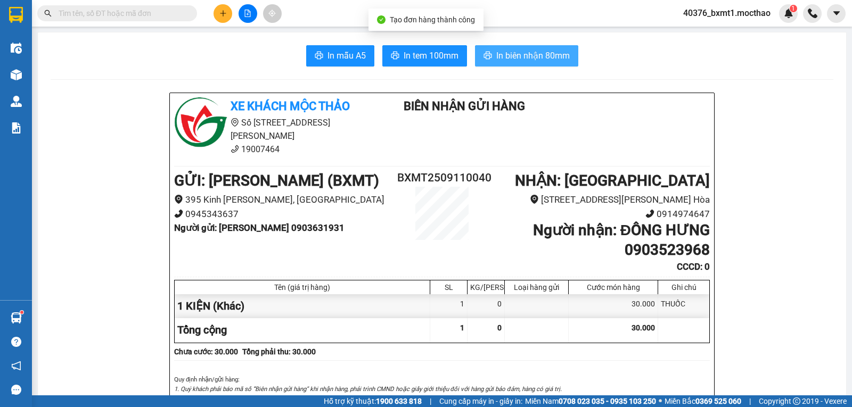
click at [526, 55] on span "In biên nhận 80mm" at bounding box center [532, 55] width 73 height 13
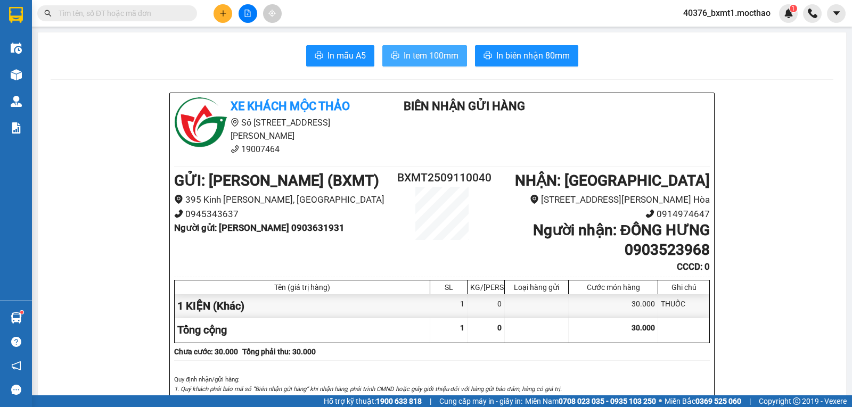
click at [424, 57] on span "In tem 100mm" at bounding box center [430, 55] width 55 height 13
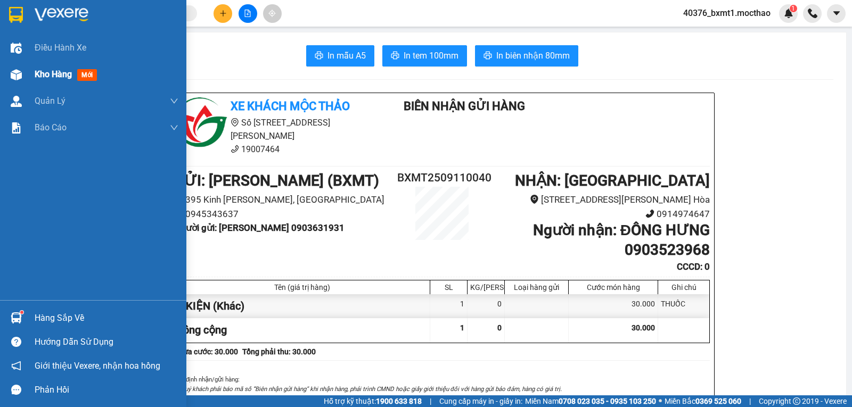
click at [31, 70] on div "Kho hàng mới" at bounding box center [93, 74] width 186 height 27
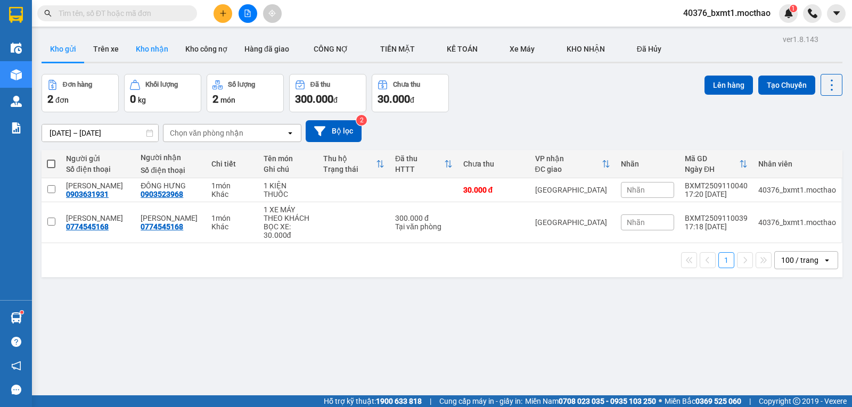
click at [149, 55] on button "Kho nhận" at bounding box center [152, 49] width 50 height 26
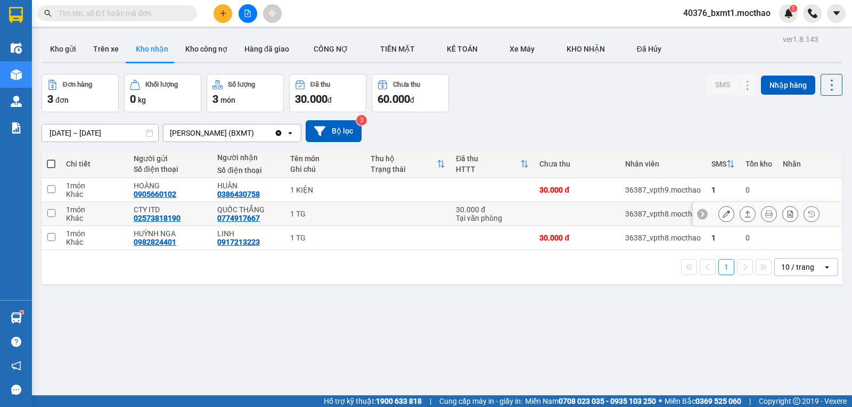
click at [740, 219] on button at bounding box center [747, 214] width 15 height 19
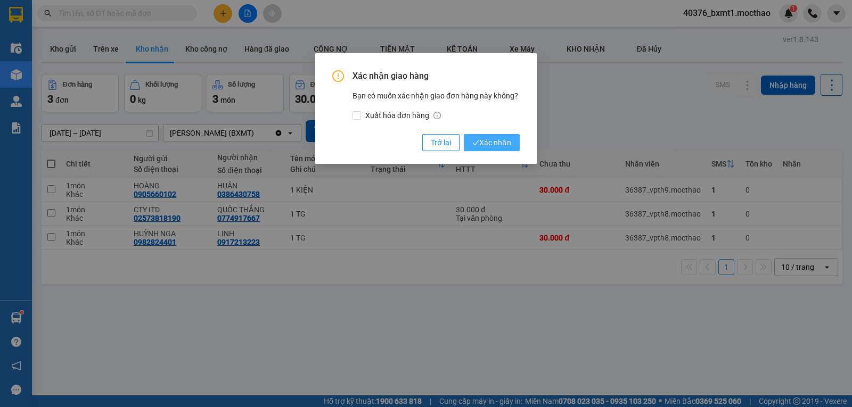
click at [508, 145] on span "Xác nhận" at bounding box center [491, 143] width 39 height 12
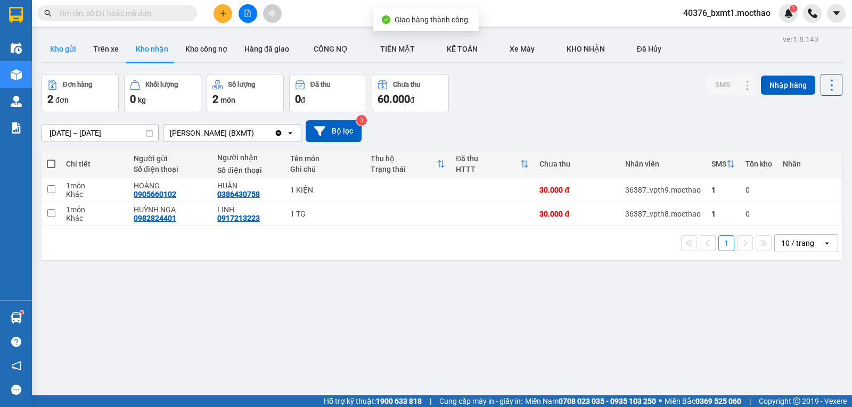
click at [54, 52] on button "Kho gửi" at bounding box center [63, 49] width 43 height 26
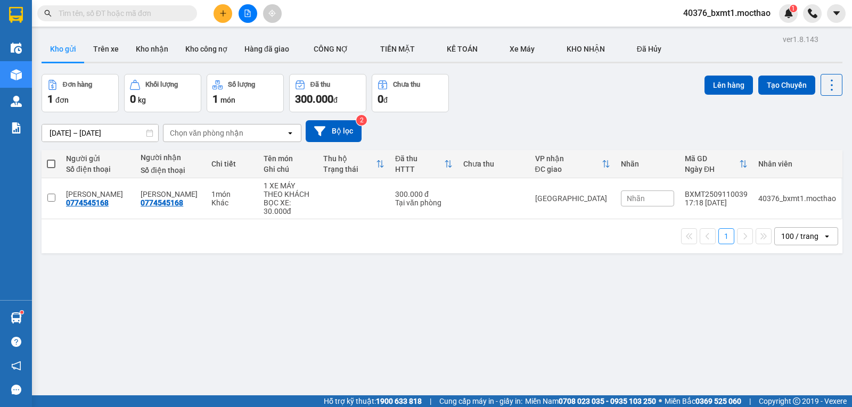
click at [219, 15] on icon "plus" at bounding box center [222, 13] width 7 height 7
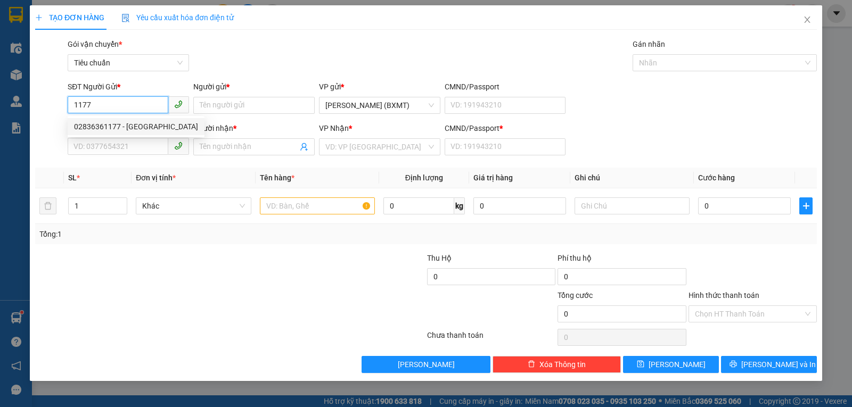
click at [130, 127] on div "02836361177 - Đại Xương Thạnh" at bounding box center [136, 127] width 124 height 12
type input "02836361177"
type input "Đại Xương Thạnh"
type input "0908913299"
type input "VŨ"
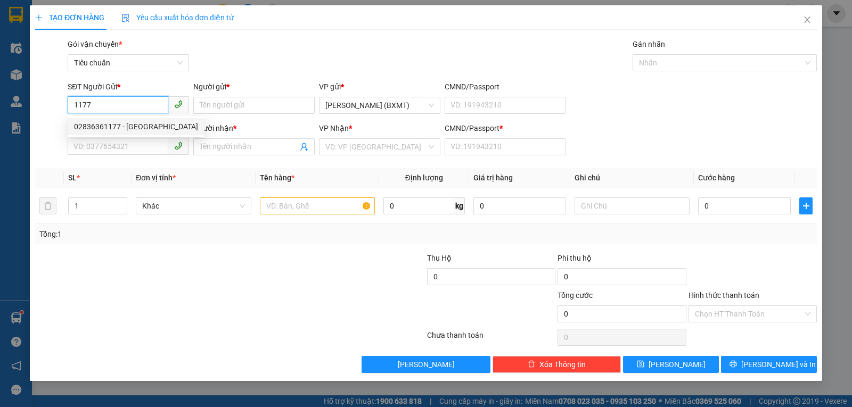
type input "0"
type input "390.000"
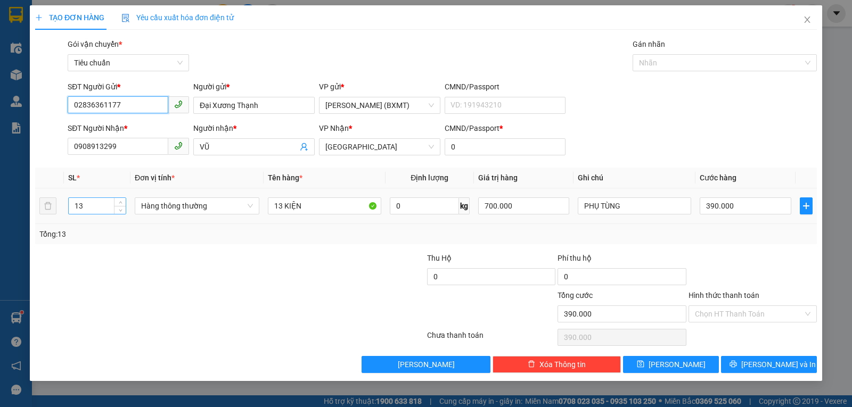
type input "02836361177"
click at [91, 210] on input "13" at bounding box center [97, 206] width 57 height 16
click at [209, 204] on span "Hàng thông thường" at bounding box center [197, 206] width 112 height 16
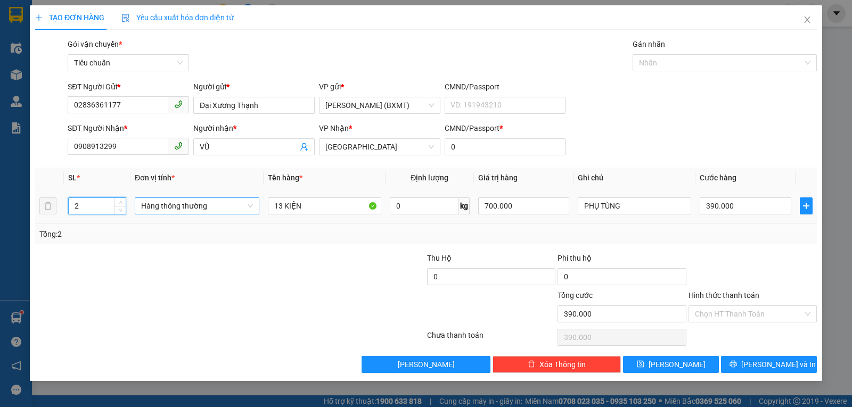
type input "2"
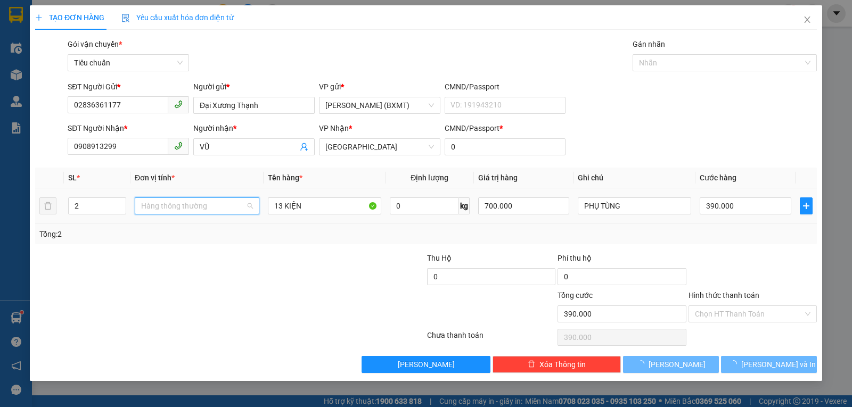
type input "0"
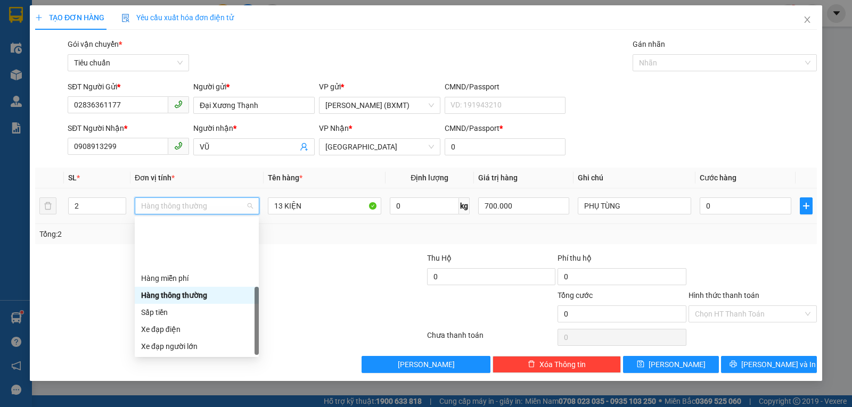
scroll to position [68, 0]
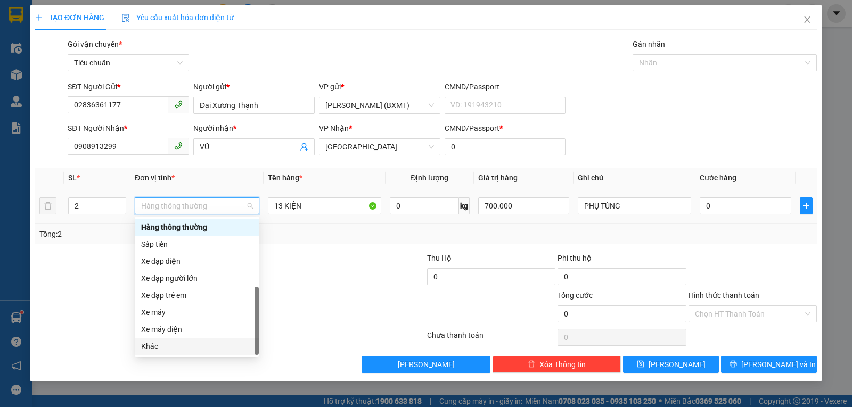
click at [163, 344] on div "Khác" at bounding box center [196, 347] width 111 height 12
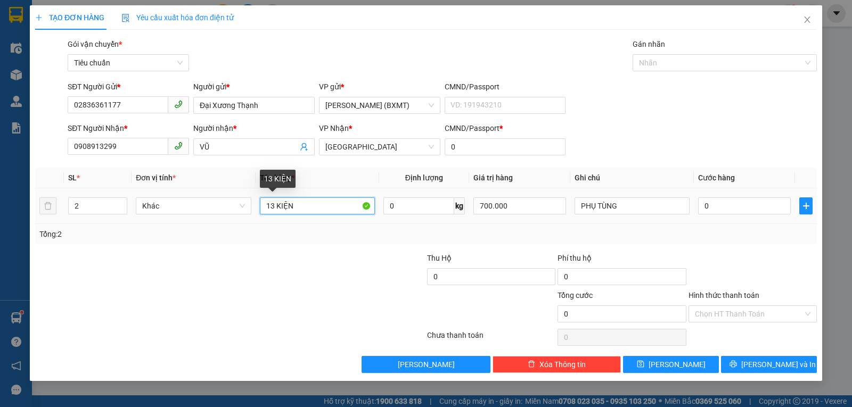
click at [274, 207] on input "13 KIỆN" at bounding box center [317, 205] width 115 height 17
click at [298, 205] on input "13 KIỆN" at bounding box center [317, 205] width 115 height 17
click at [270, 205] on input "13 KIỆN" at bounding box center [317, 205] width 115 height 17
click at [310, 208] on input "1 KIỆN" at bounding box center [317, 205] width 115 height 17
type input "1 KIỆN + 1 BAO"
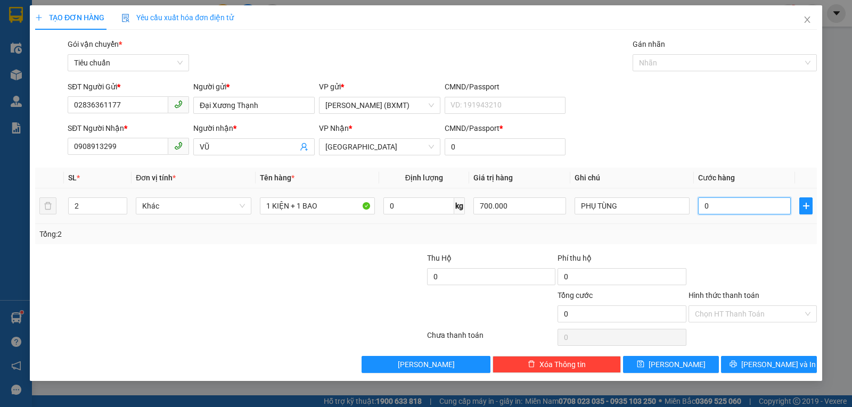
click at [715, 209] on input "0" at bounding box center [744, 205] width 93 height 17
type input "7"
type input "07"
type input "70"
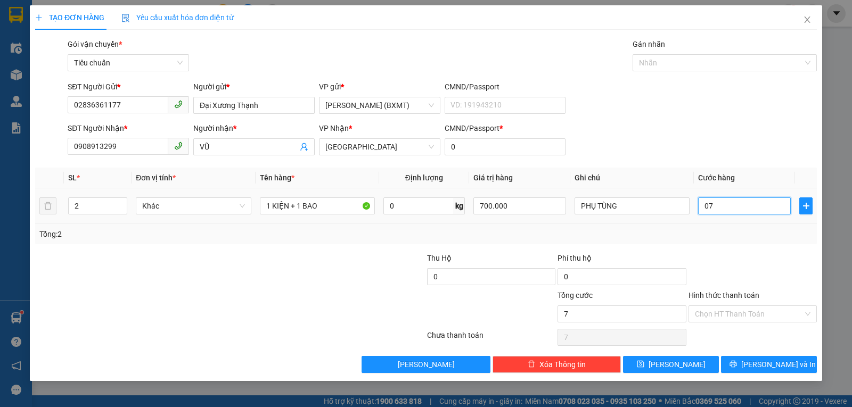
type input "70"
type input "070"
type input "70.000"
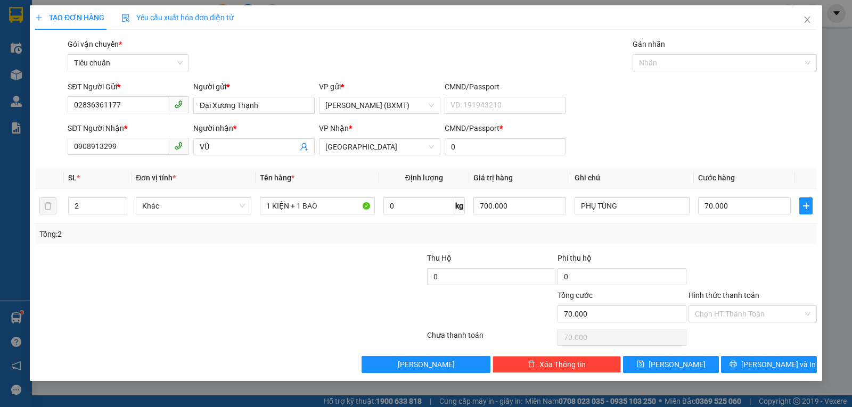
click at [735, 234] on div "Tổng: 2" at bounding box center [425, 234] width 773 height 12
click at [737, 360] on icon "printer" at bounding box center [732, 363] width 7 height 7
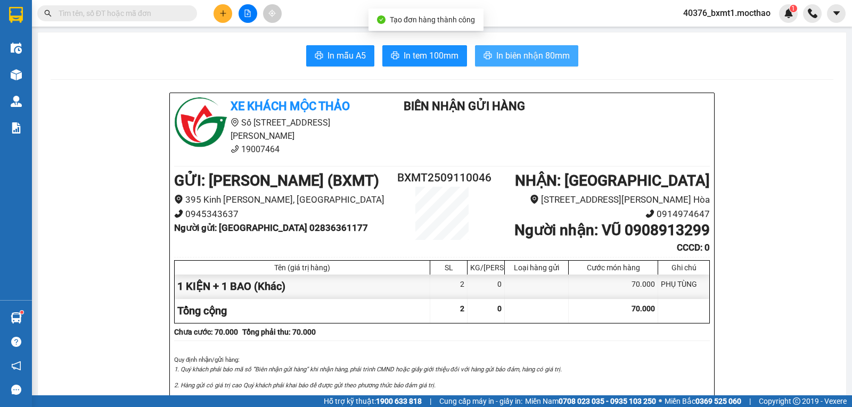
click at [505, 58] on span "In biên nhận 80mm" at bounding box center [532, 55] width 73 height 13
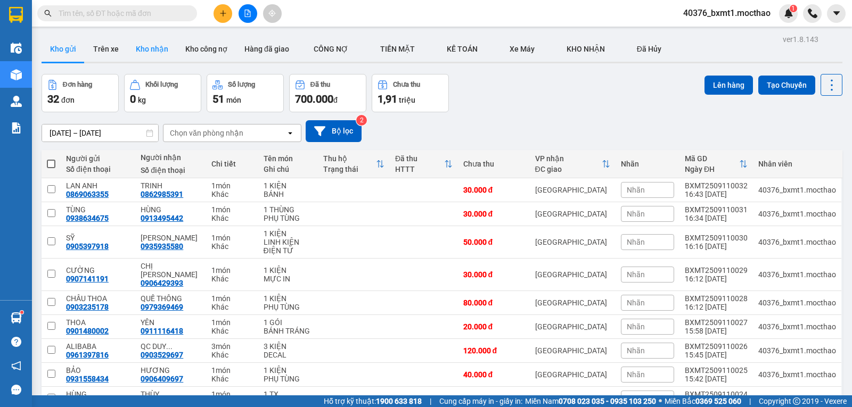
click at [151, 51] on button "Kho nhận" at bounding box center [152, 49] width 50 height 26
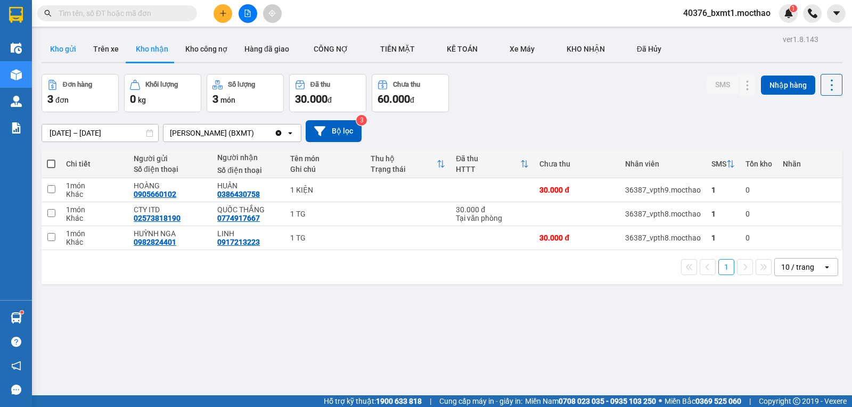
click at [66, 48] on button "Kho gửi" at bounding box center [63, 49] width 43 height 26
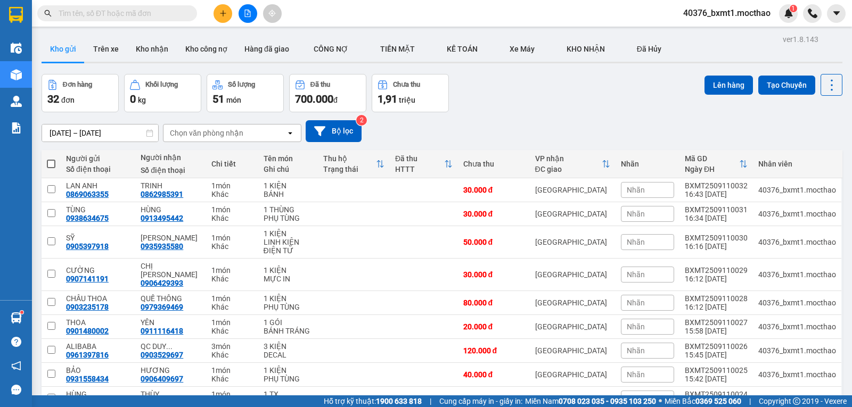
click at [215, 15] on button at bounding box center [222, 13] width 19 height 19
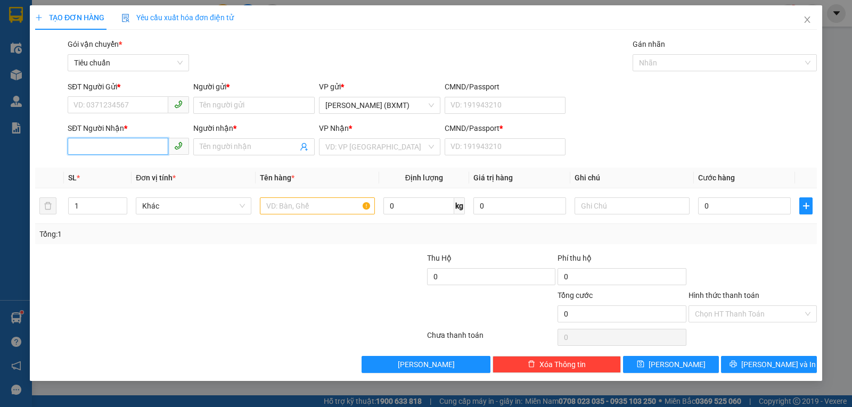
click at [138, 144] on input "SĐT Người Nhận *" at bounding box center [118, 146] width 101 height 17
click at [125, 169] on div "0982824401 - HUỲNH NGA" at bounding box center [128, 168] width 109 height 12
type input "0982824401"
type input "HUỲNH NGA"
type input "0"
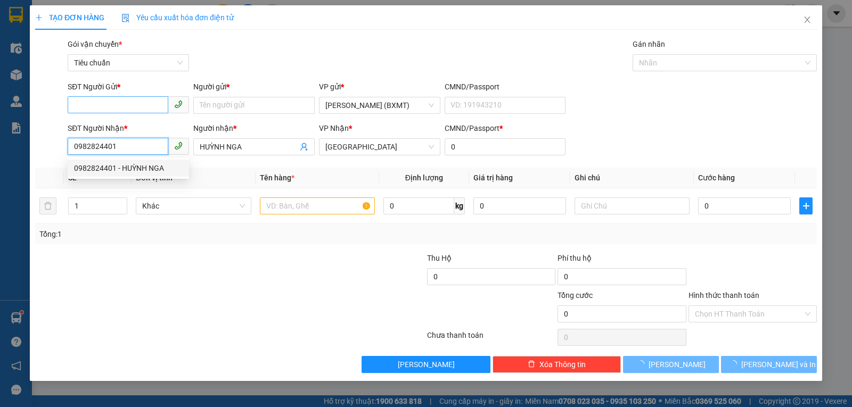
type input "100.000"
type input "0982824401"
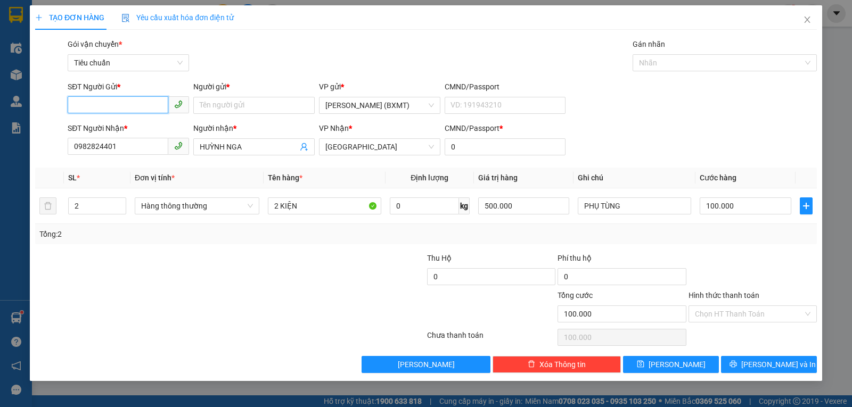
click at [129, 107] on input "SĐT Người Gửi *" at bounding box center [118, 104] width 101 height 17
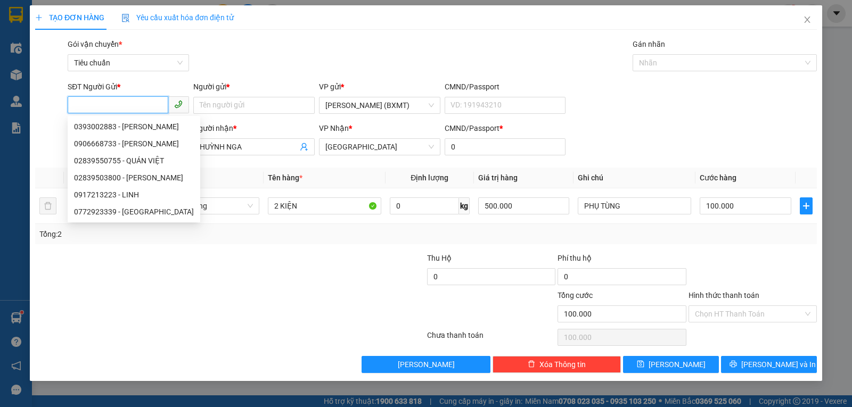
click at [129, 107] on input "SĐT Người Gửi *" at bounding box center [118, 104] width 101 height 17
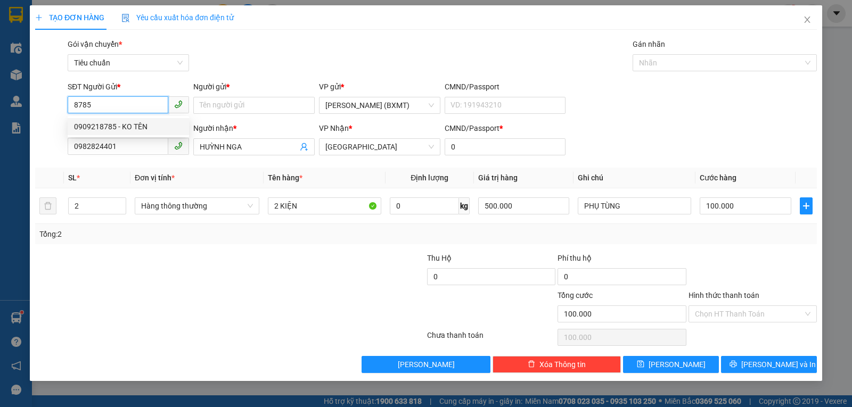
click at [112, 108] on input "8785" at bounding box center [118, 104] width 101 height 17
type input "0909218785"
click at [210, 104] on input "Người gửi *" at bounding box center [253, 105] width 121 height 17
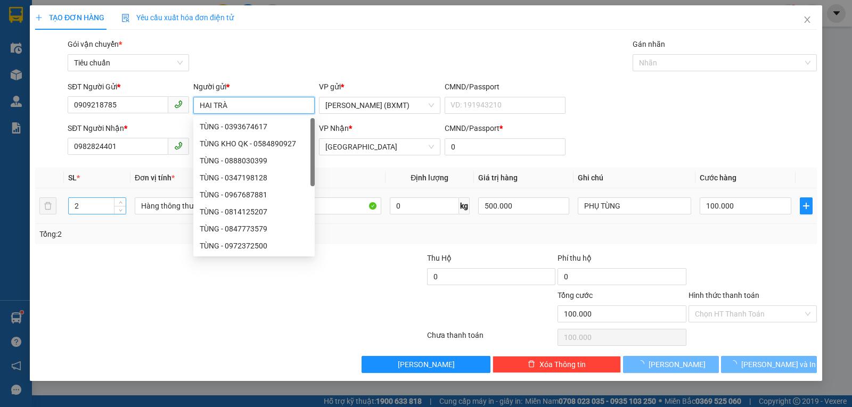
type input "HAI TRÀ"
click at [109, 204] on input "2" at bounding box center [97, 206] width 57 height 16
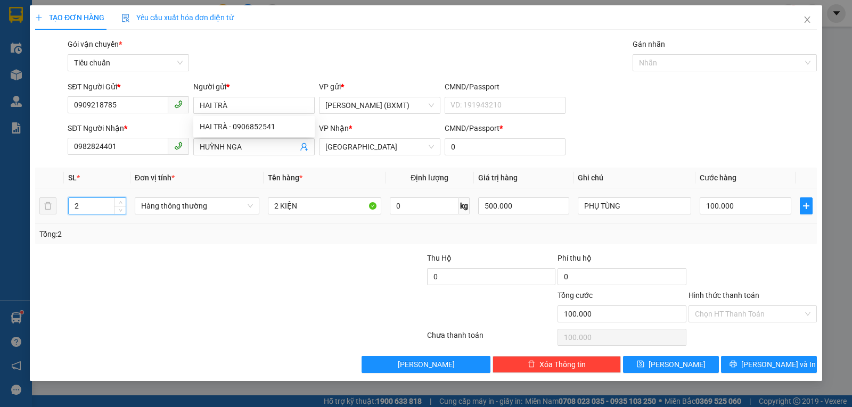
click at [109, 204] on input "2" at bounding box center [97, 206] width 57 height 16
click at [189, 203] on span "Hàng thông thường" at bounding box center [197, 206] width 112 height 16
type input "1"
type input "0"
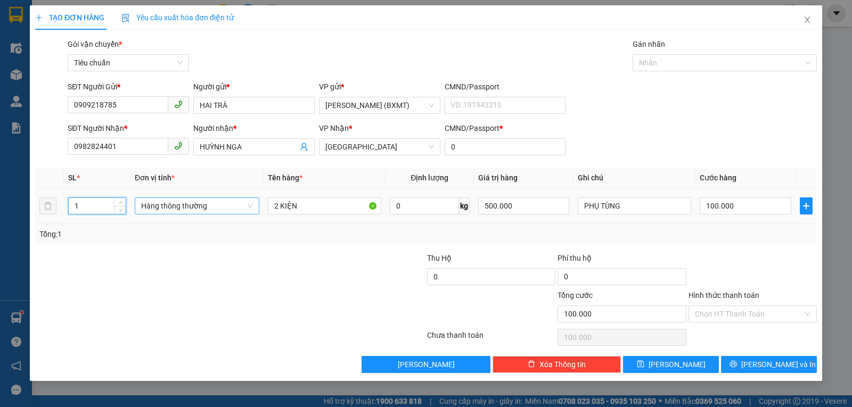
type input "0"
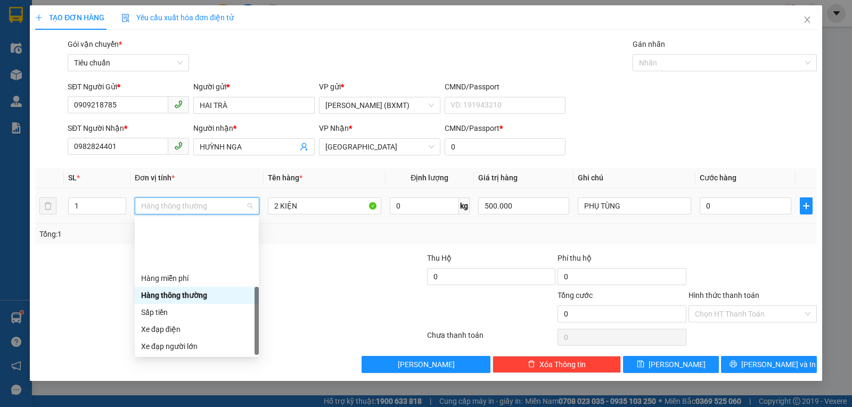
scroll to position [68, 0]
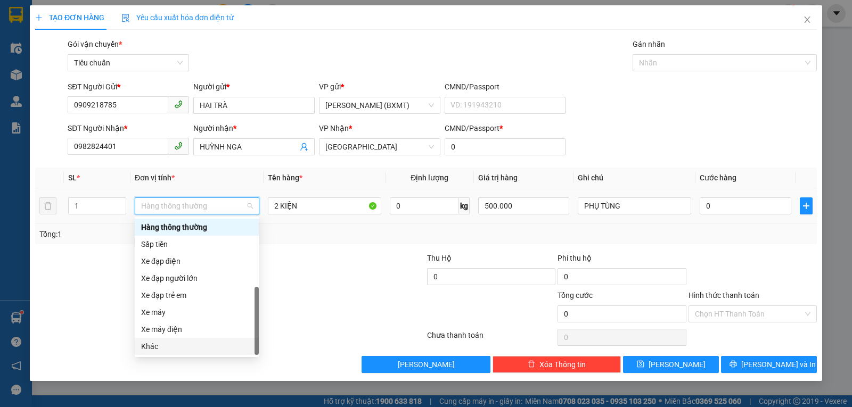
drag, startPoint x: 163, startPoint y: 345, endPoint x: 236, endPoint y: 258, distance: 114.1
click at [162, 347] on div "Khác" at bounding box center [196, 347] width 111 height 12
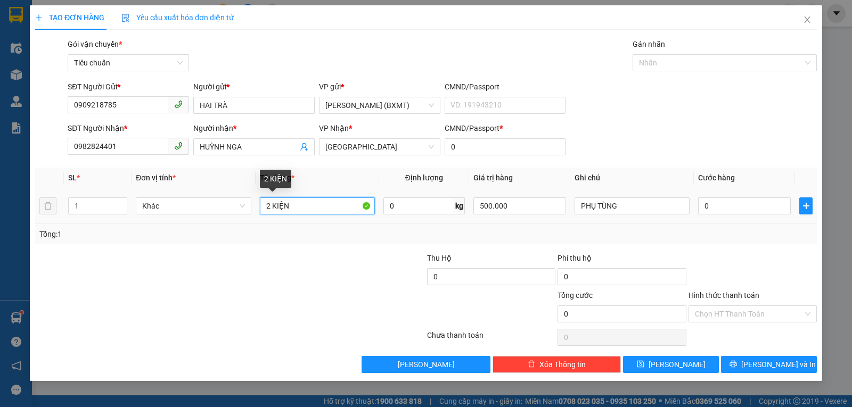
click at [269, 207] on input "2 KIỆN" at bounding box center [317, 205] width 115 height 17
type input "1 KIỆN"
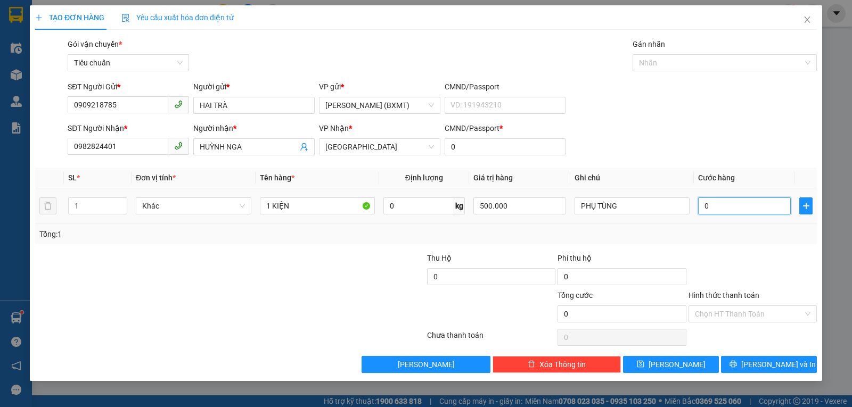
click at [731, 200] on input "0" at bounding box center [744, 205] width 93 height 17
type input "50"
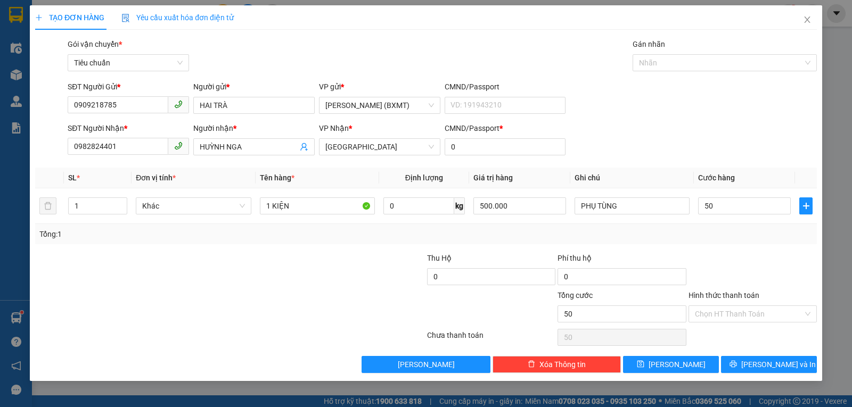
click at [717, 237] on div "Tổng: 1" at bounding box center [425, 234] width 773 height 12
type input "50.000"
click at [725, 363] on button "[PERSON_NAME] và In" at bounding box center [769, 364] width 96 height 17
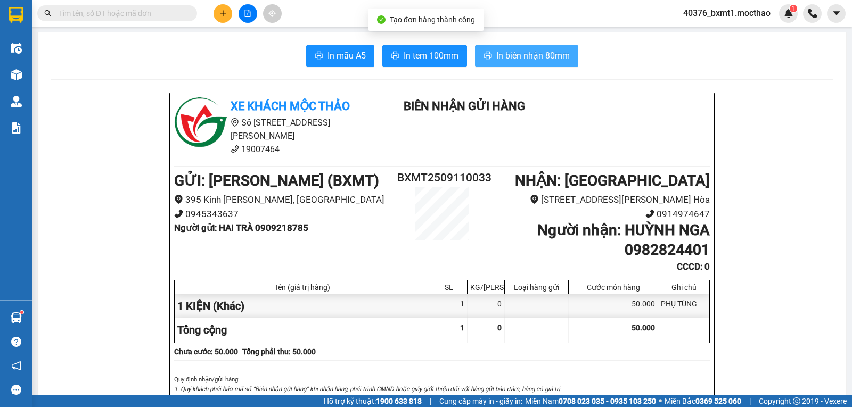
click at [505, 51] on span "In biên nhận 80mm" at bounding box center [532, 55] width 73 height 13
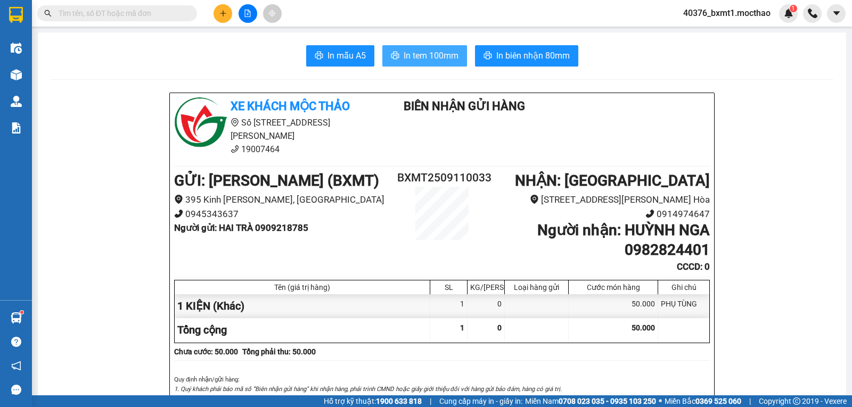
click at [408, 50] on span "In tem 100mm" at bounding box center [430, 55] width 55 height 13
click at [224, 8] on button at bounding box center [222, 13] width 19 height 19
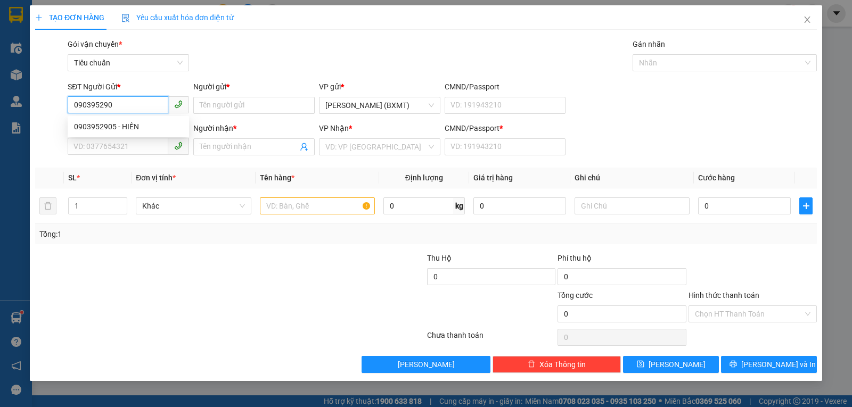
type input "0903952905"
click at [88, 126] on div "0903952905 - HIỀN" at bounding box center [128, 127] width 109 height 12
type input "HIỀN"
type input "0934924734"
type input "VUI"
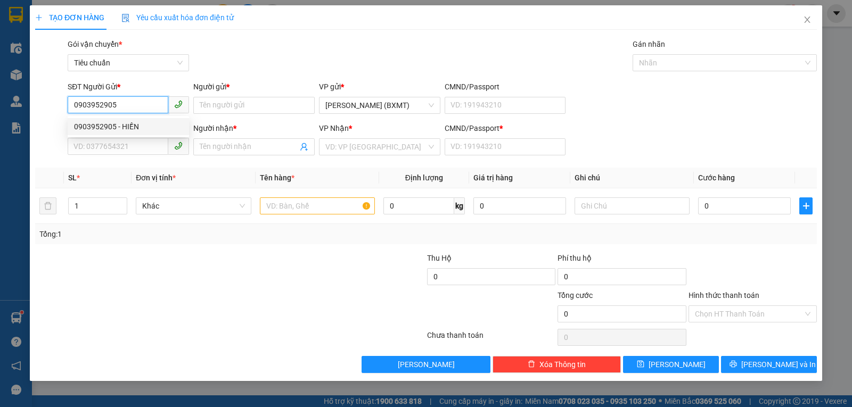
type input "0"
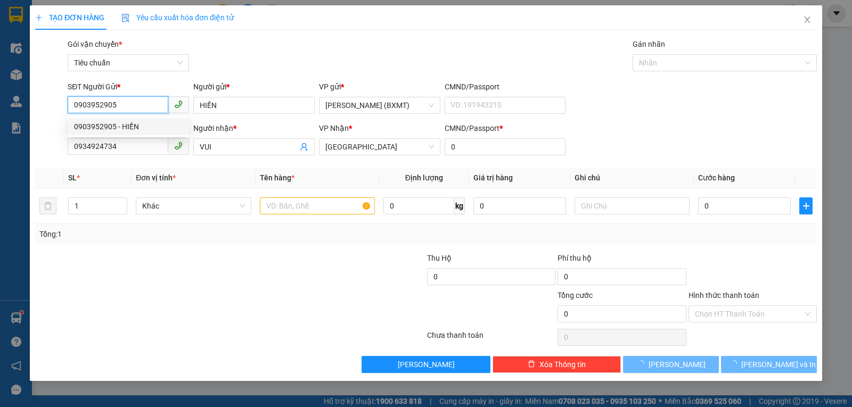
type input "40.000"
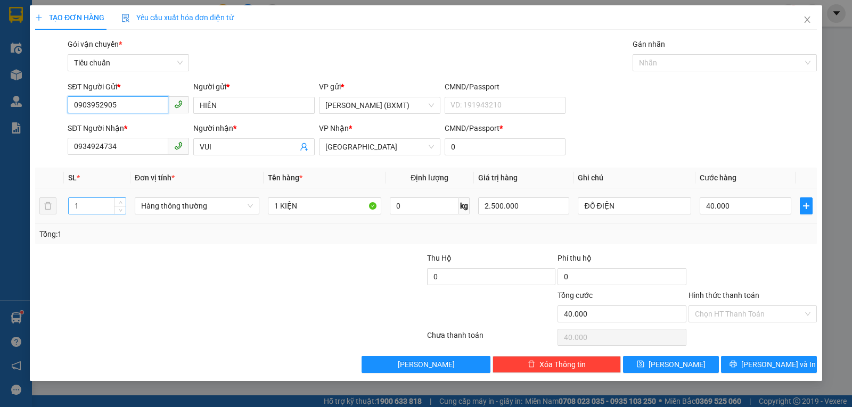
type input "0903952905"
click at [103, 206] on input "1" at bounding box center [97, 206] width 57 height 16
click at [190, 203] on span "Hàng thông thường" at bounding box center [197, 206] width 112 height 16
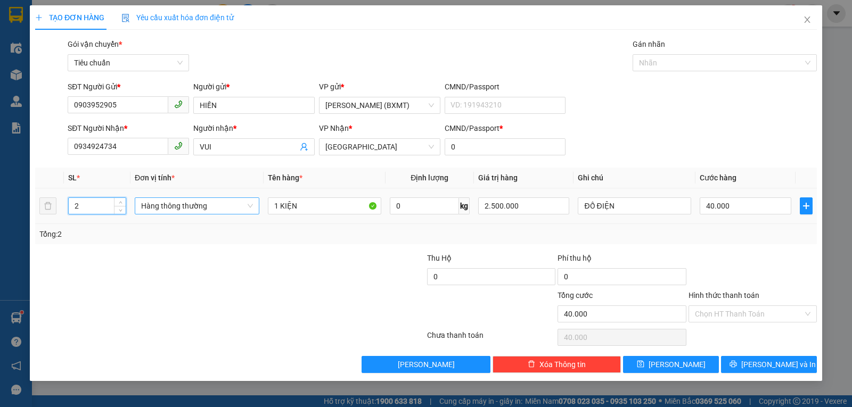
type input "2"
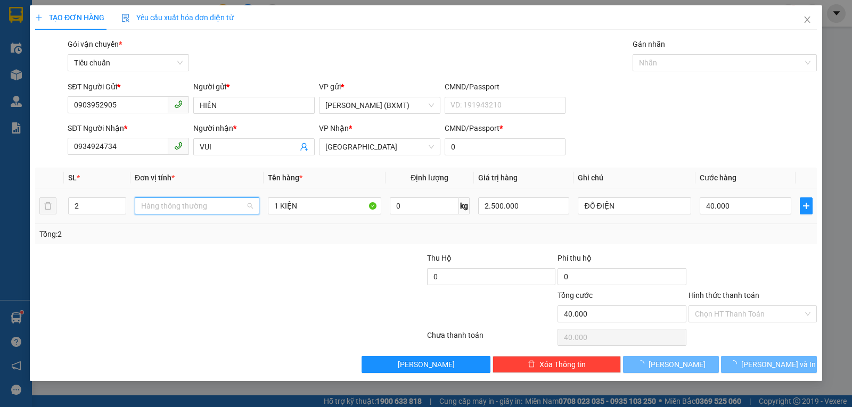
type input "0"
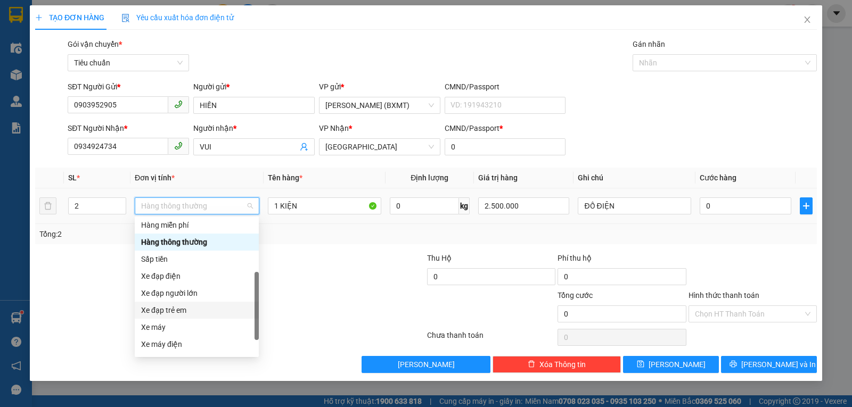
scroll to position [68, 0]
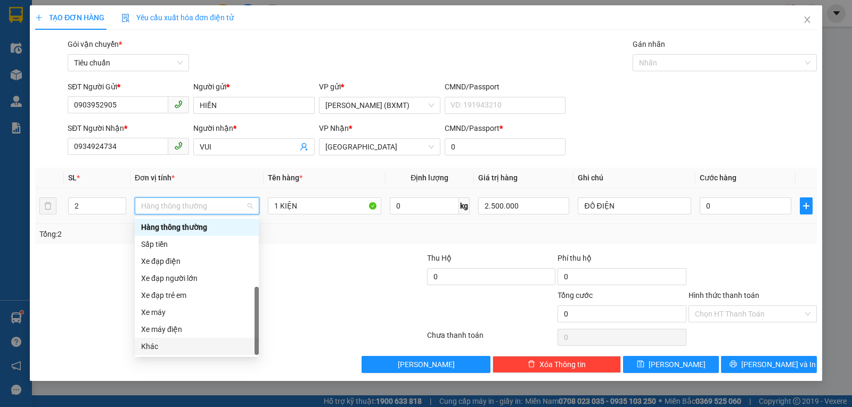
click at [172, 345] on div "Khác" at bounding box center [196, 347] width 111 height 12
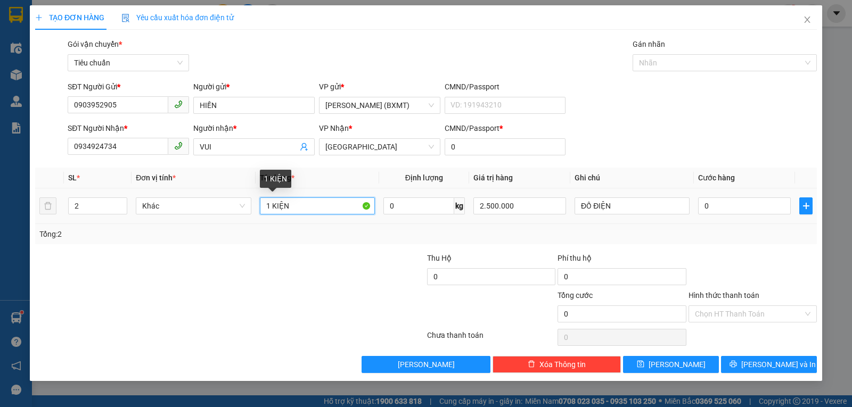
drag, startPoint x: 284, startPoint y: 207, endPoint x: 261, endPoint y: 208, distance: 22.9
click at [261, 208] on input "1 KIỆN" at bounding box center [317, 205] width 115 height 17
type input "2 THÙNG"
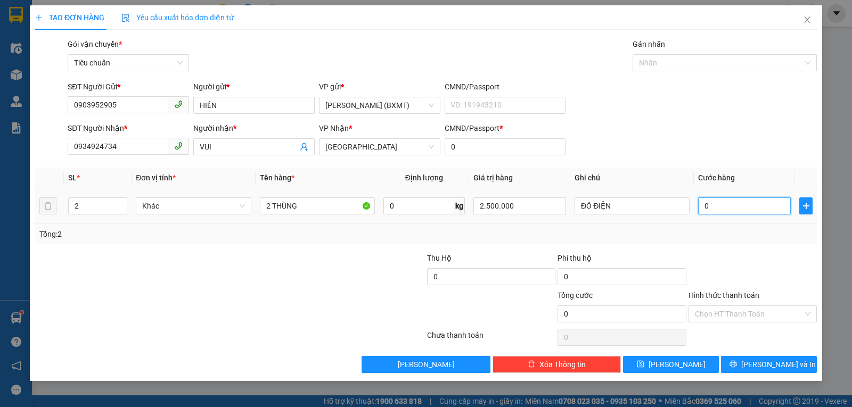
click at [713, 202] on input "0" at bounding box center [744, 205] width 93 height 17
type input "80"
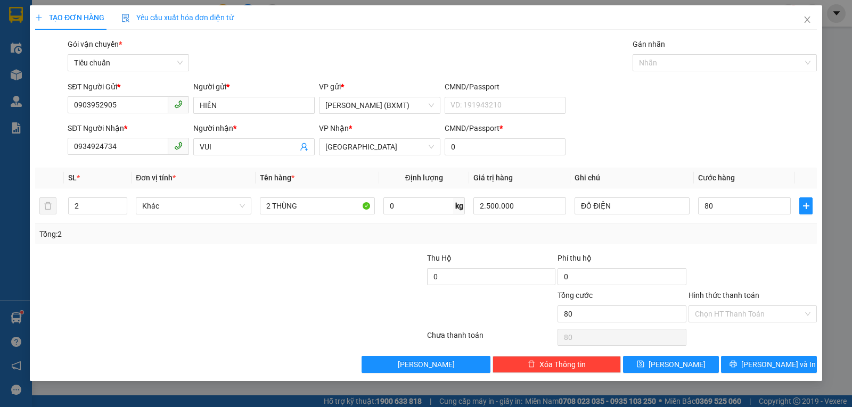
type input "80.000"
click at [768, 247] on div "Transit Pickup Surcharge Ids Transit Deliver Surcharge Ids Transit Deliver Surc…" at bounding box center [425, 205] width 781 height 335
click at [736, 366] on icon "printer" at bounding box center [732, 364] width 7 height 7
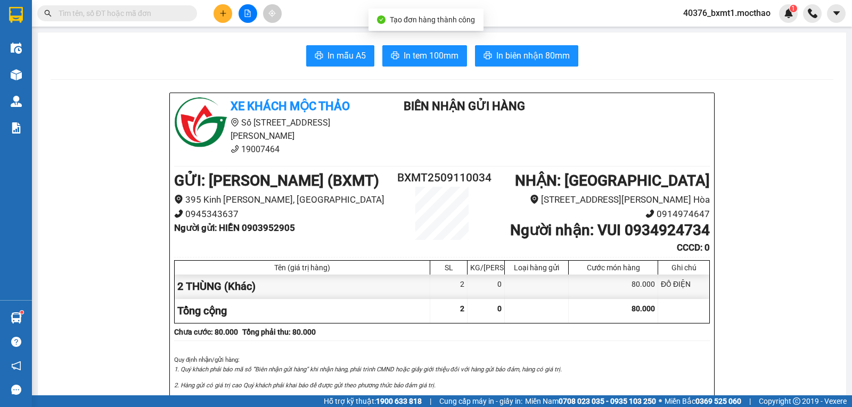
click at [537, 59] on span "In biên nhận 80mm" at bounding box center [532, 55] width 73 height 13
click at [414, 56] on span "In tem 100mm" at bounding box center [430, 55] width 55 height 13
click at [423, 55] on span "In tem 100mm" at bounding box center [430, 55] width 55 height 13
click at [221, 13] on icon "plus" at bounding box center [222, 13] width 7 height 7
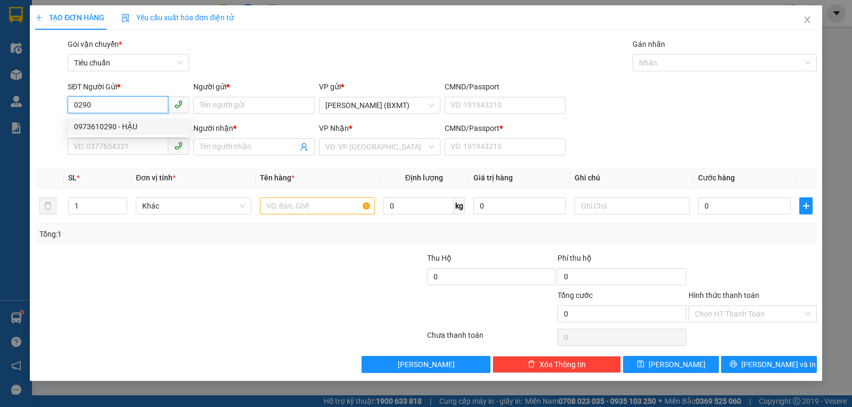
click at [122, 122] on div "0973610290 - HẬU" at bounding box center [128, 127] width 109 height 12
type input "0973610290"
type input "HẬU"
type input "02573818190"
type input "CTY ITD"
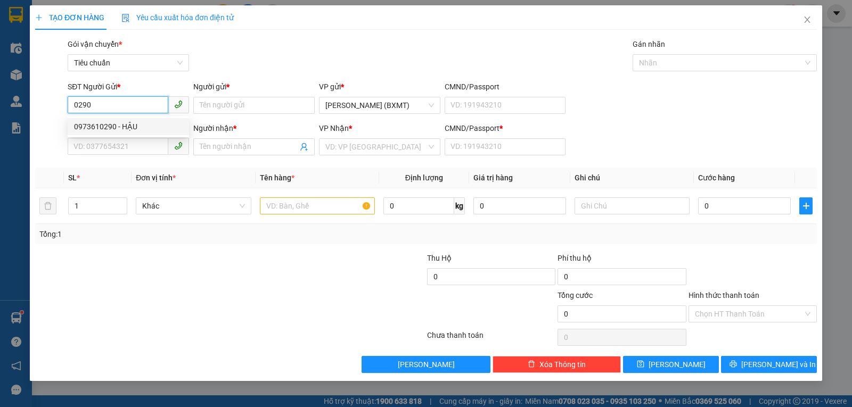
type input "0"
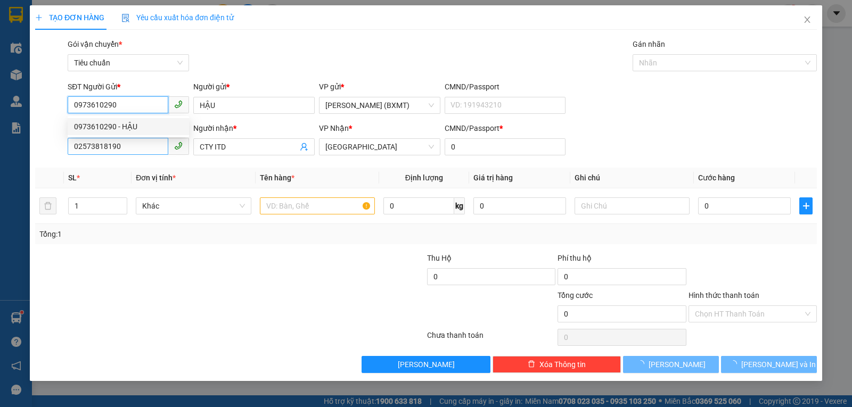
type input "40.000"
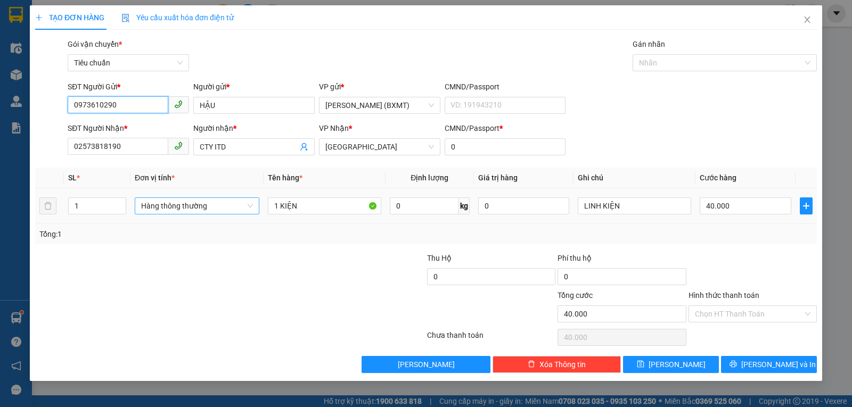
click at [201, 200] on span "Hàng thông thường" at bounding box center [197, 206] width 112 height 16
type input "0973610290"
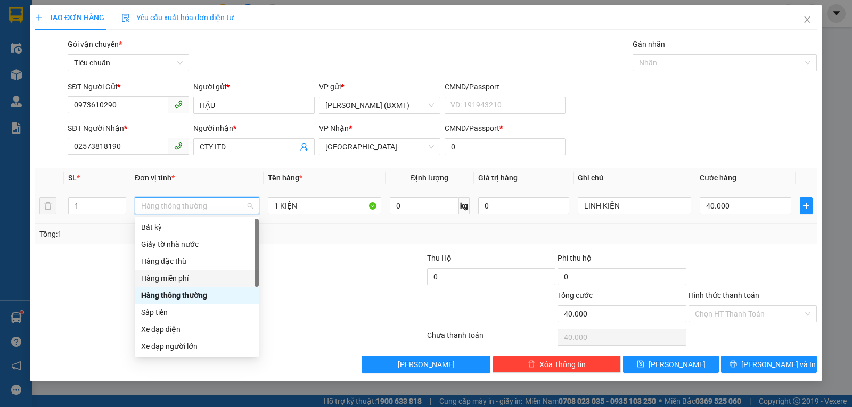
scroll to position [68, 0]
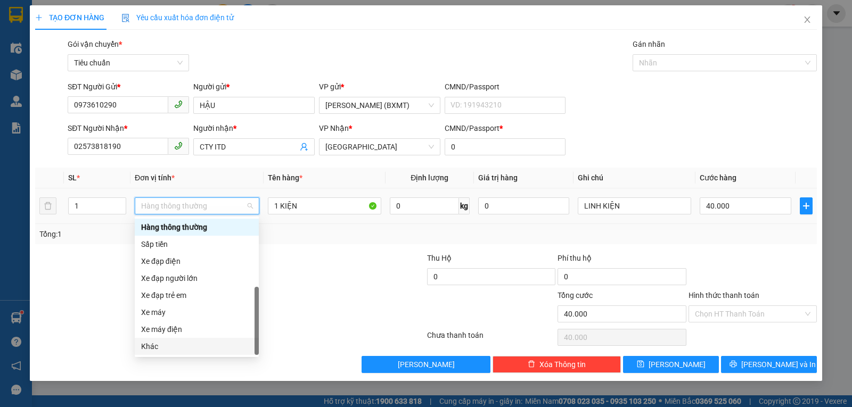
click at [167, 343] on div "Khác" at bounding box center [196, 347] width 111 height 12
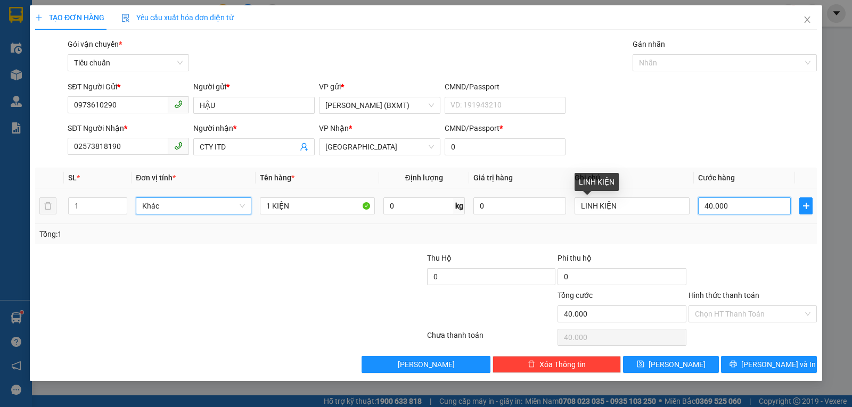
click at [709, 205] on input "40.000" at bounding box center [744, 205] width 93 height 17
type input "3"
type input "30"
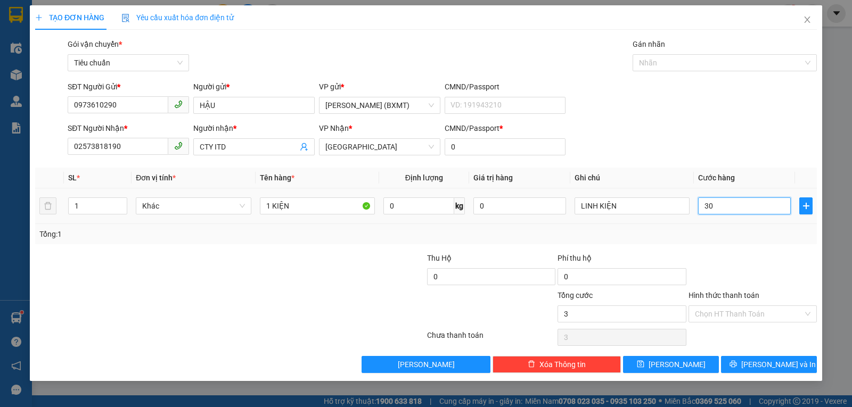
type input "30"
type input "30.000"
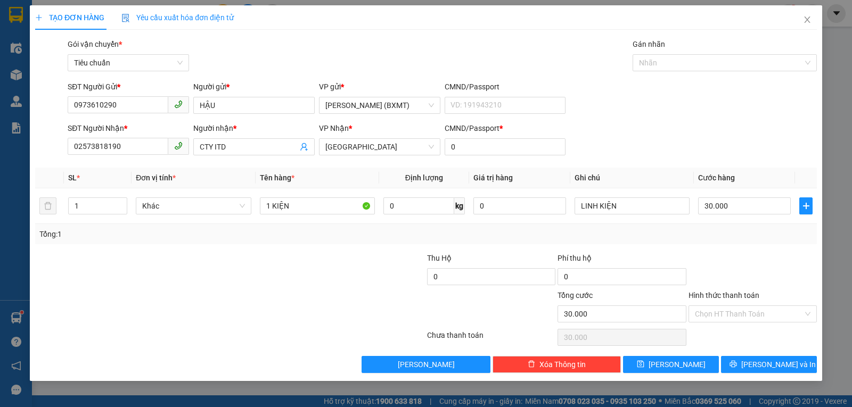
drag, startPoint x: 736, startPoint y: 242, endPoint x: 753, endPoint y: 280, distance: 41.9
click at [736, 243] on div "Tổng: 1" at bounding box center [425, 234] width 781 height 20
click at [737, 365] on icon "printer" at bounding box center [732, 363] width 7 height 7
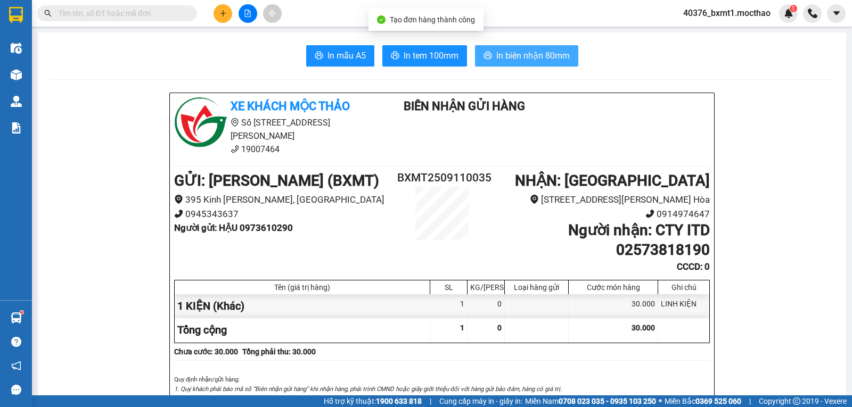
click at [484, 53] on icon "printer" at bounding box center [487, 55] width 9 height 9
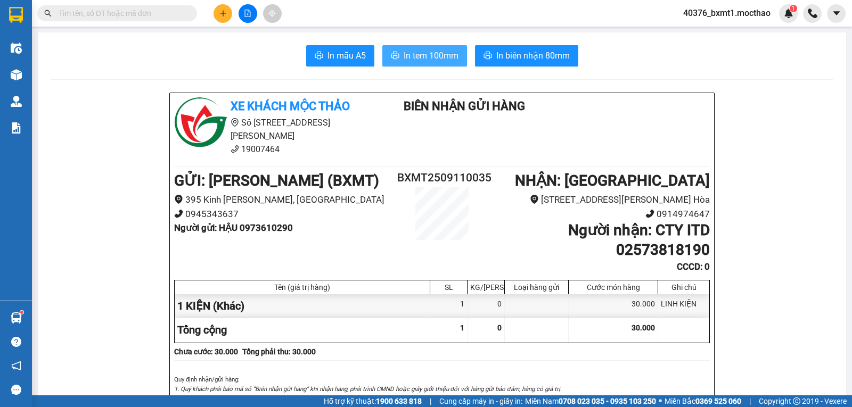
click at [408, 63] on button "In tem 100mm" at bounding box center [424, 55] width 85 height 21
click at [217, 14] on button at bounding box center [222, 13] width 19 height 19
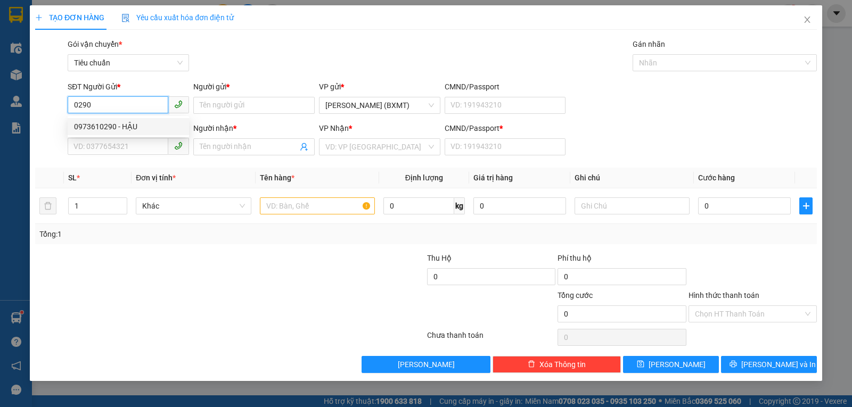
click at [136, 126] on div "0973610290 - HẬU" at bounding box center [128, 127] width 109 height 12
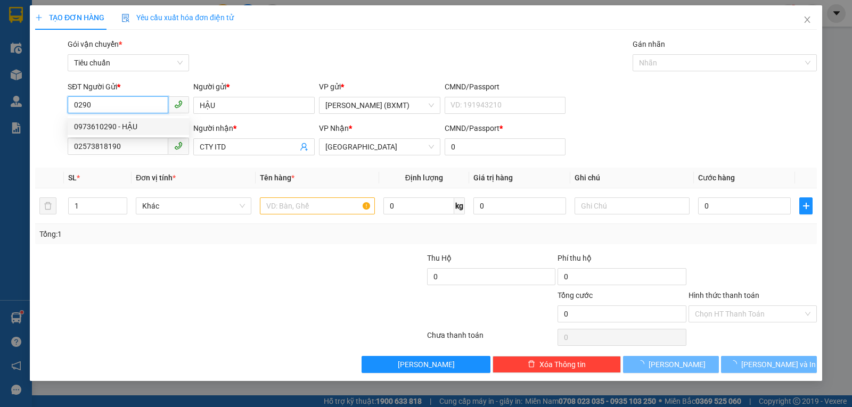
type input "0973610290"
type input "HẬU"
type input "02573818190"
type input "CTY ITD"
type input "0"
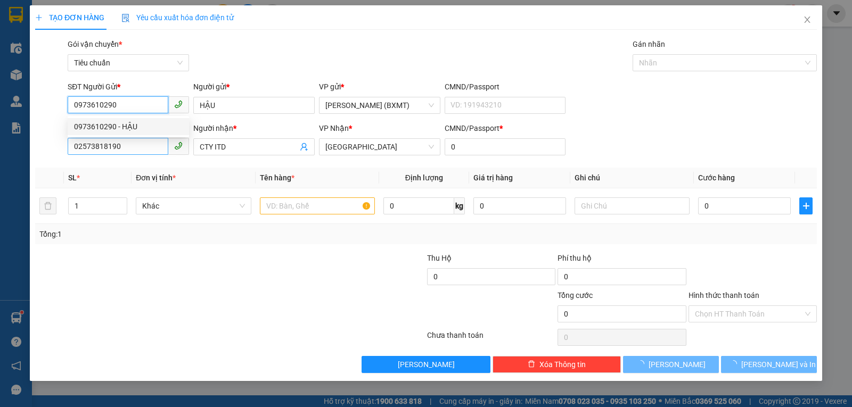
type input "30.000"
type input "0973610290"
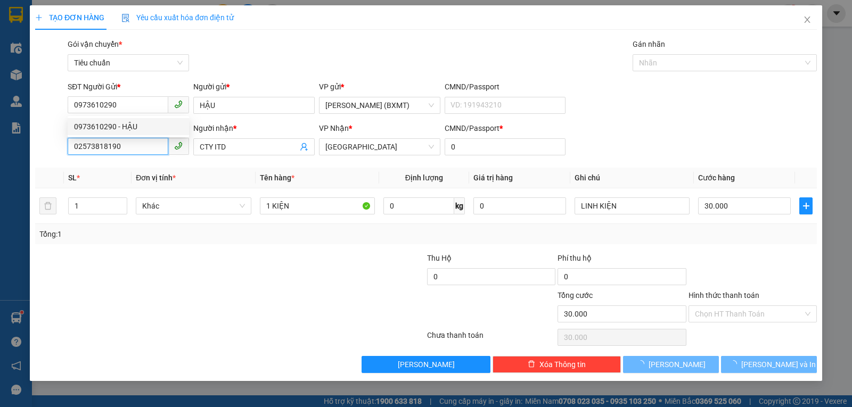
click at [138, 143] on input "02573818190" at bounding box center [118, 146] width 101 height 17
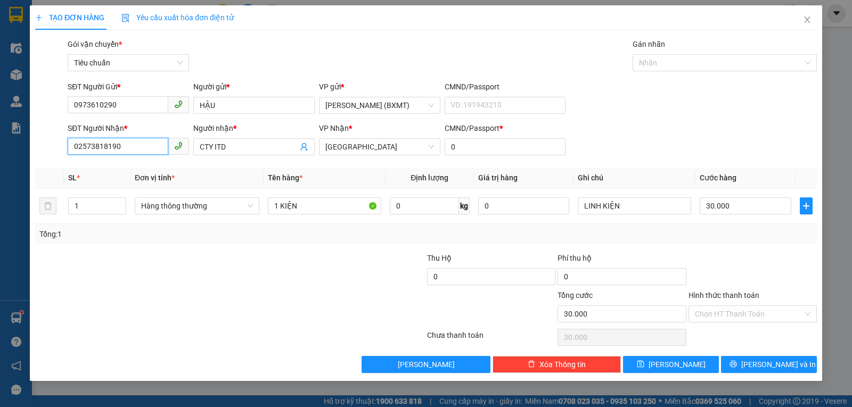
click at [138, 143] on input "02573818190" at bounding box center [118, 146] width 101 height 17
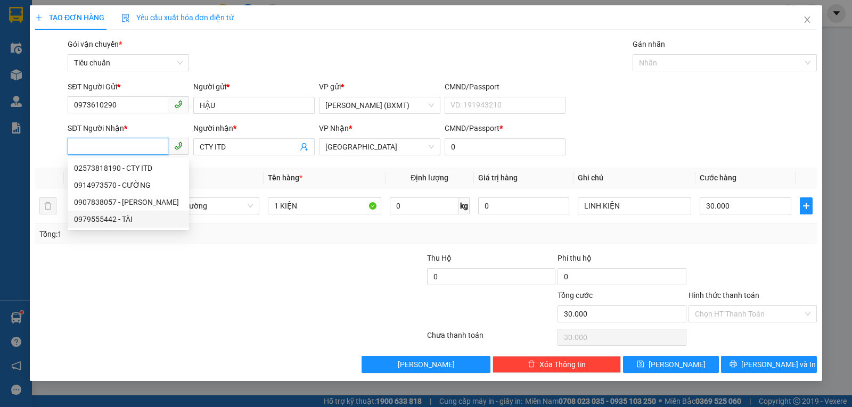
click at [137, 217] on div "0979555442 - TÀI" at bounding box center [128, 219] width 109 height 12
type input "0979555442"
type input "TÀI"
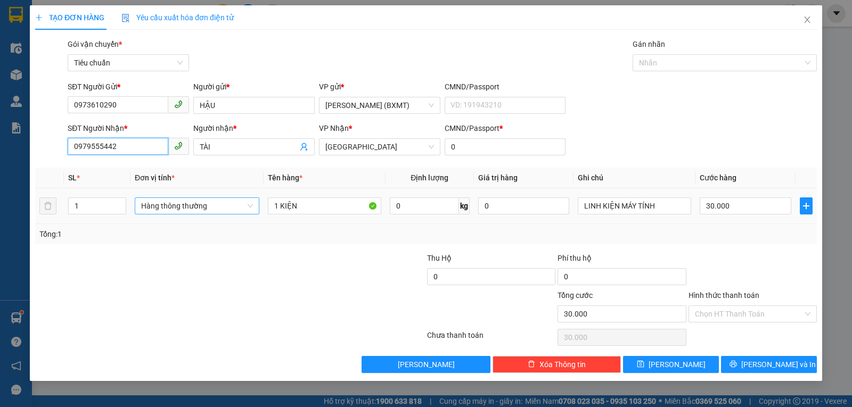
click at [202, 210] on span "Hàng thông thường" at bounding box center [197, 206] width 112 height 16
type input "0979555442"
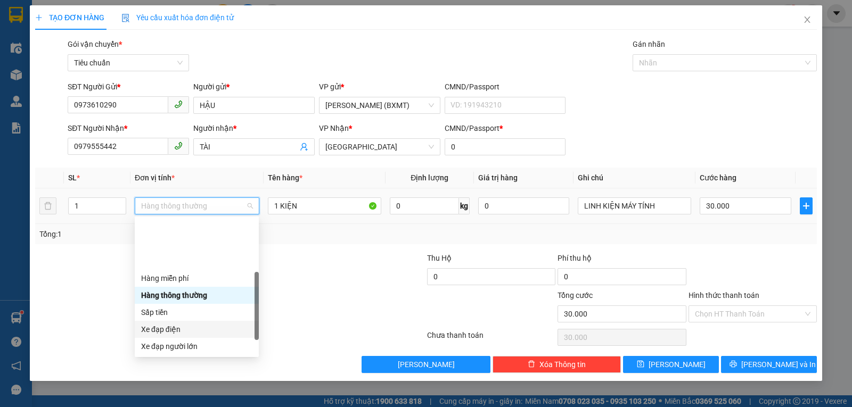
scroll to position [68, 0]
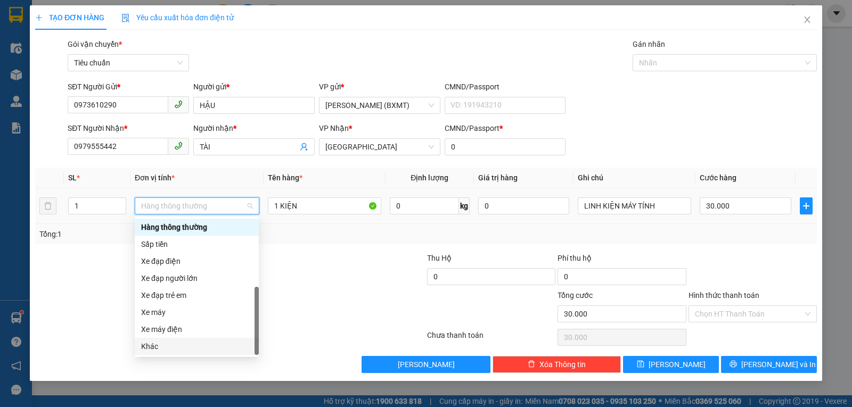
click at [177, 353] on div "Khác" at bounding box center [197, 346] width 124 height 17
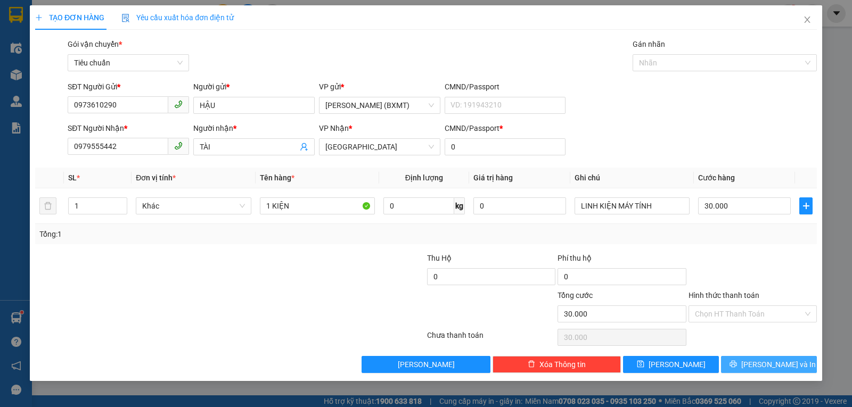
click at [740, 366] on button "Lưu và In" at bounding box center [769, 364] width 96 height 17
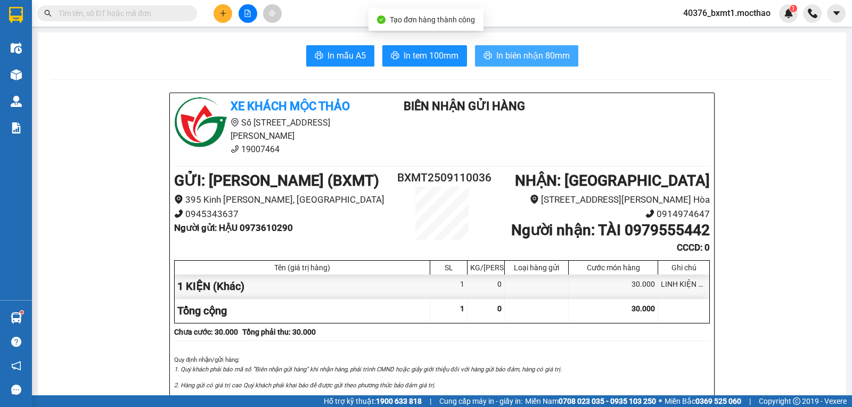
click at [523, 59] on span "In biên nhận 80mm" at bounding box center [532, 55] width 73 height 13
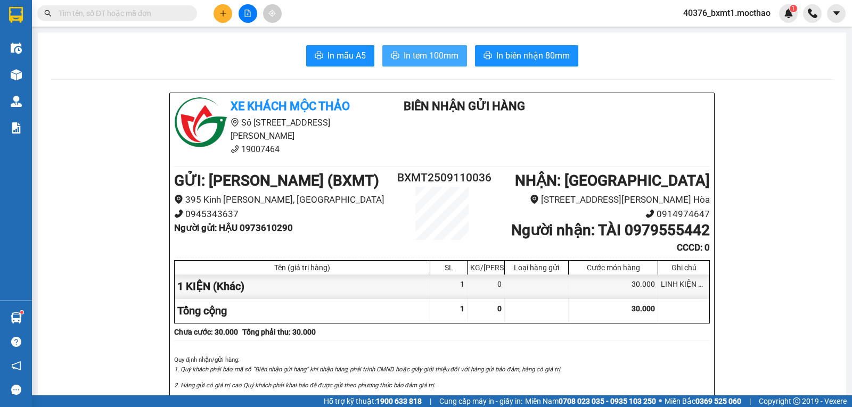
click at [404, 65] on button "In tem 100mm" at bounding box center [424, 55] width 85 height 21
click at [224, 17] on icon "plus" at bounding box center [222, 13] width 7 height 7
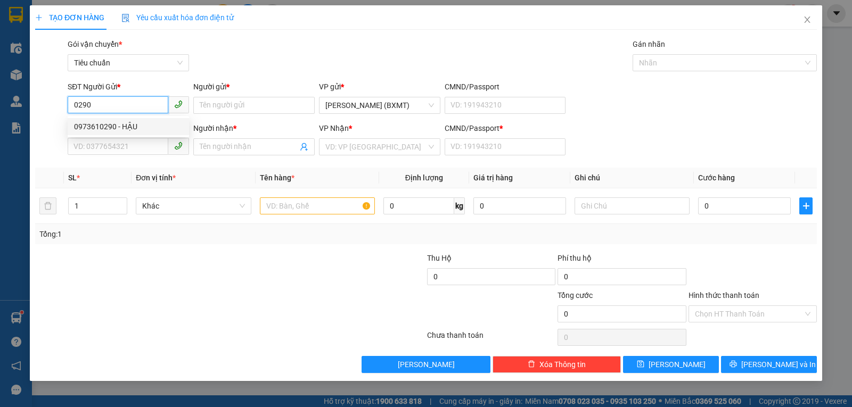
click at [121, 126] on div "0973610290 - HẬU" at bounding box center [128, 127] width 109 height 12
type input "0973610290"
type input "HẬU"
type input "0979555442"
type input "TÀI"
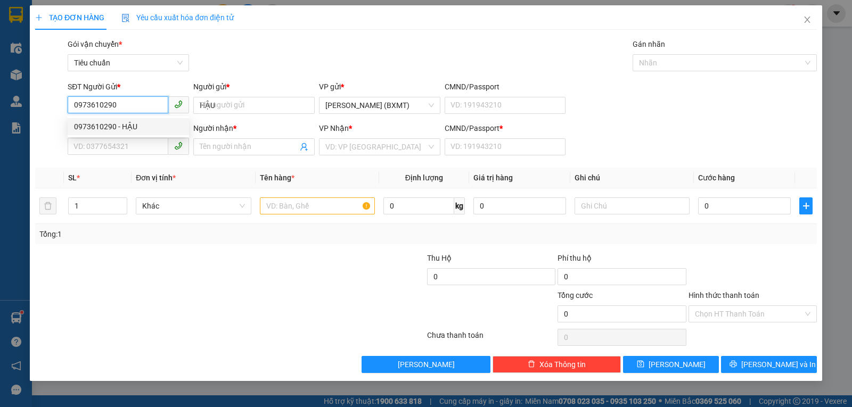
type input "0"
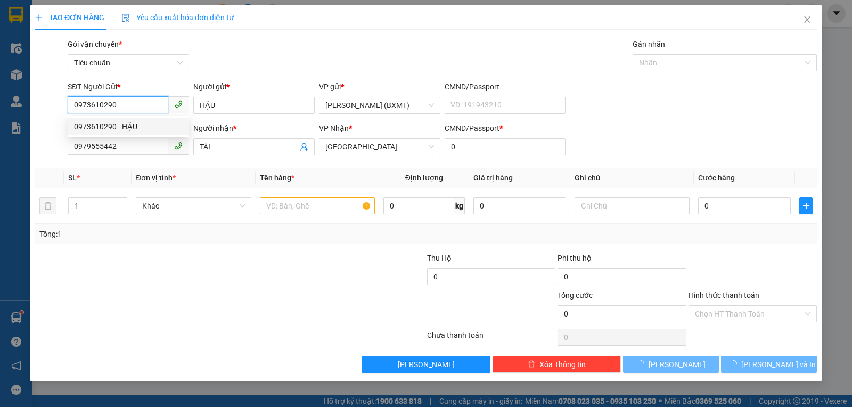
type input "30.000"
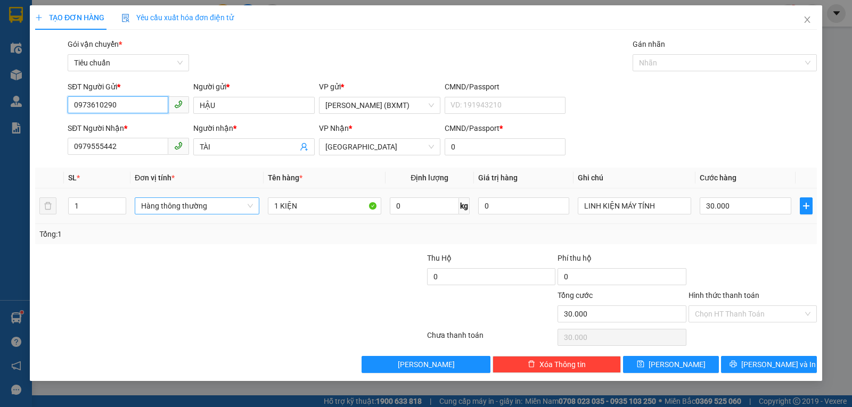
click at [171, 214] on div "Hàng thông thường" at bounding box center [197, 205] width 125 height 17
type input "0973610290"
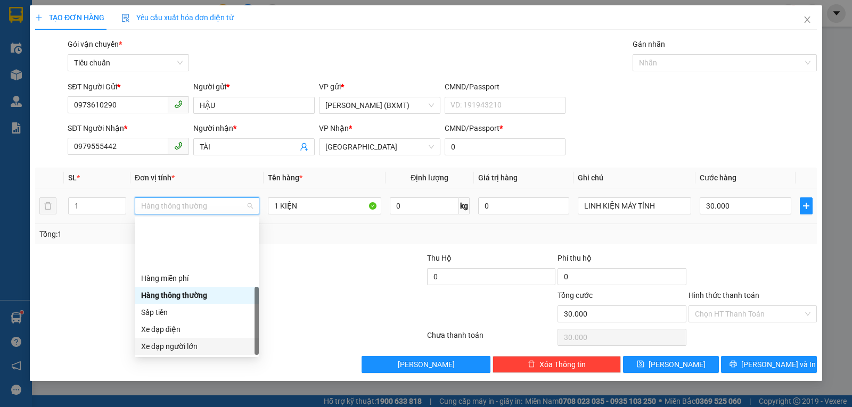
scroll to position [68, 0]
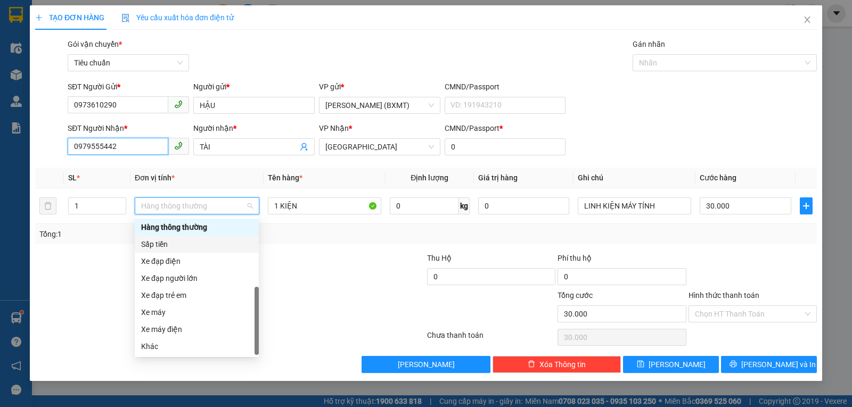
click at [134, 144] on input "0979555442" at bounding box center [118, 146] width 101 height 17
type input "0"
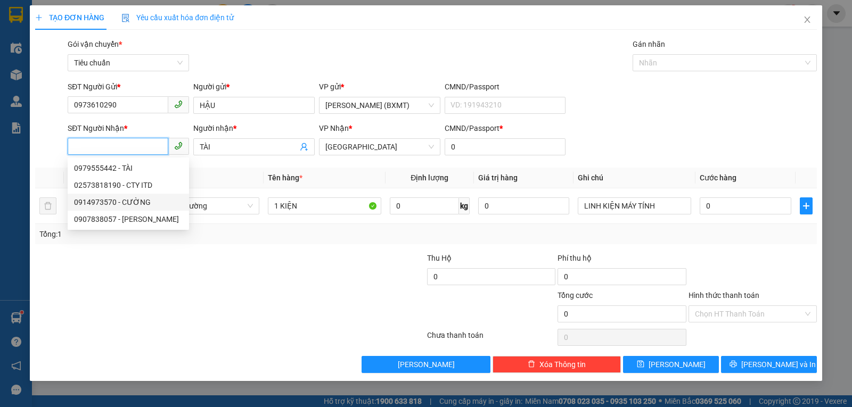
click at [133, 199] on div "0914973570 - CƯỜNG" at bounding box center [128, 202] width 109 height 12
type input "0914973570"
type input "CƯỜNG"
type input "30.000"
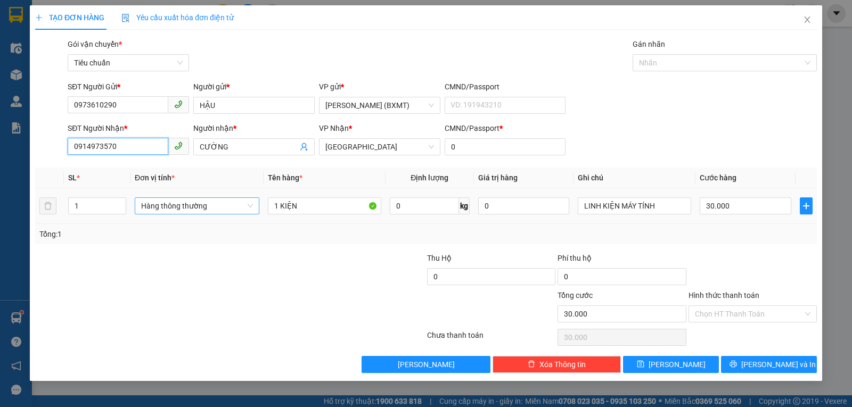
drag, startPoint x: 199, startPoint y: 202, endPoint x: 207, endPoint y: 211, distance: 11.7
click at [199, 202] on span "Hàng thông thường" at bounding box center [197, 206] width 112 height 16
type input "0914973570"
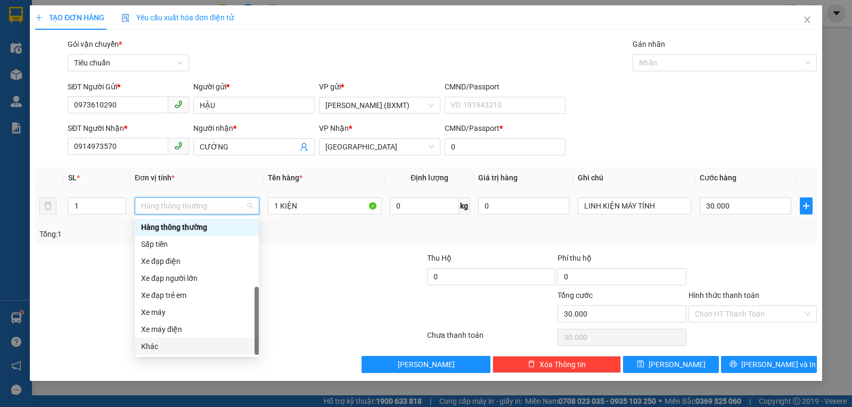
click at [165, 347] on div "Khác" at bounding box center [196, 347] width 111 height 12
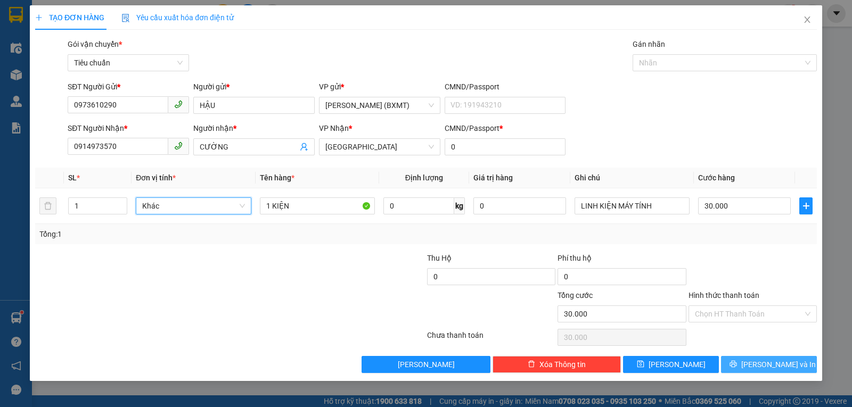
click at [744, 368] on button "Lưu và In" at bounding box center [769, 364] width 96 height 17
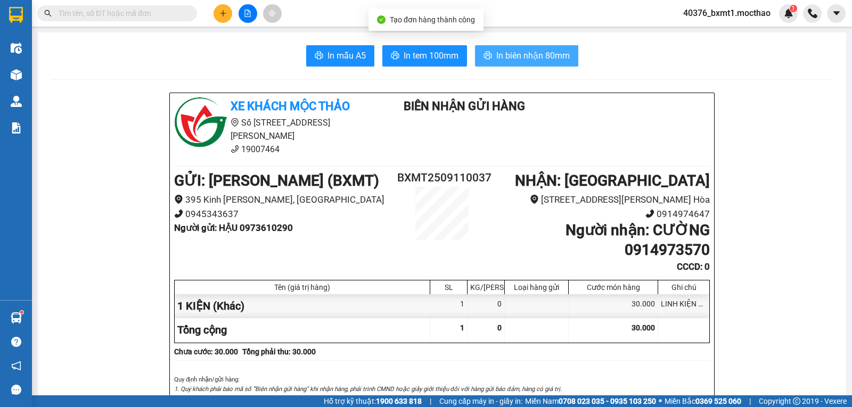
click at [525, 60] on span "In biên nhận 80mm" at bounding box center [532, 55] width 73 height 13
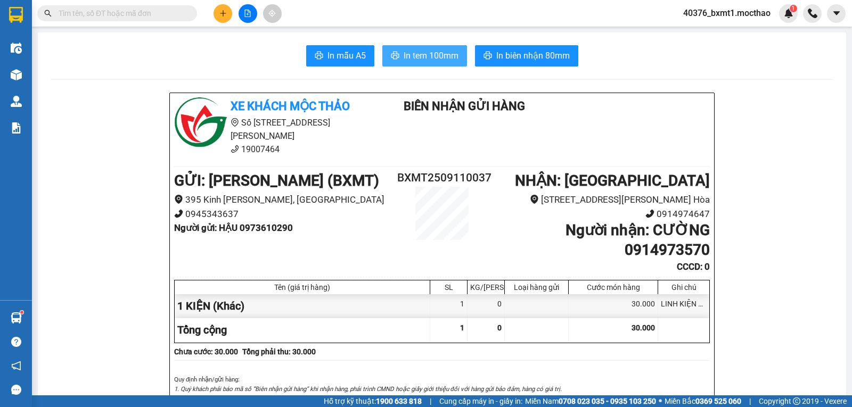
click at [421, 53] on span "In tem 100mm" at bounding box center [430, 55] width 55 height 13
click at [226, 14] on icon "plus" at bounding box center [222, 13] width 7 height 7
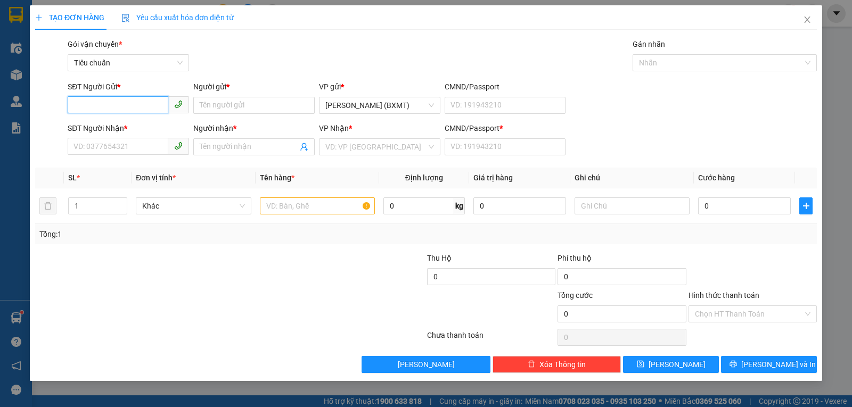
click at [123, 102] on input "SĐT Người Gửi *" at bounding box center [118, 104] width 101 height 17
type input "0903372561"
click at [133, 127] on div "0903372561 - KHOA" at bounding box center [128, 127] width 109 height 12
type input "KHOA"
type input "0981415968"
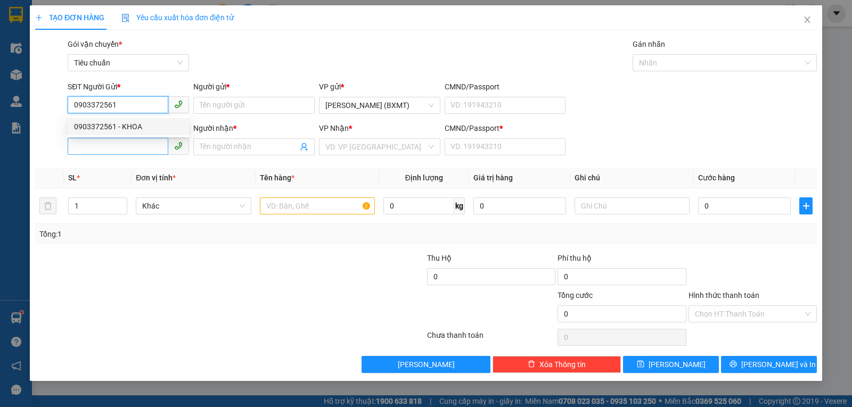
type input "THÚY"
type input "0"
type input "80.000"
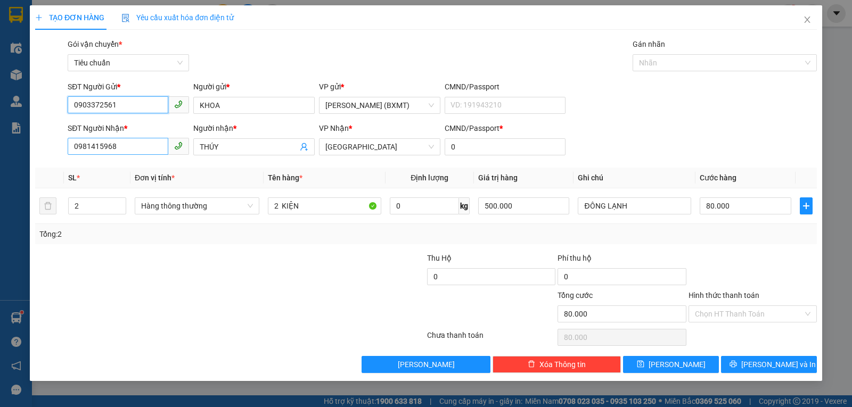
type input "0903372561"
click at [129, 149] on input "0981415968" at bounding box center [118, 146] width 101 height 17
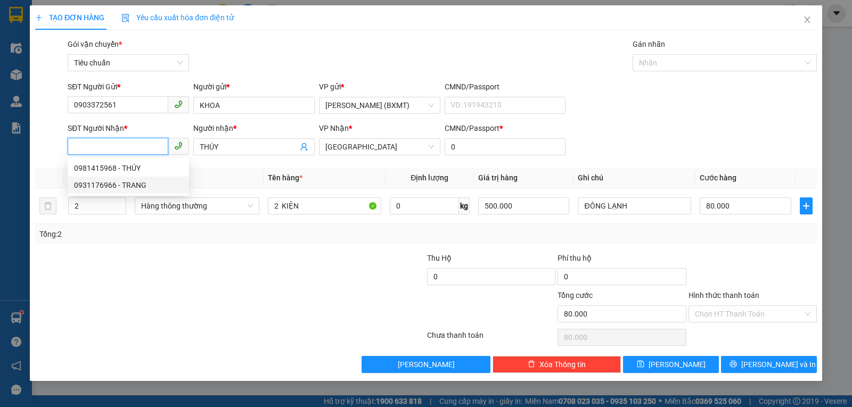
click at [129, 184] on div "0931176966 - TRANG" at bounding box center [128, 185] width 109 height 12
type input "0931176966"
type input "TRANG"
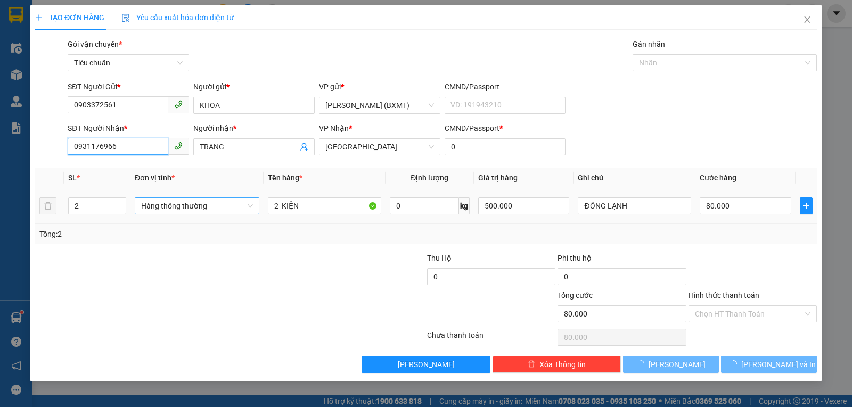
type input "160.000"
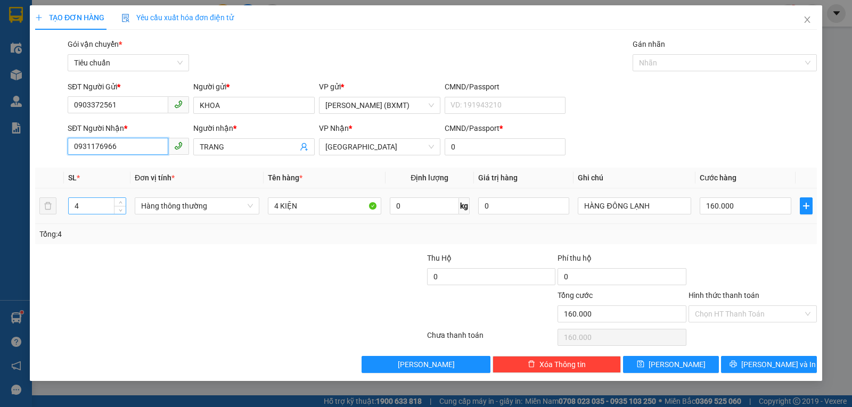
type input "0931176966"
click at [97, 204] on input "4" at bounding box center [97, 206] width 57 height 16
click at [180, 206] on span "Hàng thông thường" at bounding box center [197, 206] width 112 height 16
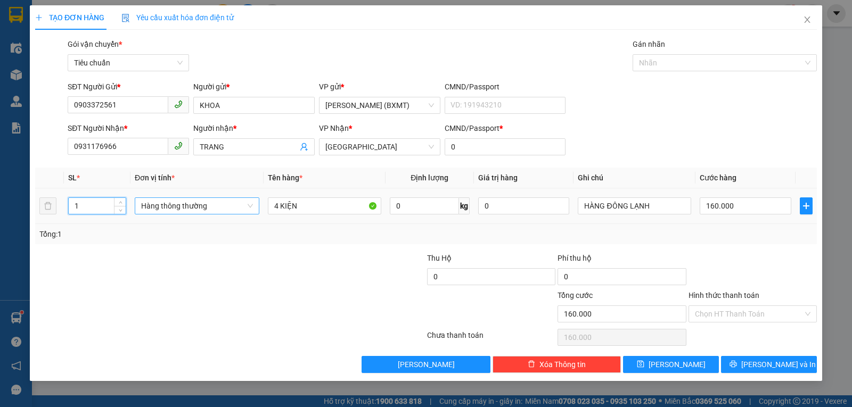
type input "1"
type input "0"
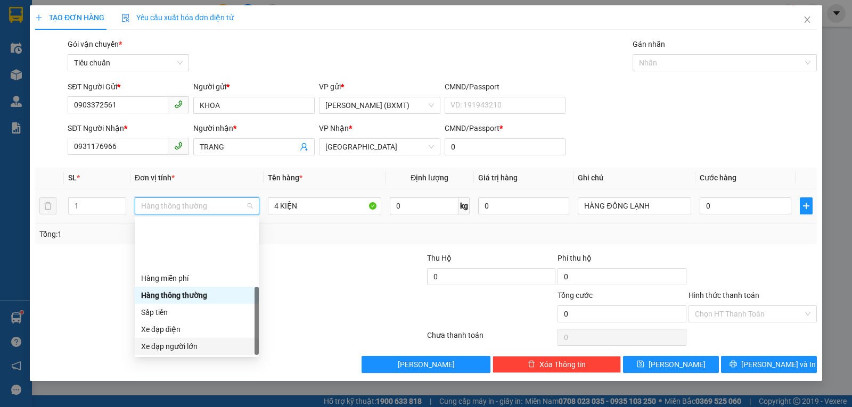
scroll to position [68, 0]
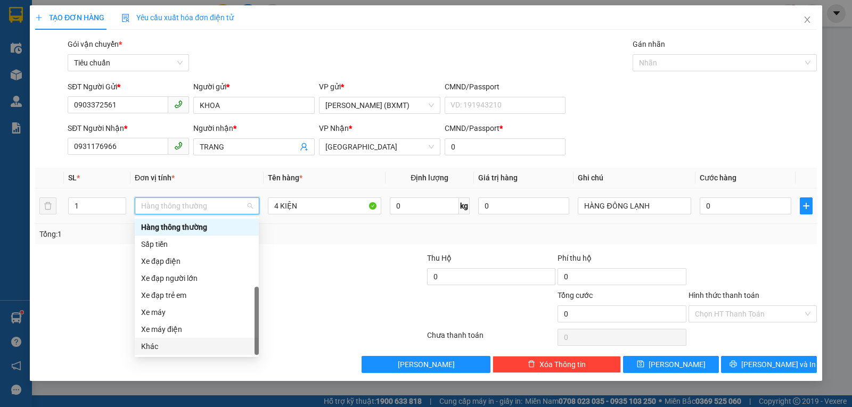
click at [170, 347] on div "Khác" at bounding box center [196, 347] width 111 height 12
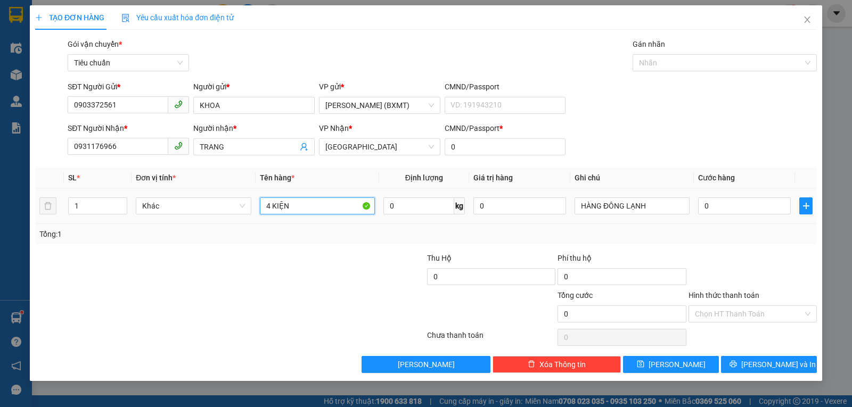
click at [298, 202] on input "4 KIỆN" at bounding box center [317, 205] width 115 height 17
type input "1 TX"
click at [744, 205] on input "0" at bounding box center [744, 205] width 93 height 17
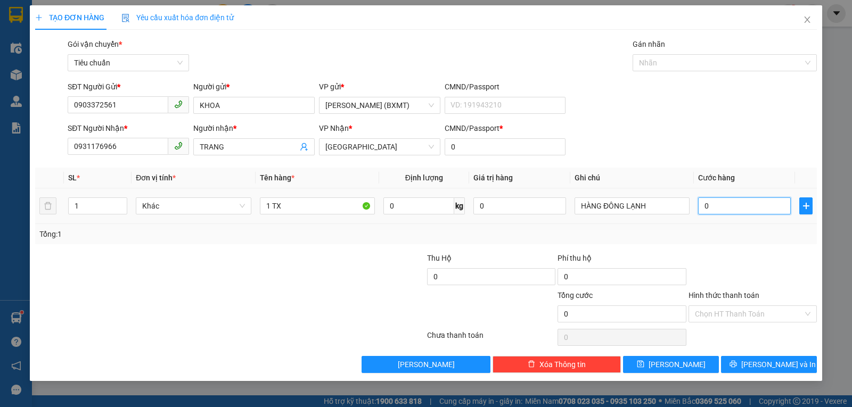
type input "1"
type input "10"
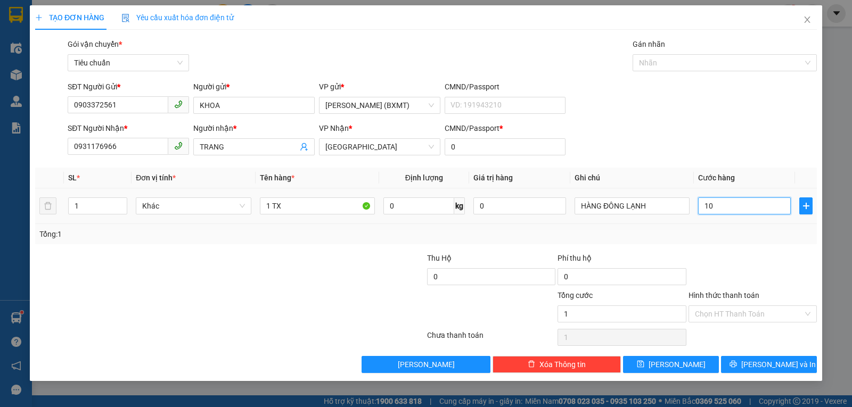
type input "10"
type input "100"
click at [739, 243] on div "Tổng: 1" at bounding box center [425, 234] width 781 height 20
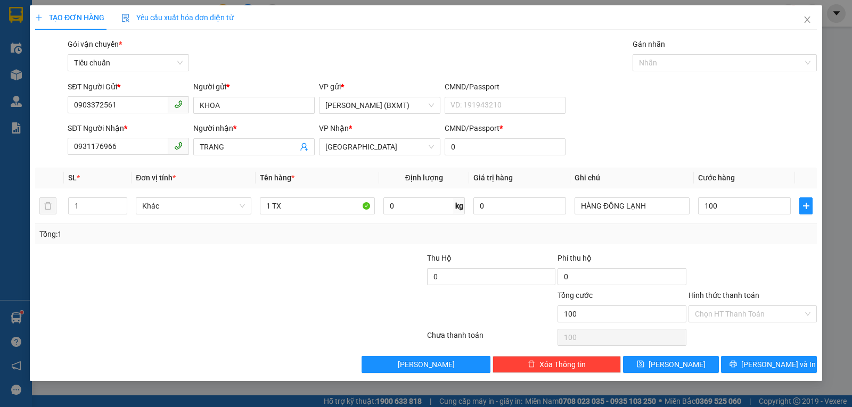
type input "100.000"
click at [736, 364] on icon "printer" at bounding box center [732, 364] width 7 height 7
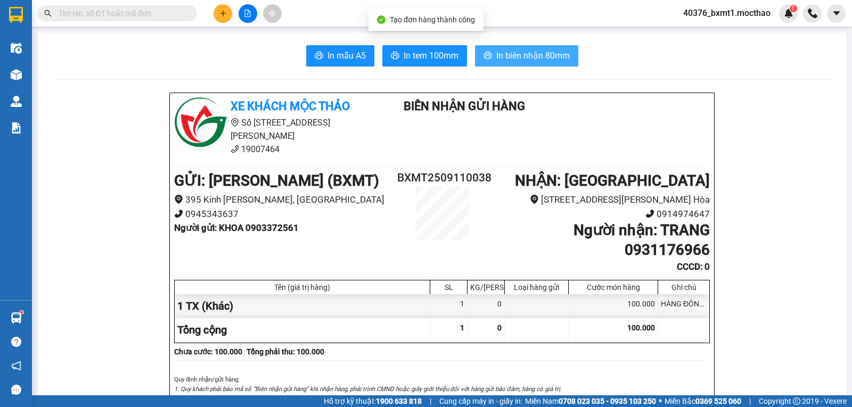
drag, startPoint x: 507, startPoint y: 53, endPoint x: 456, endPoint y: 82, distance: 58.6
click at [507, 52] on span "In biên nhận 80mm" at bounding box center [532, 55] width 73 height 13
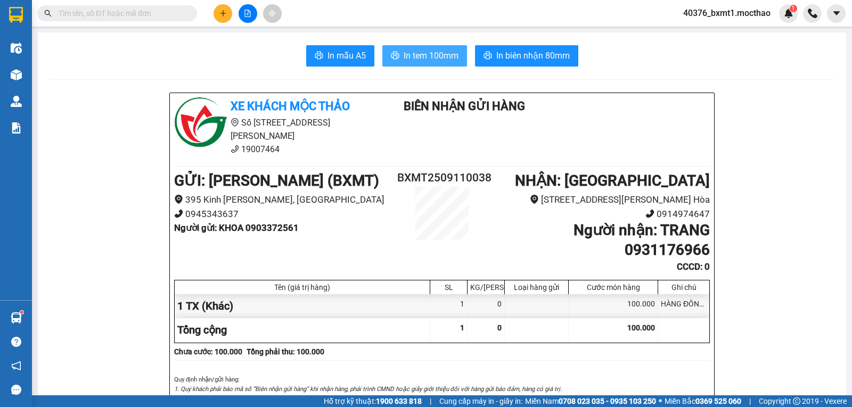
click at [436, 58] on span "In tem 100mm" at bounding box center [430, 55] width 55 height 13
click at [223, 13] on icon "plus" at bounding box center [223, 13] width 6 height 1
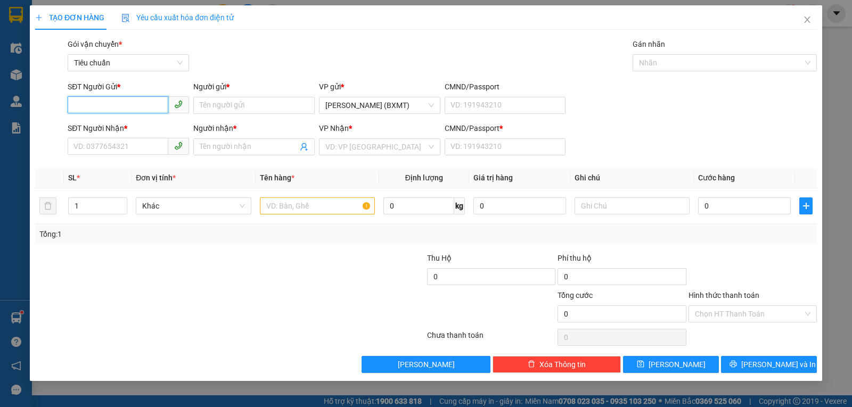
paste input "0774545168"
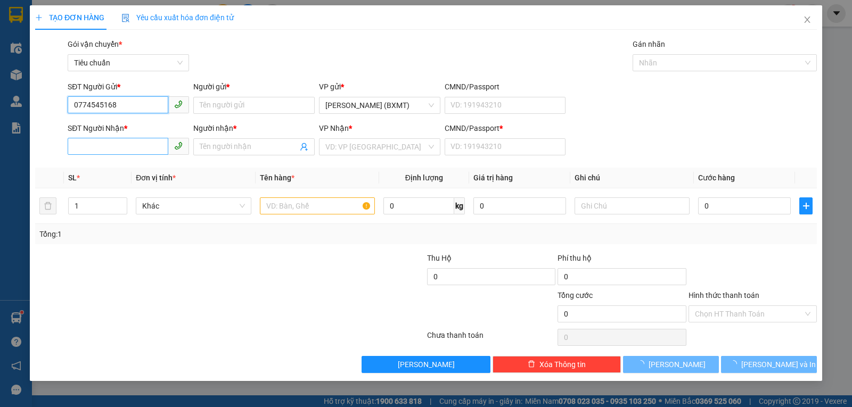
type input "0774545168"
click at [134, 151] on input "SĐT Người Nhận *" at bounding box center [118, 146] width 101 height 17
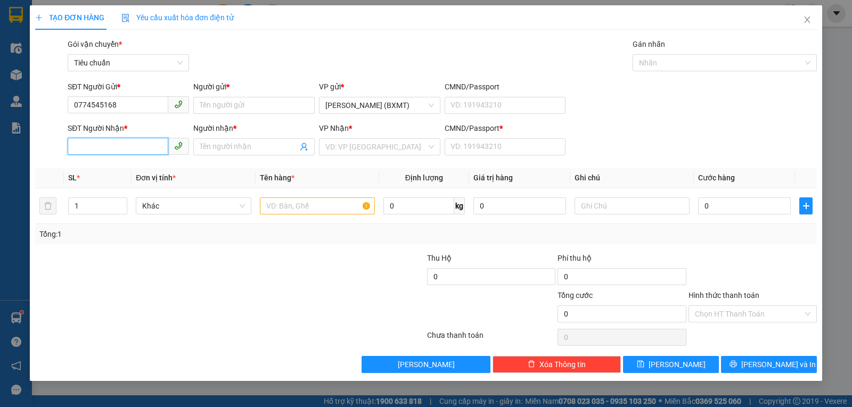
paste input "0774545168"
type input "0774545168"
click at [228, 108] on input "Người gửi *" at bounding box center [253, 105] width 121 height 17
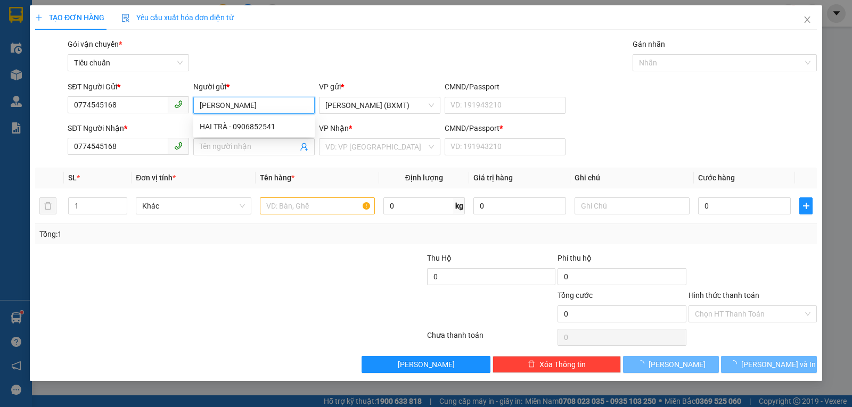
type input "MỘNG KHA"
click at [246, 44] on div "Gói vận chuyển * Tiêu chuẩn Gán nhãn Nhãn" at bounding box center [441, 56] width 753 height 37
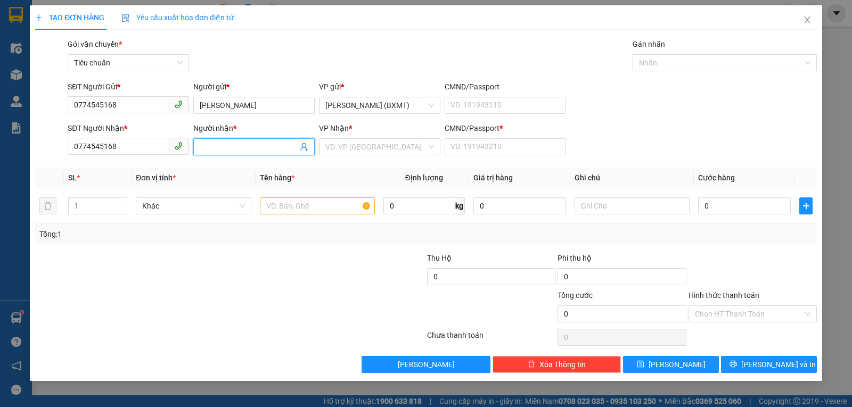
click at [216, 147] on input "Người nhận *" at bounding box center [249, 147] width 98 height 12
type input "MỘNG KHA"
click at [382, 149] on input "search" at bounding box center [375, 147] width 101 height 16
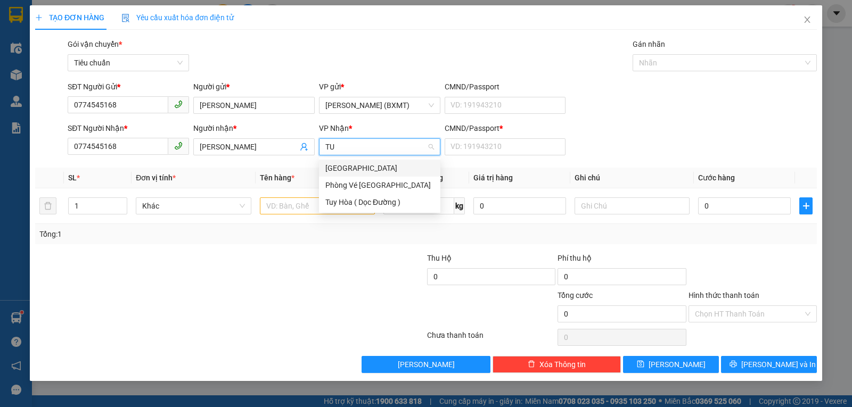
type input "TUY"
click at [365, 166] on div "[GEOGRAPHIC_DATA]" at bounding box center [379, 168] width 109 height 12
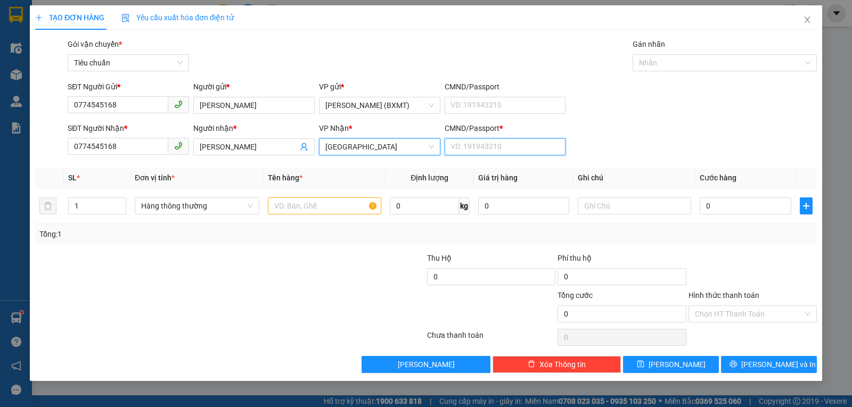
click at [480, 143] on input "CMND/Passport *" at bounding box center [504, 146] width 121 height 17
click at [203, 202] on span "Hàng thông thường" at bounding box center [197, 206] width 112 height 16
type input "0"
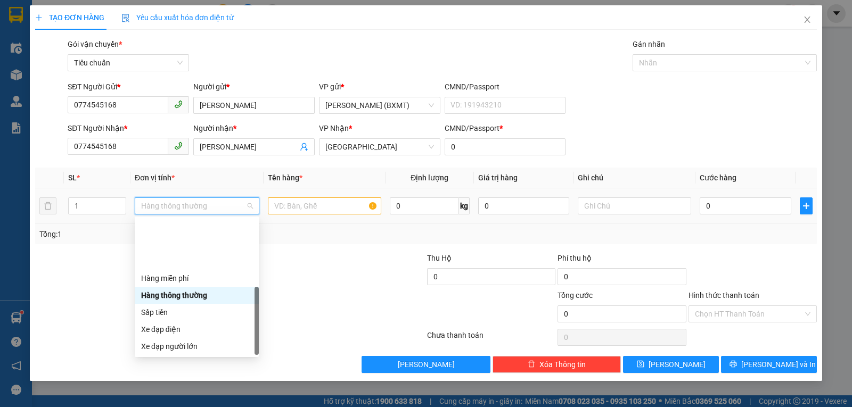
scroll to position [68, 0]
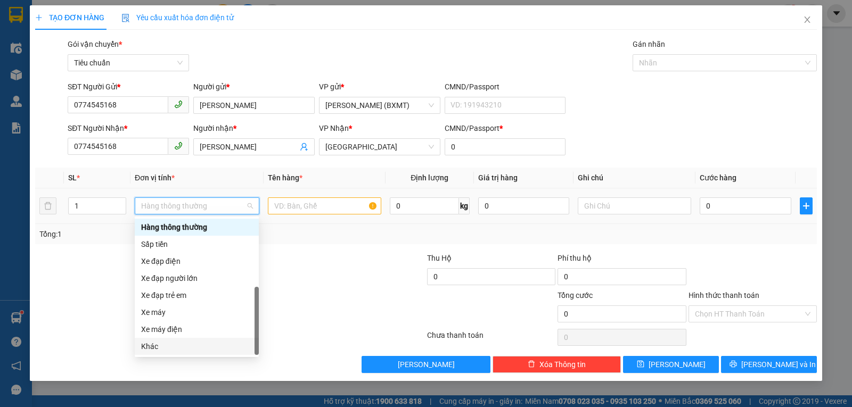
click at [152, 342] on div "Khác" at bounding box center [196, 347] width 111 height 12
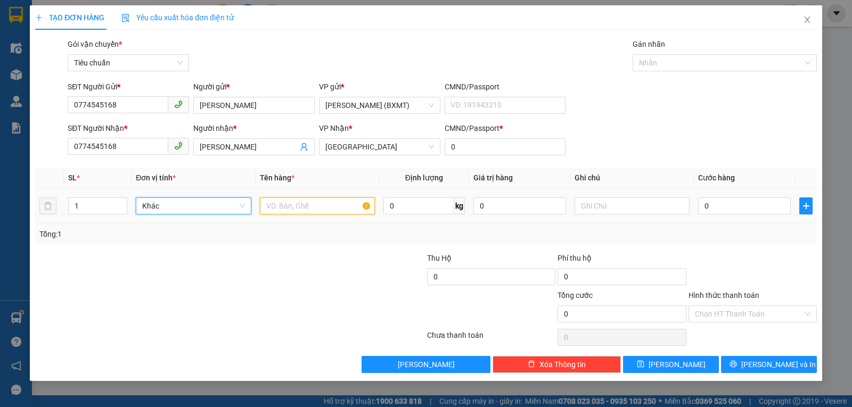
click at [286, 210] on input "text" at bounding box center [317, 205] width 115 height 17
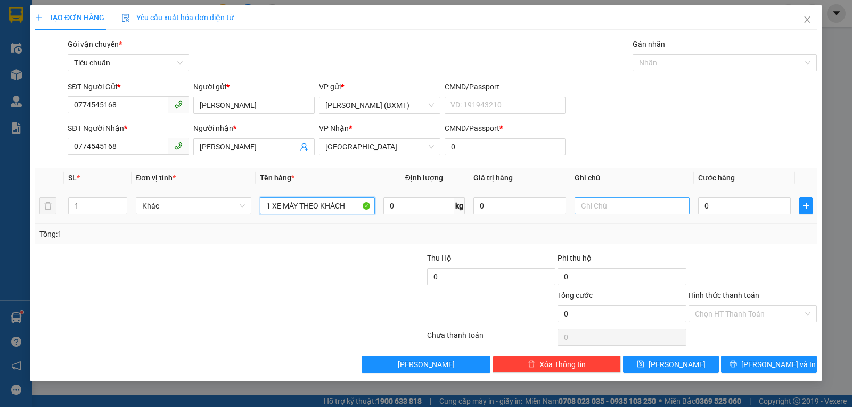
type input "1 XE MÁY THEO KHÁCH"
click at [604, 208] on input "text" at bounding box center [631, 205] width 115 height 17
type input "BỌC XE: 30.000đ"
click at [721, 214] on input "0" at bounding box center [744, 205] width 93 height 17
type input "3"
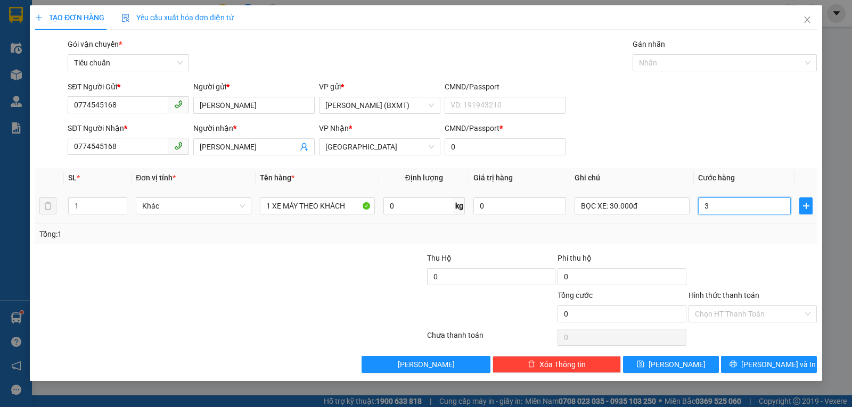
type input "3"
type input "30"
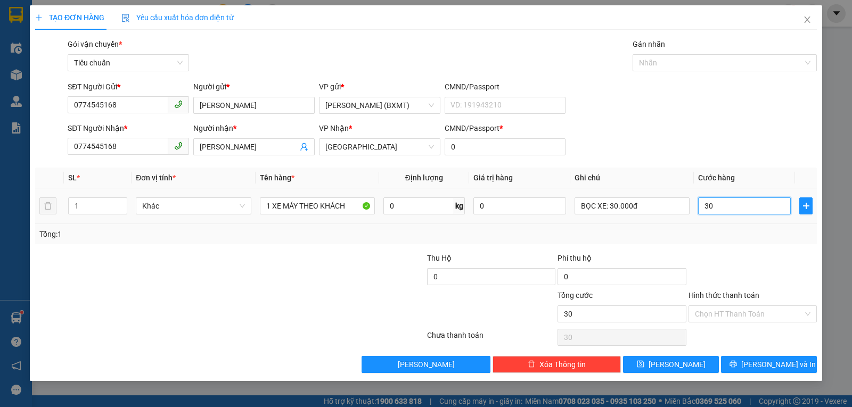
type input "300"
click at [721, 318] on input "Hình thức thanh toán" at bounding box center [749, 314] width 108 height 16
type input "300.000"
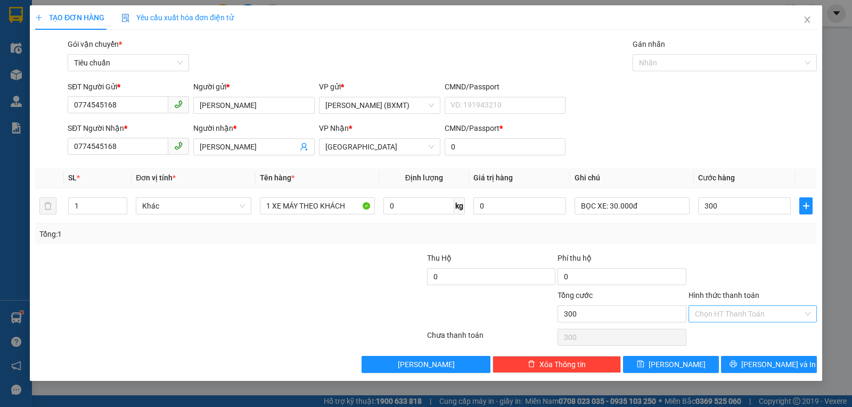
type input "300.000"
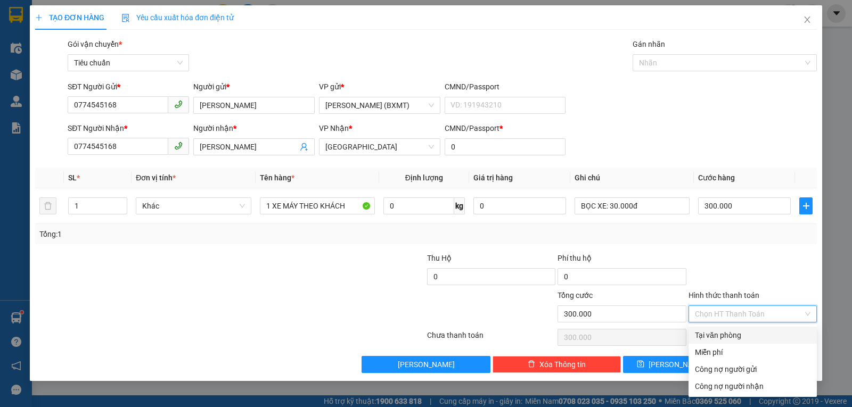
click at [717, 337] on div "Tại văn phòng" at bounding box center [753, 335] width 116 height 12
type input "0"
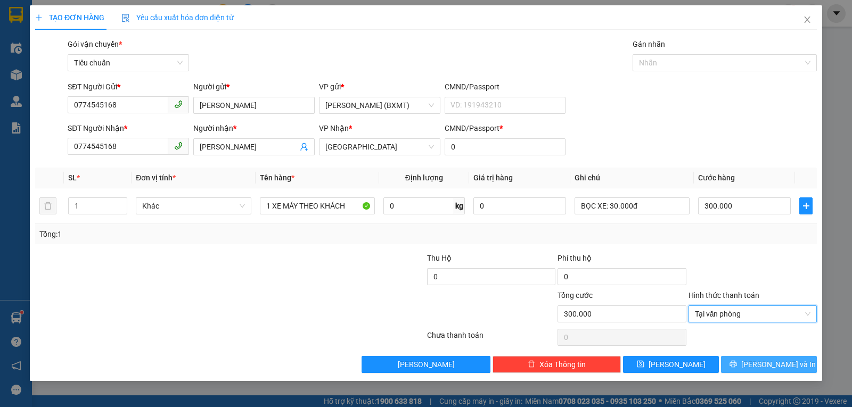
click at [747, 360] on button "Lưu và In" at bounding box center [769, 364] width 96 height 17
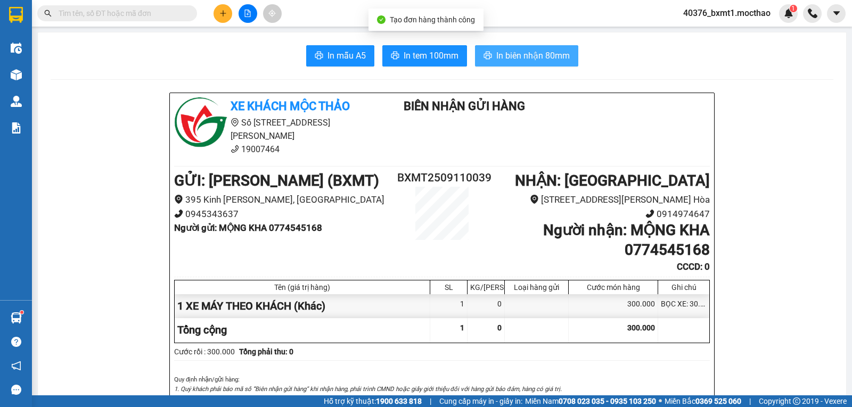
click at [503, 63] on button "In biên nhận 80mm" at bounding box center [526, 55] width 103 height 21
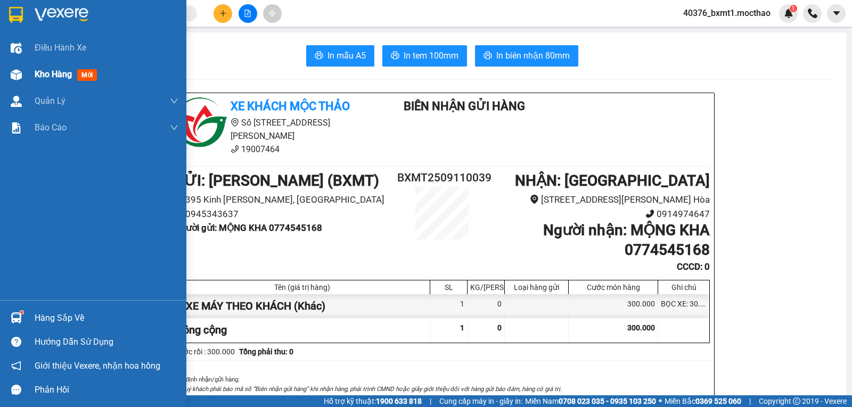
click at [31, 75] on div "Kho hàng mới" at bounding box center [93, 74] width 186 height 27
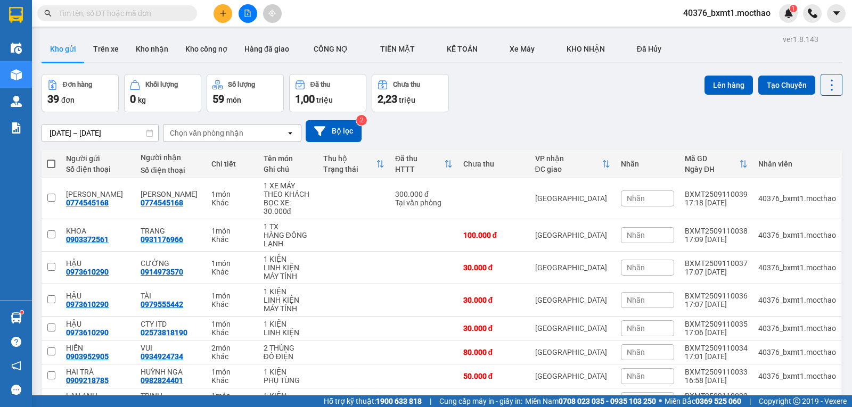
click at [50, 167] on span at bounding box center [51, 164] width 9 height 9
click at [51, 159] on input "checkbox" at bounding box center [51, 159] width 0 height 0
checkbox input "true"
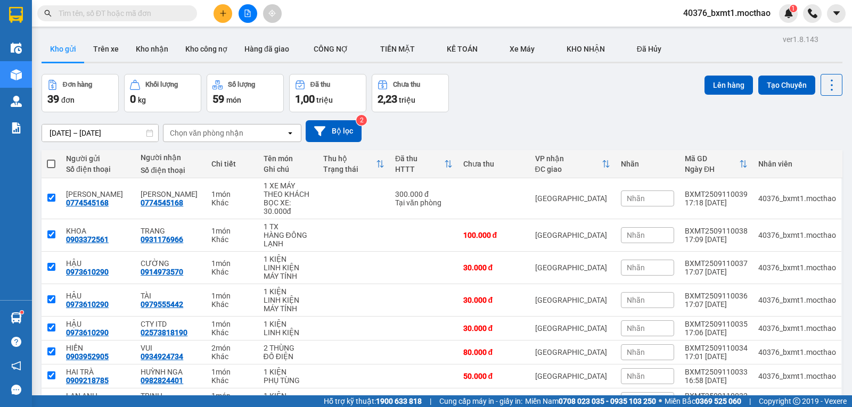
checkbox input "true"
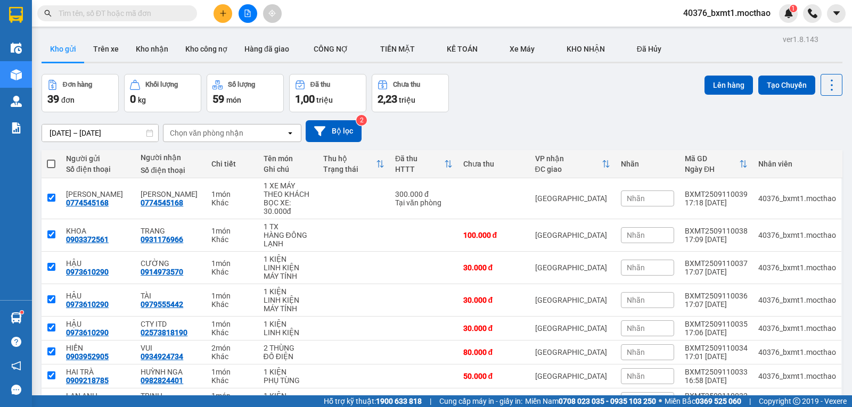
checkbox input "true"
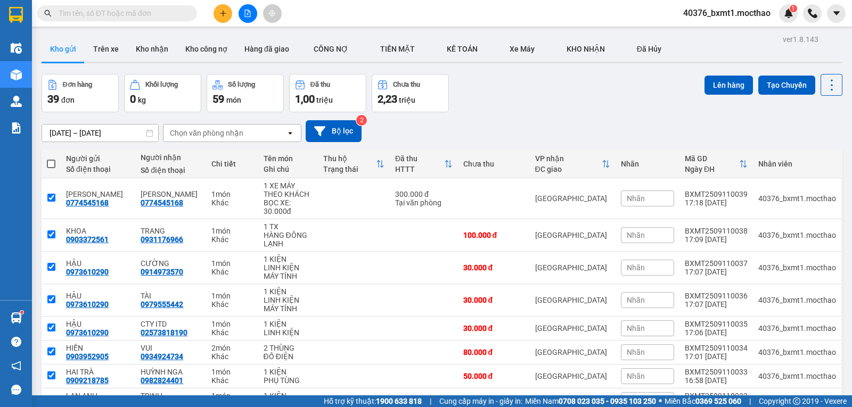
checkbox input "true"
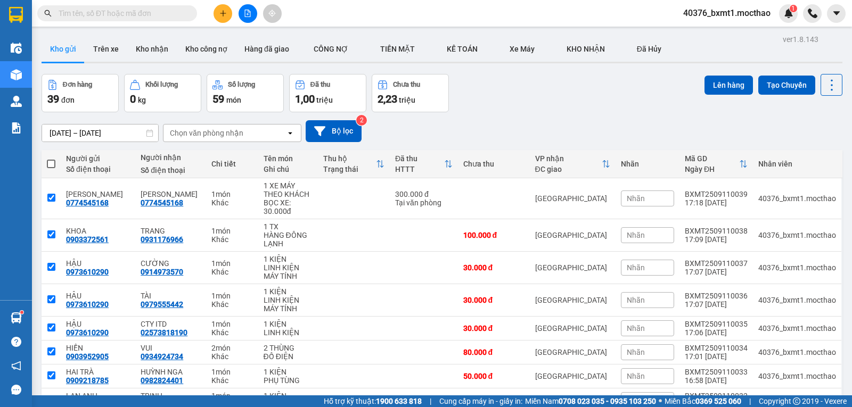
checkbox input "true"
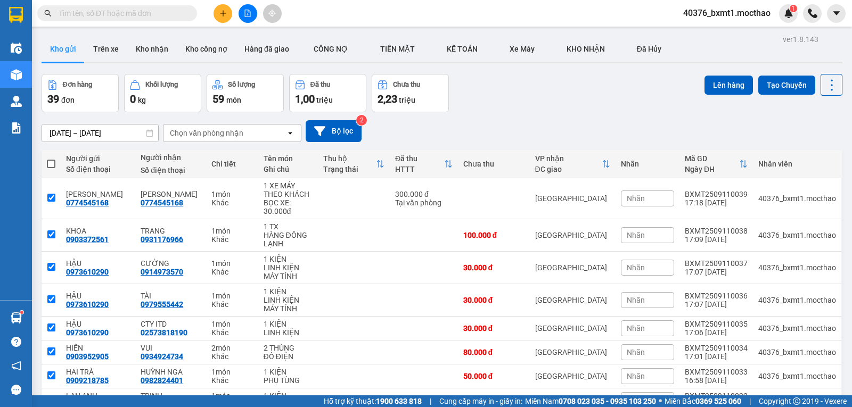
checkbox input "true"
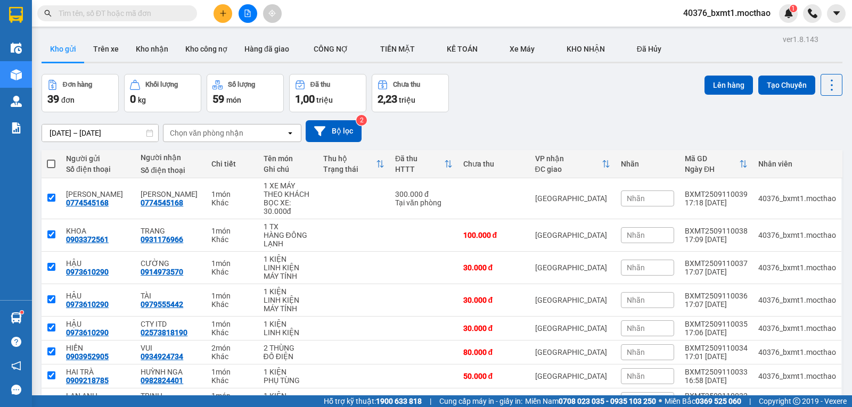
checkbox input "true"
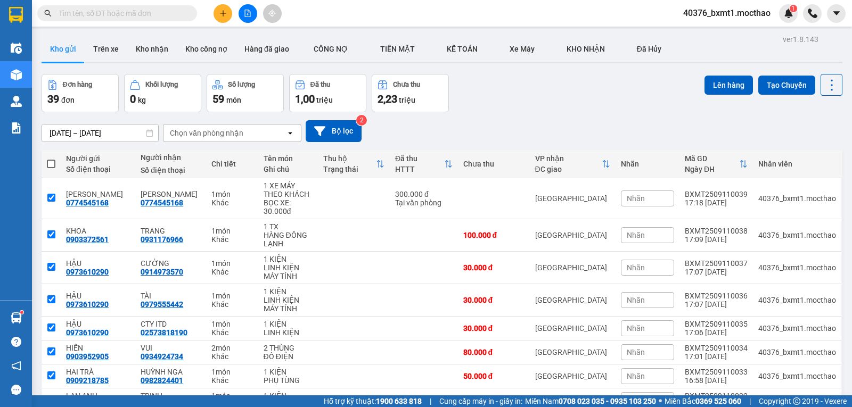
checkbox input "true"
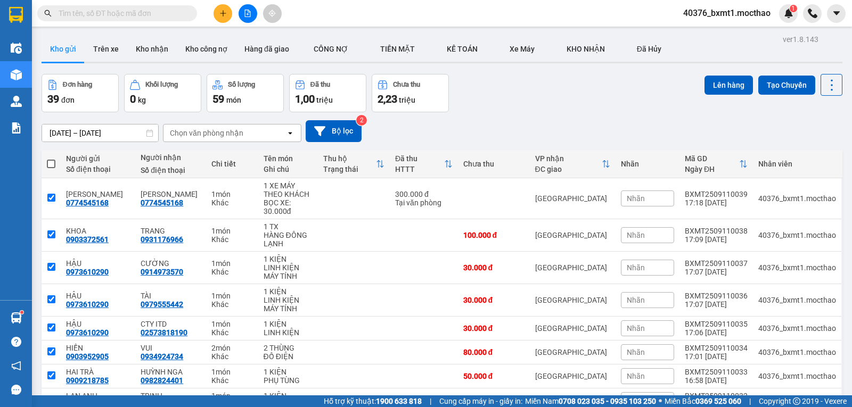
checkbox input "true"
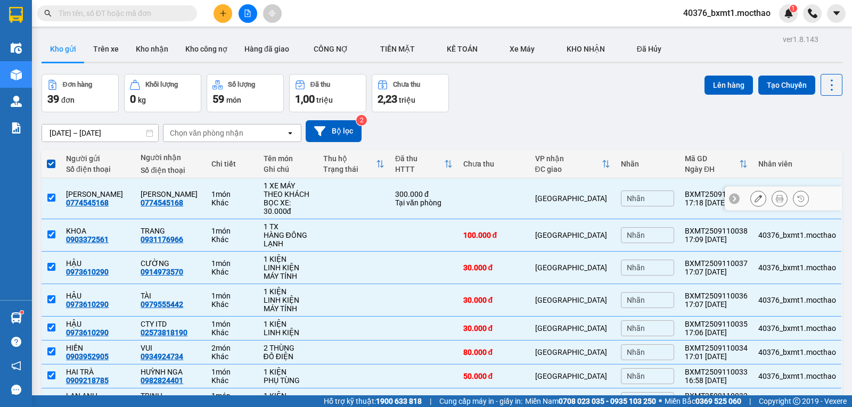
click at [507, 199] on td at bounding box center [494, 198] width 72 height 41
checkbox input "false"
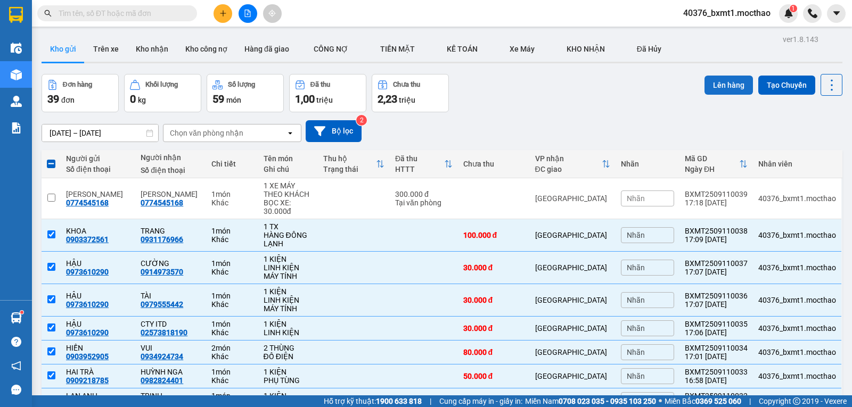
click at [707, 84] on button "Lên hàng" at bounding box center [728, 85] width 48 height 19
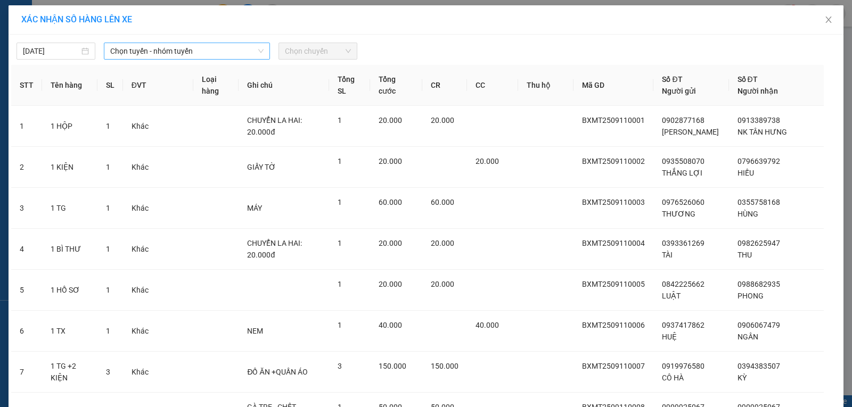
click at [139, 51] on span "Chọn tuyến - nhóm tuyến" at bounding box center [186, 51] width 153 height 16
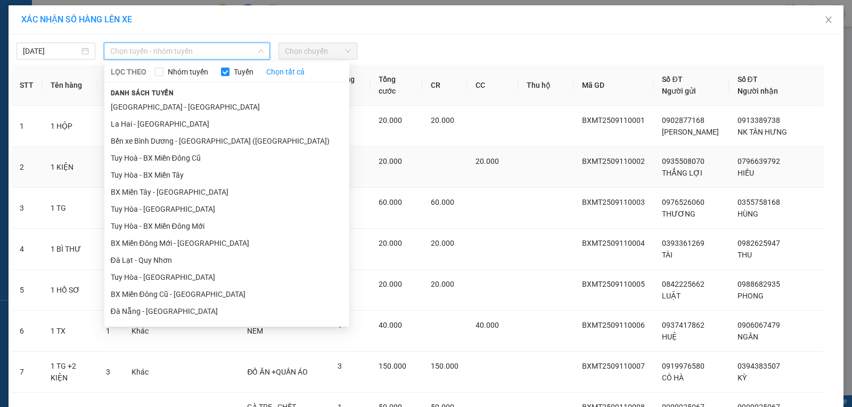
drag, startPoint x: 141, startPoint y: 192, endPoint x: 195, endPoint y: 158, distance: 64.1
click at [141, 193] on li "BX Miền Tây - [GEOGRAPHIC_DATA]" at bounding box center [226, 192] width 245 height 17
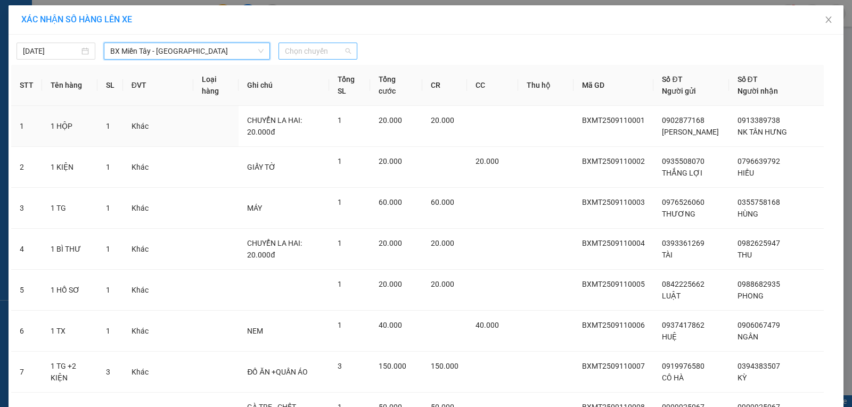
click at [290, 51] on span "Chọn chuyến" at bounding box center [318, 51] width 66 height 16
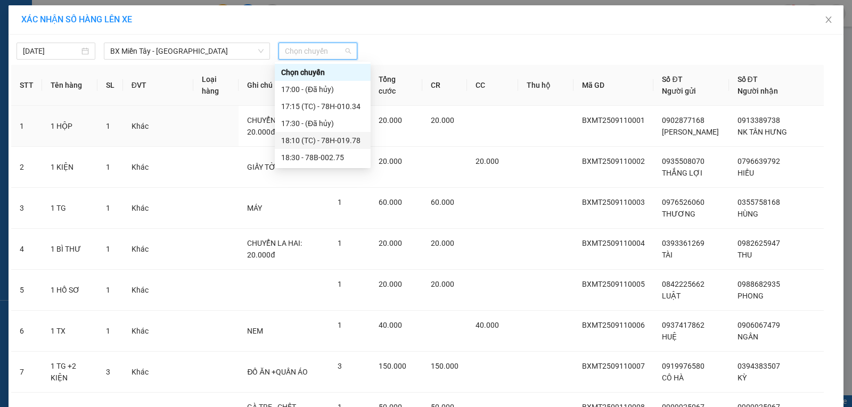
click at [341, 138] on div "18:10 (TC) - 78H-019.78" at bounding box center [322, 141] width 83 height 12
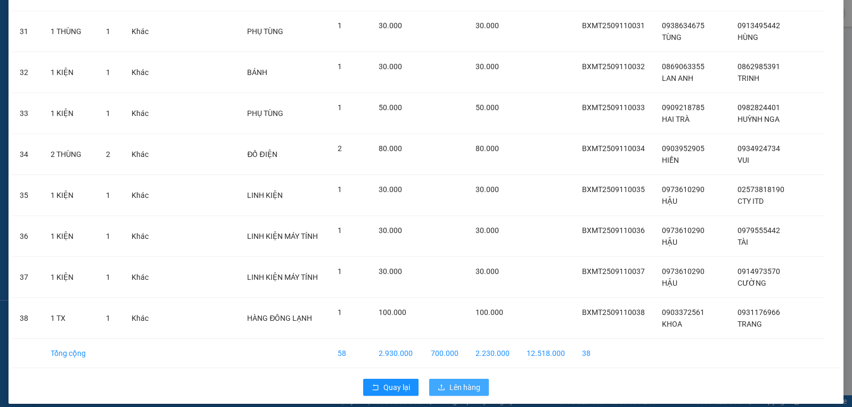
scroll to position [1364, 0]
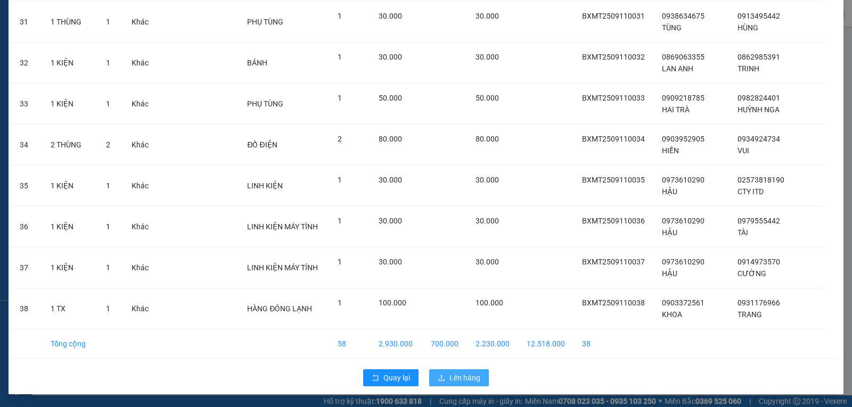
click at [451, 377] on span "Lên hàng" at bounding box center [464, 378] width 31 height 12
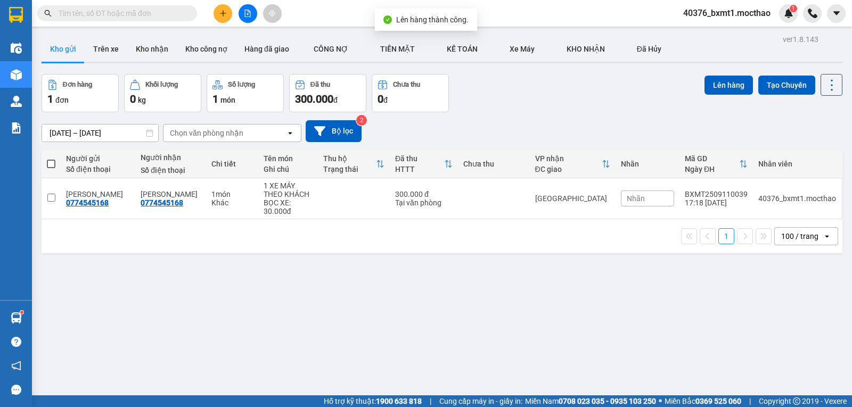
click at [241, 12] on button at bounding box center [247, 13] width 19 height 19
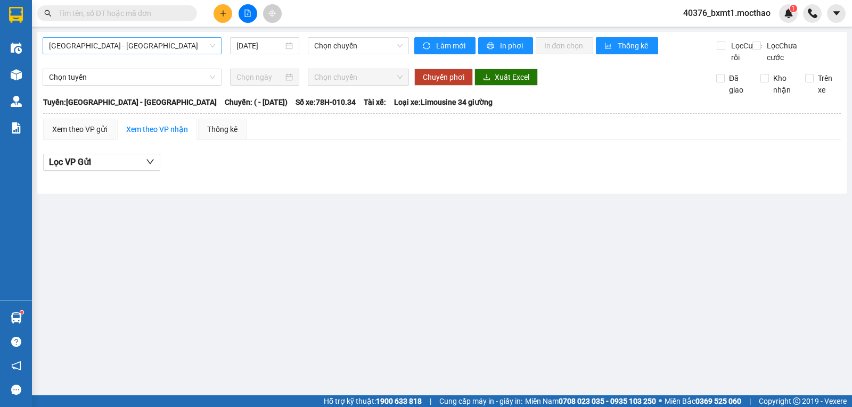
click at [85, 43] on span "[GEOGRAPHIC_DATA] - [GEOGRAPHIC_DATA]" at bounding box center [132, 46] width 166 height 16
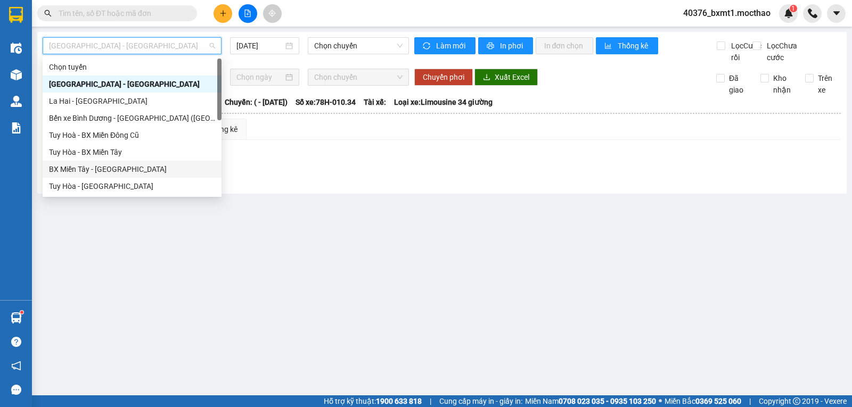
click at [94, 167] on div "BX Miền Tây - [GEOGRAPHIC_DATA]" at bounding box center [132, 169] width 166 height 12
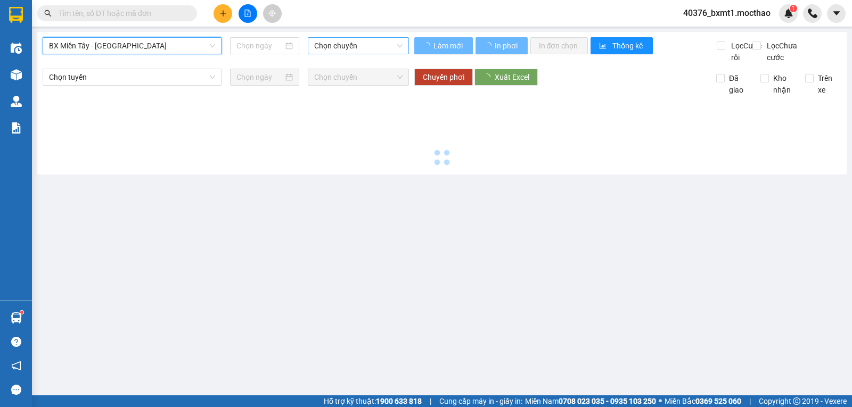
type input "[DATE]"
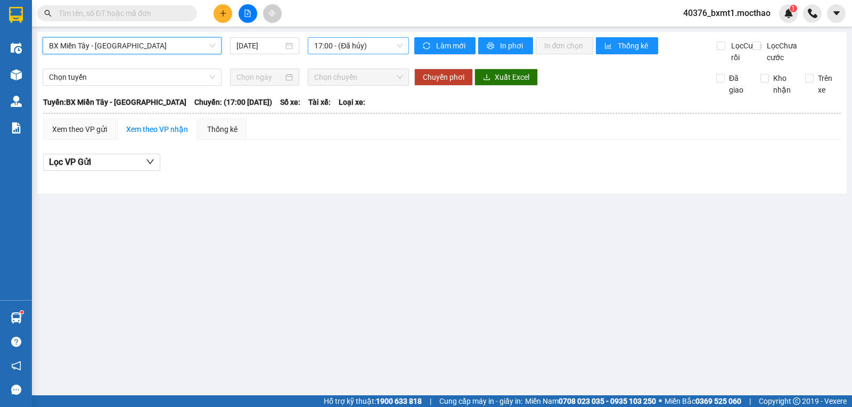
click at [351, 49] on span "17:00 - (Đã hủy)" at bounding box center [358, 46] width 88 height 16
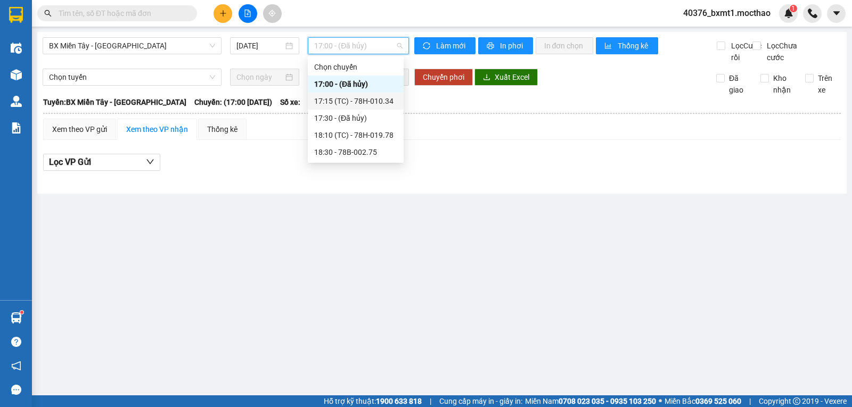
click at [366, 94] on div "17:15 (TC) - 78H-010.34" at bounding box center [356, 101] width 96 height 17
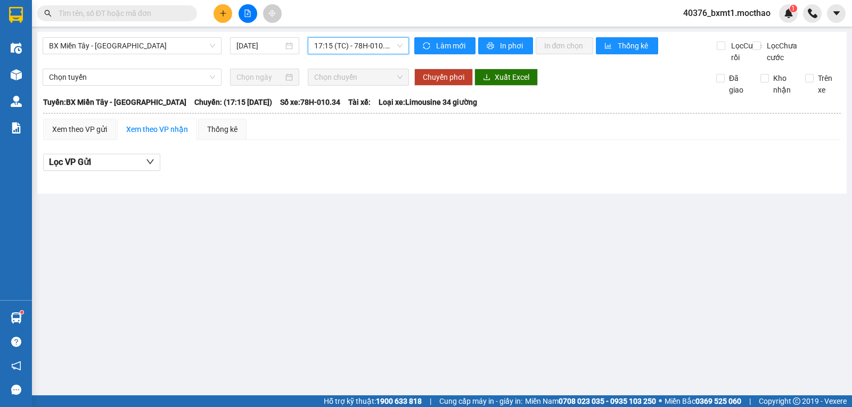
click at [362, 44] on span "17:15 (TC) - 78H-010.34" at bounding box center [358, 46] width 88 height 16
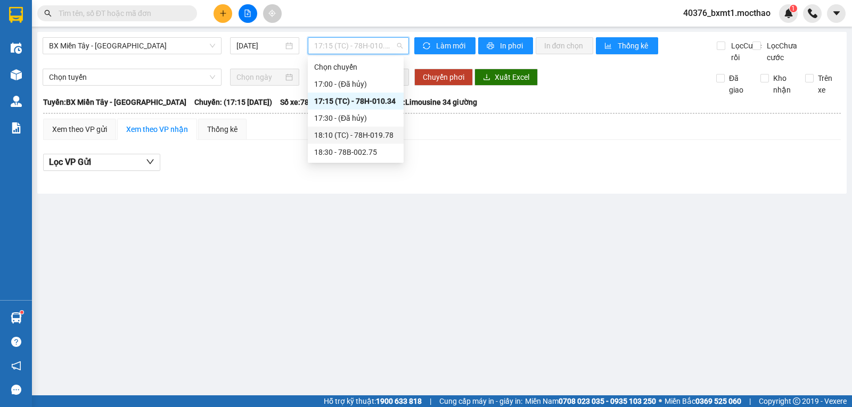
click at [363, 139] on div "18:10 (TC) - 78H-019.78" at bounding box center [355, 135] width 83 height 12
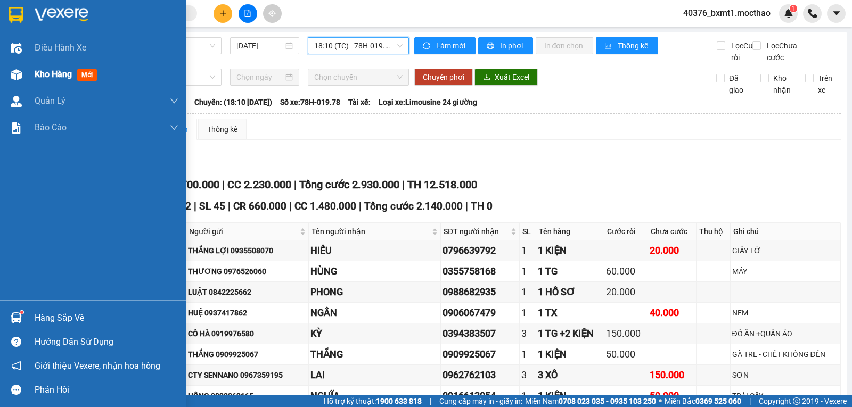
click at [25, 72] on div at bounding box center [16, 74] width 19 height 19
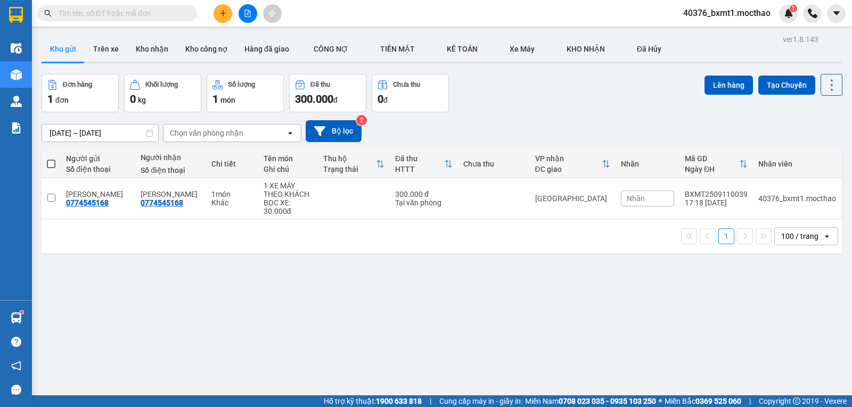
click at [222, 10] on icon "plus" at bounding box center [222, 13] width 7 height 7
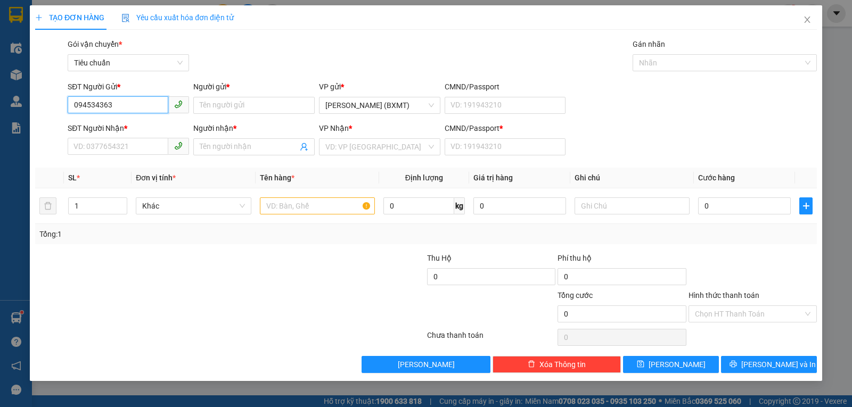
type input "0945343637"
click at [132, 127] on div "0945343637 - BXMT" at bounding box center [128, 127] width 109 height 12
type input "BXMT"
type input "0914974647"
type input "PCTH"
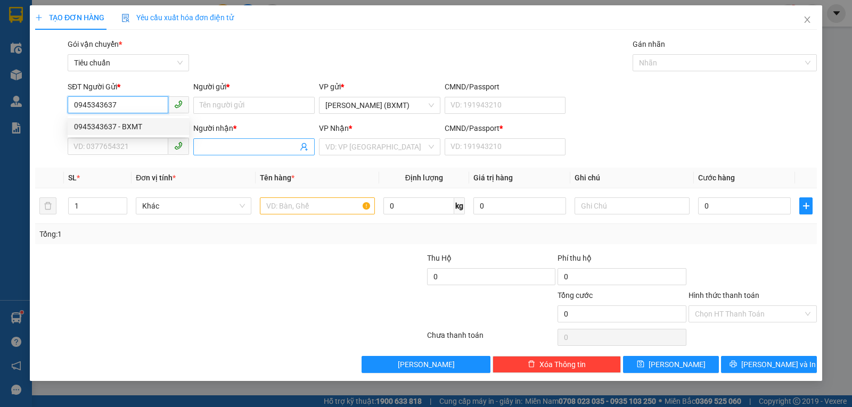
type input "0"
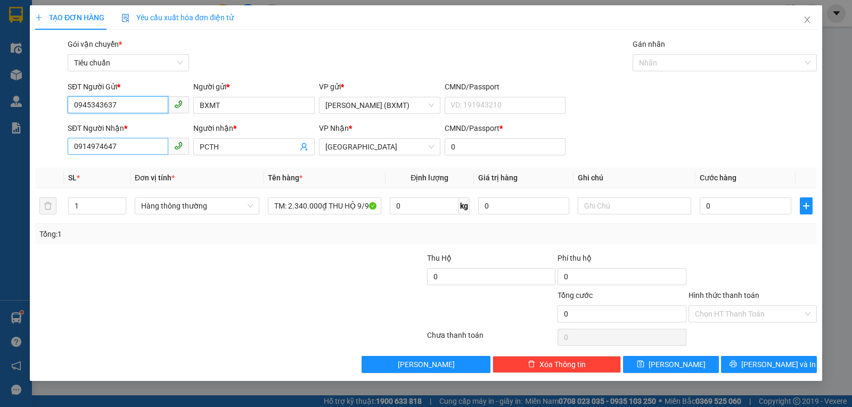
type input "0945343637"
click at [149, 148] on input "0914974647" at bounding box center [118, 146] width 101 height 17
click at [176, 209] on span "Hàng thông thường" at bounding box center [197, 206] width 112 height 16
type input "0914748048"
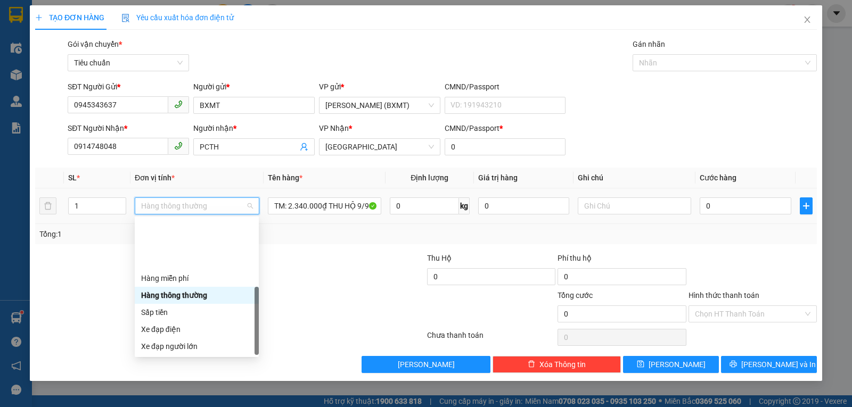
scroll to position [68, 0]
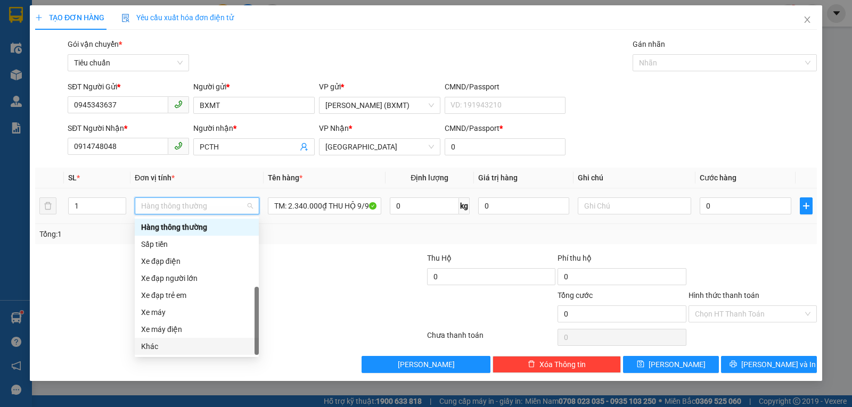
click at [170, 344] on div "Khác" at bounding box center [196, 347] width 111 height 12
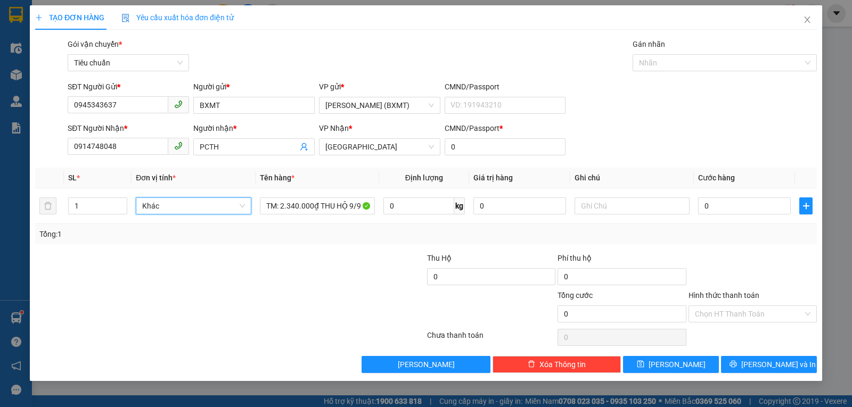
click at [301, 267] on div at bounding box center [360, 270] width 130 height 37
click at [225, 144] on input "PCTH" at bounding box center [249, 147] width 98 height 12
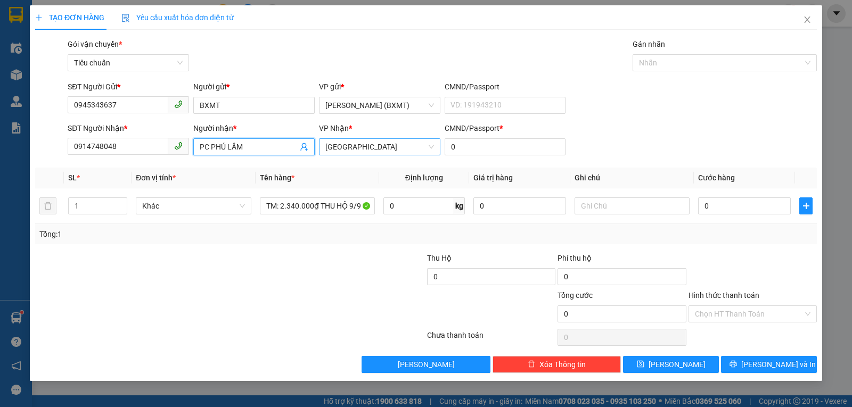
click at [351, 147] on span "[GEOGRAPHIC_DATA]" at bounding box center [379, 147] width 109 height 16
type input "PC PHÚ LÂM"
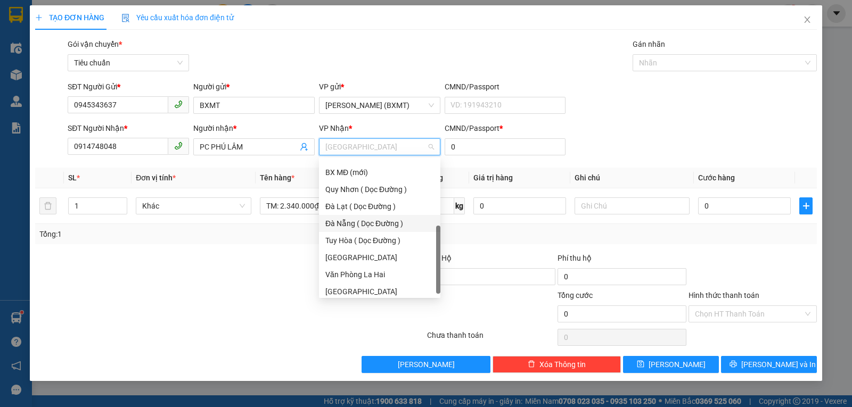
scroll to position [153, 0]
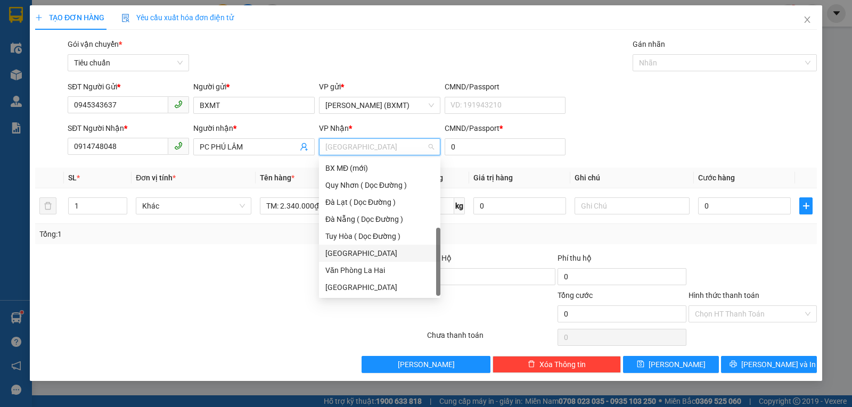
click at [361, 259] on div "[GEOGRAPHIC_DATA]" at bounding box center [379, 253] width 121 height 17
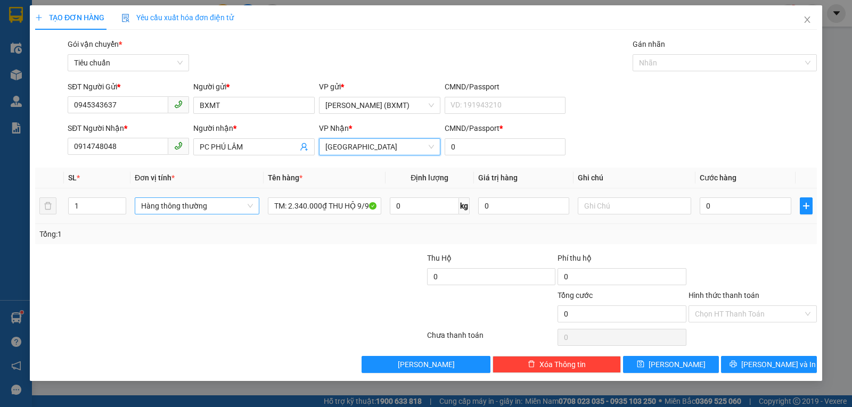
click at [175, 203] on span "Hàng thông thường" at bounding box center [197, 206] width 112 height 16
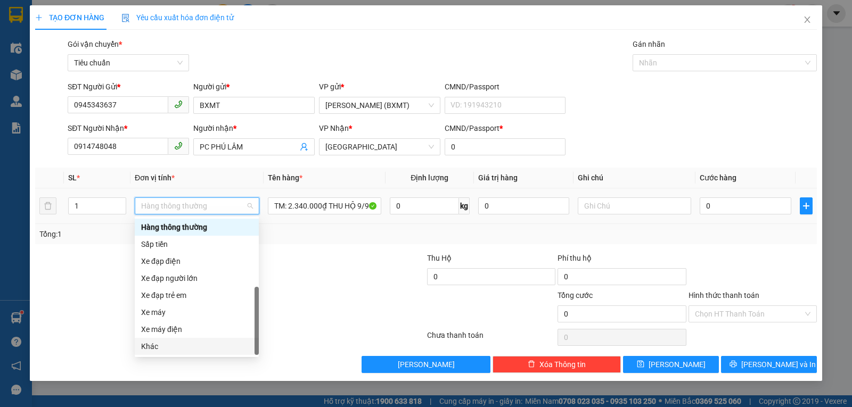
click at [176, 351] on div "Khác" at bounding box center [196, 347] width 111 height 12
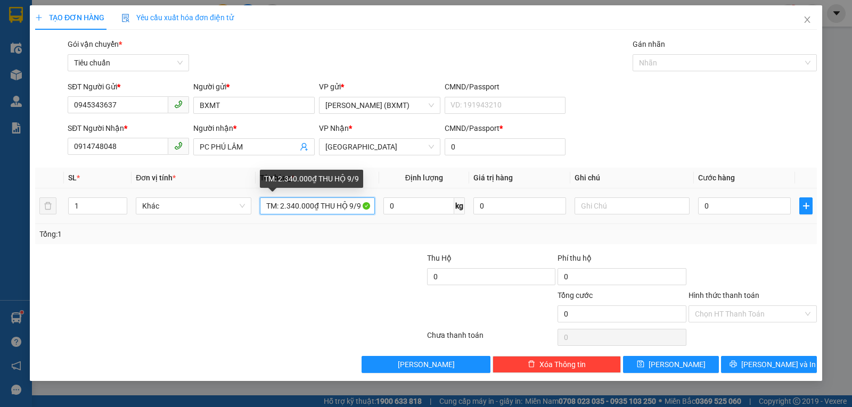
drag, startPoint x: 293, startPoint y: 205, endPoint x: 281, endPoint y: 208, distance: 12.5
click at [281, 208] on input "TM: 2.340.000₫ THU HỘ 9/9" at bounding box center [317, 205] width 115 height 17
drag, startPoint x: 341, startPoint y: 208, endPoint x: 367, endPoint y: 199, distance: 27.6
click at [367, 199] on input "TM: 860.000₫ THU HỘ 9/9" at bounding box center [317, 205] width 115 height 17
type input "TM: 860.000₫ THU HỘ 10/9"
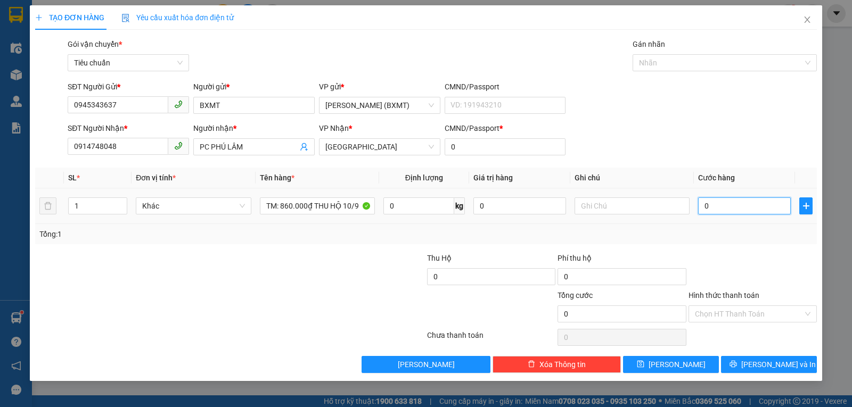
click at [722, 202] on input "0" at bounding box center [744, 205] width 93 height 17
click at [636, 241] on div "Tổng: 1" at bounding box center [425, 234] width 781 height 20
click at [736, 314] on input "Hình thức thanh toán" at bounding box center [749, 314] width 108 height 16
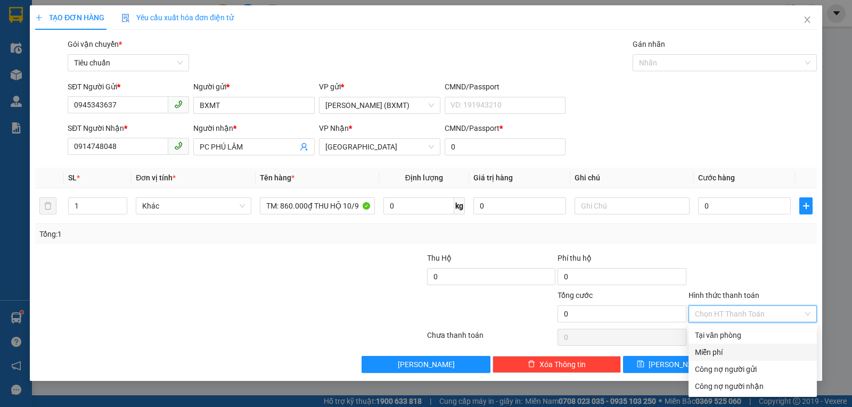
click at [714, 349] on div "Miễn phí" at bounding box center [753, 353] width 116 height 12
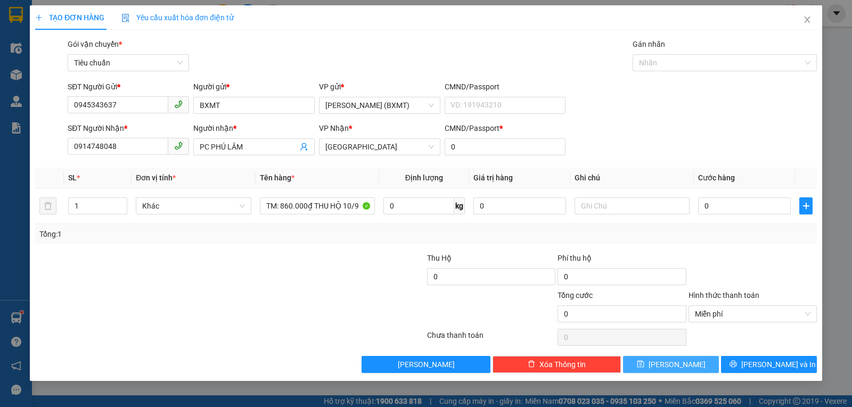
click at [685, 364] on button "Lưu" at bounding box center [671, 364] width 96 height 17
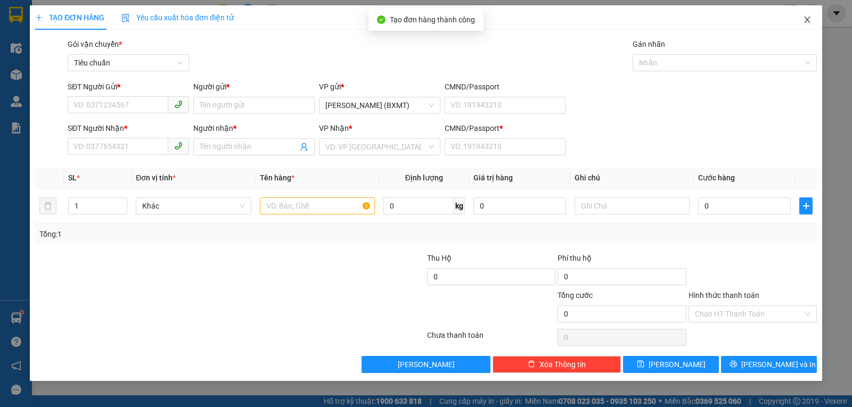
click at [804, 15] on span "Close" at bounding box center [807, 20] width 30 height 30
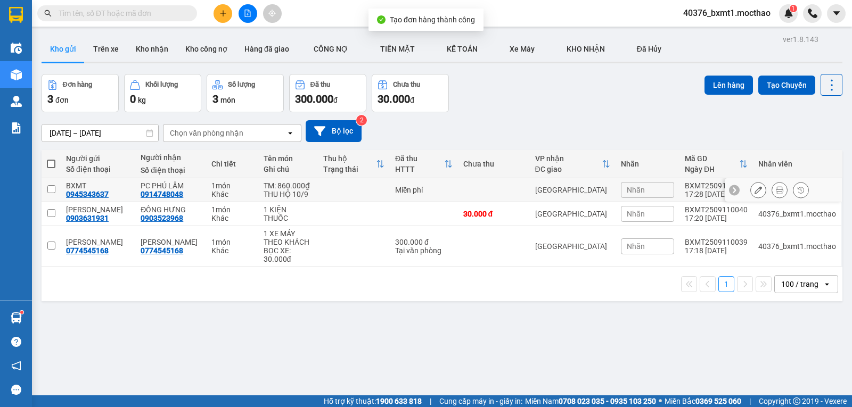
click at [323, 195] on td at bounding box center [354, 190] width 72 height 24
checkbox input "true"
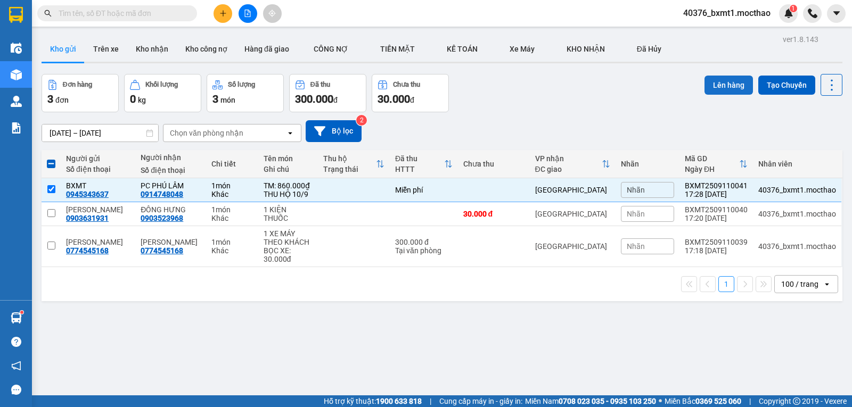
click at [722, 82] on button "Lên hàng" at bounding box center [728, 85] width 48 height 19
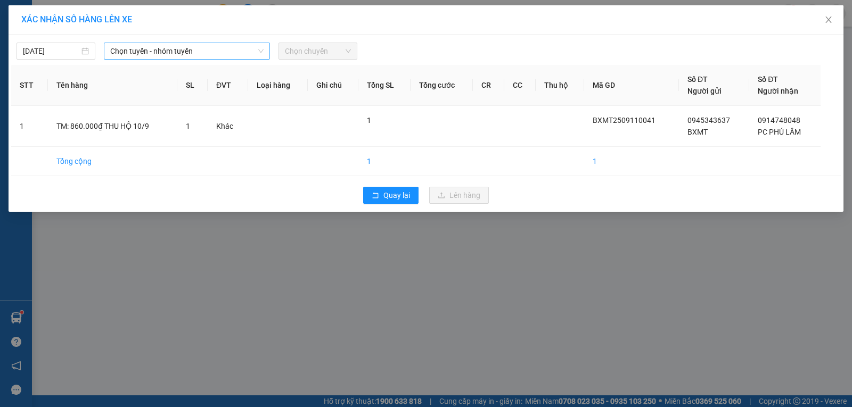
click at [133, 56] on span "Chọn tuyến - nhóm tuyến" at bounding box center [186, 51] width 153 height 16
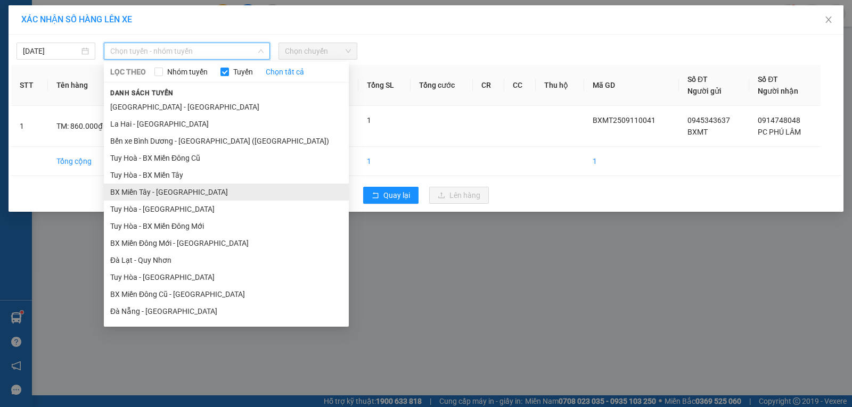
click at [143, 196] on li "BX Miền Tây - [GEOGRAPHIC_DATA]" at bounding box center [226, 192] width 245 height 17
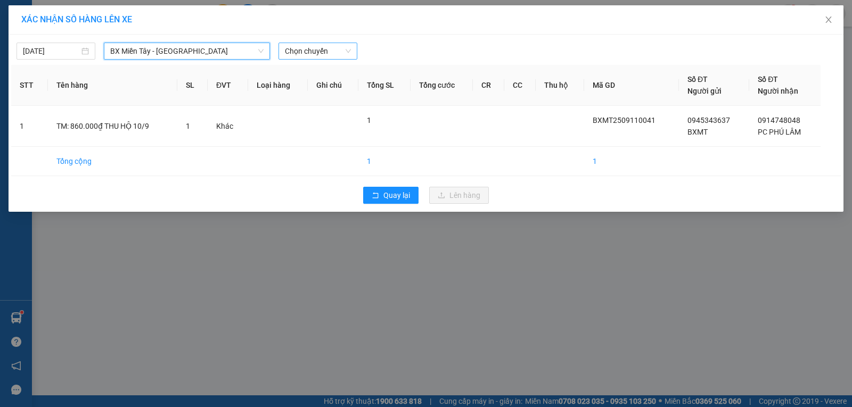
click at [317, 47] on span "Chọn chuyến" at bounding box center [318, 51] width 66 height 16
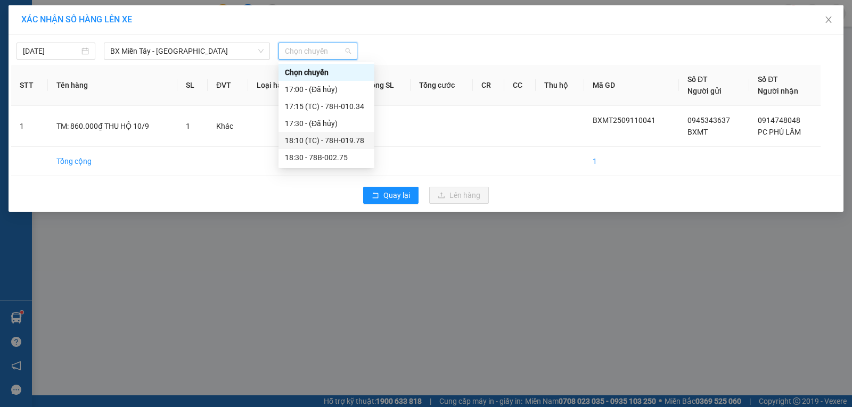
click at [339, 139] on div "18:10 (TC) - 78H-019.78" at bounding box center [326, 141] width 83 height 12
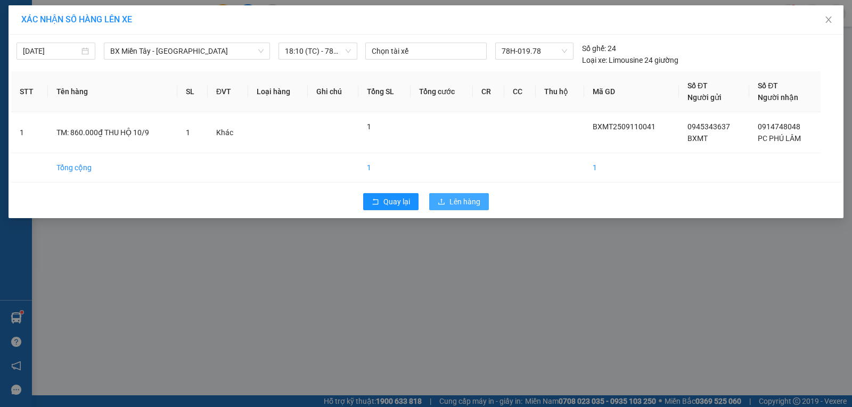
click at [452, 203] on span "Lên hàng" at bounding box center [464, 202] width 31 height 12
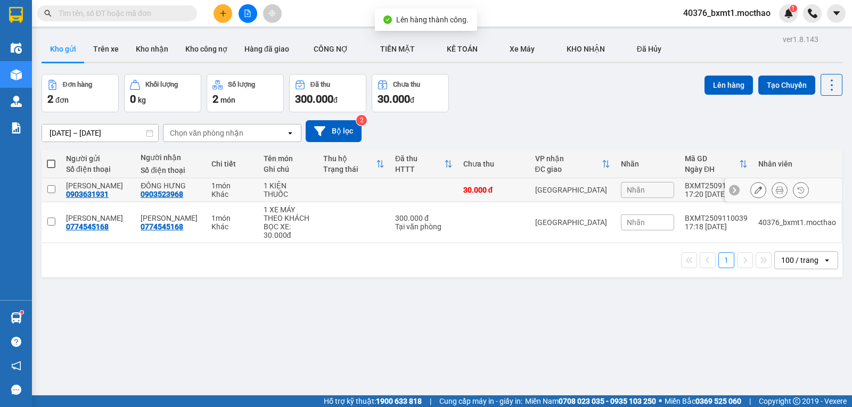
click at [305, 184] on div "1 KIỆN" at bounding box center [287, 186] width 49 height 9
checkbox input "true"
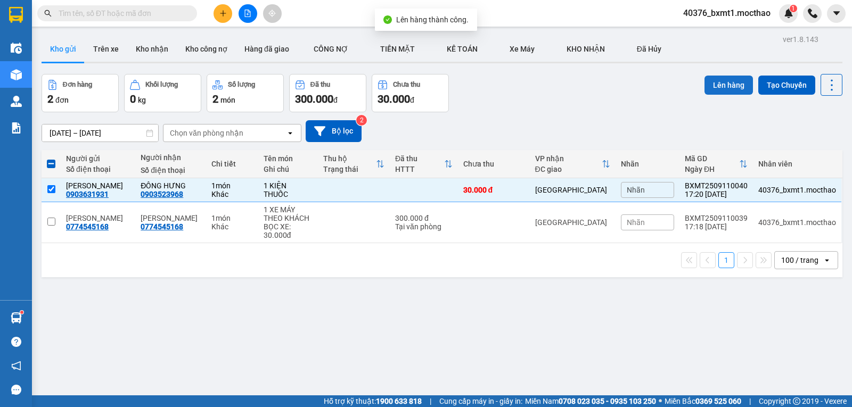
click at [721, 85] on button "Lên hàng" at bounding box center [728, 85] width 48 height 19
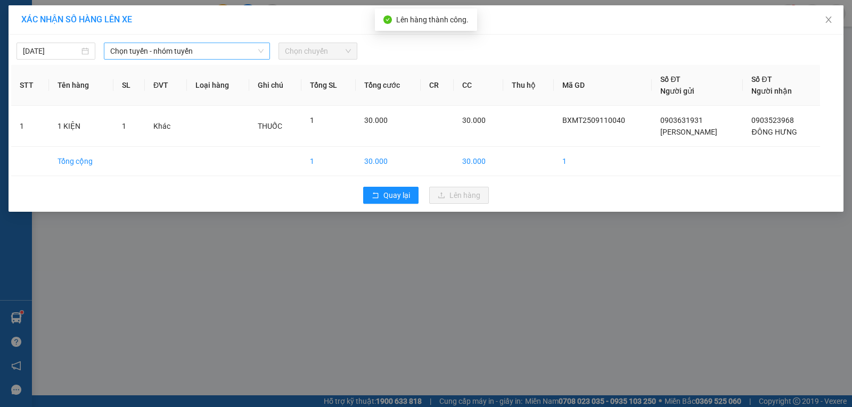
click at [188, 54] on span "Chọn tuyến - nhóm tuyến" at bounding box center [186, 51] width 153 height 16
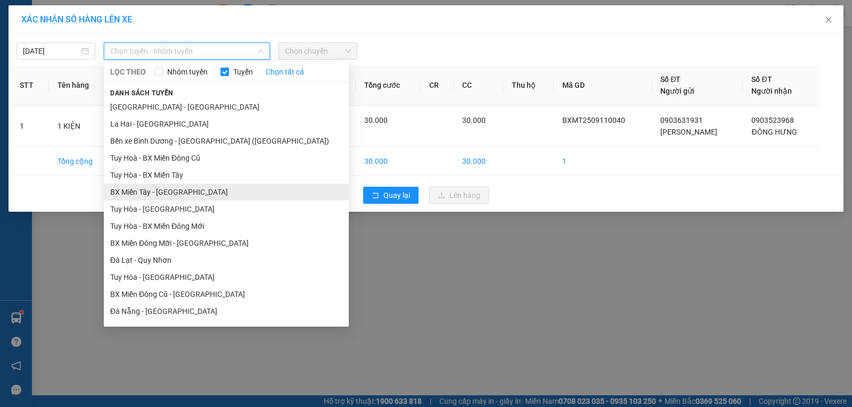
click at [138, 187] on li "BX Miền Tây - [GEOGRAPHIC_DATA]" at bounding box center [226, 192] width 245 height 17
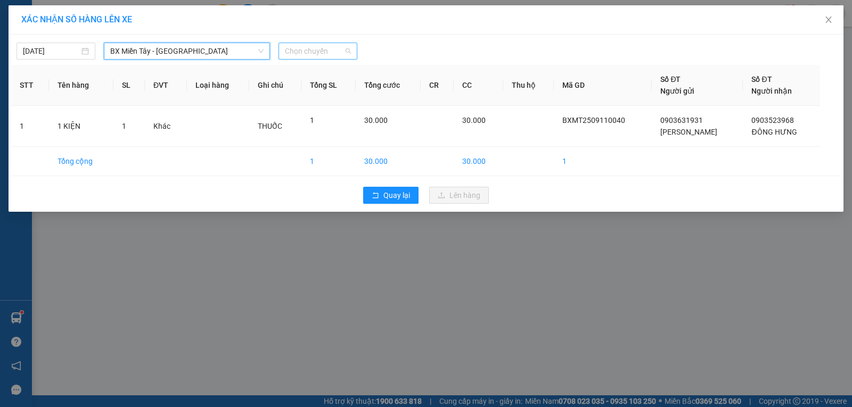
click at [309, 53] on span "Chọn chuyến" at bounding box center [318, 51] width 66 height 16
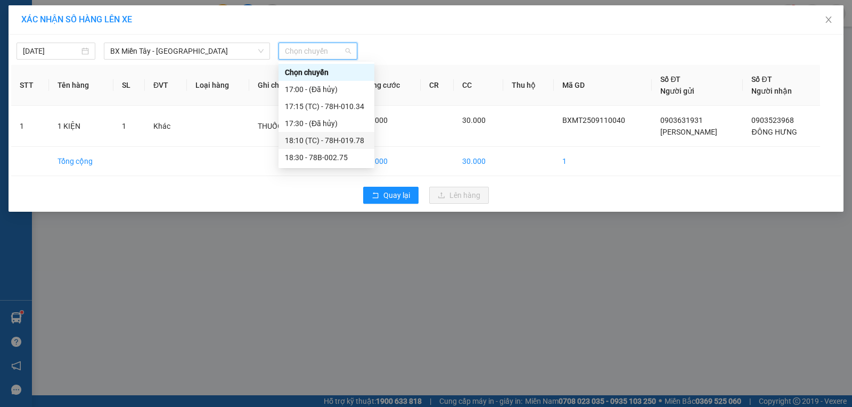
click at [344, 138] on div "18:10 (TC) - 78H-019.78" at bounding box center [326, 141] width 83 height 12
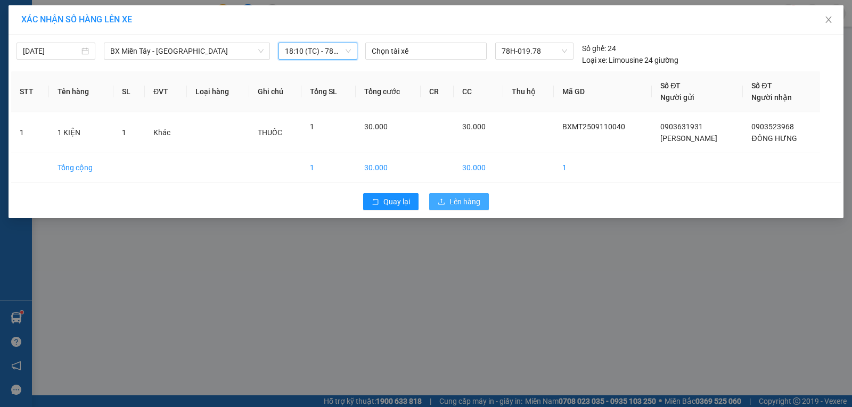
click at [458, 200] on span "Lên hàng" at bounding box center [464, 202] width 31 height 12
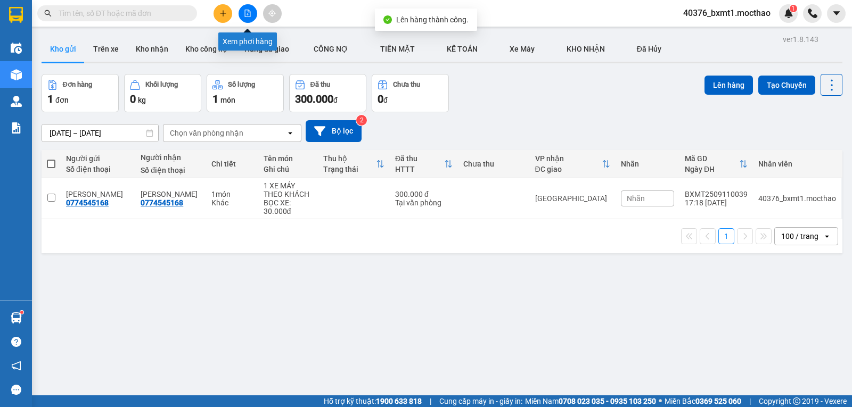
click at [248, 12] on icon "file-add" at bounding box center [248, 13] width 6 height 7
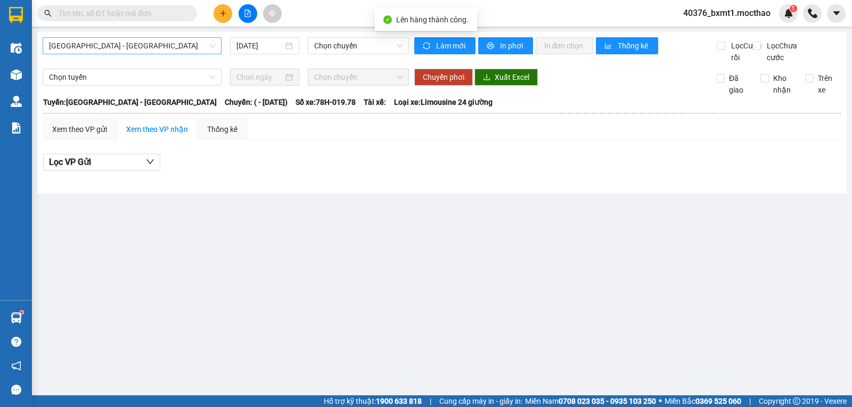
click at [110, 41] on span "[GEOGRAPHIC_DATA] - [GEOGRAPHIC_DATA]" at bounding box center [132, 46] width 166 height 16
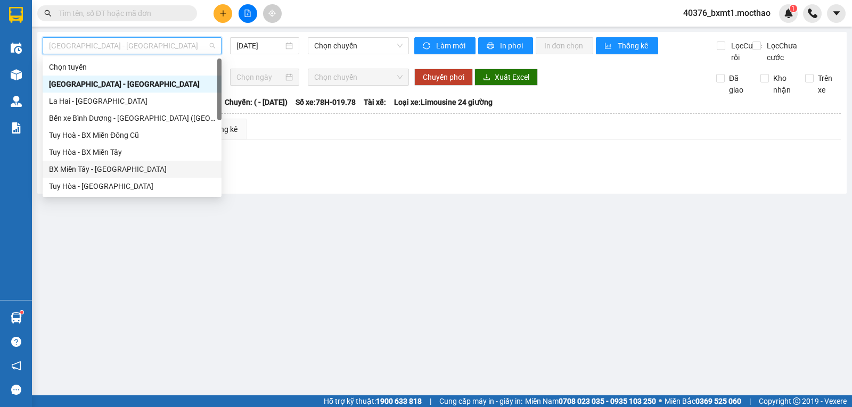
click at [95, 166] on div "BX Miền Tây - [GEOGRAPHIC_DATA]" at bounding box center [132, 169] width 166 height 12
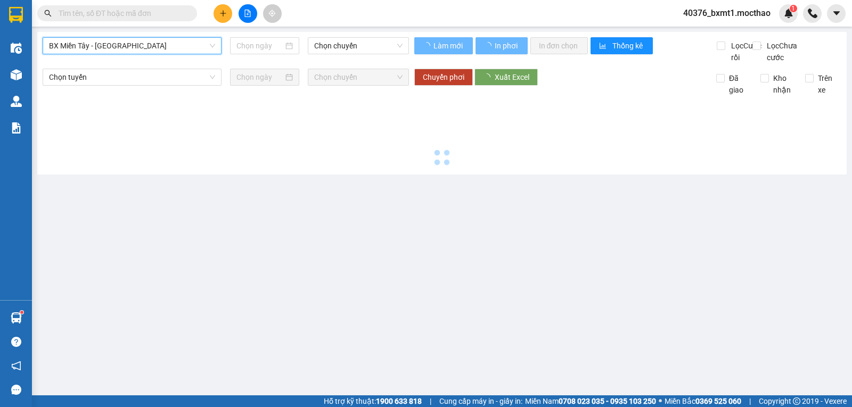
type input "[DATE]"
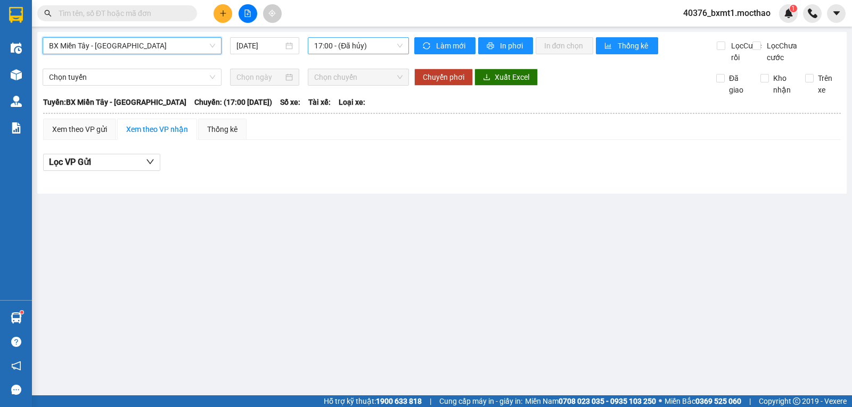
click at [320, 45] on span "17:00 - (Đã hủy)" at bounding box center [358, 46] width 88 height 16
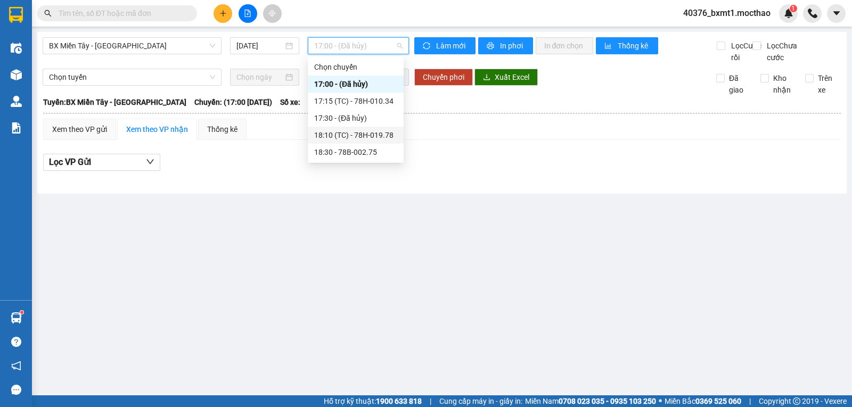
click at [349, 134] on div "18:10 (TC) - 78H-019.78" at bounding box center [355, 135] width 83 height 12
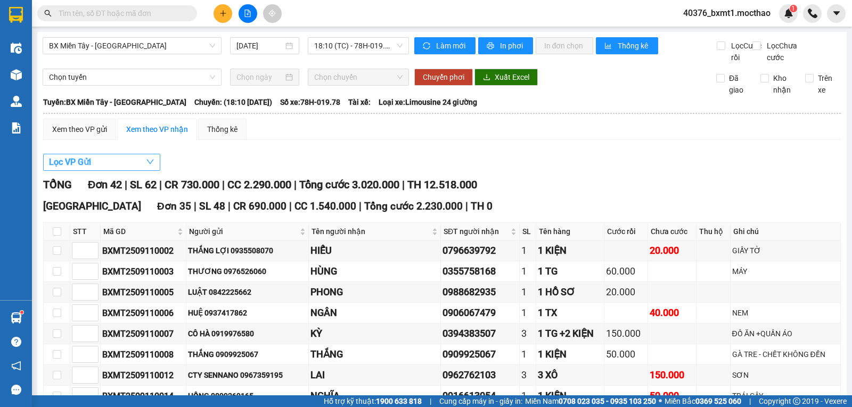
click at [78, 169] on span "Lọc VP Gửi" at bounding box center [70, 161] width 42 height 13
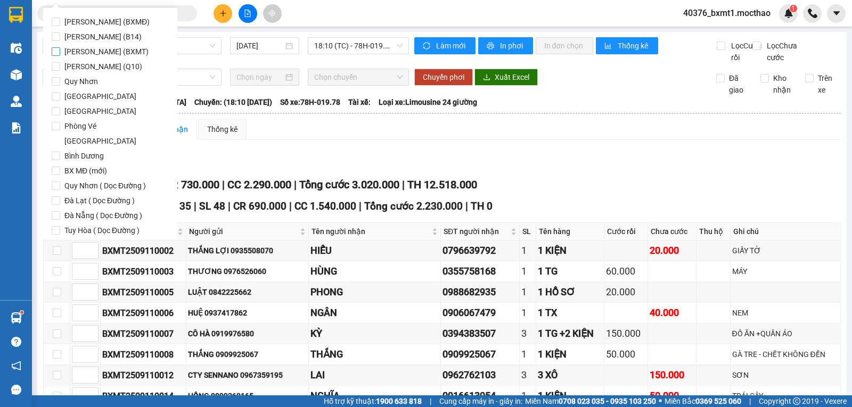
click at [96, 52] on span "[PERSON_NAME] (BXMT)" at bounding box center [106, 51] width 93 height 15
click at [60, 52] on input "[PERSON_NAME] (BXMT)" at bounding box center [56, 51] width 9 height 9
checkbox input "true"
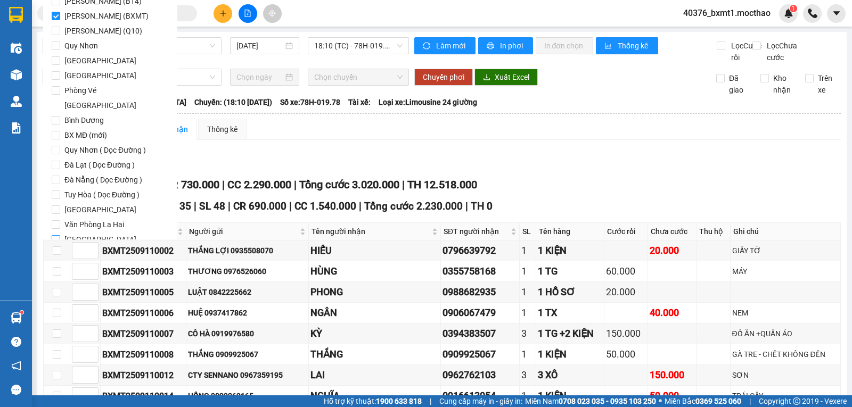
scroll to position [52, 0]
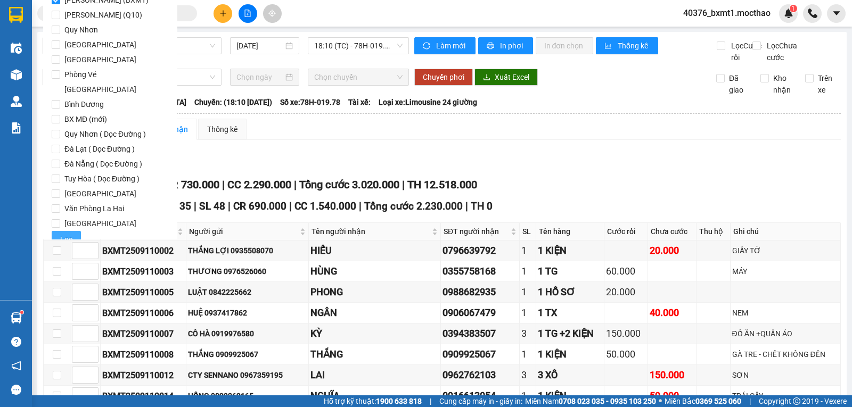
click at [67, 234] on span "Lọc" at bounding box center [66, 240] width 12 height 12
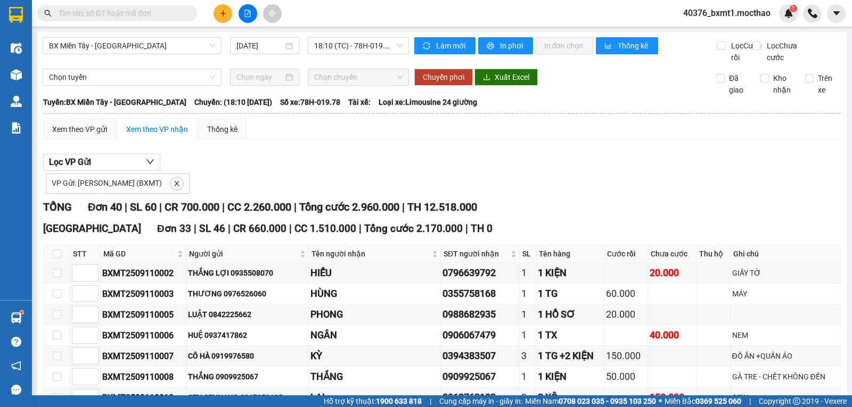
click at [526, 182] on div "Lọc VP Gửi VP Gửi: Hồ Chí Minh (BXMT)" at bounding box center [441, 174] width 797 height 40
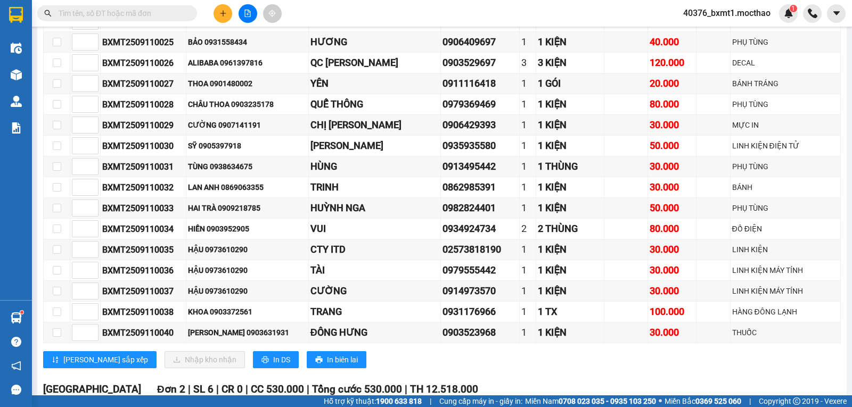
scroll to position [287, 0]
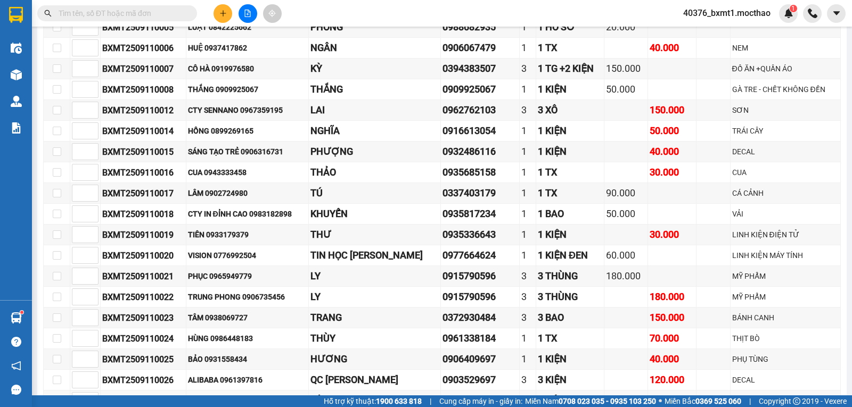
click at [222, 11] on icon "plus" at bounding box center [222, 13] width 7 height 7
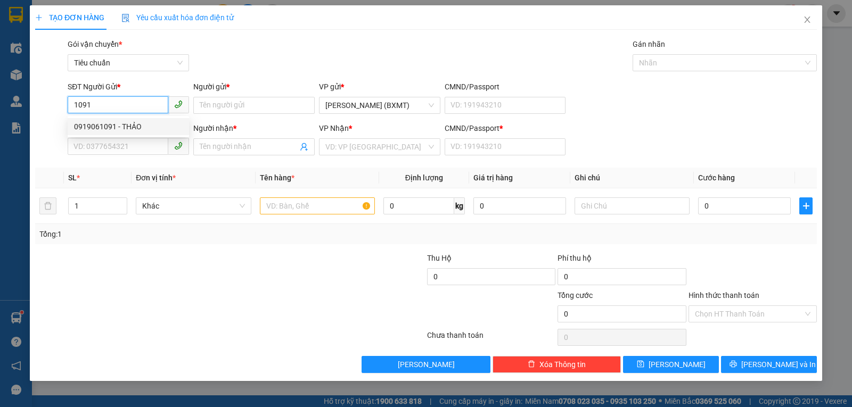
click at [125, 123] on div "0919061091 - THẢO" at bounding box center [128, 127] width 109 height 12
type input "0919061091"
type input "THẢO"
type input "02573668855"
type input "SG BẾN THÀNH"
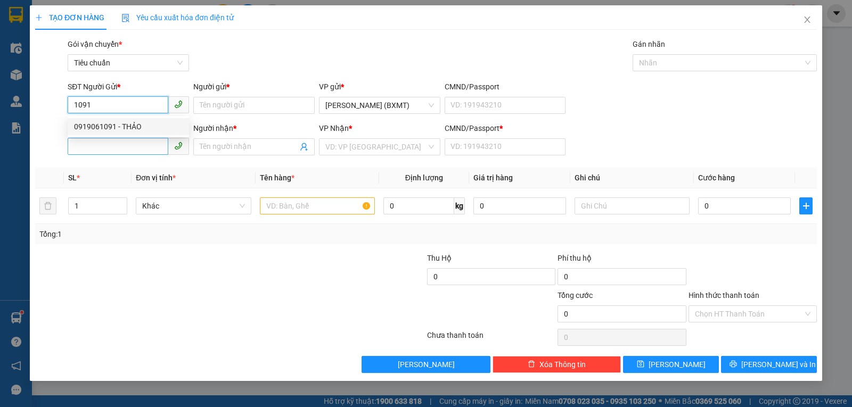
type input "0"
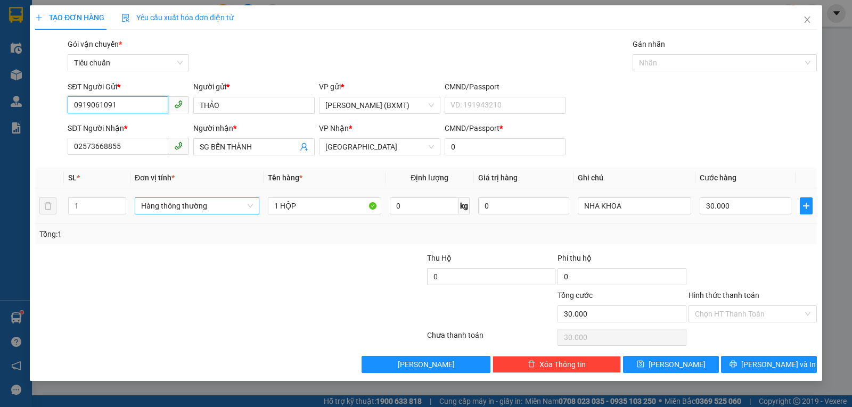
click at [190, 206] on span "Hàng thông thường" at bounding box center [197, 206] width 112 height 16
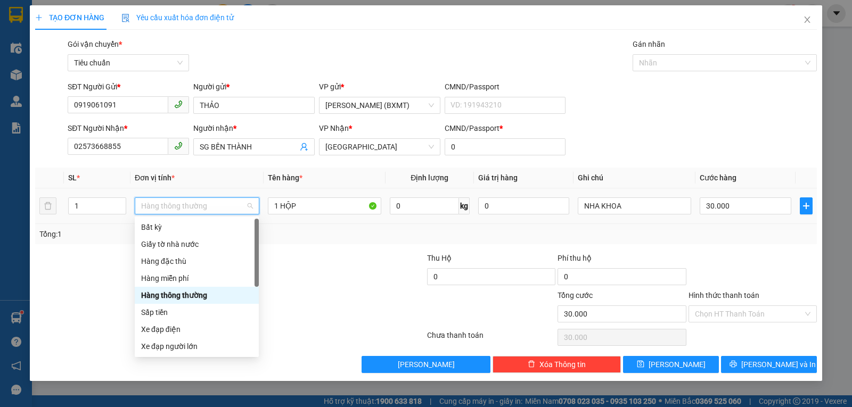
scroll to position [68, 0]
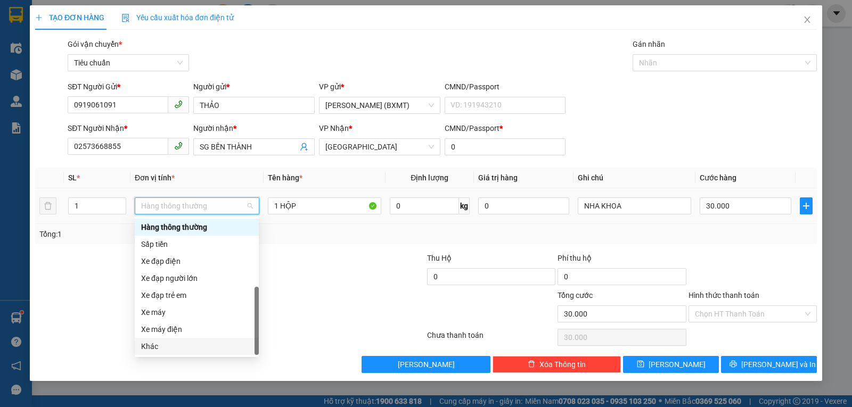
click at [172, 342] on div "Khác" at bounding box center [196, 347] width 111 height 12
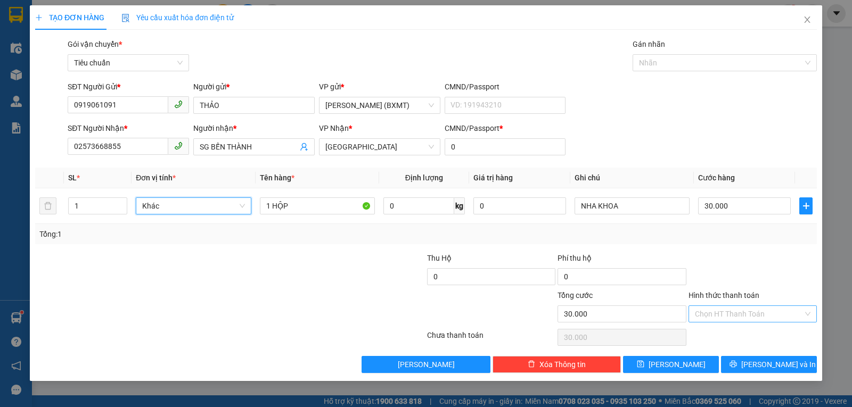
click at [728, 311] on input "Hình thức thanh toán" at bounding box center [749, 314] width 108 height 16
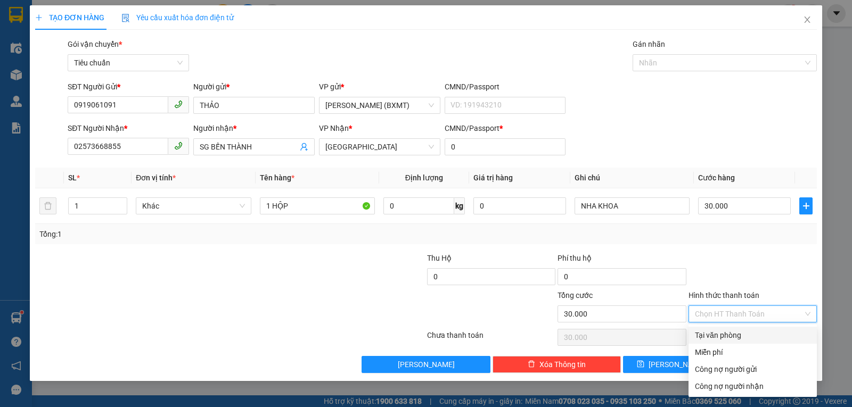
drag, startPoint x: 721, startPoint y: 333, endPoint x: 713, endPoint y: 346, distance: 15.5
click at [721, 334] on div "Tại văn phòng" at bounding box center [753, 335] width 116 height 12
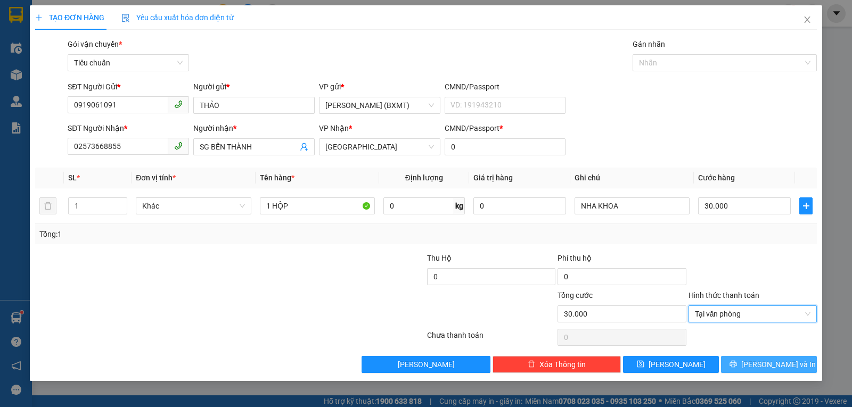
click at [735, 359] on button "Lưu và In" at bounding box center [769, 364] width 96 height 17
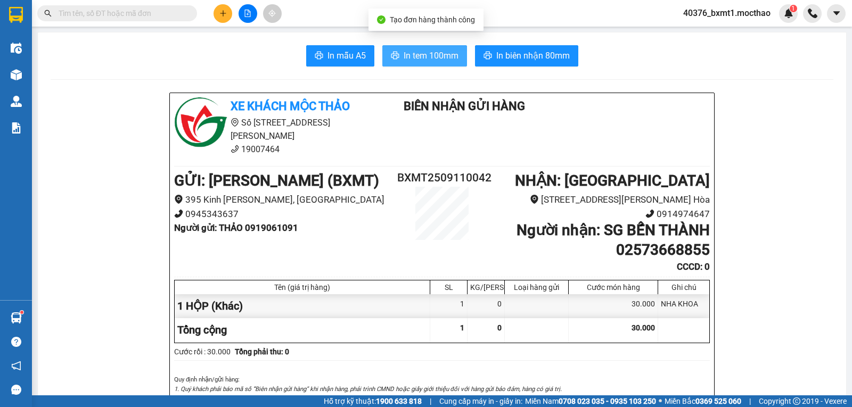
click at [421, 53] on span "In tem 100mm" at bounding box center [430, 55] width 55 height 13
click at [221, 13] on icon "plus" at bounding box center [223, 13] width 6 height 1
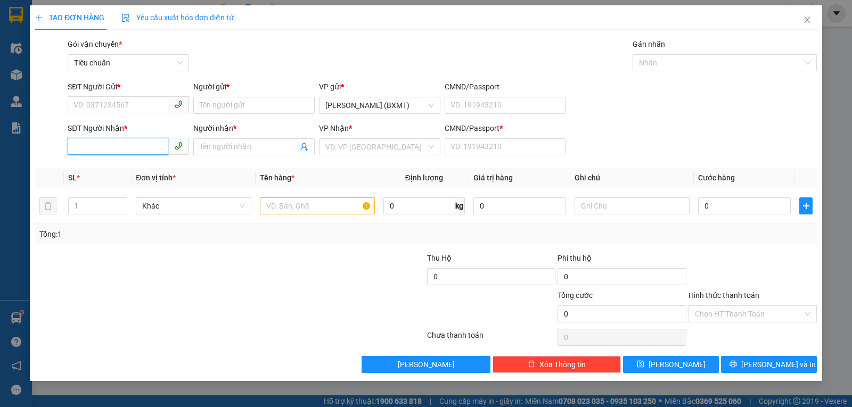
click at [120, 149] on input "SĐT Người Nhận *" at bounding box center [118, 146] width 101 height 17
click at [103, 170] on div "0935817234 - KHUYẾN" at bounding box center [128, 168] width 109 height 12
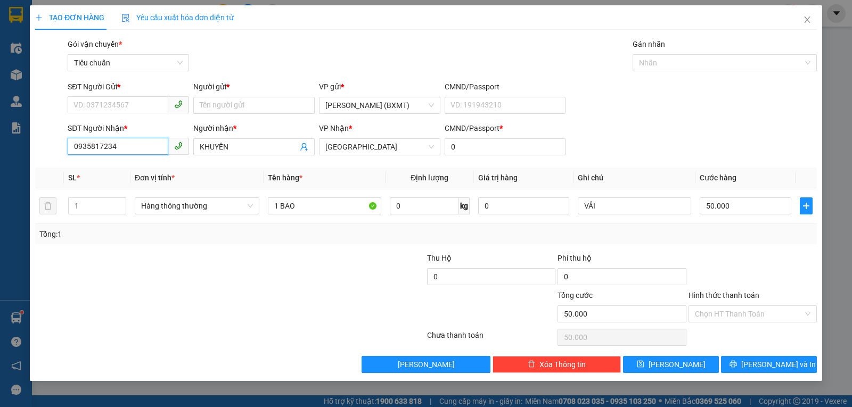
click at [120, 148] on input "0935817234" at bounding box center [118, 146] width 101 height 17
click at [120, 167] on div "0914197234 - TẤN TÙNG" at bounding box center [128, 168] width 109 height 12
click at [116, 102] on input "SĐT Người Gửi *" at bounding box center [118, 104] width 101 height 17
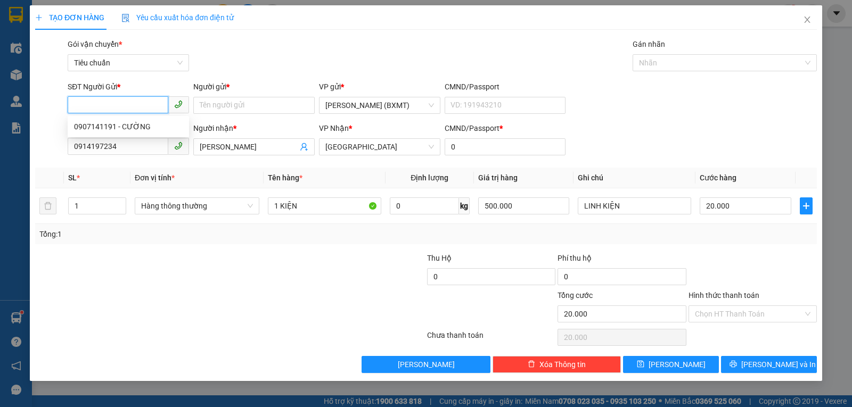
click at [143, 106] on input "SĐT Người Gửi *" at bounding box center [118, 104] width 101 height 17
click at [141, 121] on div "0908013398 - PHƯỚC" at bounding box center [128, 127] width 109 height 12
click at [205, 211] on span "Hàng thông thường" at bounding box center [197, 206] width 112 height 16
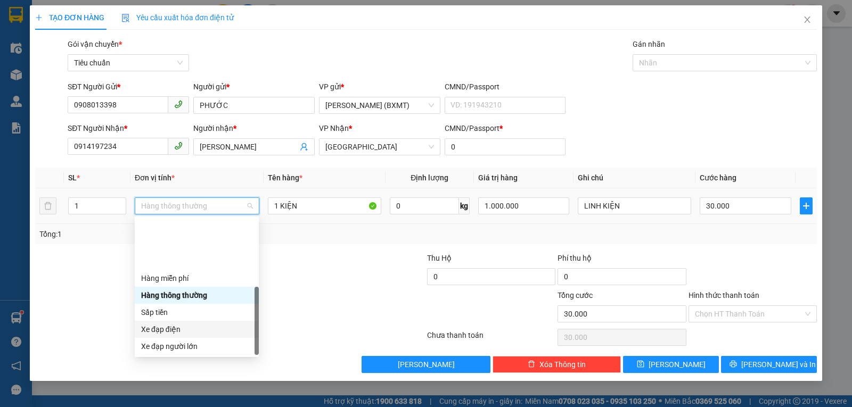
scroll to position [68, 0]
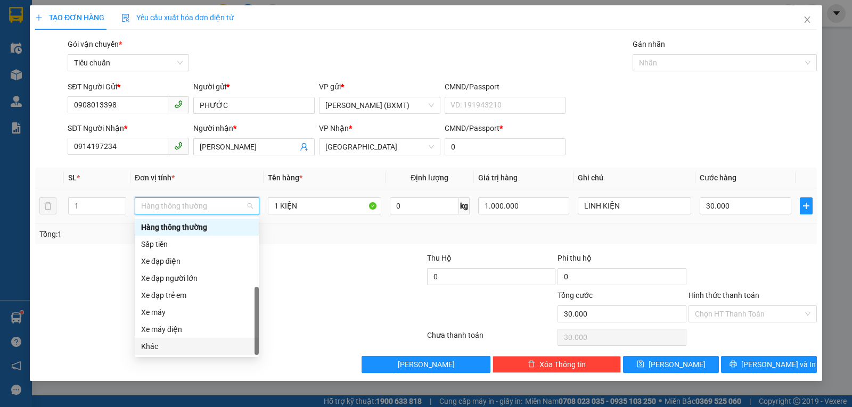
click at [161, 343] on div "Khác" at bounding box center [196, 347] width 111 height 12
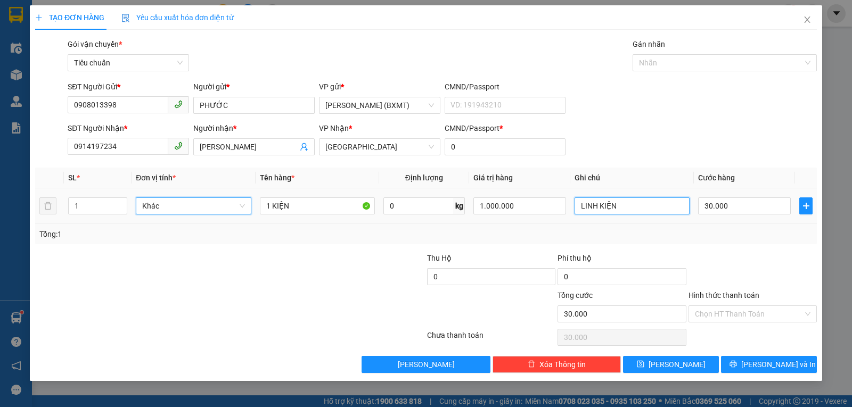
click at [627, 208] on input "LINH KIỆN" at bounding box center [631, 205] width 115 height 17
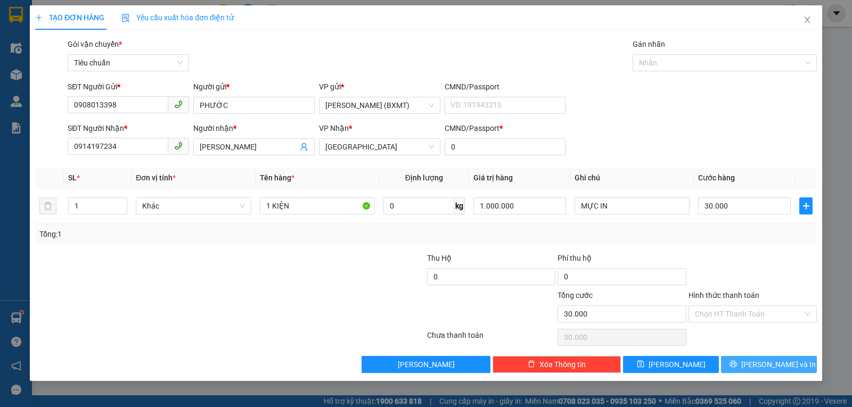
click at [736, 363] on button "Lưu và In" at bounding box center [769, 364] width 96 height 17
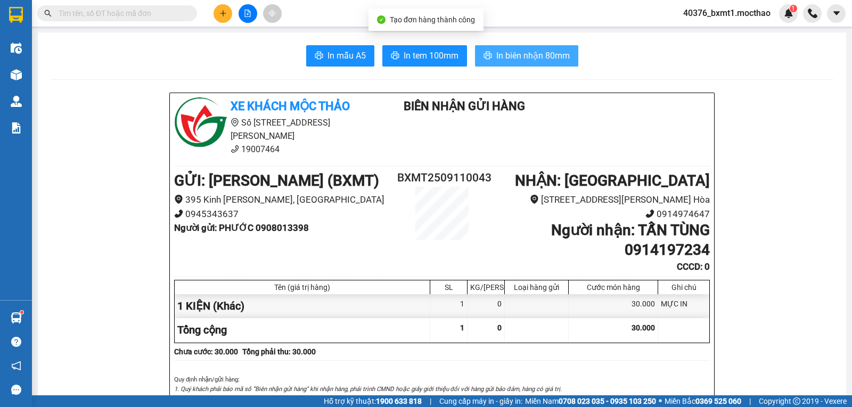
click at [509, 63] on button "In biên nhận 80mm" at bounding box center [526, 55] width 103 height 21
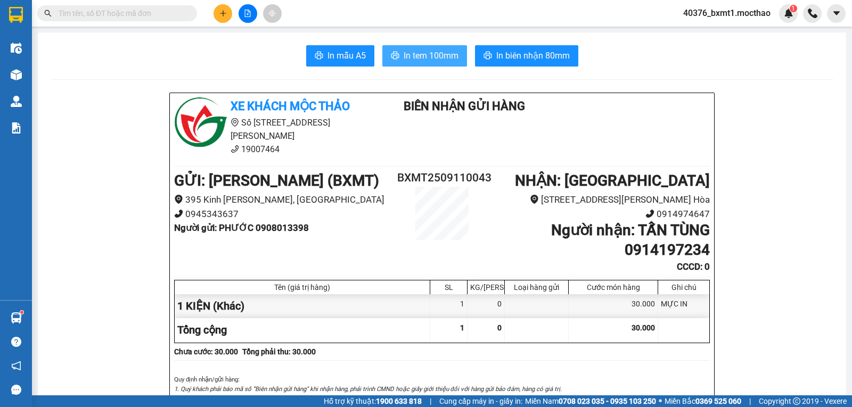
click at [418, 58] on span "In tem 100mm" at bounding box center [430, 55] width 55 height 13
click at [220, 14] on icon "plus" at bounding box center [222, 13] width 7 height 7
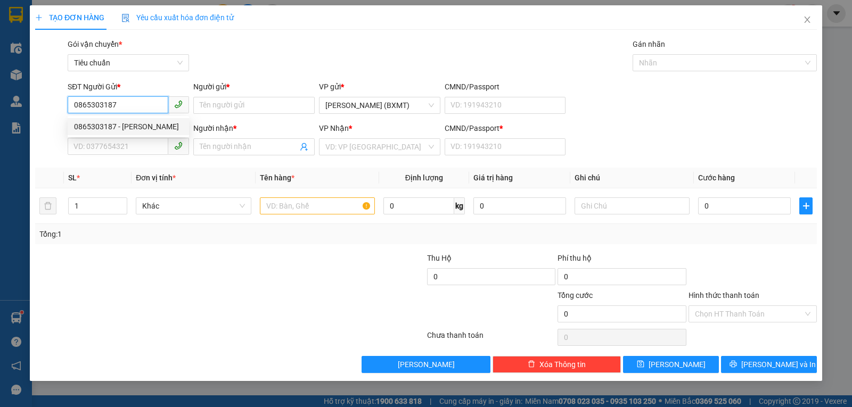
click at [89, 129] on div "0865303187 - KIM THU" at bounding box center [128, 127] width 109 height 12
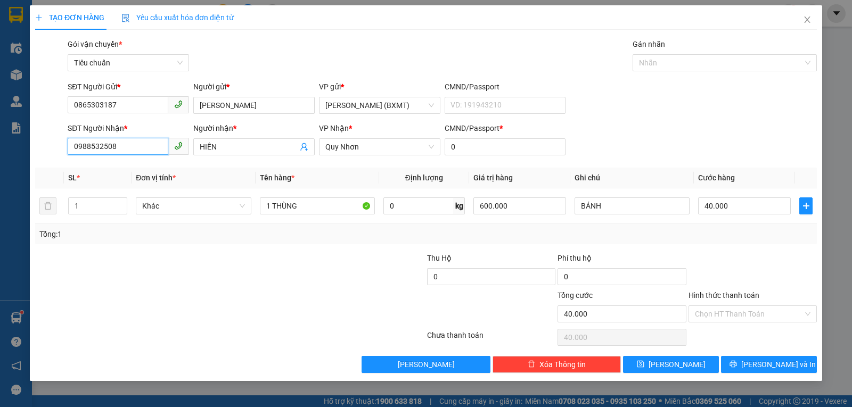
click at [123, 144] on input "0988532508" at bounding box center [118, 146] width 101 height 17
click at [134, 164] on div "0369900234 - LỘC" at bounding box center [128, 168] width 109 height 12
click at [746, 362] on button "Lưu và In" at bounding box center [769, 364] width 96 height 17
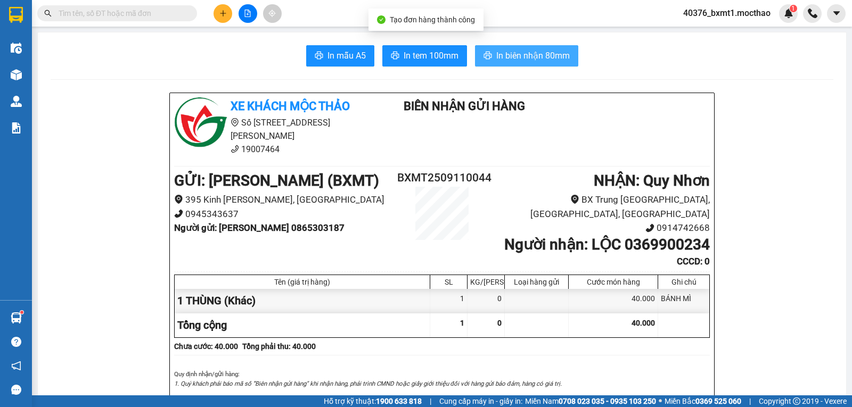
click at [504, 54] on span "In biên nhận 80mm" at bounding box center [532, 55] width 73 height 13
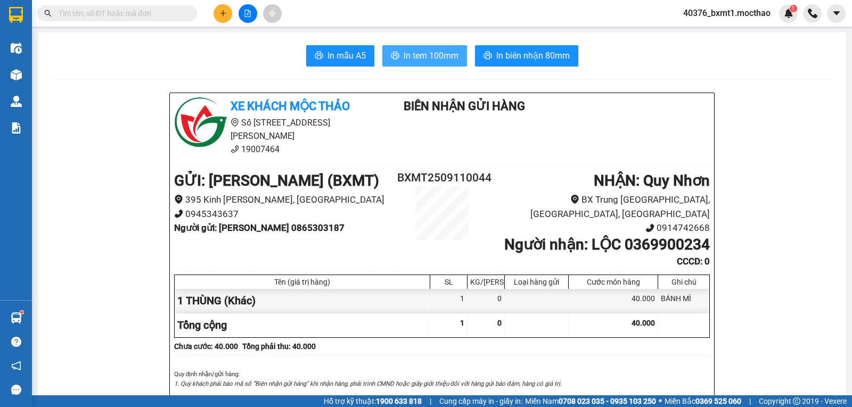
click at [430, 59] on span "In tem 100mm" at bounding box center [430, 55] width 55 height 13
click at [217, 13] on button at bounding box center [222, 13] width 19 height 19
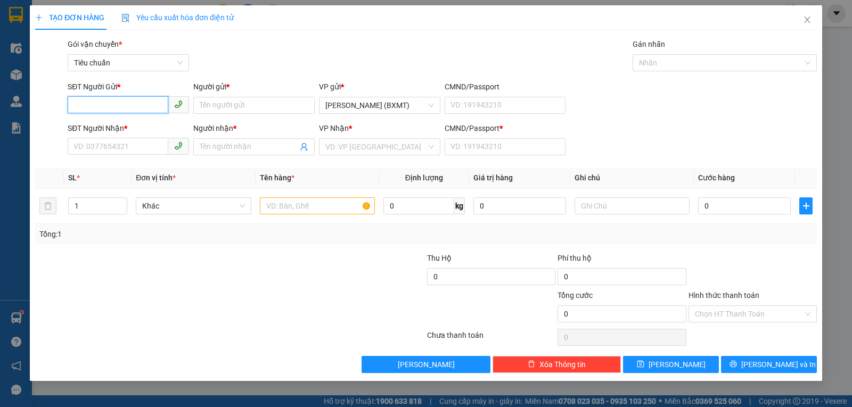
click at [158, 107] on input "SĐT Người Gửi *" at bounding box center [118, 104] width 101 height 17
click at [151, 100] on input "SĐT Người Gửi *" at bounding box center [118, 104] width 101 height 17
click at [112, 130] on div "0961545842 - MINH" at bounding box center [128, 127] width 109 height 12
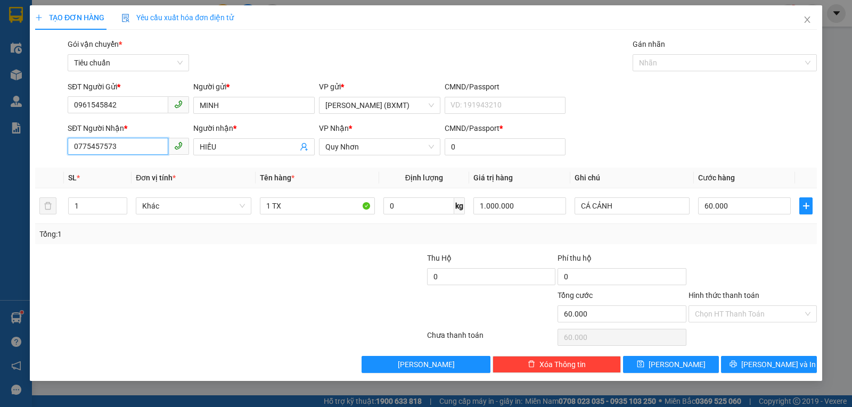
click at [150, 150] on input "0775457573" at bounding box center [118, 146] width 101 height 17
click at [225, 145] on input "HIẾU" at bounding box center [249, 147] width 98 height 12
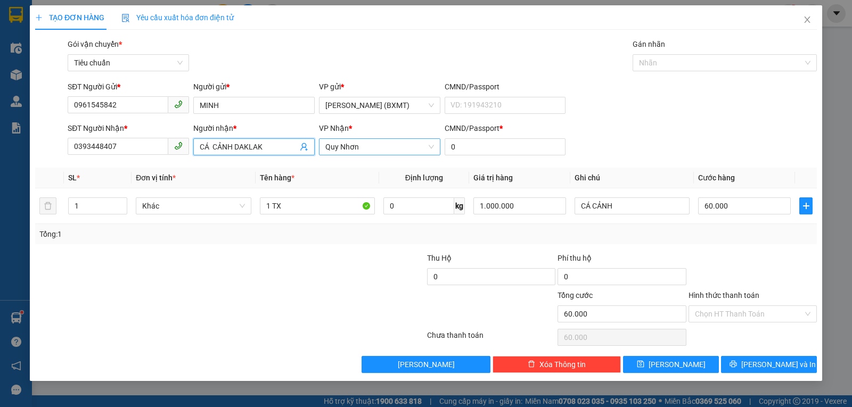
click at [354, 145] on span "Quy Nhơn" at bounding box center [379, 147] width 109 height 16
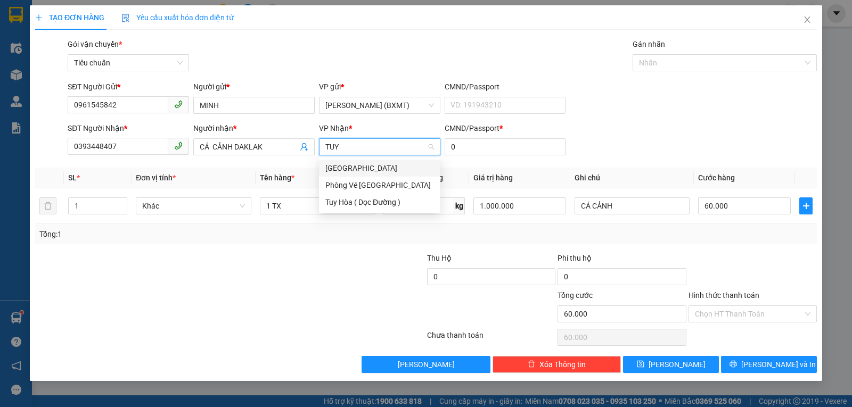
click at [344, 162] on div "[GEOGRAPHIC_DATA]" at bounding box center [379, 168] width 121 height 17
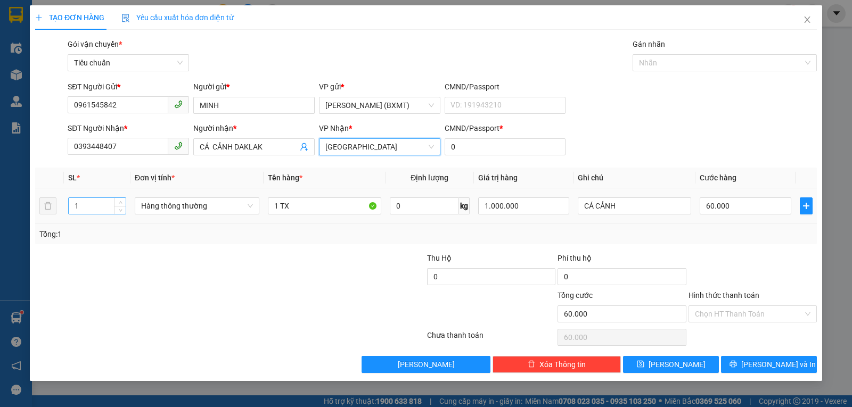
click at [92, 210] on input "1" at bounding box center [97, 206] width 57 height 16
click at [179, 203] on span "Hàng thông thường" at bounding box center [197, 206] width 112 height 16
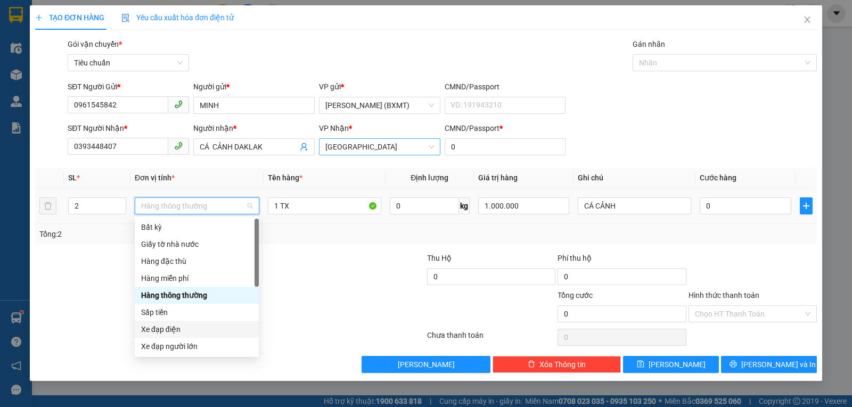
scroll to position [68, 0]
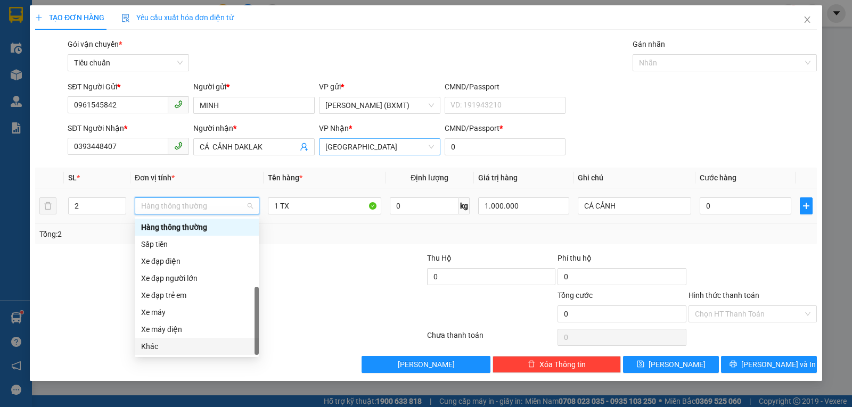
click at [171, 348] on div "Khác" at bounding box center [196, 347] width 111 height 12
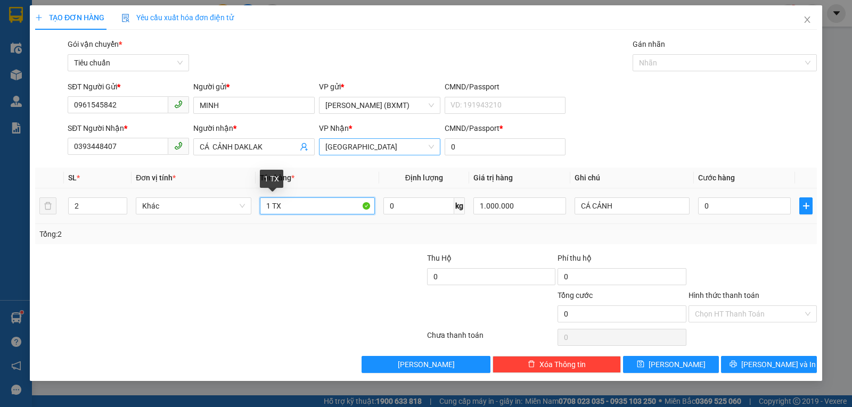
click at [270, 207] on input "1 TX" at bounding box center [317, 205] width 115 height 17
click at [711, 208] on input "0" at bounding box center [744, 205] width 93 height 17
click at [718, 227] on div "Tổng: 2" at bounding box center [425, 234] width 781 height 20
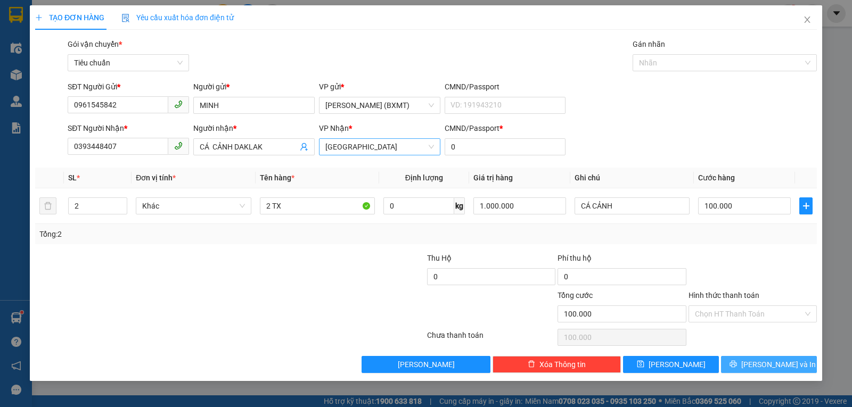
click at [738, 366] on button "Lưu và In" at bounding box center [769, 364] width 96 height 17
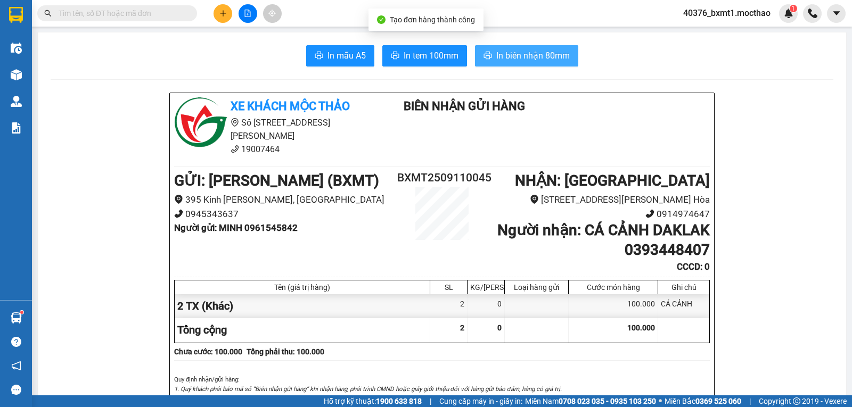
click at [509, 54] on span "In biên nhận 80mm" at bounding box center [532, 55] width 73 height 13
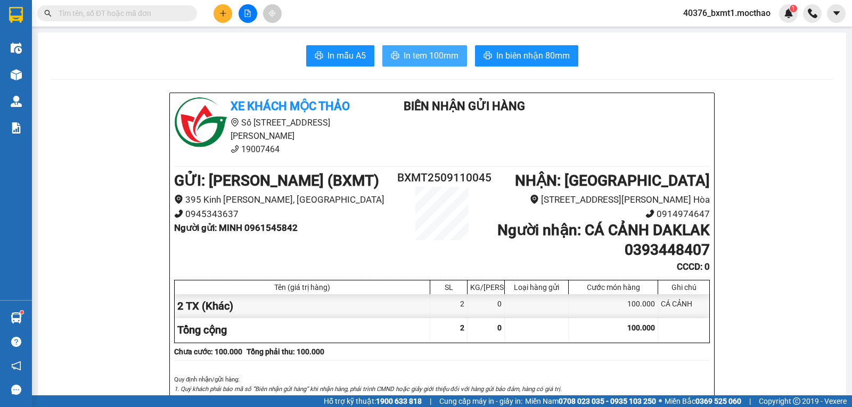
click at [422, 54] on span "In tem 100mm" at bounding box center [430, 55] width 55 height 13
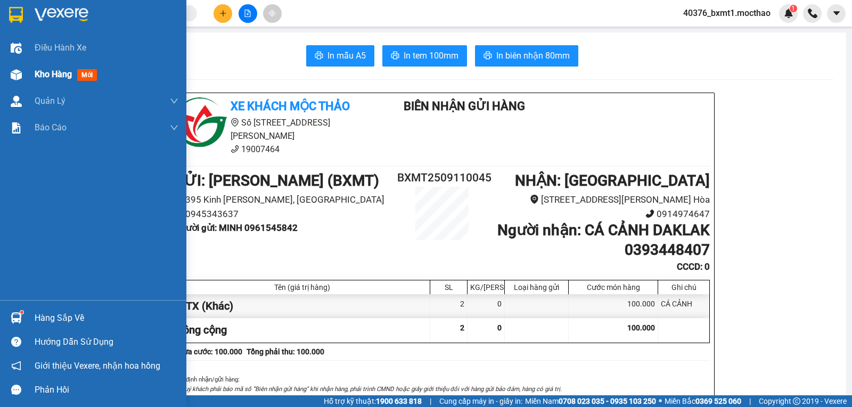
click at [13, 78] on img at bounding box center [16, 74] width 11 height 11
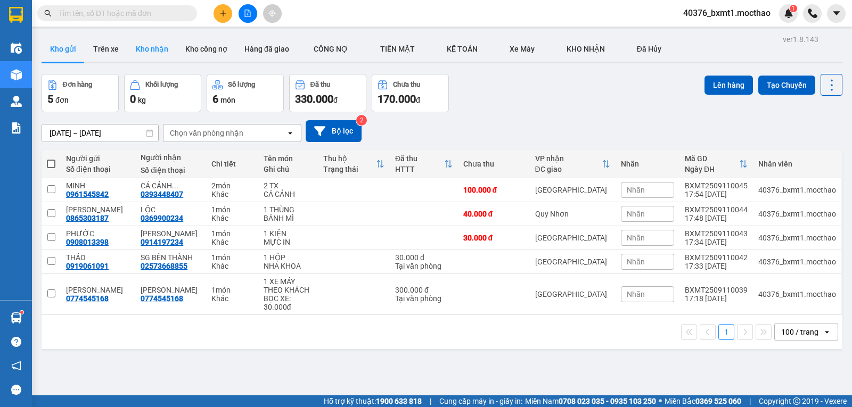
click at [167, 48] on button "Kho nhận" at bounding box center [152, 49] width 50 height 26
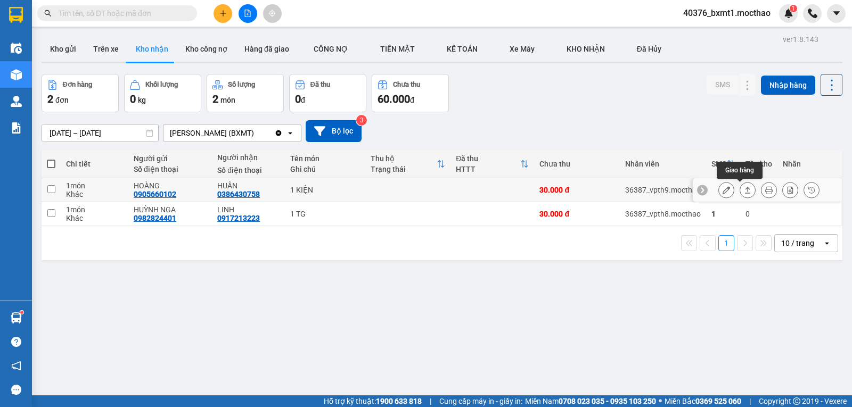
click at [744, 191] on icon at bounding box center [747, 189] width 7 height 7
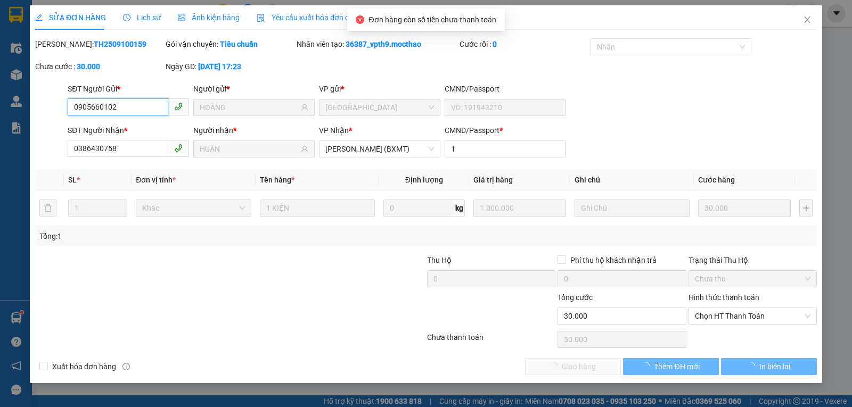
drag, startPoint x: 721, startPoint y: 311, endPoint x: 723, endPoint y: 326, distance: 15.1
click at [720, 313] on span "Chọn HT Thanh Toán" at bounding box center [753, 316] width 116 height 16
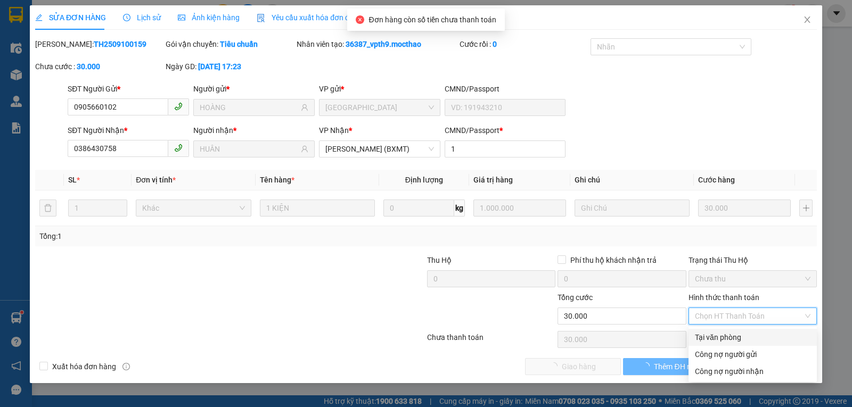
click at [721, 340] on div "Tại văn phòng" at bounding box center [753, 338] width 116 height 12
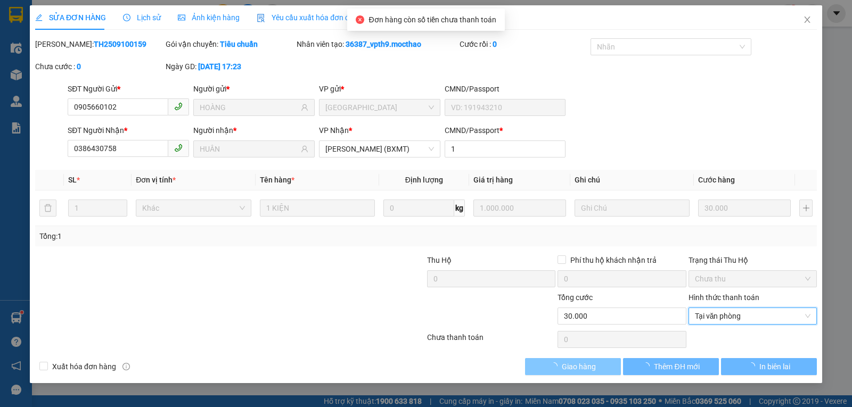
click at [603, 368] on button "Giao hàng" at bounding box center [573, 366] width 96 height 17
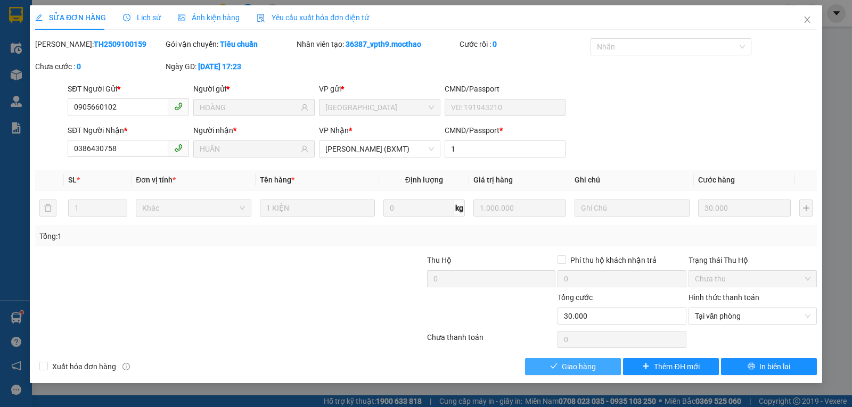
click at [586, 370] on span "Giao hàng" at bounding box center [579, 367] width 34 height 12
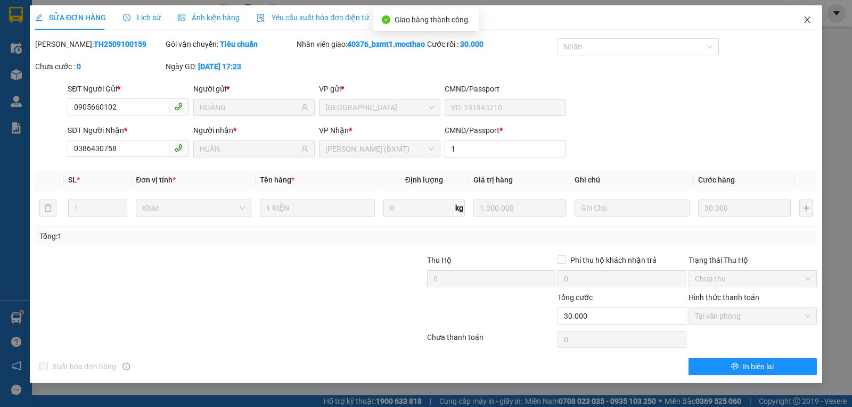
click at [795, 23] on span "Close" at bounding box center [807, 20] width 30 height 30
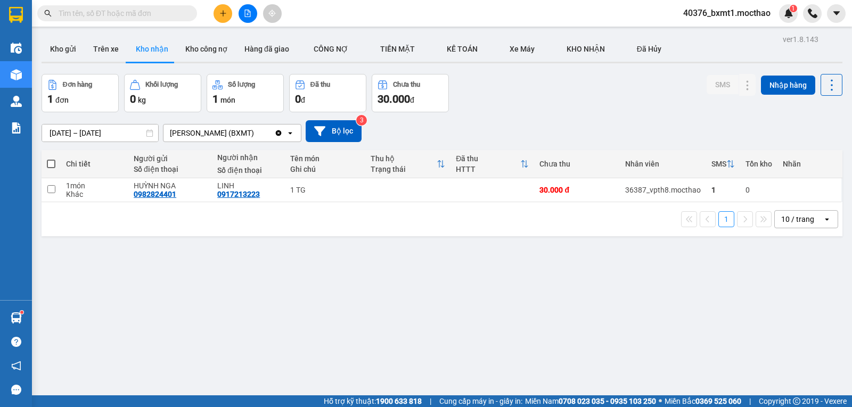
click at [221, 17] on icon "plus" at bounding box center [222, 13] width 7 height 7
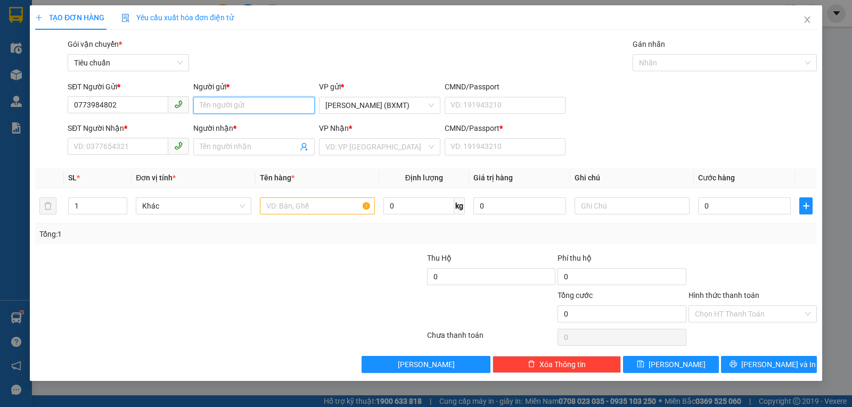
click at [240, 105] on input "Người gửi *" at bounding box center [253, 105] width 121 height 17
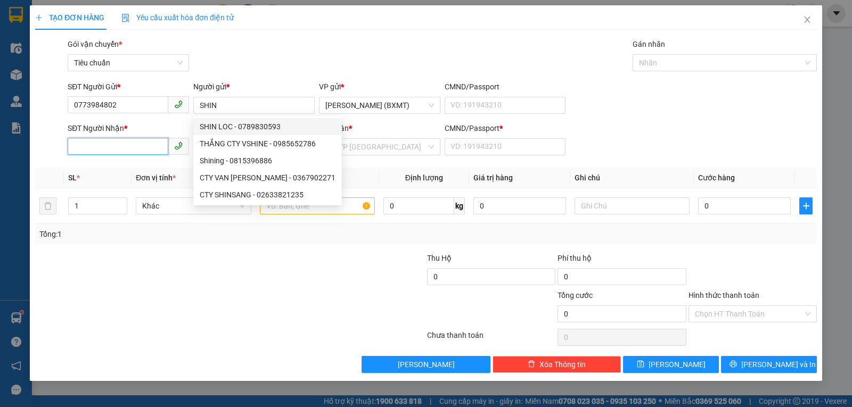
click at [149, 145] on input "SĐT Người Nhận *" at bounding box center [118, 146] width 101 height 17
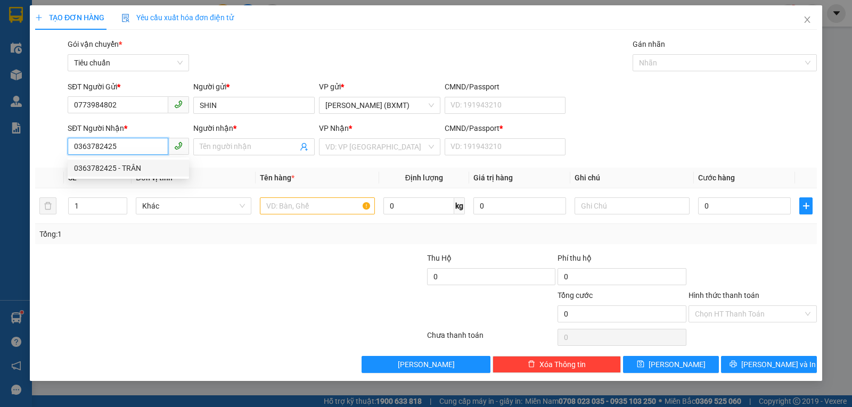
click at [145, 165] on div "0363782425 - TRÂN" at bounding box center [128, 168] width 109 height 12
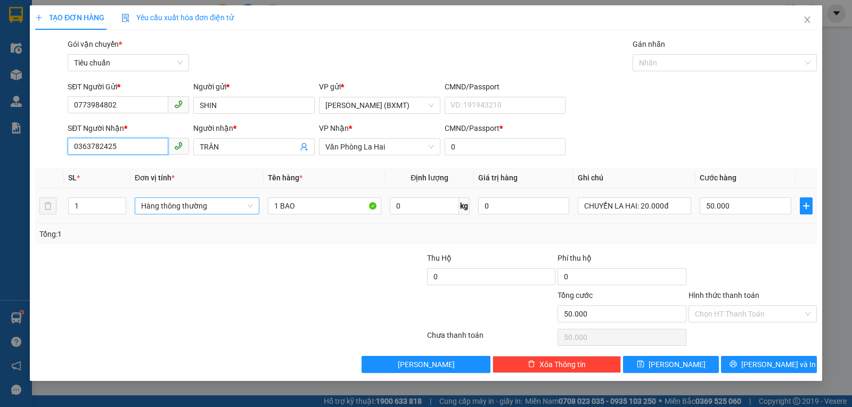
click at [192, 208] on span "Hàng thông thường" at bounding box center [197, 206] width 112 height 16
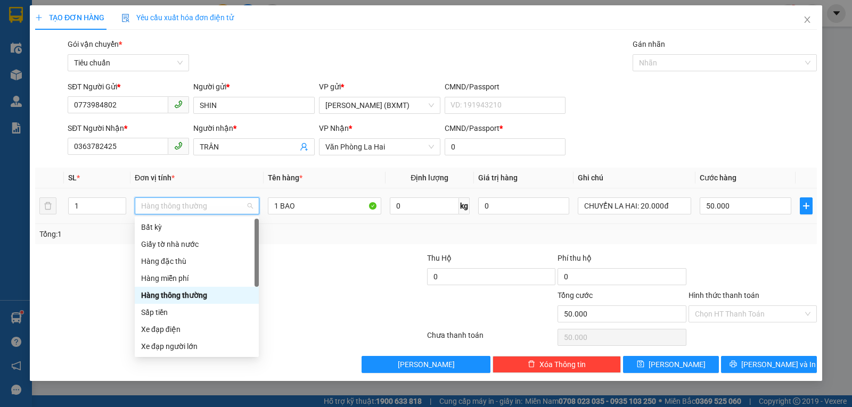
scroll to position [68, 0]
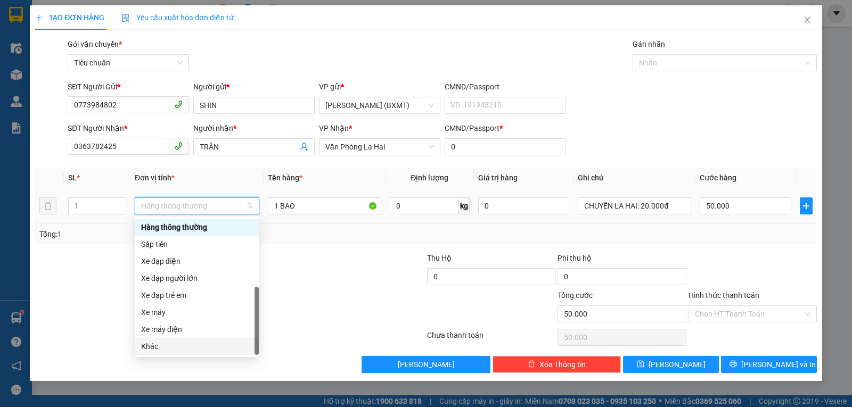
click at [155, 342] on div "Khác" at bounding box center [196, 347] width 111 height 12
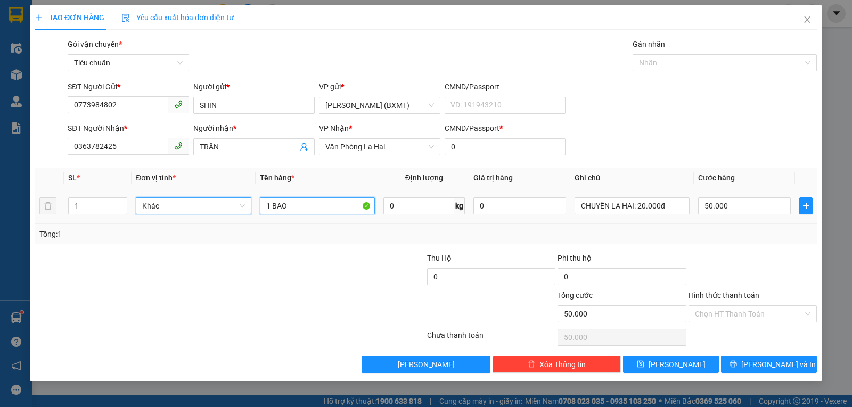
click at [295, 209] on input "1 BAO" at bounding box center [317, 205] width 115 height 17
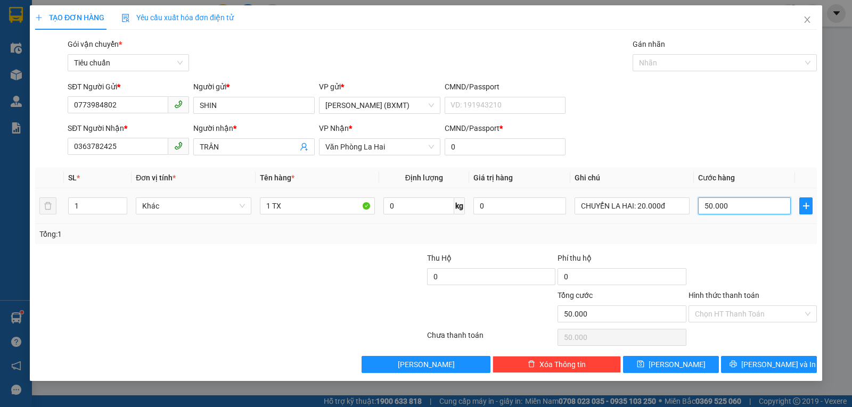
click at [733, 200] on input "50.000" at bounding box center [744, 205] width 93 height 17
click at [760, 244] on div "Tổng: 1" at bounding box center [425, 234] width 781 height 20
click at [740, 312] on input "Hình thức thanh toán" at bounding box center [749, 314] width 108 height 16
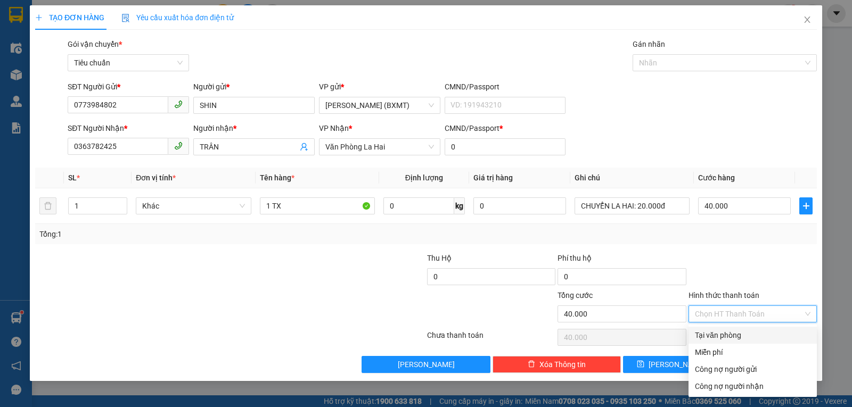
click at [720, 334] on div "Tại văn phòng" at bounding box center [753, 335] width 116 height 12
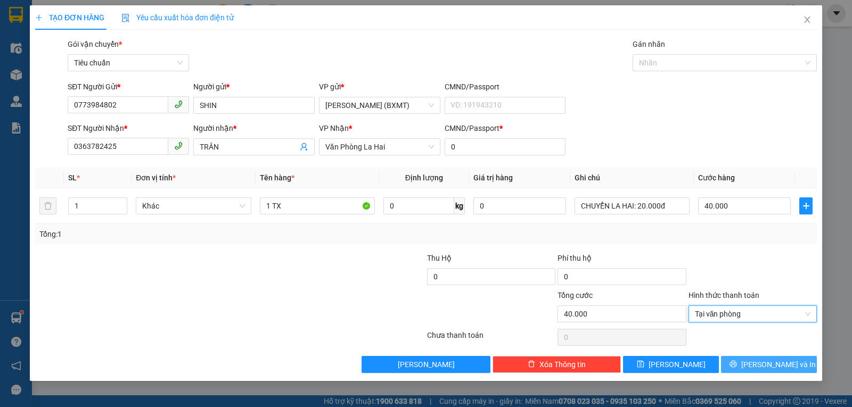
click at [739, 369] on button "Lưu và In" at bounding box center [769, 364] width 96 height 17
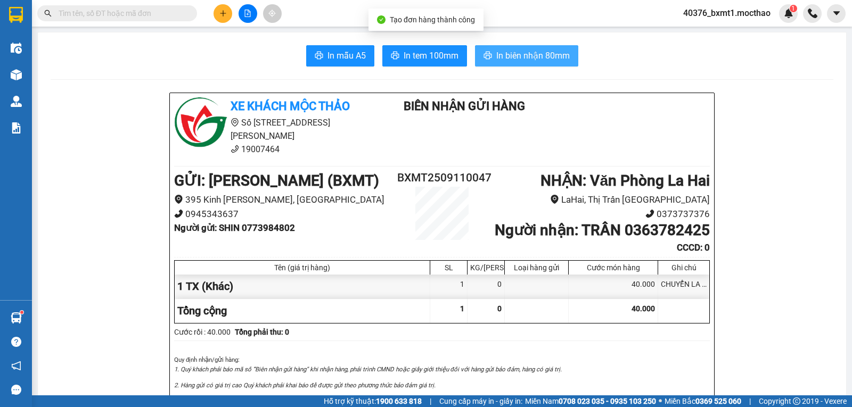
click at [511, 53] on span "In biên nhận 80mm" at bounding box center [532, 55] width 73 height 13
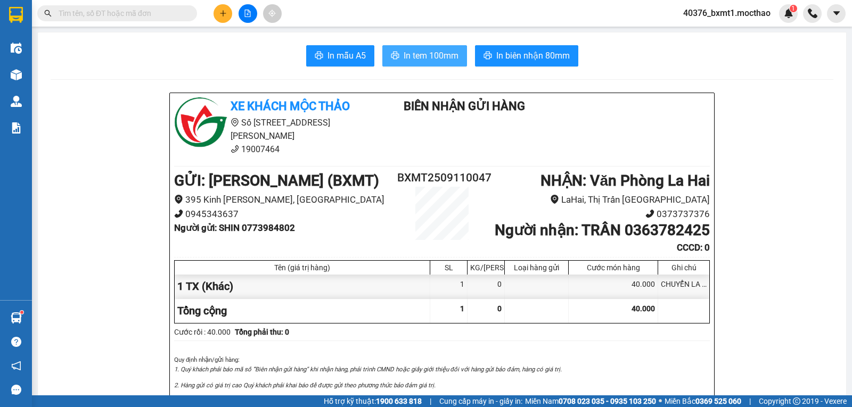
click at [424, 52] on span "In tem 100mm" at bounding box center [430, 55] width 55 height 13
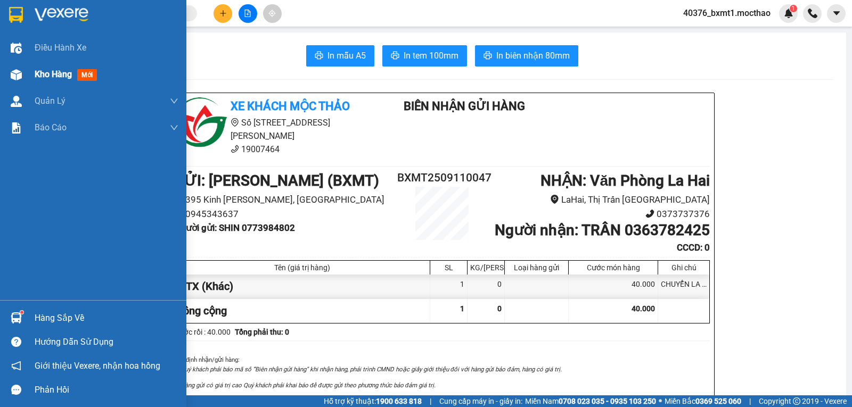
click at [27, 72] on div "Kho hàng mới" at bounding box center [93, 74] width 186 height 27
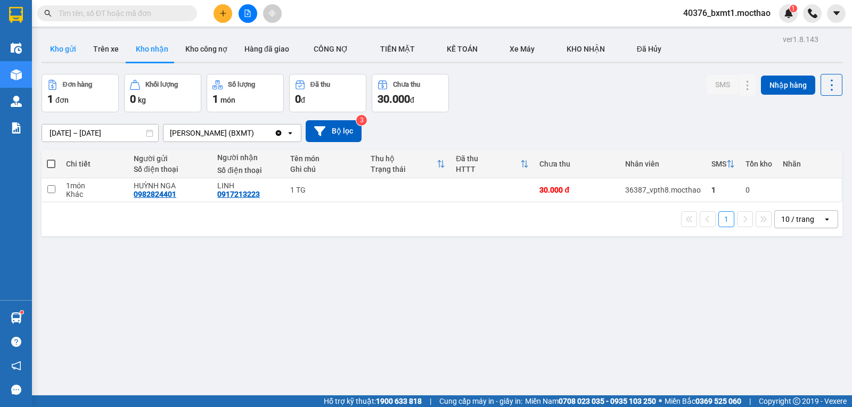
click at [57, 49] on button "Kho gửi" at bounding box center [63, 49] width 43 height 26
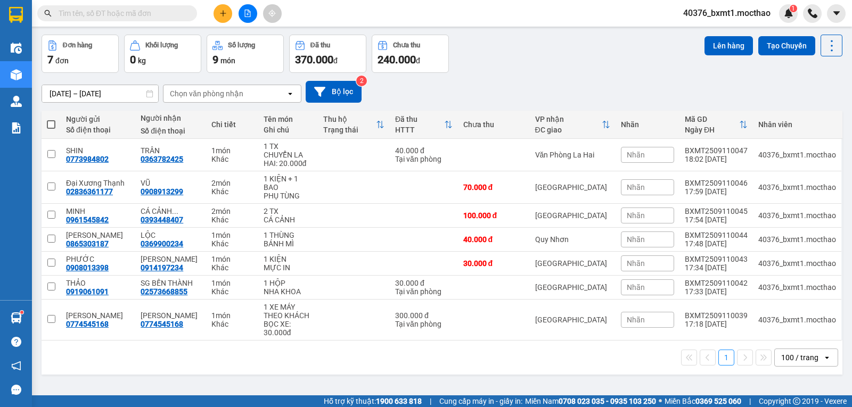
scroll to position [49, 0]
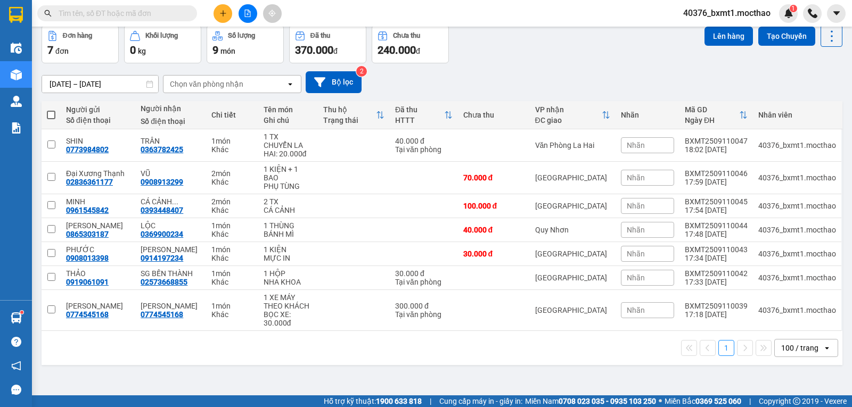
click at [48, 114] on span at bounding box center [51, 115] width 9 height 9
click at [51, 110] on input "checkbox" at bounding box center [51, 110] width 0 height 0
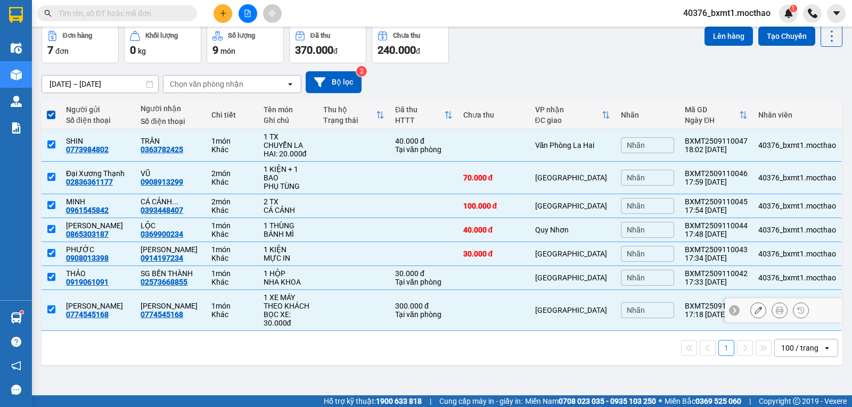
click at [342, 296] on td at bounding box center [354, 310] width 72 height 41
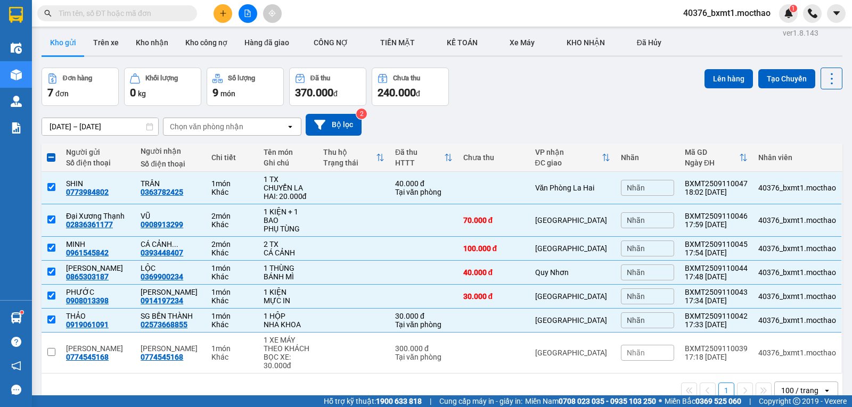
scroll to position [0, 0]
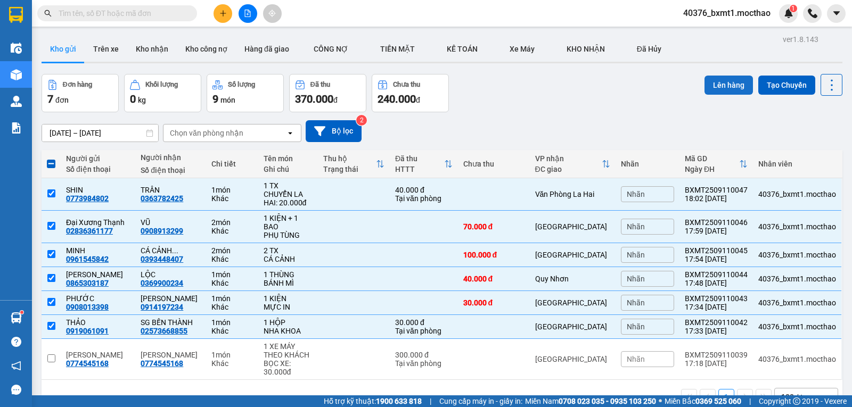
click at [729, 84] on button "Lên hàng" at bounding box center [728, 85] width 48 height 19
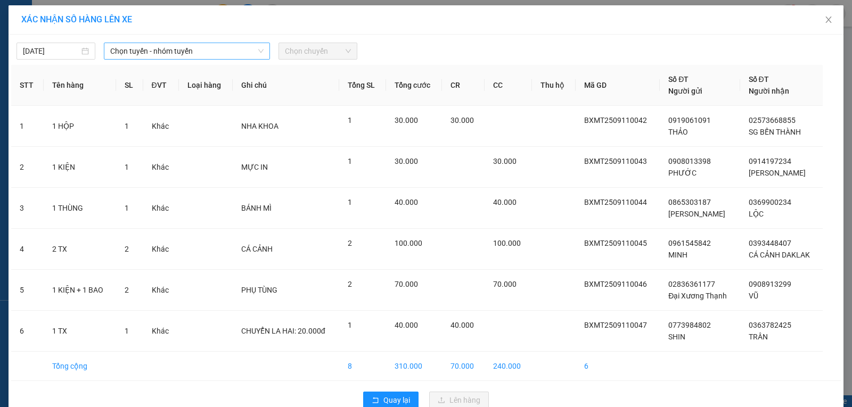
click at [124, 54] on span "Chọn tuyến - nhóm tuyến" at bounding box center [186, 51] width 153 height 16
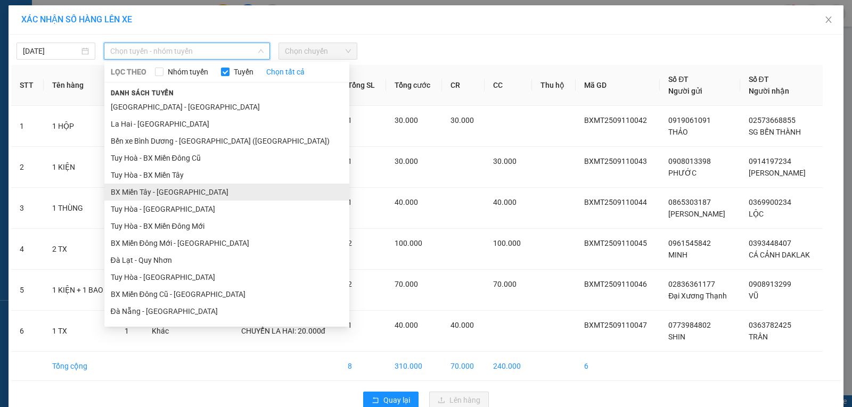
click at [136, 188] on li "BX Miền Tây - [GEOGRAPHIC_DATA]" at bounding box center [226, 192] width 245 height 17
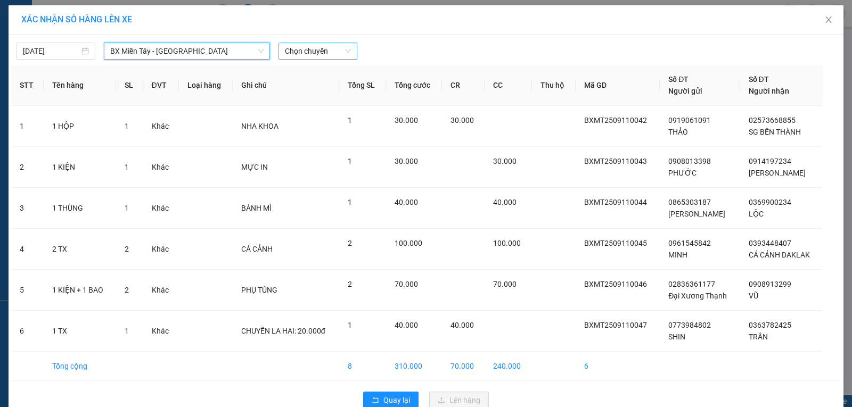
click at [314, 54] on span "Chọn chuyến" at bounding box center [318, 51] width 66 height 16
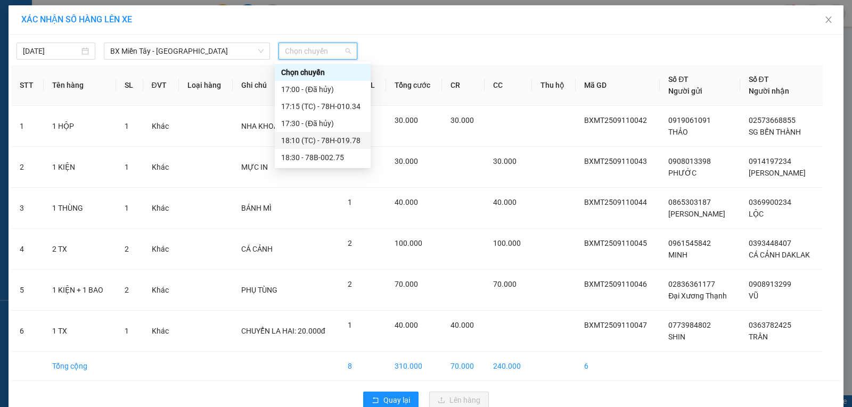
click at [351, 136] on div "18:10 (TC) - 78H-019.78" at bounding box center [322, 141] width 83 height 12
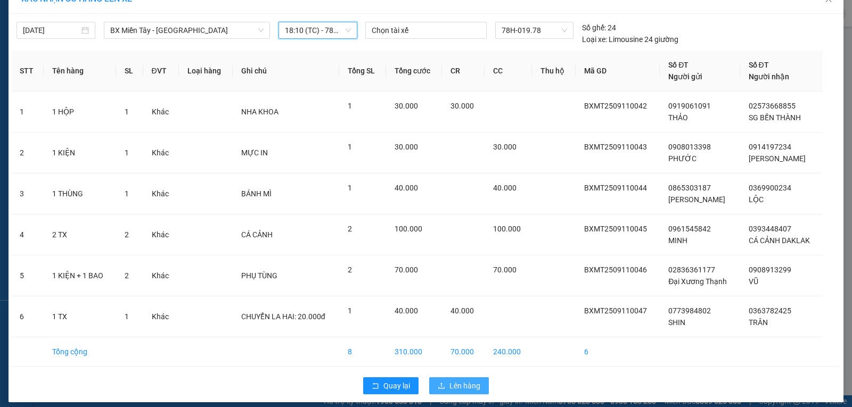
scroll to position [29, 0]
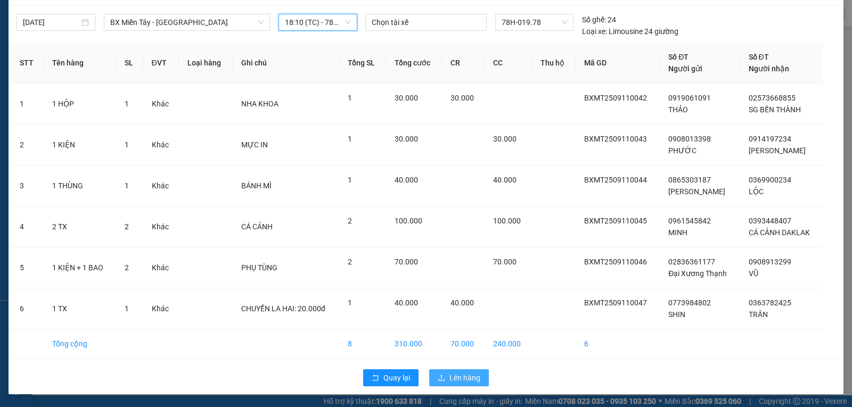
click at [468, 377] on span "Lên hàng" at bounding box center [464, 378] width 31 height 12
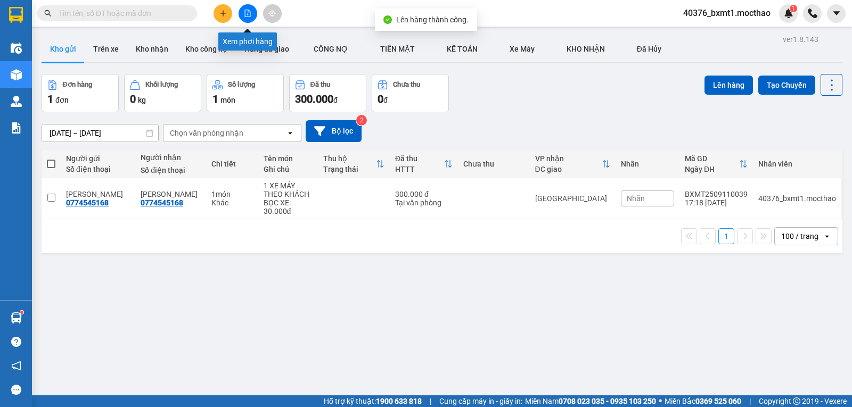
click at [250, 20] on button at bounding box center [247, 13] width 19 height 19
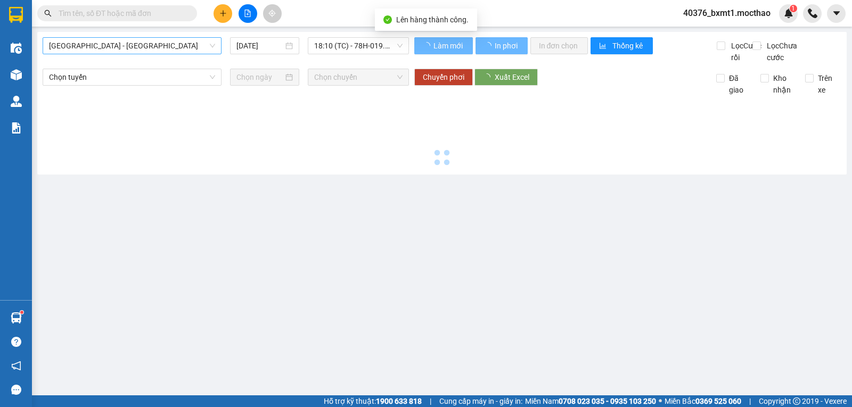
click at [90, 46] on span "[GEOGRAPHIC_DATA] - [GEOGRAPHIC_DATA]" at bounding box center [132, 46] width 166 height 16
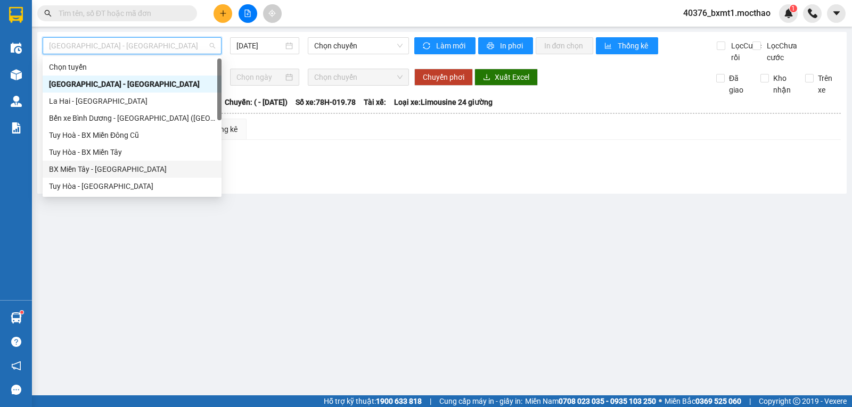
click at [103, 167] on div "BX Miền Tây - [GEOGRAPHIC_DATA]" at bounding box center [132, 169] width 166 height 12
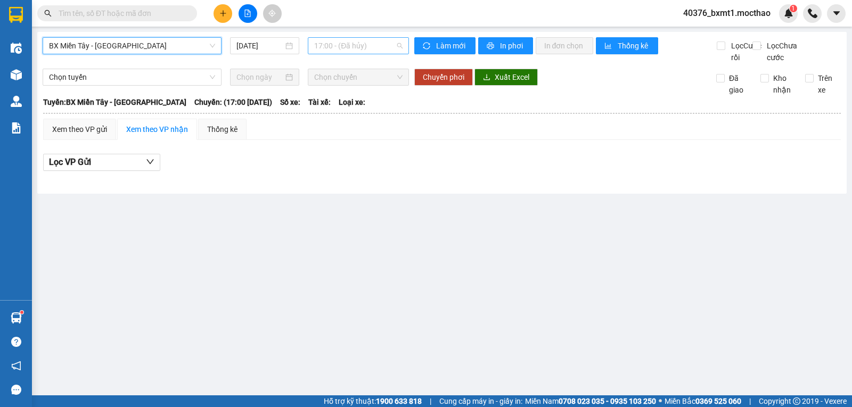
click at [344, 42] on span "17:00 - (Đã hủy)" at bounding box center [358, 46] width 88 height 16
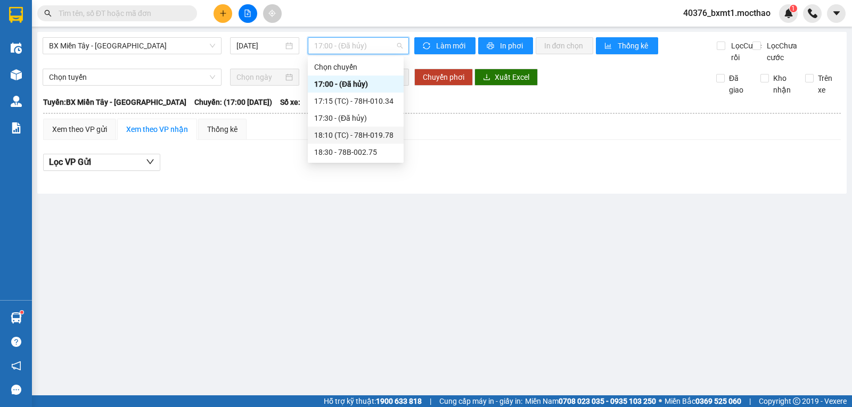
click at [377, 132] on div "18:10 (TC) - 78H-019.78" at bounding box center [355, 135] width 83 height 12
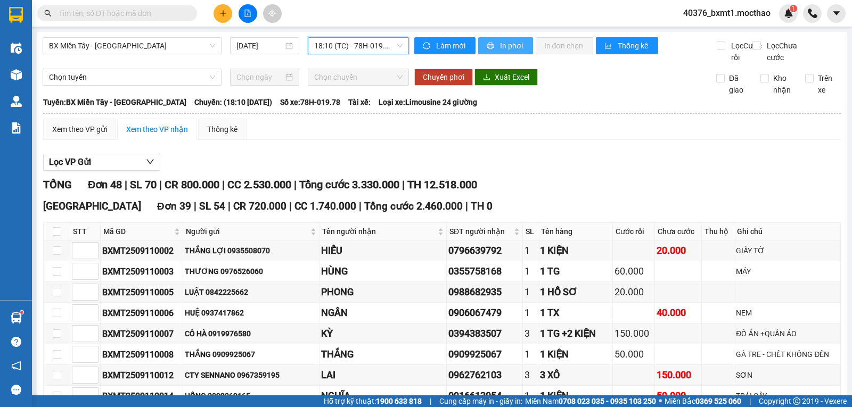
click at [488, 47] on icon "printer" at bounding box center [490, 46] width 7 height 7
click at [99, 171] on button "Lọc VP Gửi" at bounding box center [101, 162] width 117 height 17
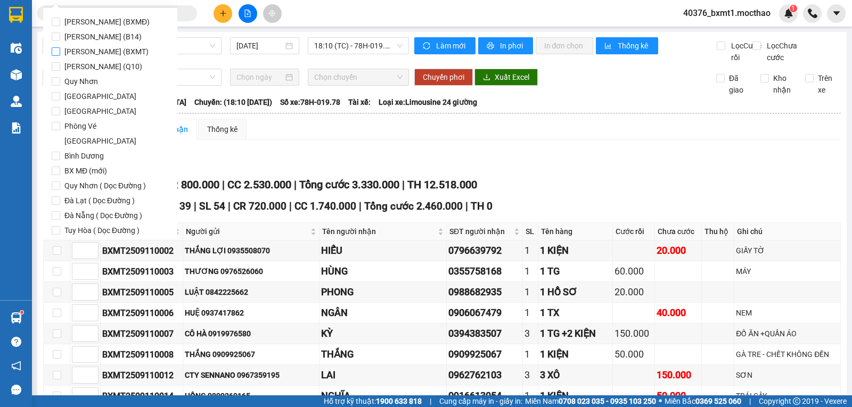
click at [110, 48] on span "[PERSON_NAME] (BXMT)" at bounding box center [106, 51] width 93 height 15
click at [60, 48] on input "[PERSON_NAME] (BXMT)" at bounding box center [56, 51] width 9 height 9
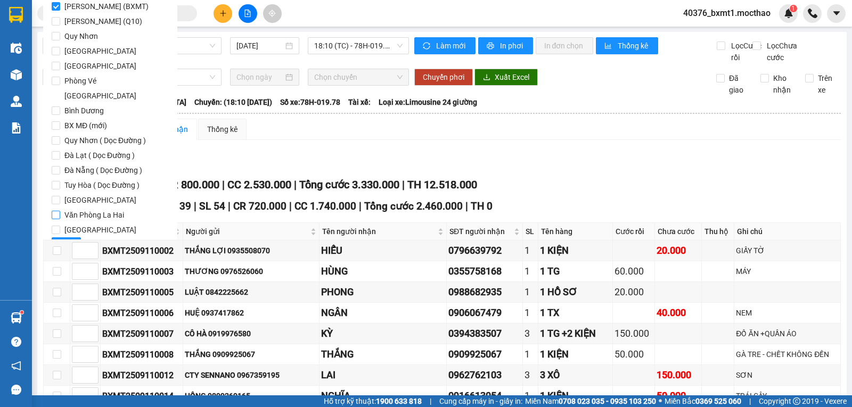
scroll to position [52, 0]
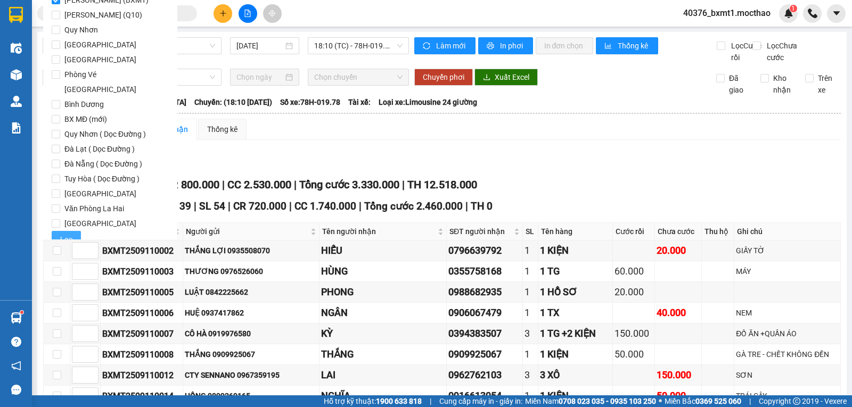
click at [67, 234] on span "Lọc" at bounding box center [66, 240] width 12 height 12
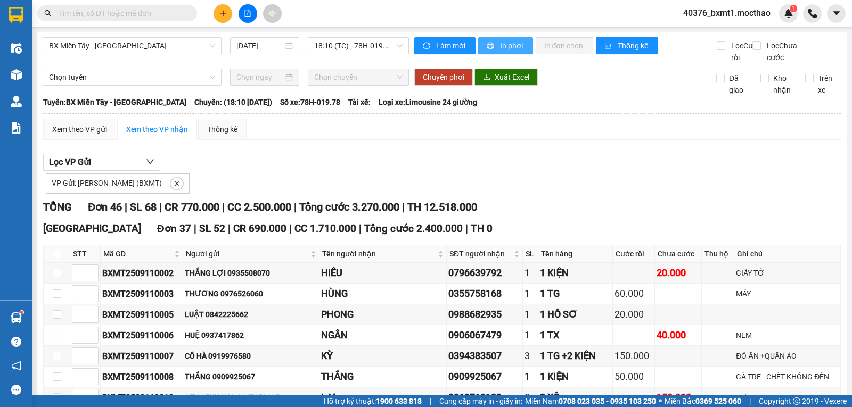
click at [508, 50] on span "In phơi" at bounding box center [512, 46] width 24 height 12
click at [504, 45] on span "In phơi" at bounding box center [512, 46] width 24 height 12
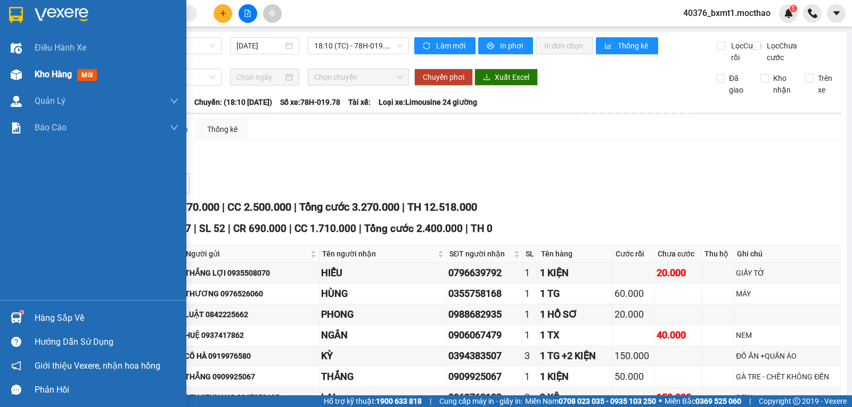
click at [33, 70] on div "Kho hàng mới" at bounding box center [93, 74] width 186 height 27
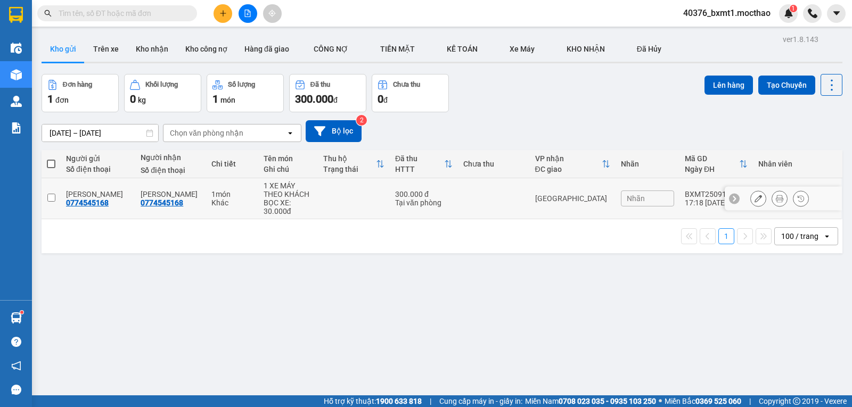
drag, startPoint x: 343, startPoint y: 199, endPoint x: 641, endPoint y: 120, distance: 308.3
click at [344, 199] on td at bounding box center [354, 198] width 72 height 41
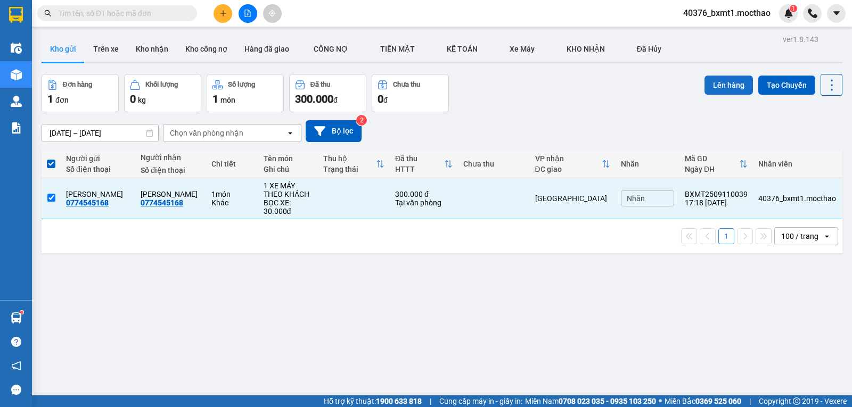
click at [726, 83] on button "Lên hàng" at bounding box center [728, 85] width 48 height 19
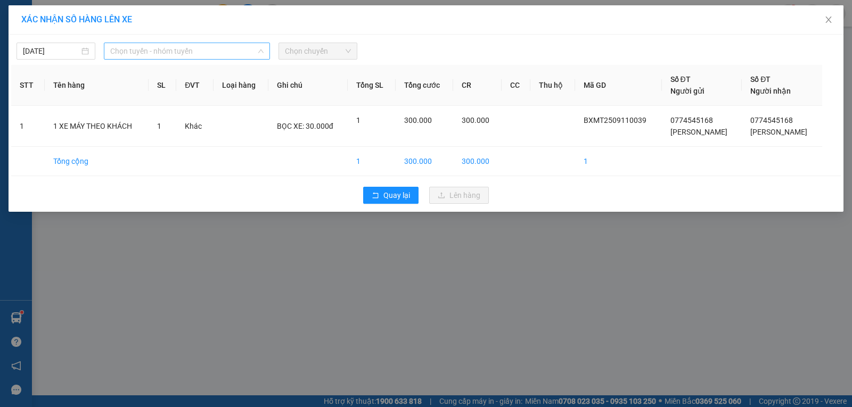
click at [146, 55] on span "Chọn tuyến - nhóm tuyến" at bounding box center [186, 51] width 153 height 16
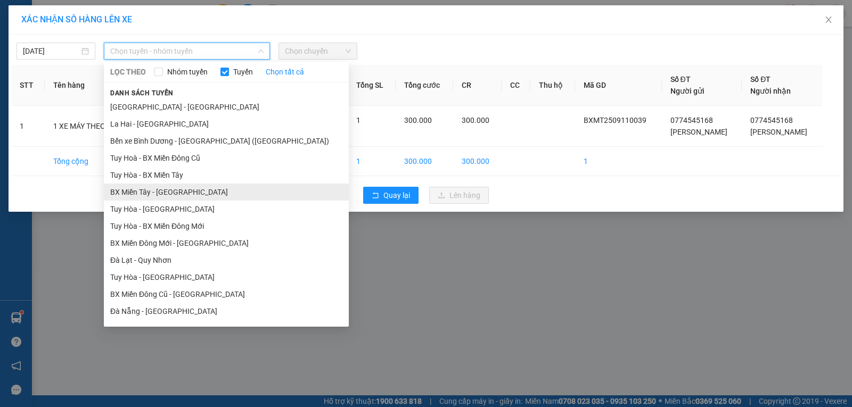
click at [145, 191] on li "BX Miền Tây - [GEOGRAPHIC_DATA]" at bounding box center [226, 192] width 245 height 17
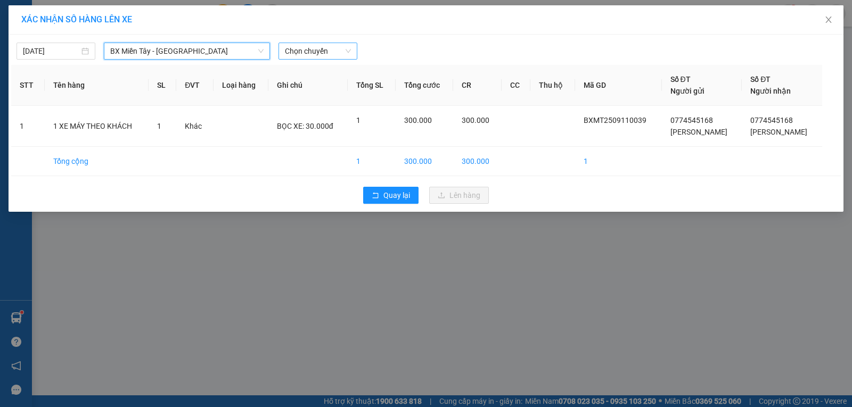
click at [294, 49] on span "Chọn chuyến" at bounding box center [318, 51] width 66 height 16
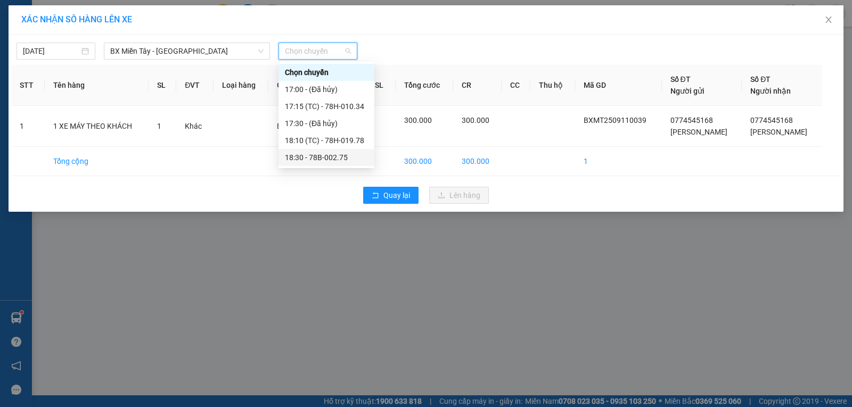
click at [334, 161] on div "18:30 - 78B-002.75" at bounding box center [326, 158] width 83 height 12
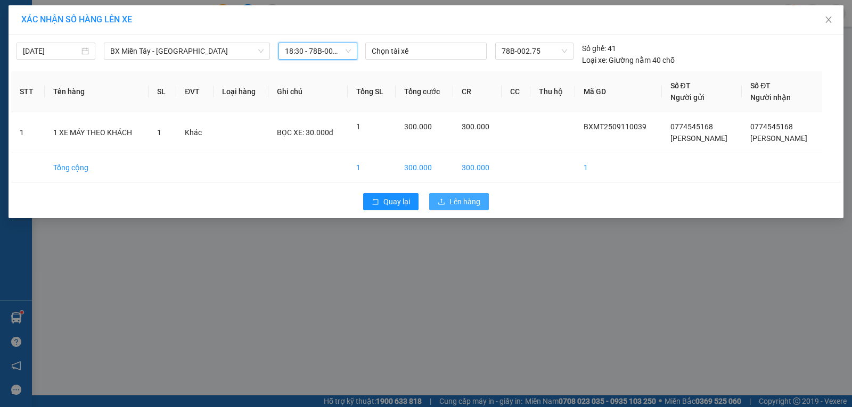
click at [467, 206] on span "Lên hàng" at bounding box center [464, 202] width 31 height 12
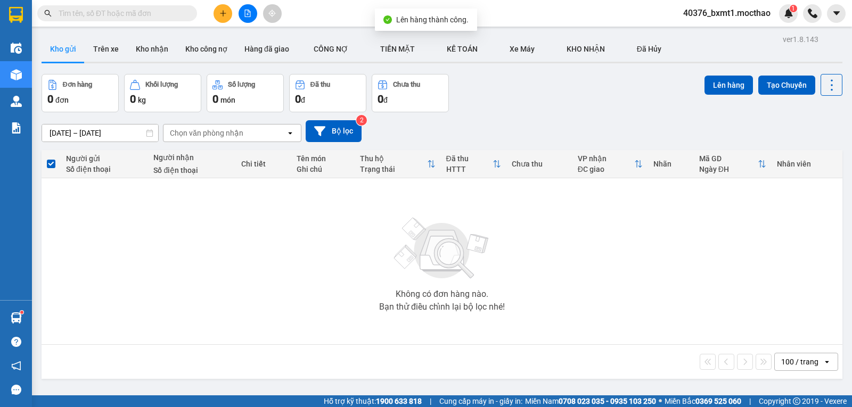
click at [249, 16] on icon "file-add" at bounding box center [247, 13] width 7 height 7
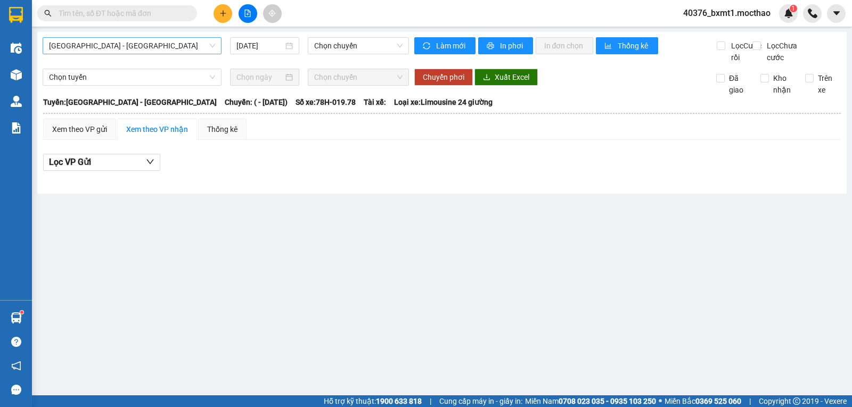
click at [133, 49] on span "[GEOGRAPHIC_DATA] - [GEOGRAPHIC_DATA]" at bounding box center [132, 46] width 166 height 16
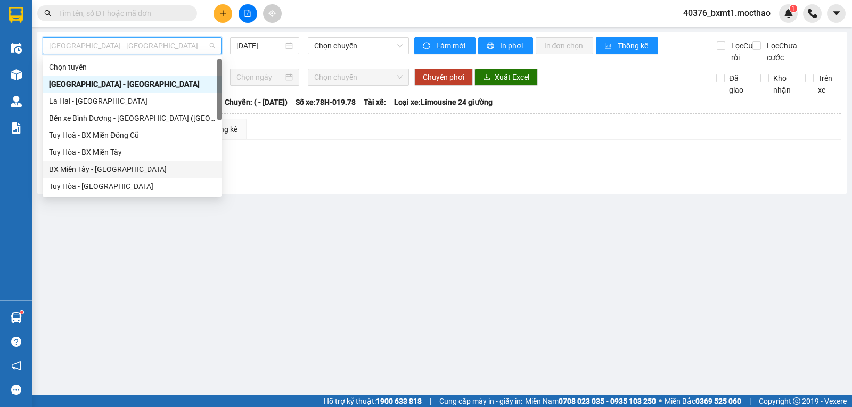
click at [108, 168] on div "BX Miền Tây - [GEOGRAPHIC_DATA]" at bounding box center [132, 169] width 166 height 12
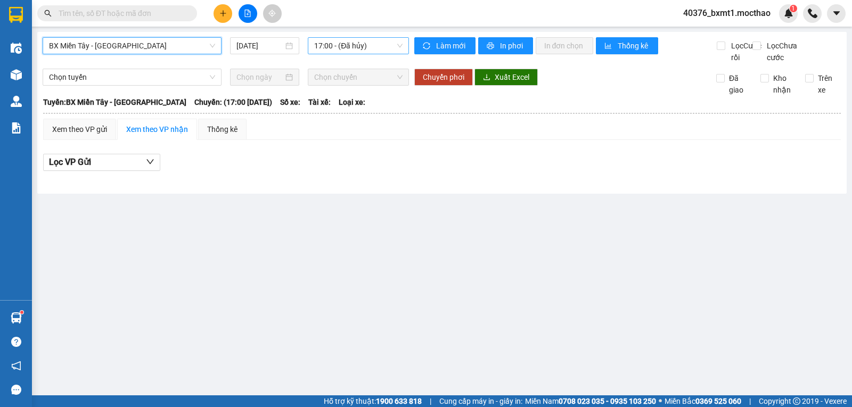
click at [328, 46] on span "17:00 - (Đã hủy)" at bounding box center [358, 46] width 88 height 16
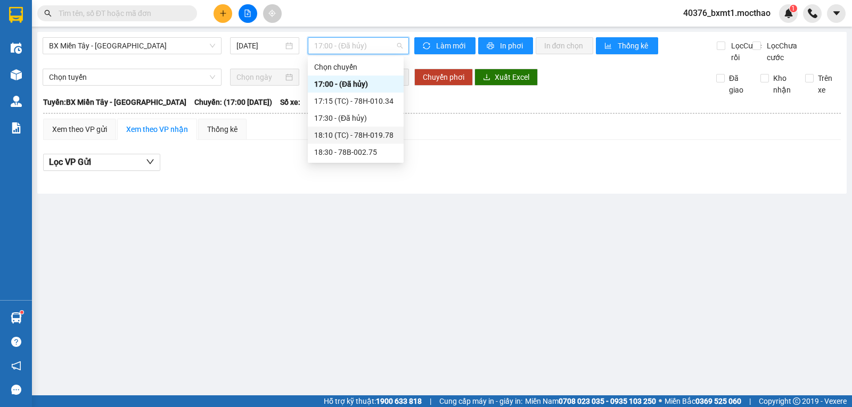
click at [373, 136] on div "18:10 (TC) - 78H-019.78" at bounding box center [355, 135] width 83 height 12
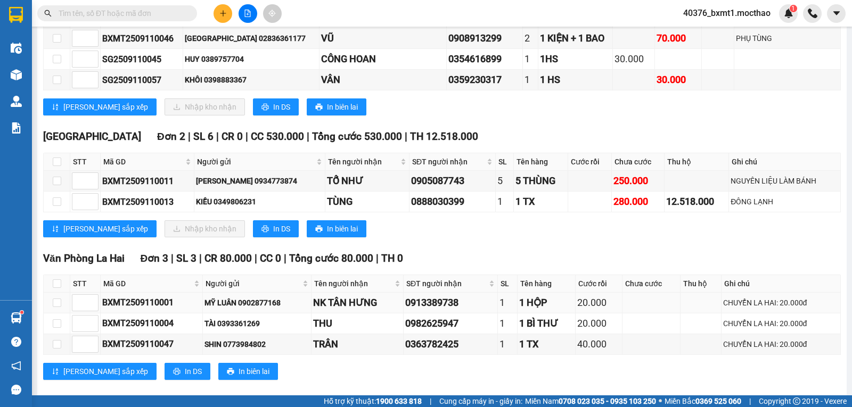
scroll to position [1065, 0]
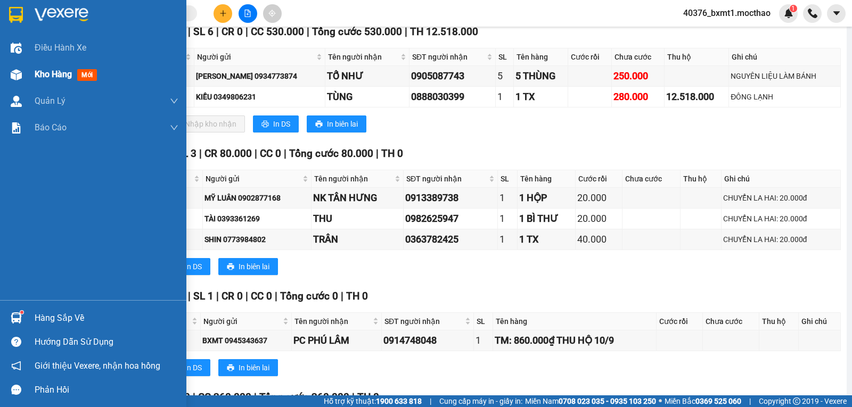
click at [17, 70] on img at bounding box center [16, 74] width 11 height 11
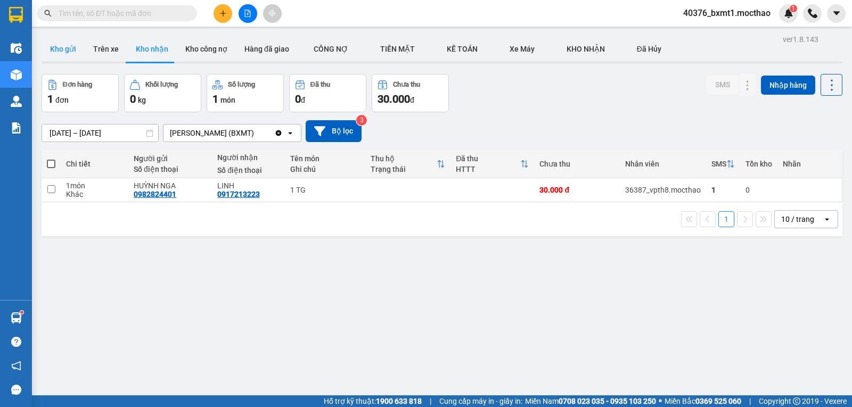
click at [73, 51] on button "Kho gửi" at bounding box center [63, 49] width 43 height 26
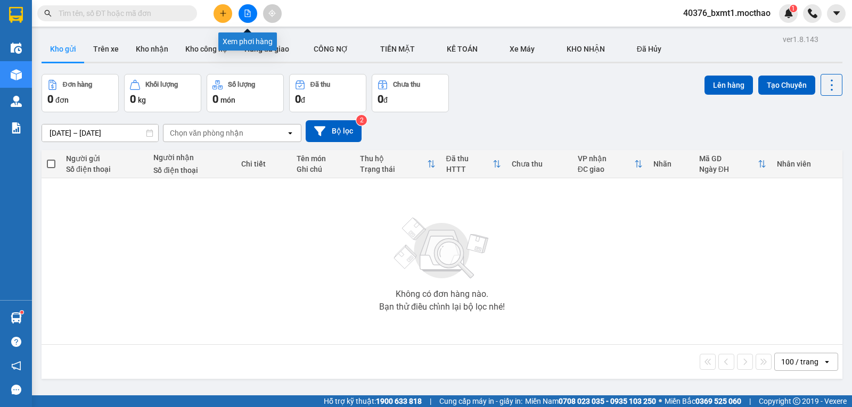
click at [250, 15] on icon "file-add" at bounding box center [247, 13] width 7 height 7
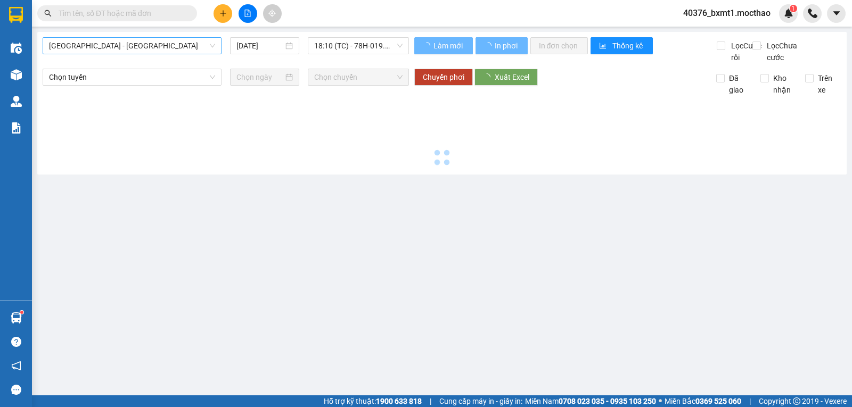
click at [122, 52] on span "[GEOGRAPHIC_DATA] - [GEOGRAPHIC_DATA]" at bounding box center [132, 46] width 166 height 16
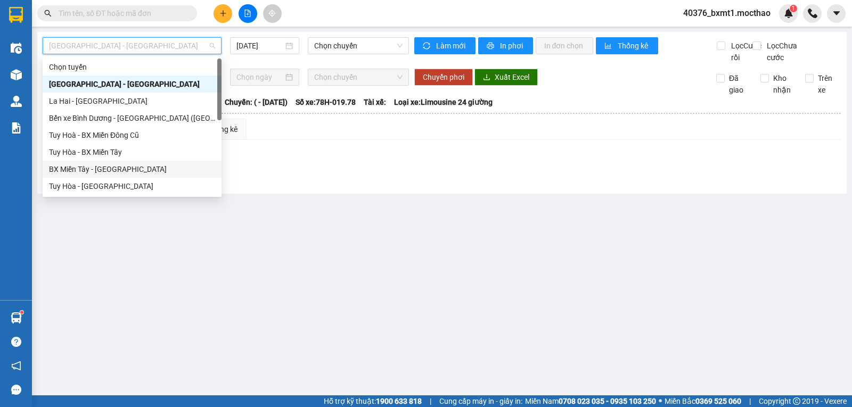
click at [81, 166] on div "BX Miền Tây - [GEOGRAPHIC_DATA]" at bounding box center [132, 169] width 166 height 12
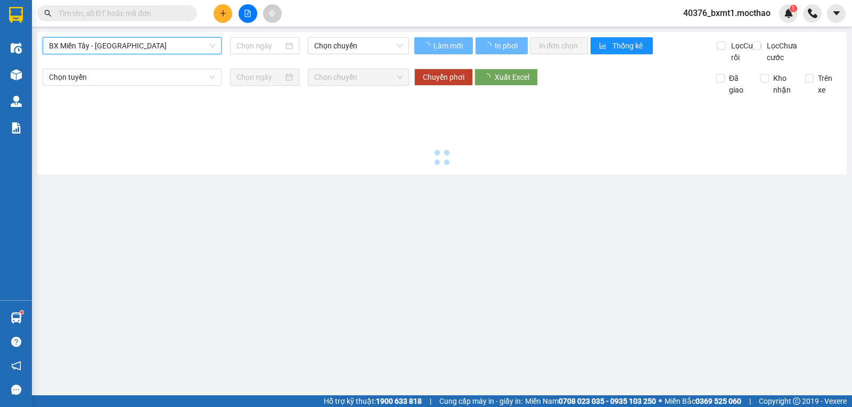
type input "[DATE]"
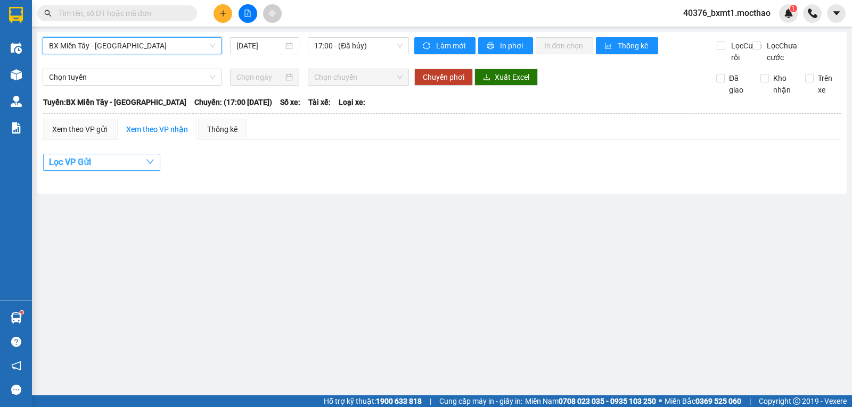
click at [72, 169] on span "Lọc VP Gửi" at bounding box center [70, 161] width 42 height 13
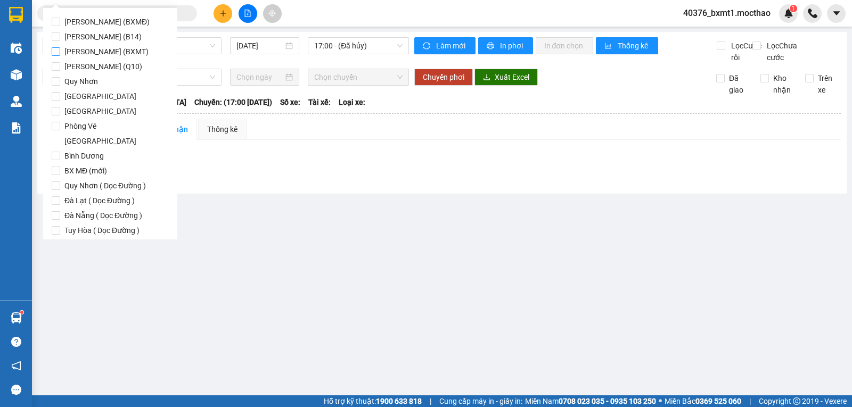
click at [107, 50] on span "[PERSON_NAME] (BXMT)" at bounding box center [106, 51] width 93 height 15
click at [60, 50] on input "[PERSON_NAME] (BXMT)" at bounding box center [56, 51] width 9 height 9
checkbox input "true"
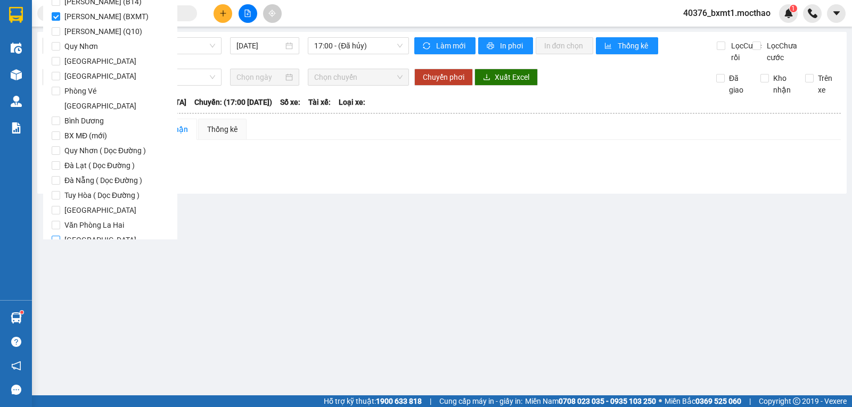
scroll to position [52, 0]
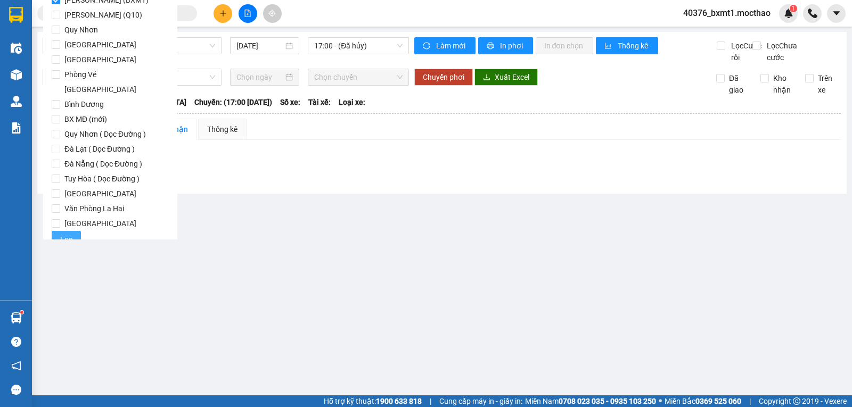
click at [64, 234] on span "Lọc" at bounding box center [66, 240] width 12 height 12
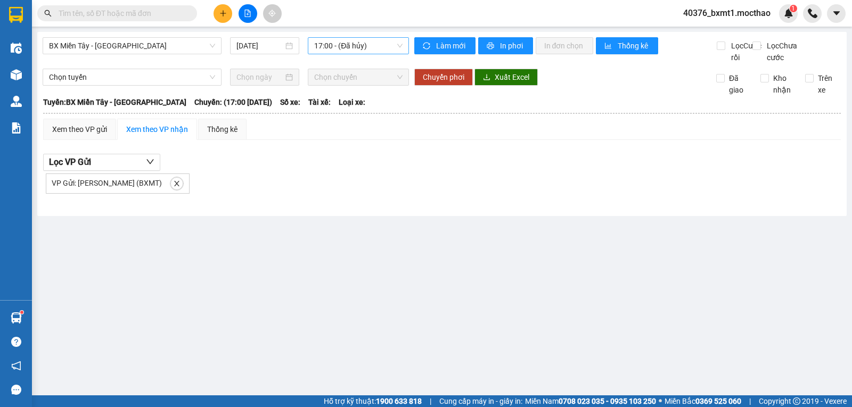
click at [367, 46] on span "17:00 - (Đã hủy)" at bounding box center [358, 46] width 88 height 16
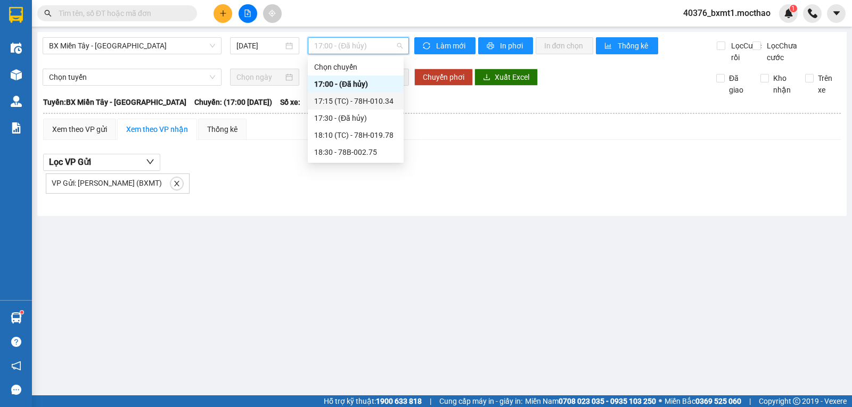
click at [360, 104] on div "17:15 (TC) - 78H-010.34" at bounding box center [355, 101] width 83 height 12
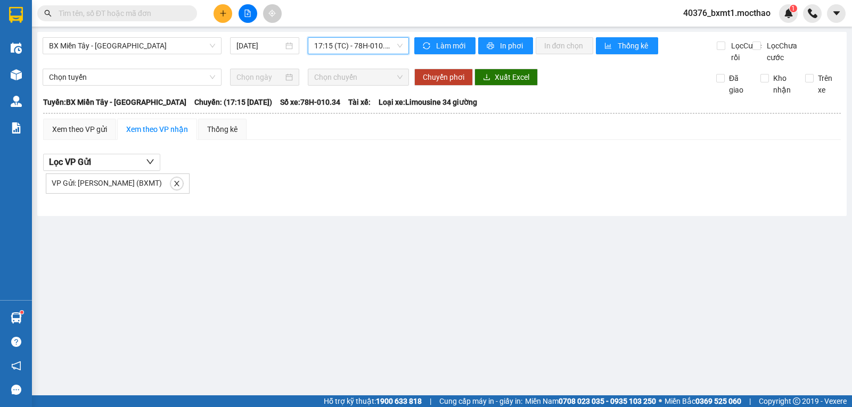
click at [360, 50] on span "17:15 (TC) - 78H-010.34" at bounding box center [358, 46] width 88 height 16
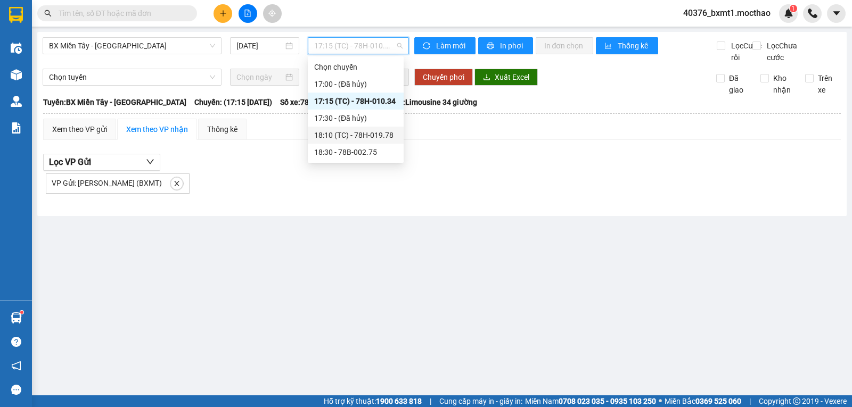
click at [378, 131] on div "18:10 (TC) - 78H-019.78" at bounding box center [355, 135] width 83 height 12
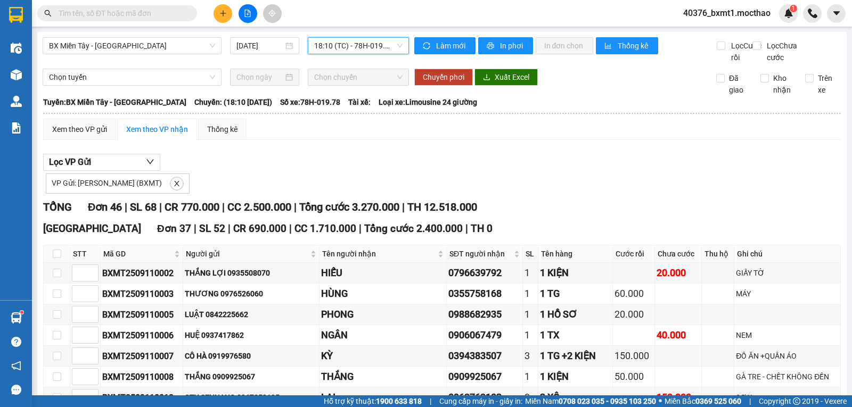
click at [377, 51] on span "18:10 (TC) - 78H-019.78" at bounding box center [358, 46] width 88 height 16
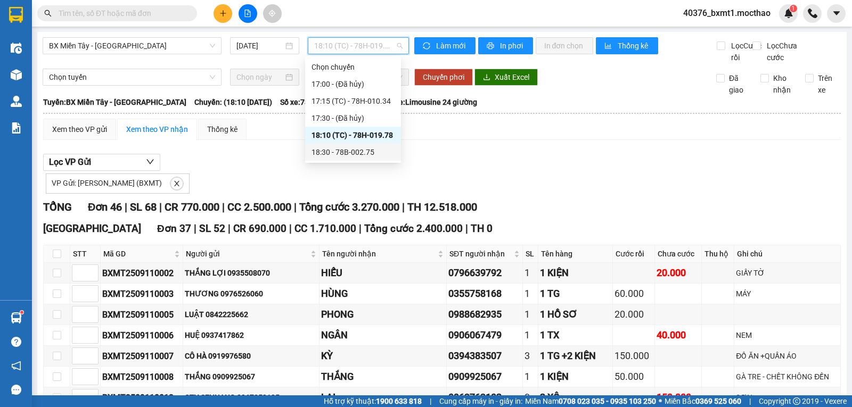
click at [378, 149] on div "18:30 - 78B-002.75" at bounding box center [352, 152] width 83 height 12
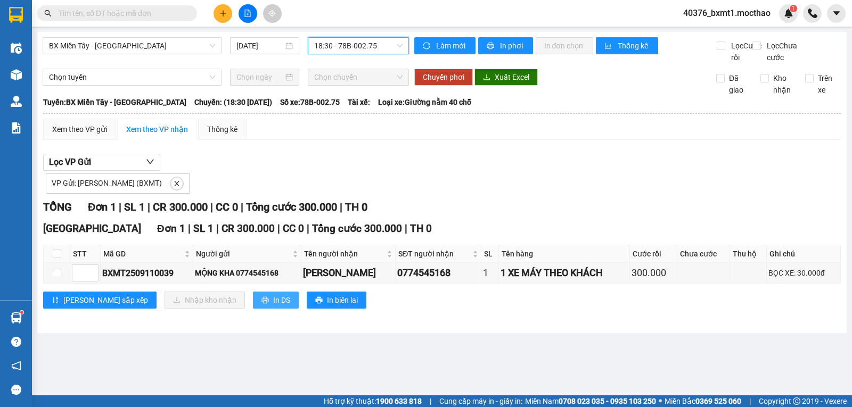
click at [273, 306] on span "In DS" at bounding box center [281, 300] width 17 height 12
click at [342, 48] on span "18:30 - 78B-002.75" at bounding box center [358, 46] width 88 height 16
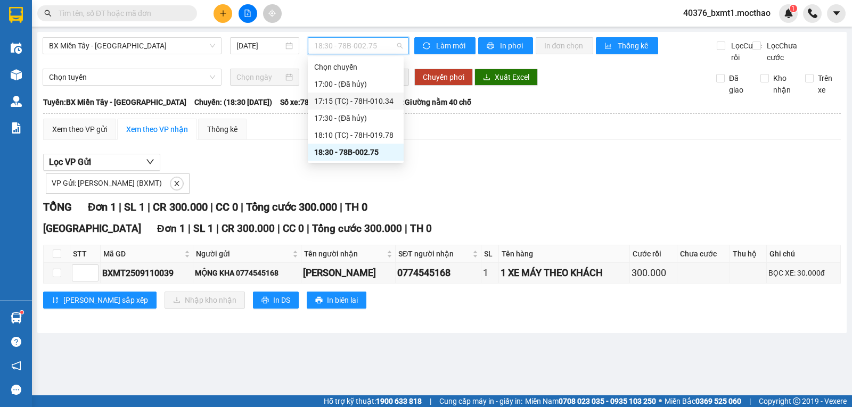
click at [366, 101] on div "17:15 (TC) - 78H-010.34" at bounding box center [355, 101] width 83 height 12
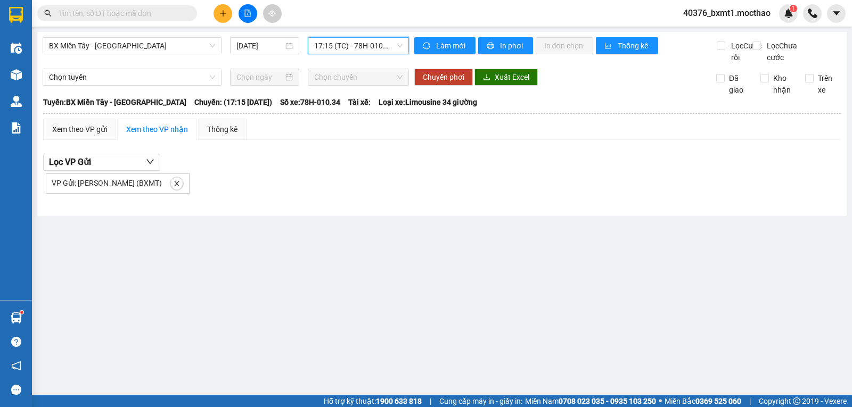
click at [374, 46] on span "17:15 (TC) - 78H-010.34" at bounding box center [358, 46] width 88 height 16
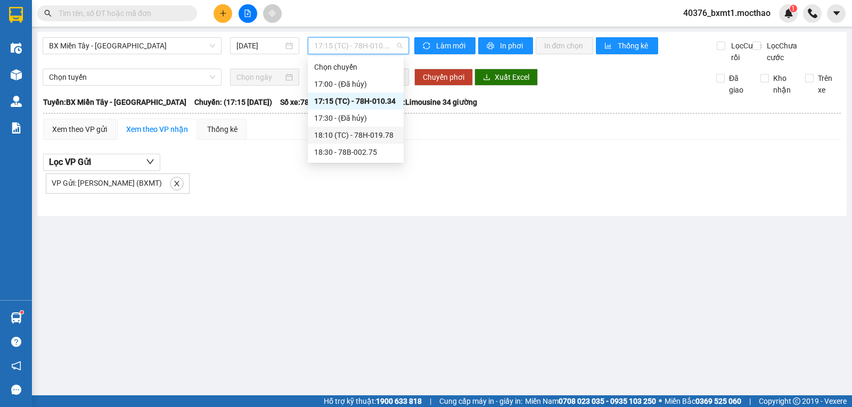
click at [382, 135] on div "18:10 (TC) - 78H-019.78" at bounding box center [355, 135] width 83 height 12
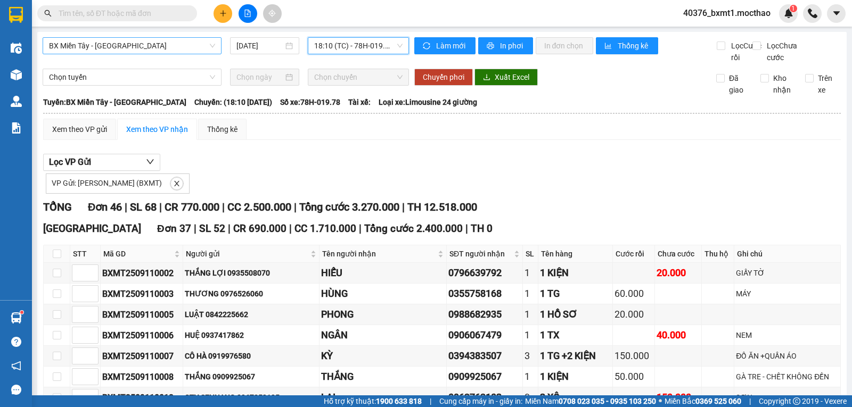
click at [150, 45] on span "BX Miền Tây - [GEOGRAPHIC_DATA]" at bounding box center [132, 46] width 166 height 16
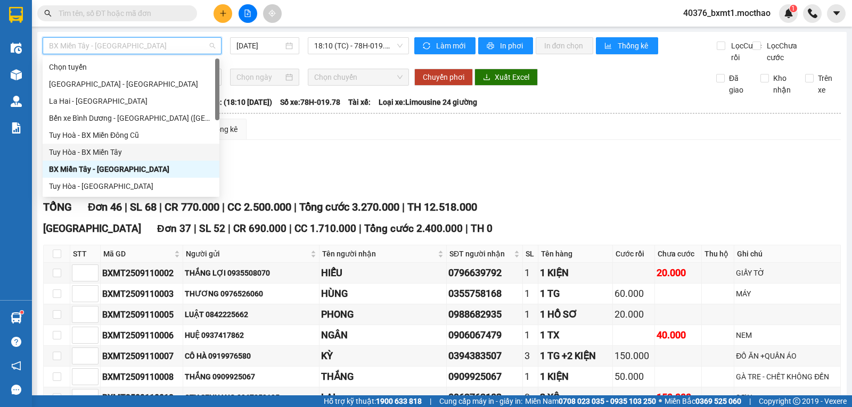
click at [118, 151] on div "Tuy Hòa - BX Miền Tây" at bounding box center [131, 152] width 164 height 12
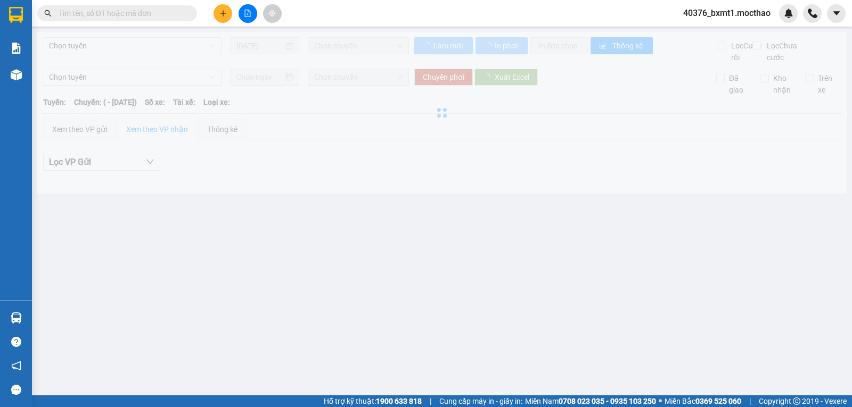
click at [133, 42] on div at bounding box center [441, 113] width 809 height 162
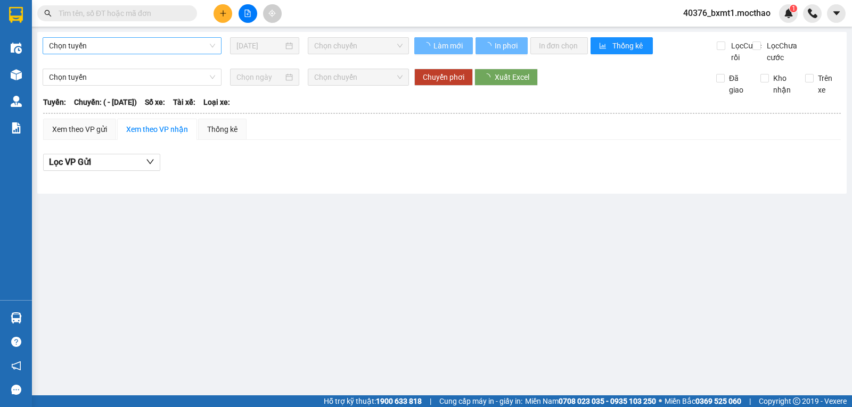
click at [131, 44] on span "Chọn tuyến" at bounding box center [132, 46] width 166 height 16
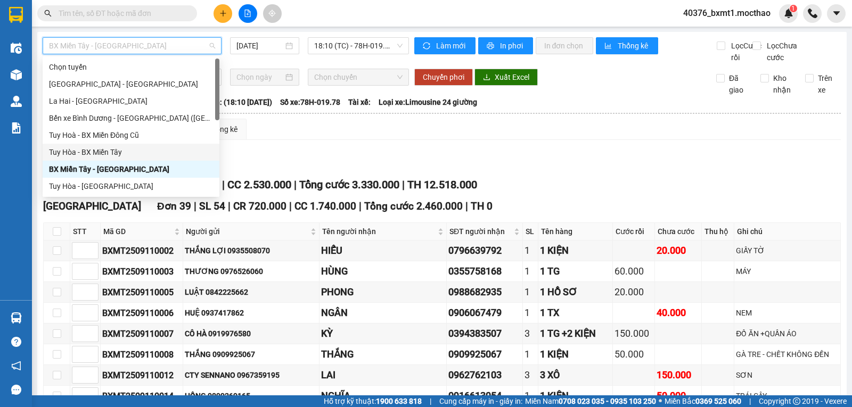
click at [86, 150] on div "Tuy Hòa - BX Miền Tây" at bounding box center [131, 152] width 164 height 12
type input "[DATE]"
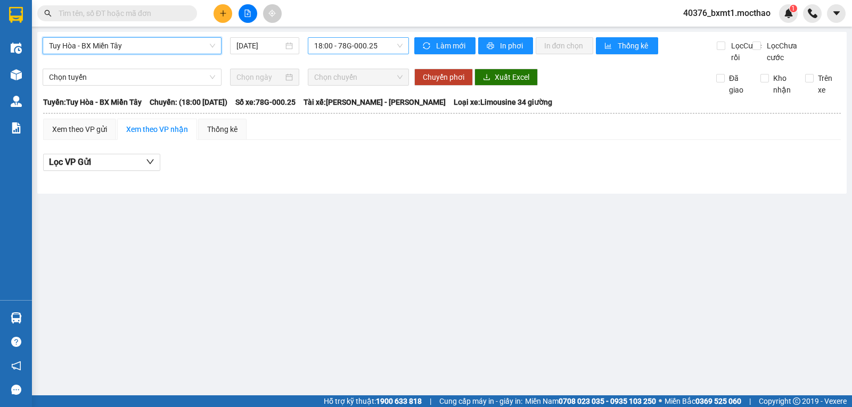
click at [354, 43] on span "18:00 - 78G-000.25" at bounding box center [358, 46] width 88 height 16
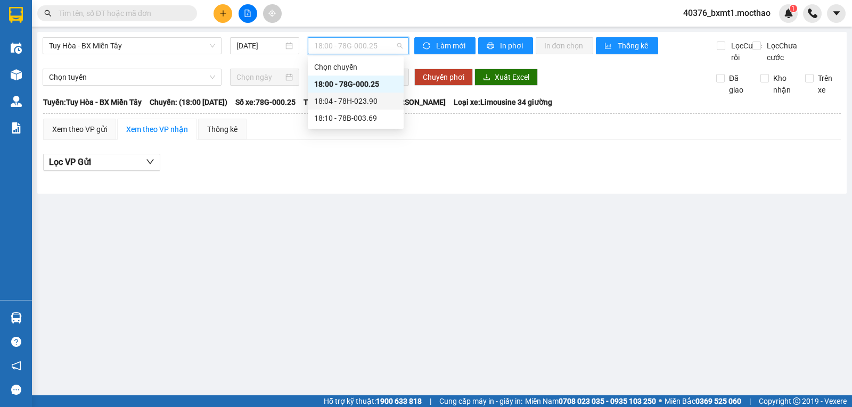
click at [367, 104] on div "18:04 - 78H-023.90" at bounding box center [355, 101] width 83 height 12
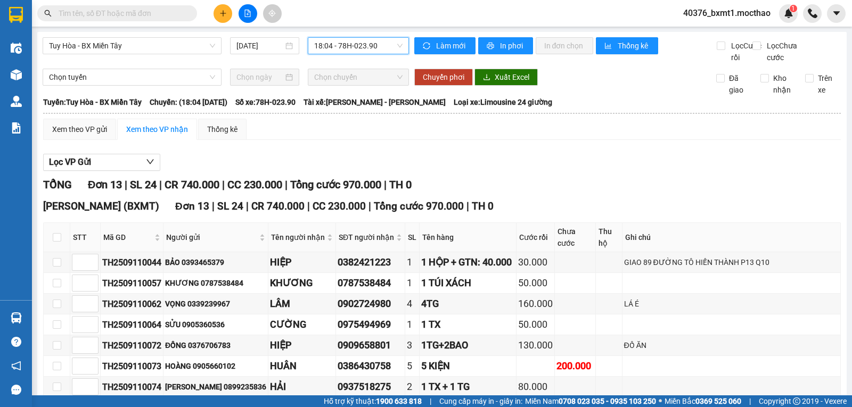
click at [361, 48] on span "18:04 - 78H-023.90" at bounding box center [358, 46] width 88 height 16
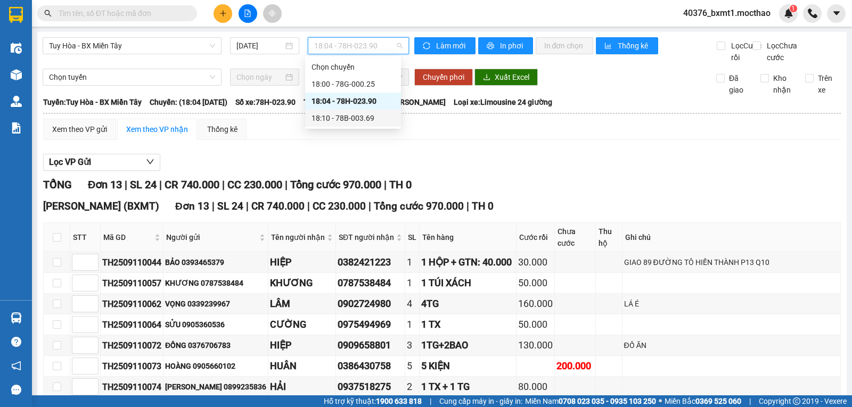
click at [361, 114] on div "18:10 - 78B-003.69" at bounding box center [352, 118] width 83 height 12
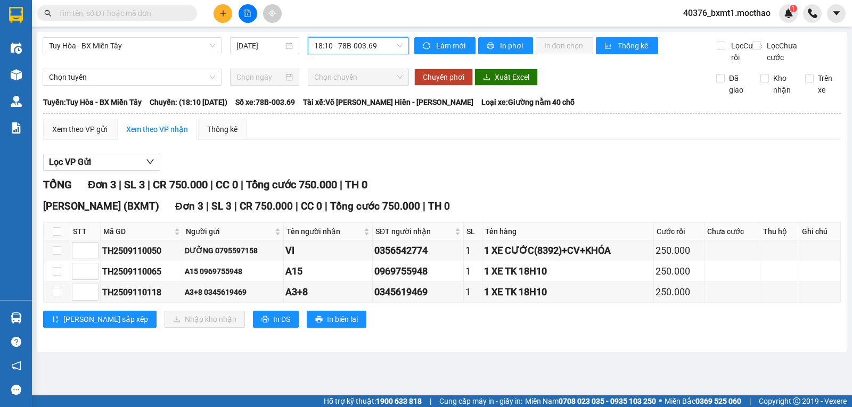
click at [366, 43] on span "18:10 - 78B-003.69" at bounding box center [358, 46] width 88 height 16
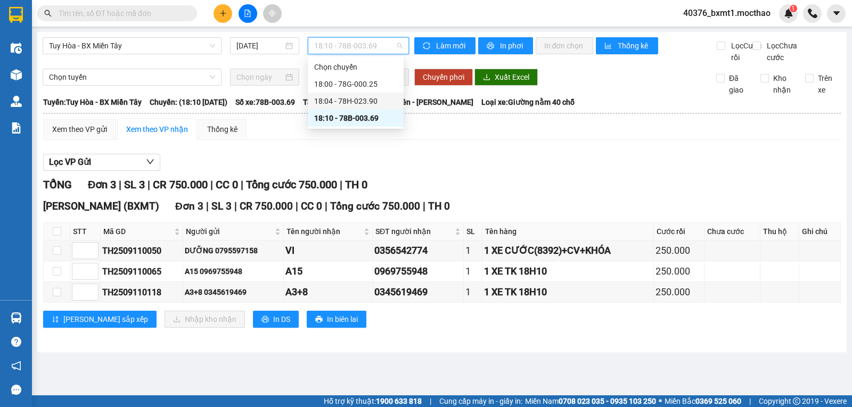
click at [369, 97] on div "18:04 - 78H-023.90" at bounding box center [355, 101] width 83 height 12
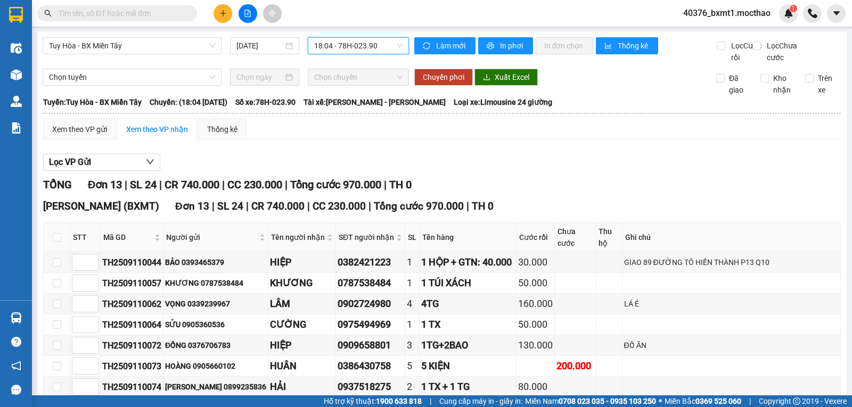
scroll to position [219, 0]
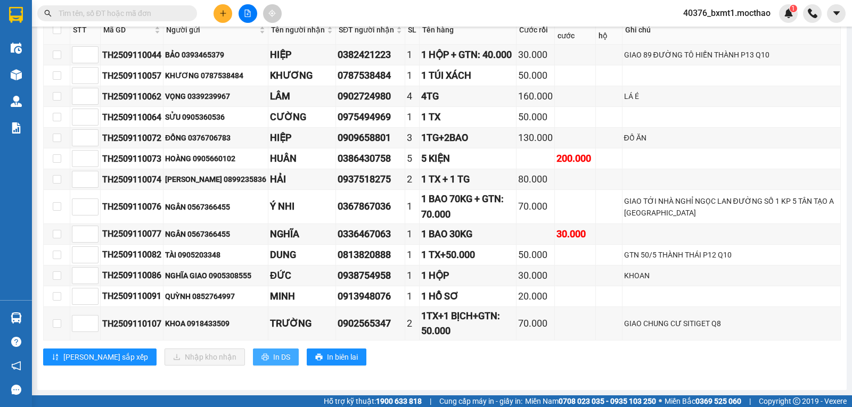
click at [273, 355] on span "In DS" at bounding box center [281, 357] width 17 height 12
click at [509, 140] on div "1TG+2BAO" at bounding box center [467, 137] width 93 height 15
click at [424, 161] on div "5 KIỆN" at bounding box center [467, 158] width 93 height 15
click at [423, 161] on div "5 KIỆN" at bounding box center [467, 158] width 93 height 15
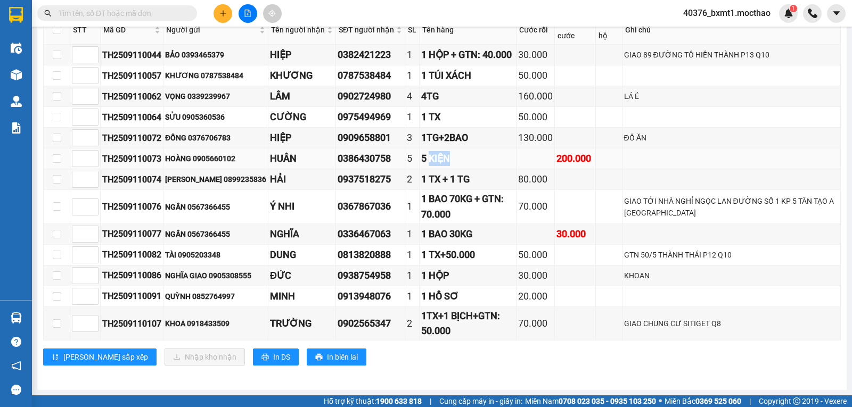
click at [365, 161] on div "0386430758" at bounding box center [369, 158] width 65 height 15
click at [208, 157] on div "HOÀNG 0905660102" at bounding box center [215, 159] width 101 height 12
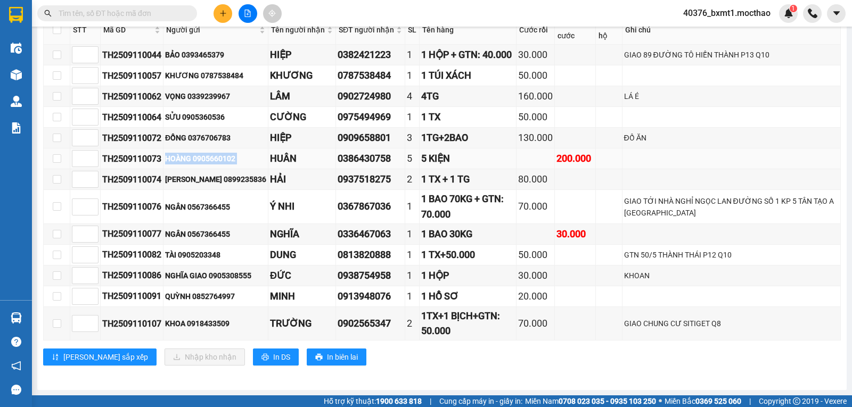
click at [174, 158] on div "HOÀNG 0905660102" at bounding box center [215, 159] width 101 height 12
click at [210, 158] on div "HOÀNG 0905660102" at bounding box center [215, 159] width 101 height 12
click at [210, 157] on div "HOÀNG 0905660102" at bounding box center [215, 159] width 101 height 12
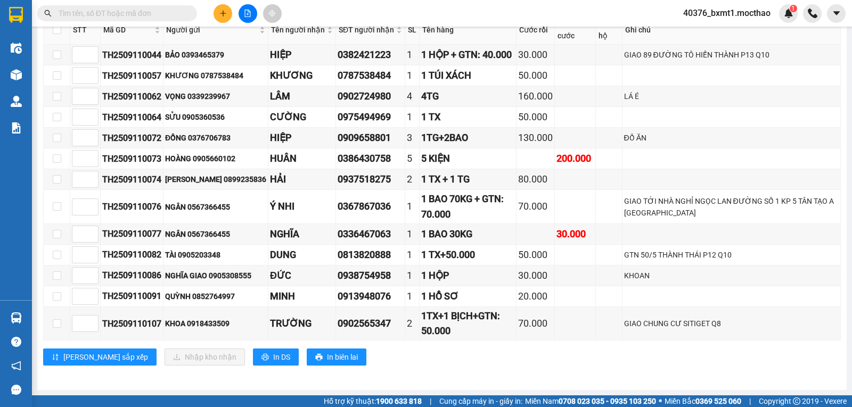
click at [22, 71] on div at bounding box center [16, 74] width 19 height 19
